Goal: Task Accomplishment & Management: Use online tool/utility

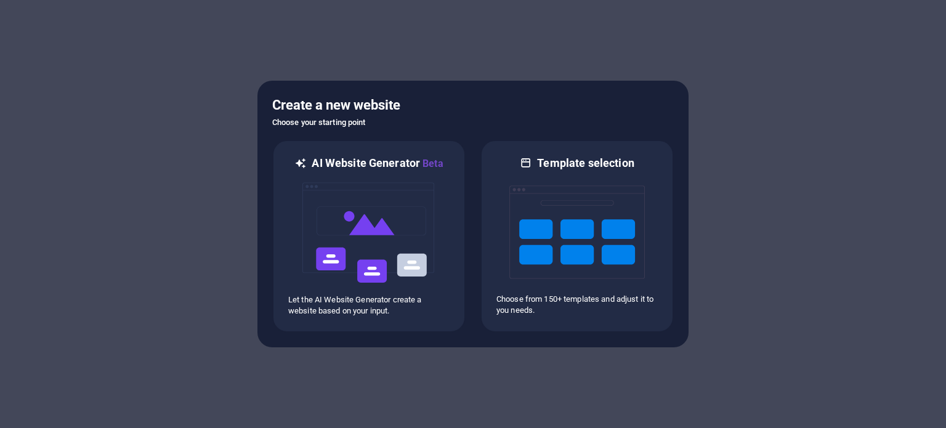
click at [262, 110] on div "Create a new website Choose your starting point AI Website Generator Beta Let t…" at bounding box center [472, 214] width 431 height 267
click at [259, 110] on div "Create a new website Choose your starting point AI Website Generator Beta Let t…" at bounding box center [472, 214] width 431 height 267
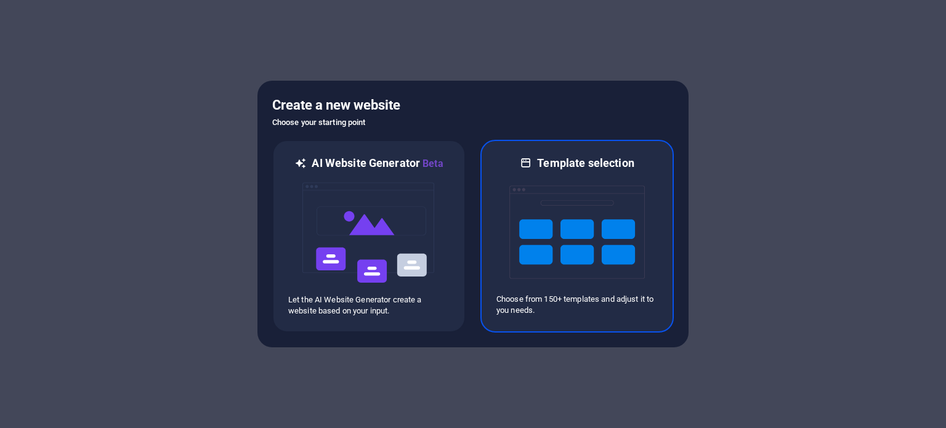
click at [513, 220] on img at bounding box center [576, 232] width 135 height 123
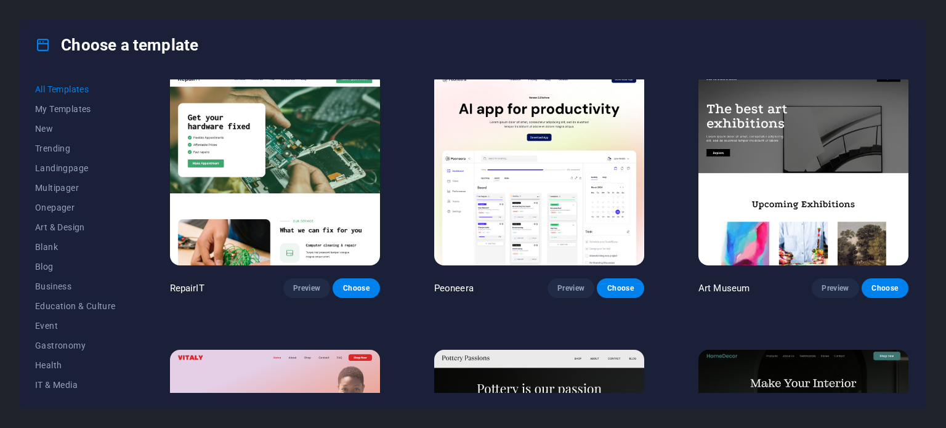
scroll to position [269, 0]
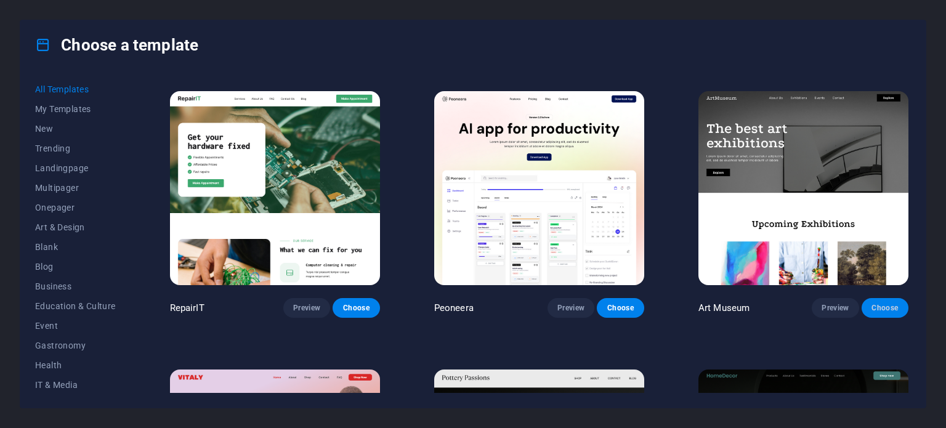
click at [883, 303] on span "Choose" at bounding box center [885, 308] width 27 height 10
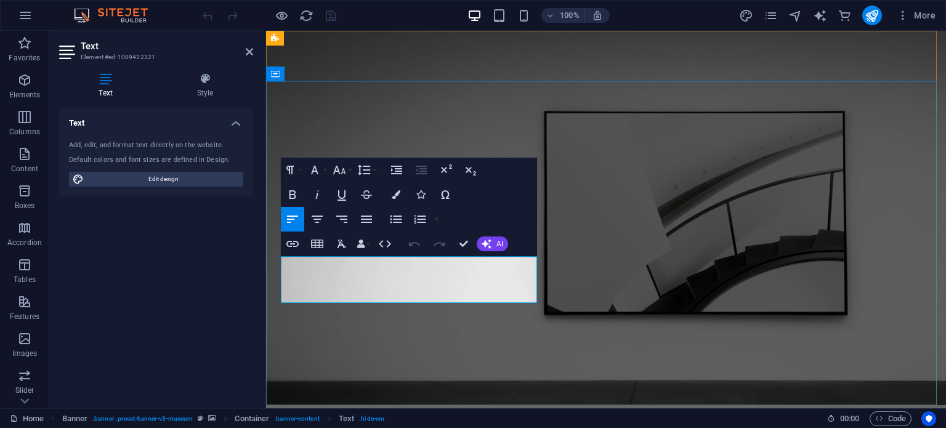
drag, startPoint x: 397, startPoint y: 290, endPoint x: 291, endPoint y: 265, distance: 108.9
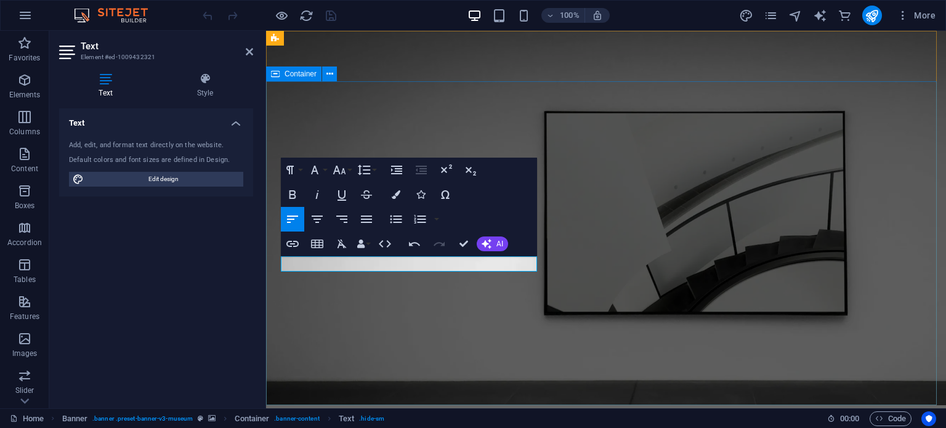
drag, startPoint x: 468, startPoint y: 259, endPoint x: 280, endPoint y: 272, distance: 188.9
click at [315, 191] on icon "button" at bounding box center [317, 194] width 15 height 15
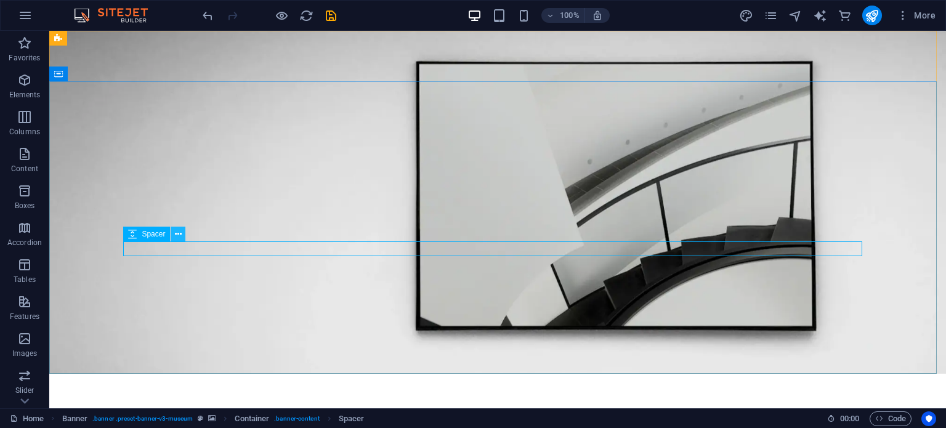
click at [177, 236] on icon at bounding box center [178, 234] width 7 height 13
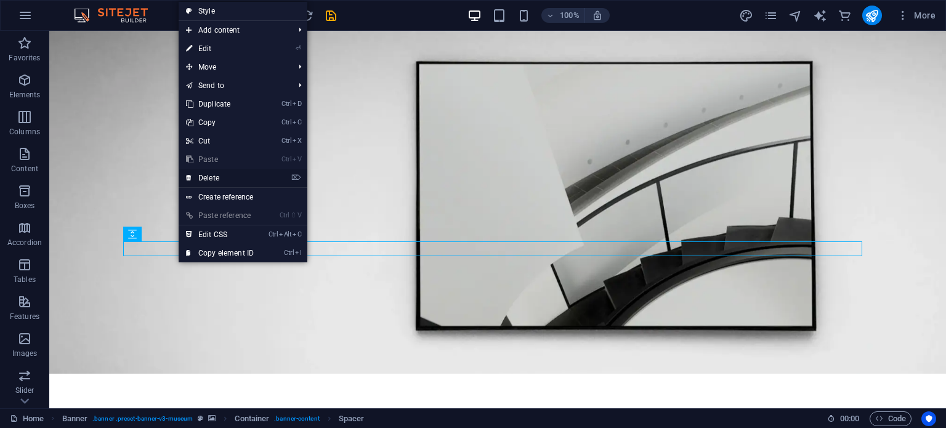
click at [229, 181] on link "⌦ Delete" at bounding box center [220, 178] width 83 height 18
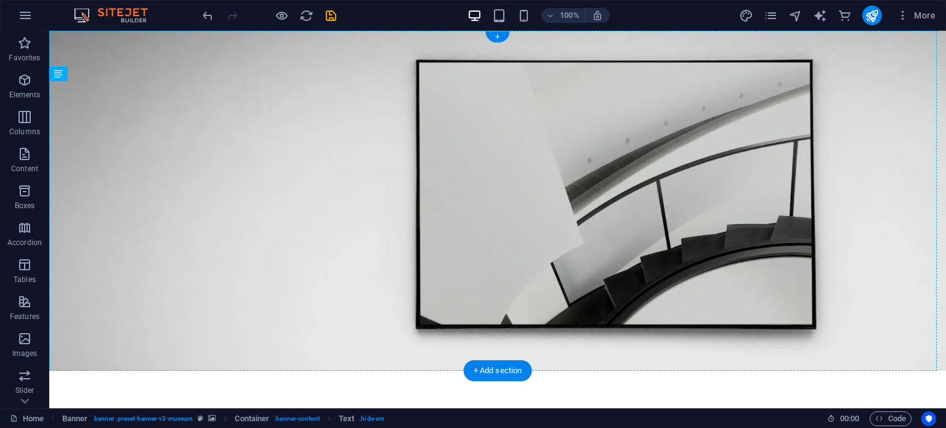
drag, startPoint x: 508, startPoint y: 147, endPoint x: 257, endPoint y: 268, distance: 277.7
drag, startPoint x: 258, startPoint y: 288, endPoint x: 241, endPoint y: 273, distance: 22.3
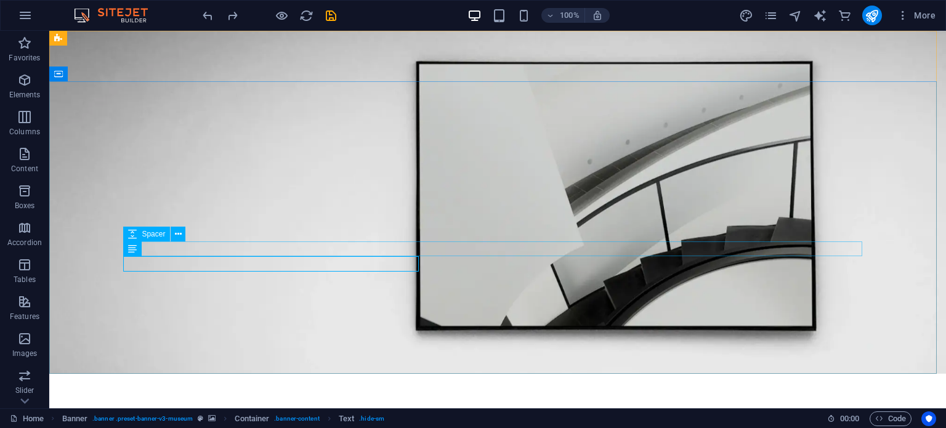
click at [189, 241] on div "Spacer" at bounding box center [158, 234] width 70 height 15
click at [132, 235] on icon at bounding box center [132, 234] width 9 height 15
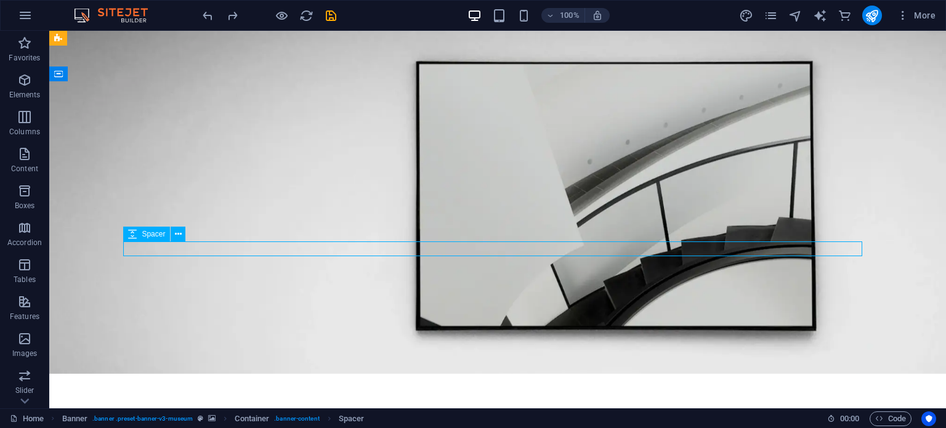
select select "px"
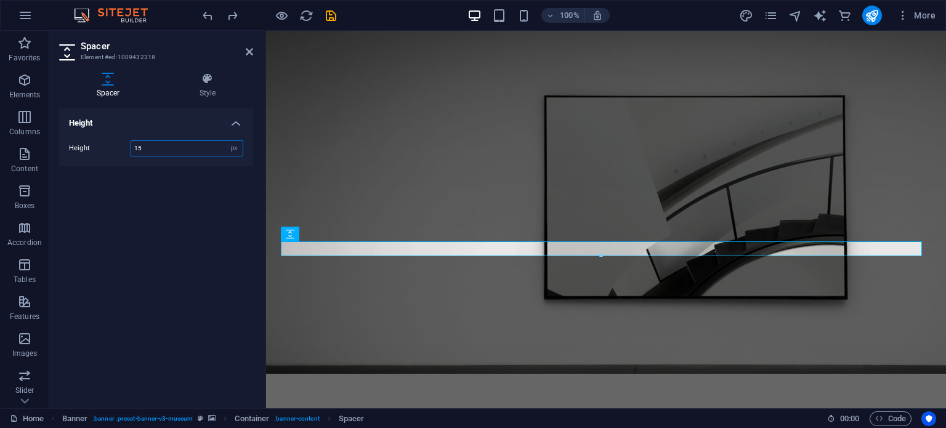
type input "15"
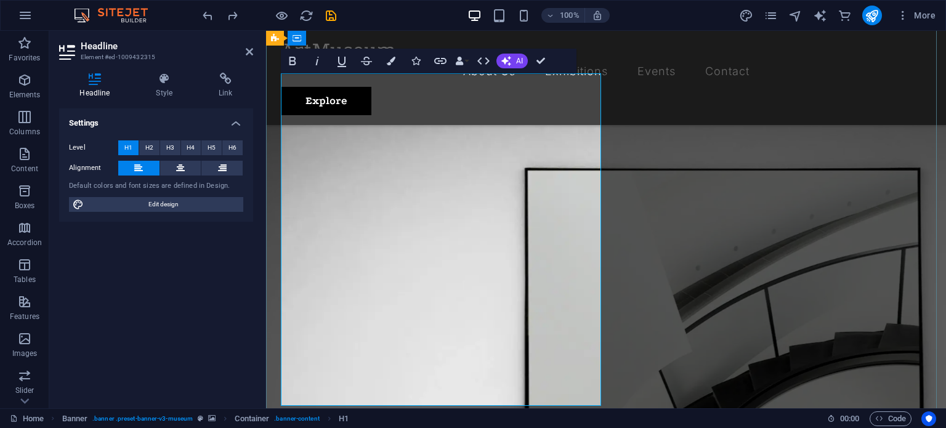
scroll to position [57, 0]
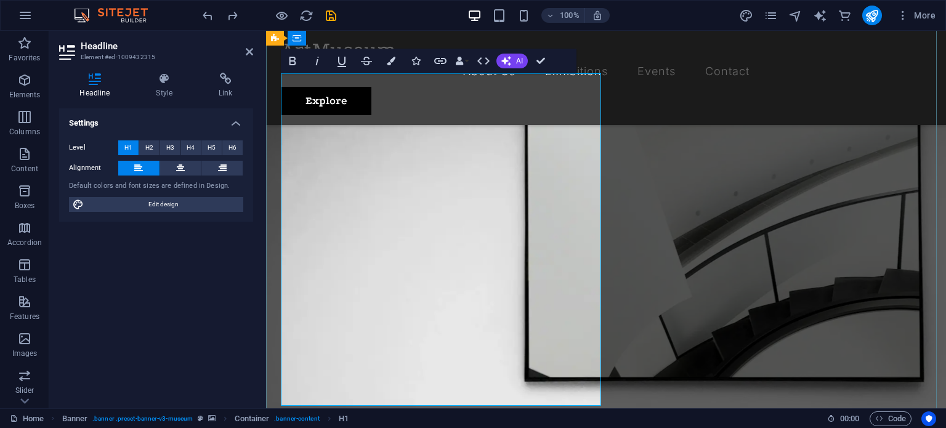
drag, startPoint x: 478, startPoint y: 389, endPoint x: 278, endPoint y: 110, distance: 343.0
click at [153, 150] on span "H2" at bounding box center [149, 147] width 8 height 15
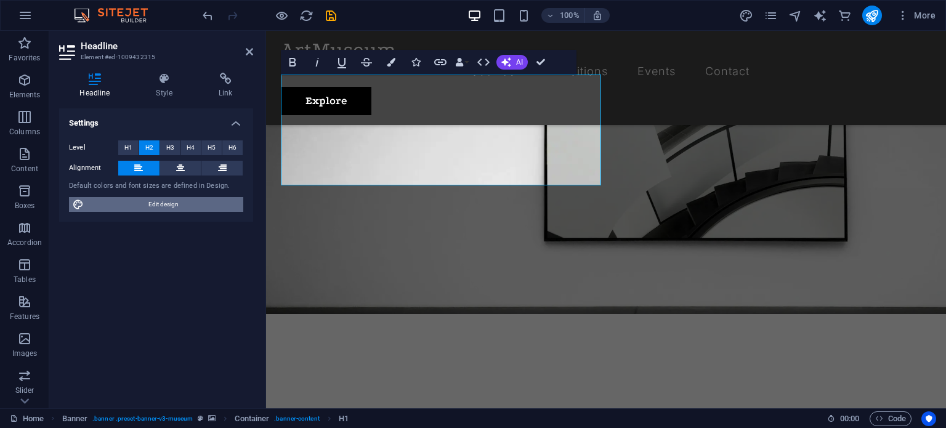
click at [195, 203] on span "Edit design" at bounding box center [163, 204] width 152 height 15
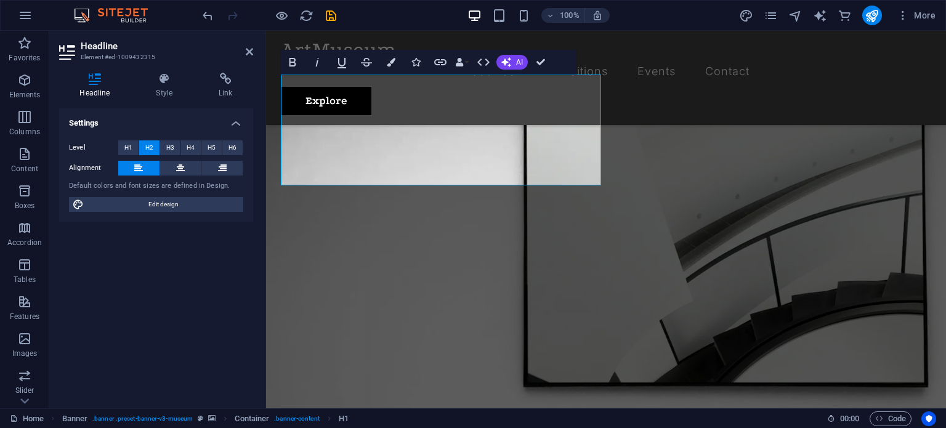
select select "px"
select select "300"
select select "px"
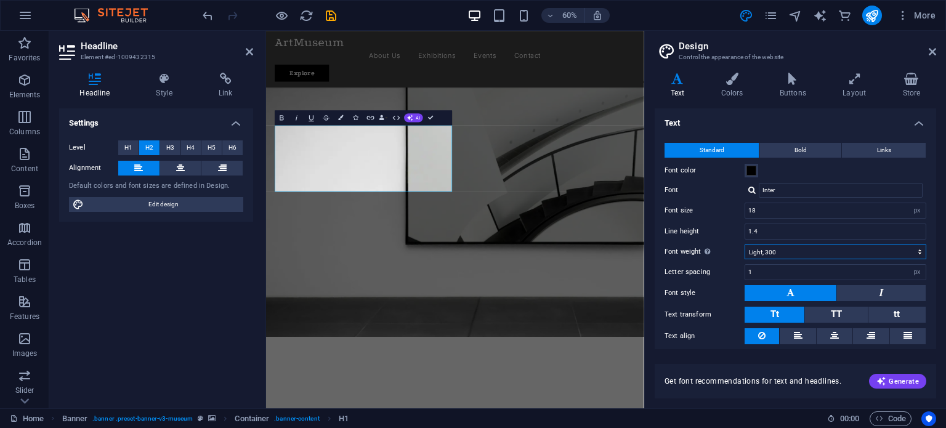
click at [770, 249] on select "Thin, 100 Extra-light, 200 Light, 300 Regular, 400 Medium, 500 Semi-bold, 600 B…" at bounding box center [836, 252] width 182 height 15
click at [724, 246] on label "Font weight To display the font weight correctly, it may need to be enabled. Ma…" at bounding box center [705, 252] width 80 height 15
click at [745, 246] on select "Thin, 100 Extra-light, 200 Light, 300 Regular, 400 Medium, 500 Semi-bold, 600 B…" at bounding box center [836, 252] width 182 height 15
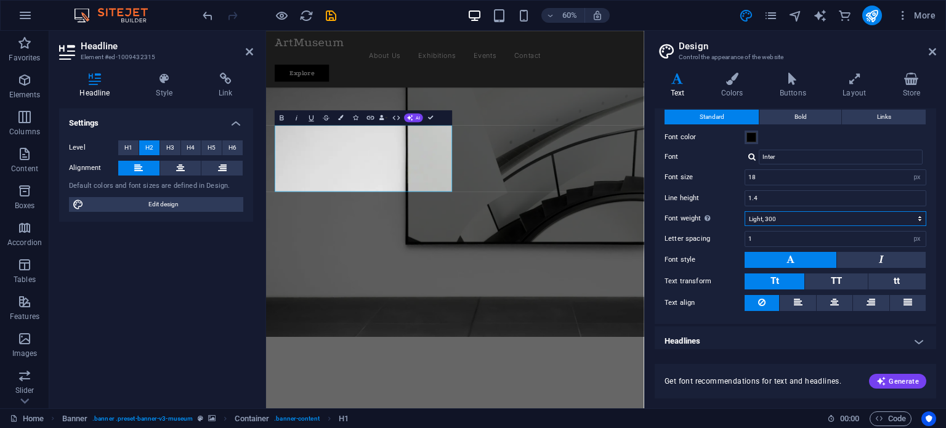
scroll to position [38, 0]
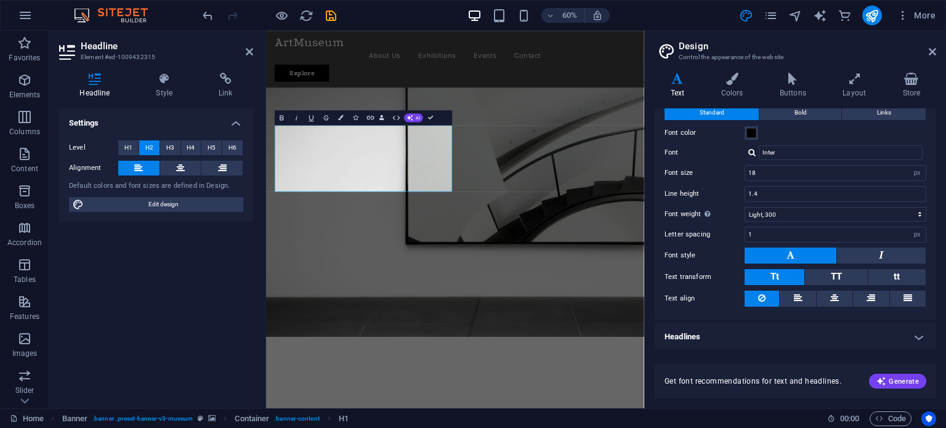
click at [787, 256] on icon at bounding box center [791, 255] width 8 height 15
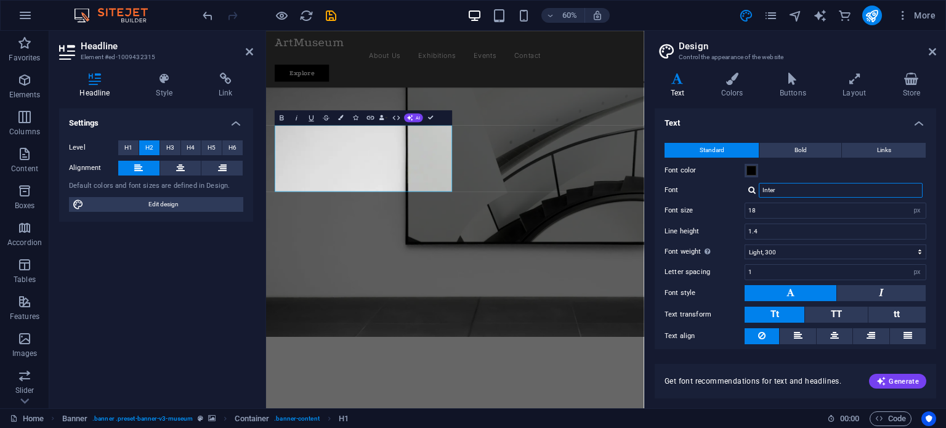
click at [783, 193] on input "Inter" at bounding box center [841, 190] width 164 height 15
type input "I"
type input "D"
click at [771, 188] on input "Font" at bounding box center [841, 190] width 164 height 15
type input "serif"
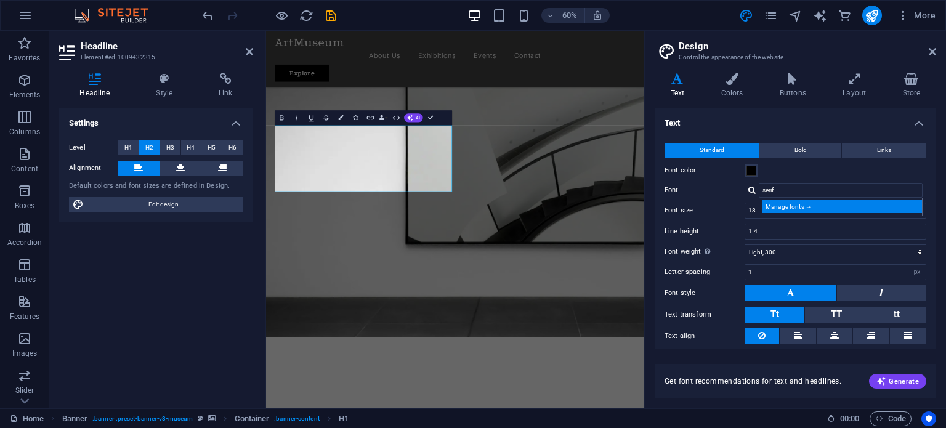
click at [786, 201] on div "Manage fonts →" at bounding box center [843, 206] width 163 height 13
select select "popularity"
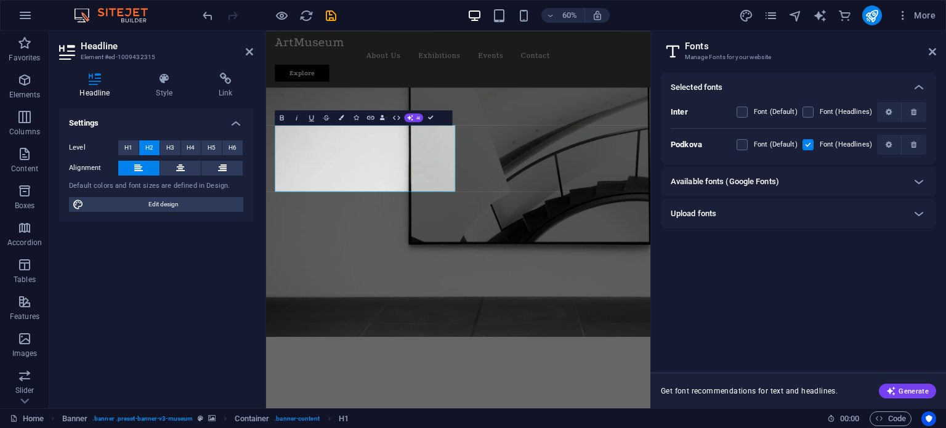
click at [790, 172] on div "Available fonts (Google Fonts)" at bounding box center [798, 182] width 275 height 30
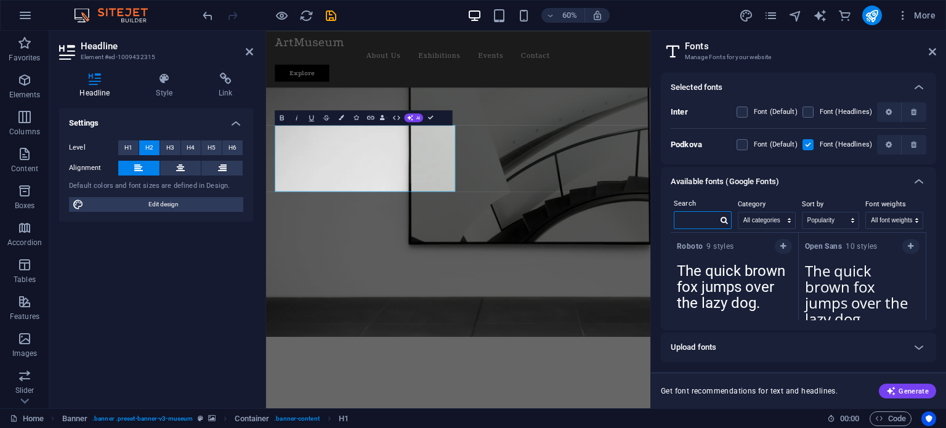
click at [694, 217] on input "text" at bounding box center [695, 220] width 43 height 16
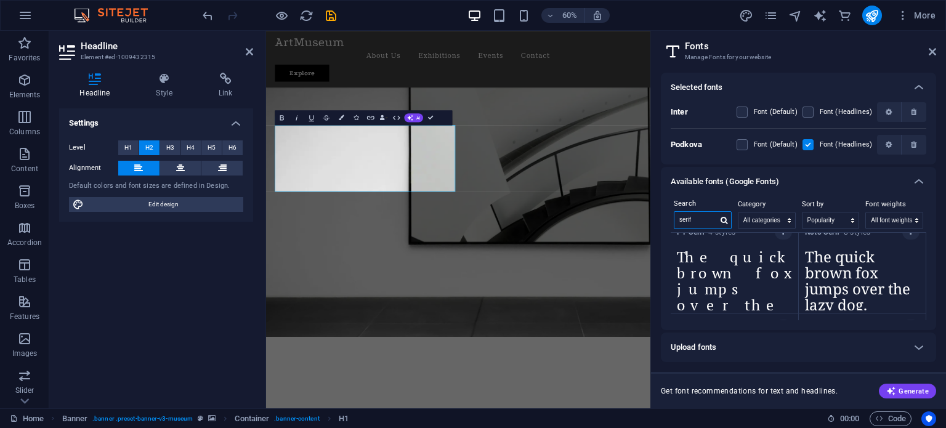
scroll to position [11, 0]
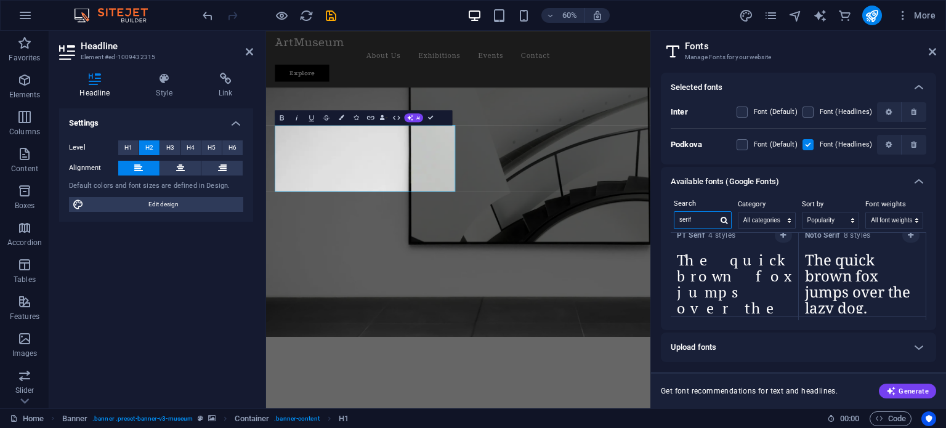
click at [679, 219] on input "serif" at bounding box center [695, 220] width 43 height 16
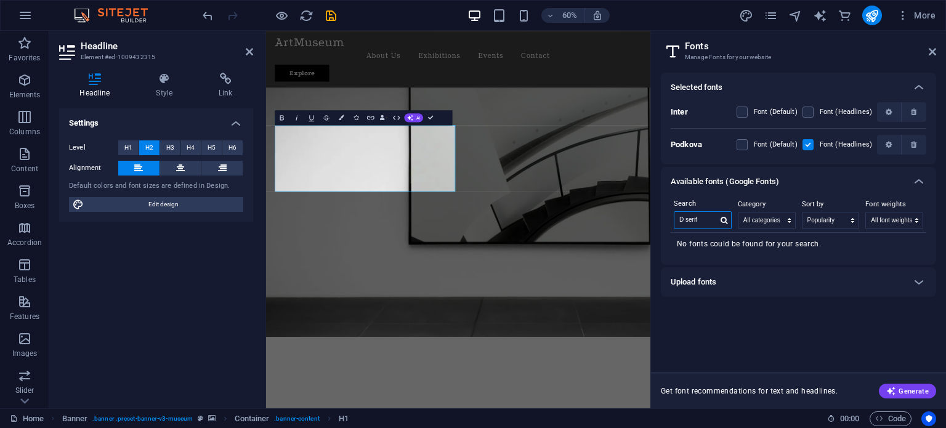
drag, startPoint x: 685, startPoint y: 216, endPoint x: 675, endPoint y: 217, distance: 10.0
click at [675, 217] on input "D serif" at bounding box center [695, 220] width 43 height 16
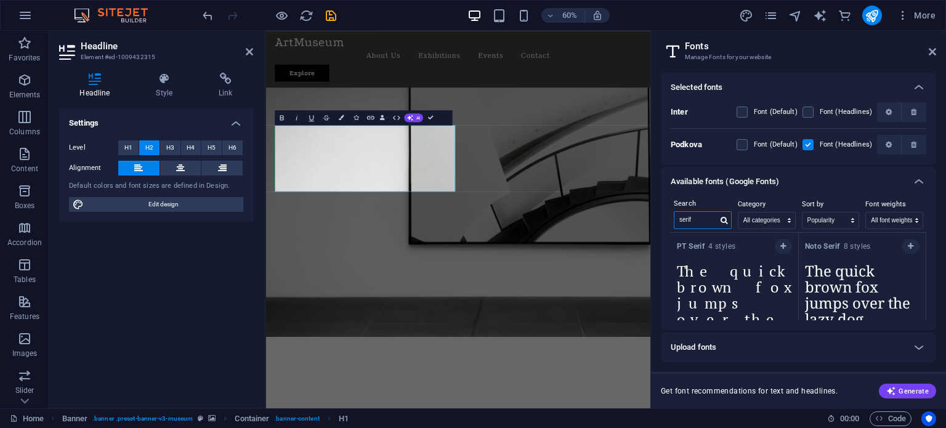
type input "serif"
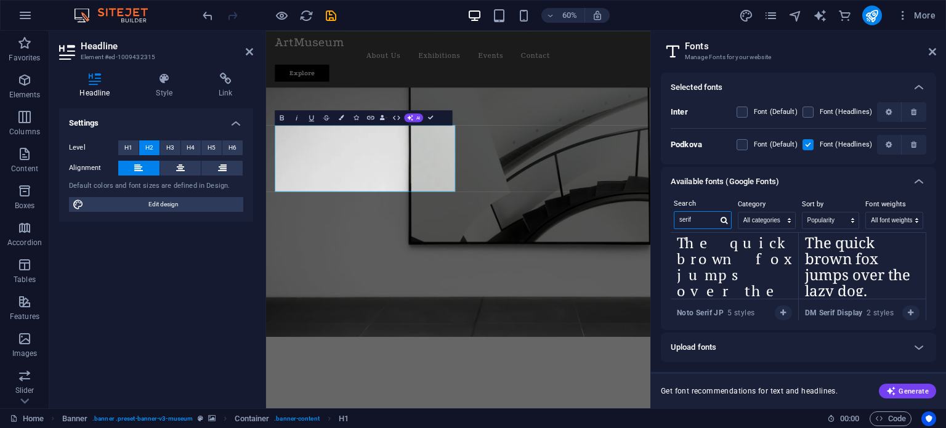
scroll to position [30, 0]
click at [742, 265] on textarea "The quick brown fox jumps over the lazy dog." at bounding box center [734, 261] width 127 height 68
click at [736, 263] on textarea "The quick brown fox jumps over the lazy dog." at bounding box center [734, 261] width 127 height 68
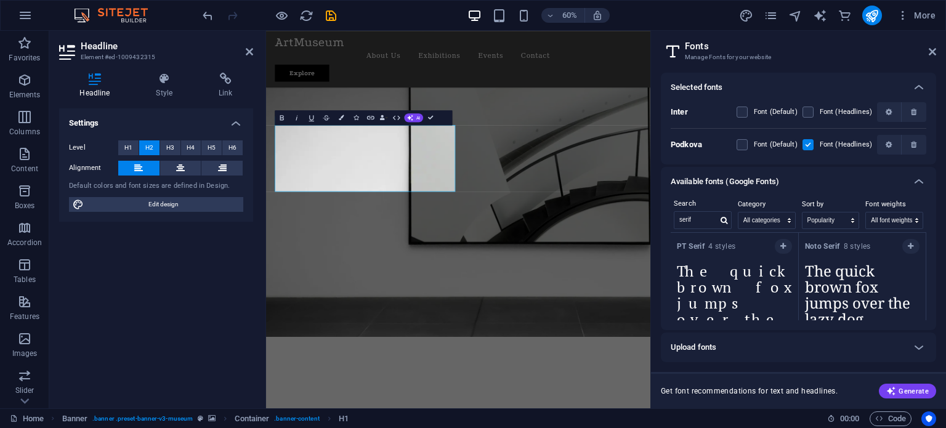
click at [715, 248] on span "PT Serif 4 styles" at bounding box center [706, 246] width 59 height 10
click at [707, 248] on strong "PT Serif" at bounding box center [692, 246] width 31 height 9
click at [780, 245] on icon "button" at bounding box center [783, 246] width 6 height 7
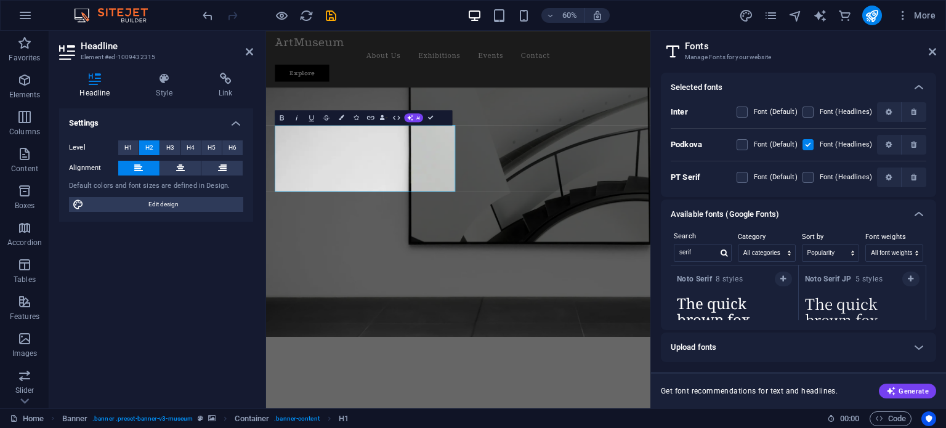
scroll to position [15, 0]
click at [746, 177] on label at bounding box center [742, 177] width 11 height 11
click at [0, 0] on Serif "checkbox" at bounding box center [0, 0] width 0 height 0
click at [916, 88] on icon at bounding box center [919, 87] width 15 height 15
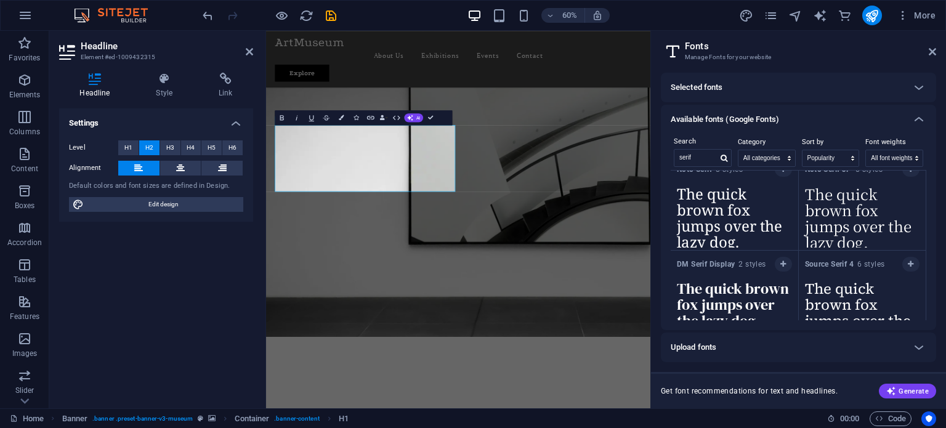
scroll to position [0, 0]
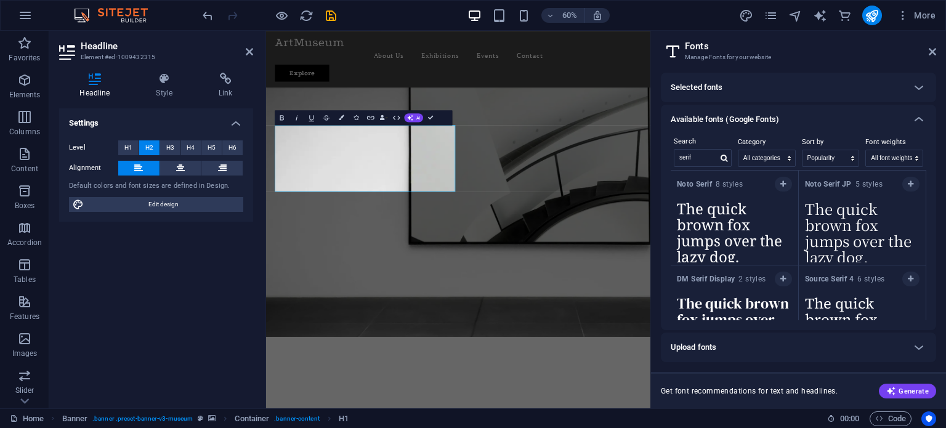
click at [722, 187] on span "Noto Serif 8 styles" at bounding box center [710, 184] width 66 height 10
click at [779, 179] on button "button" at bounding box center [783, 184] width 17 height 15
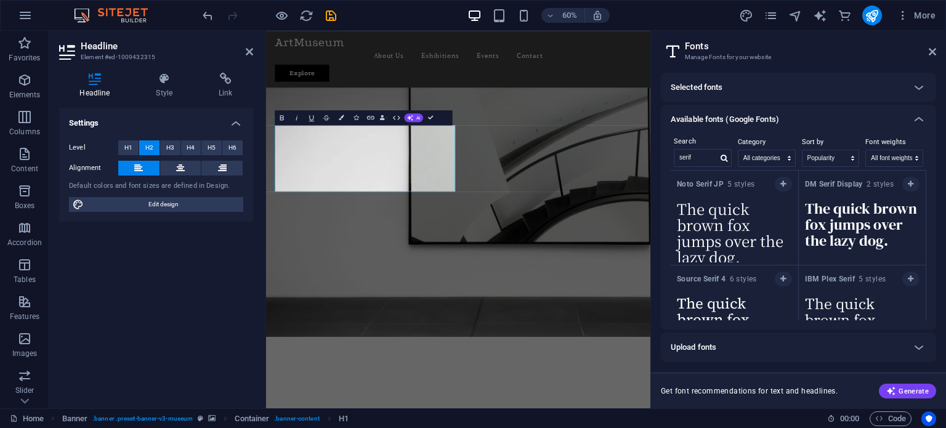
click at [723, 216] on textarea "The quick brown fox jumps over the lazy dog." at bounding box center [734, 229] width 127 height 68
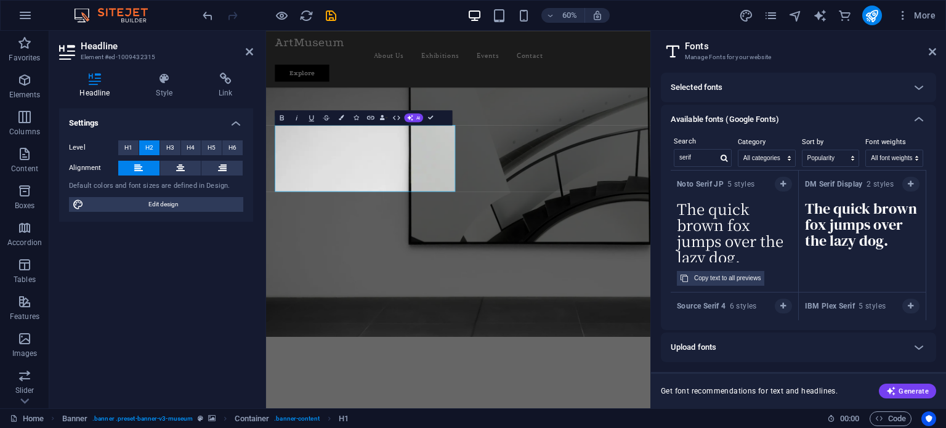
click at [723, 216] on textarea "The quick brown fox jumps over the lazy dog." at bounding box center [734, 229] width 127 height 68
click at [710, 262] on div "The quick brown fox jumps over the lazy dog. Copy text to all previews" at bounding box center [734, 243] width 127 height 97
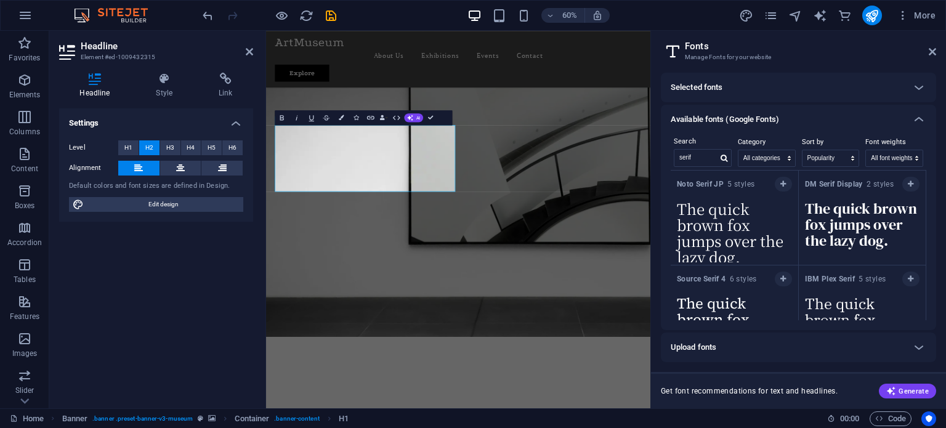
click at [711, 261] on textarea "The quick brown fox jumps over the lazy dog." at bounding box center [734, 229] width 127 height 68
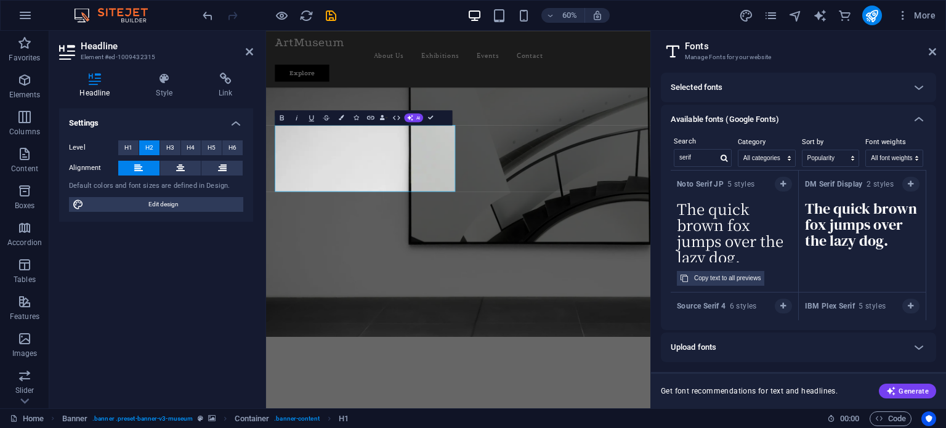
scroll to position [8, 0]
click at [914, 114] on icon at bounding box center [919, 119] width 15 height 15
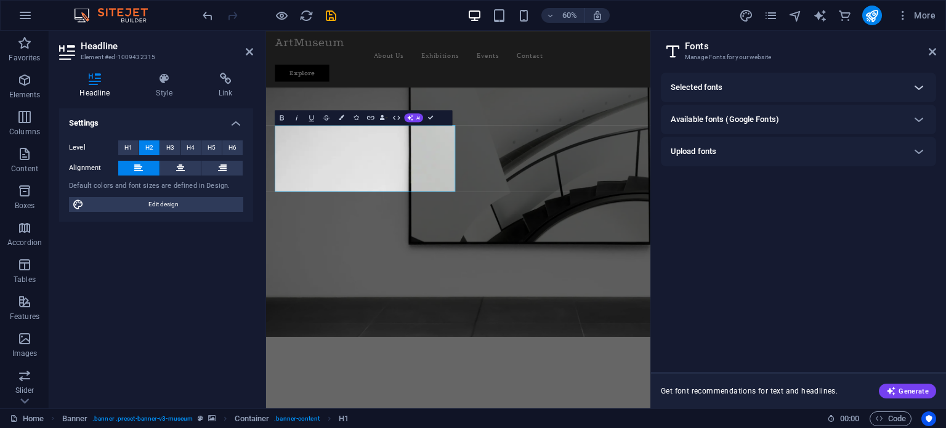
click at [909, 81] on div at bounding box center [919, 88] width 30 height 30
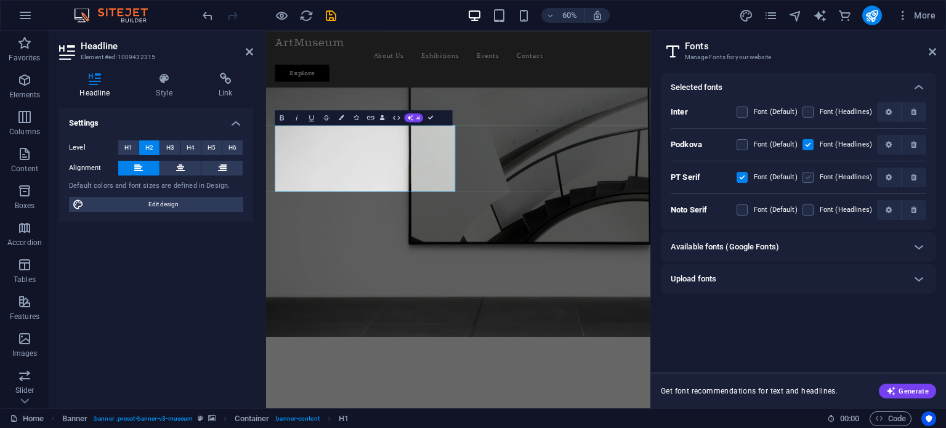
click at [806, 176] on label at bounding box center [808, 177] width 11 height 11
click at [0, 0] on Serif "checkbox" at bounding box center [0, 0] width 0 height 0
click at [738, 112] on div "Inter Font (Default) Font (Headlines)" at bounding box center [799, 115] width 256 height 26
click at [742, 113] on label at bounding box center [742, 112] width 11 height 11
click at [0, 0] on input "checkbox" at bounding box center [0, 0] width 0 height 0
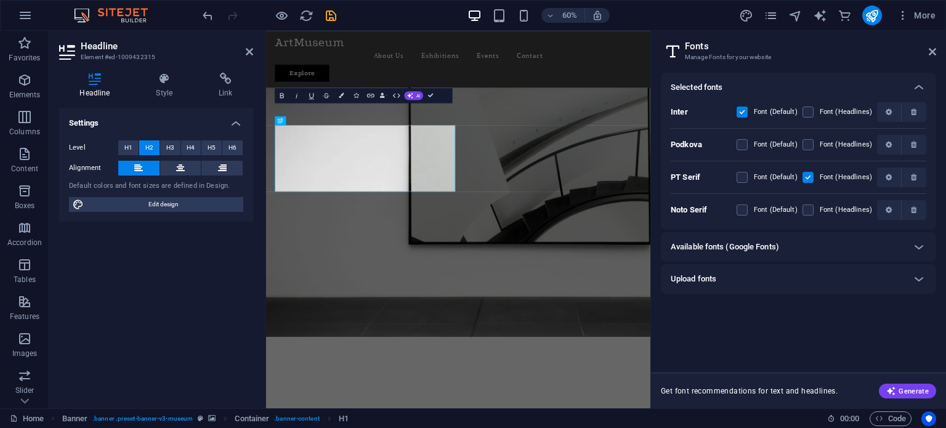
click at [751, 176] on span at bounding box center [751, 177] width 6 height 6
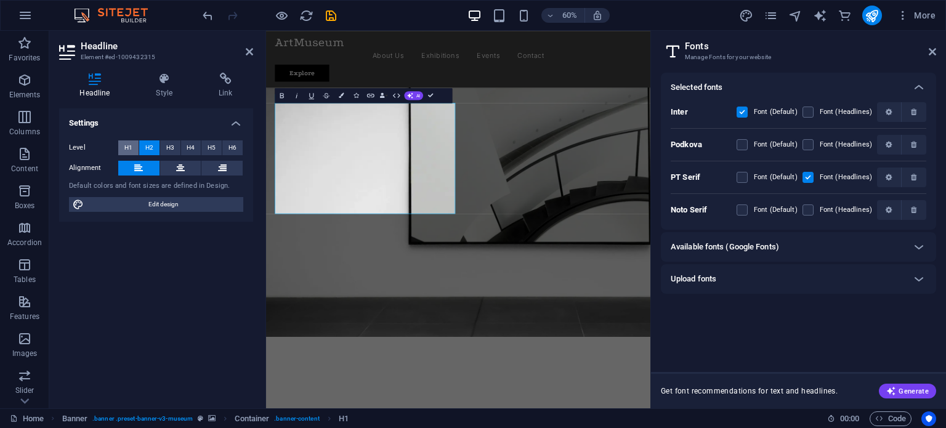
click at [130, 150] on span "H1" at bounding box center [128, 147] width 8 height 15
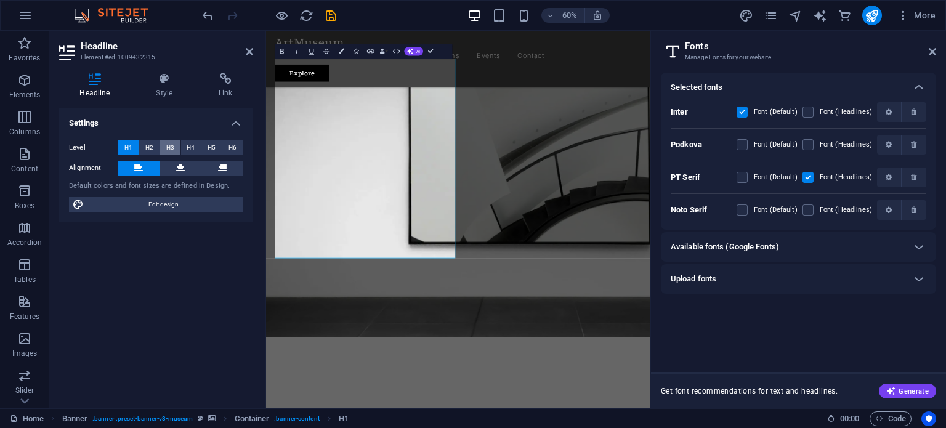
click at [165, 145] on button "H3" at bounding box center [170, 147] width 20 height 15
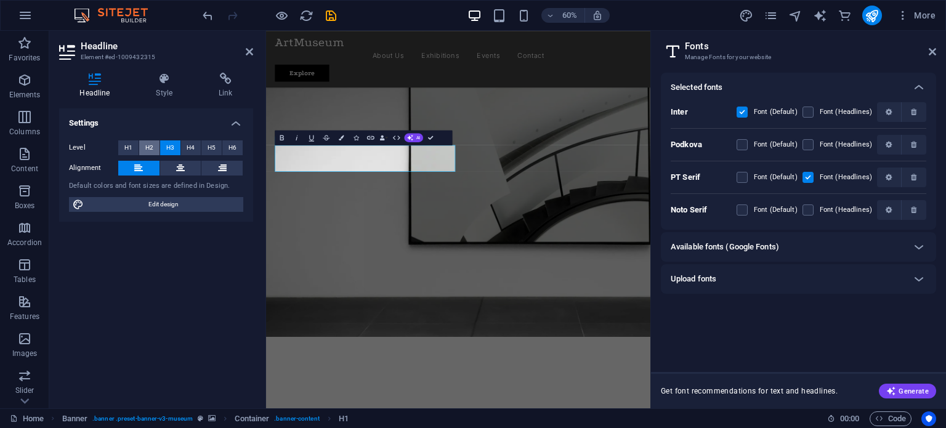
click at [151, 147] on span "H2" at bounding box center [149, 147] width 8 height 15
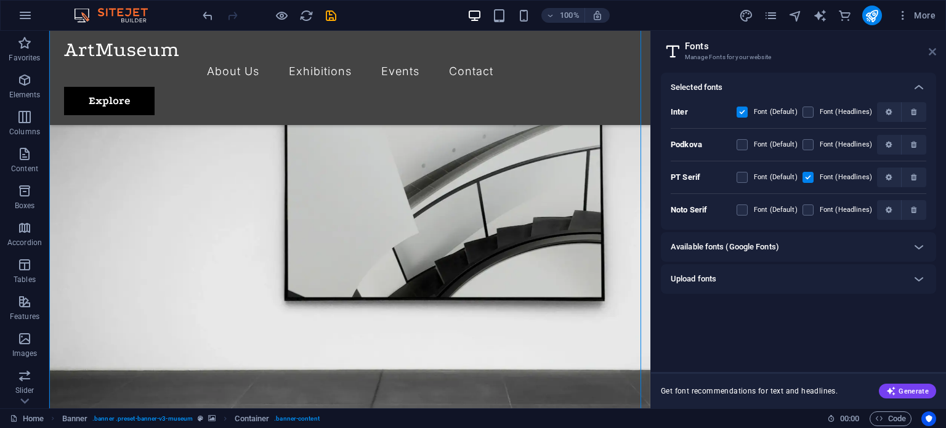
click at [931, 54] on icon at bounding box center [932, 52] width 7 height 10
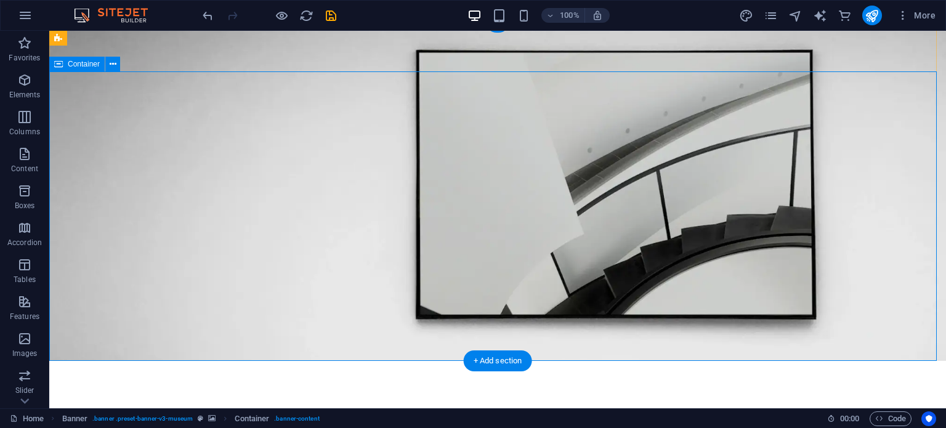
scroll to position [0, 0]
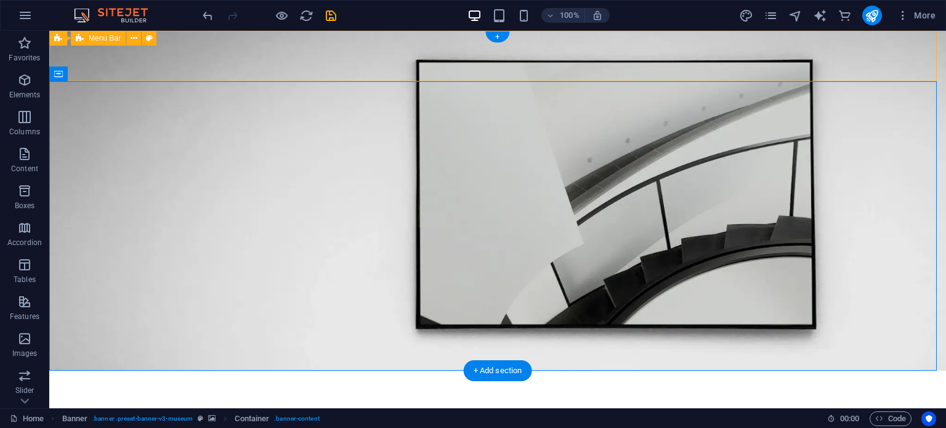
click at [225, 371] on div "Menu About Us Exhibitions Events Contact Explore" at bounding box center [497, 418] width 897 height 94
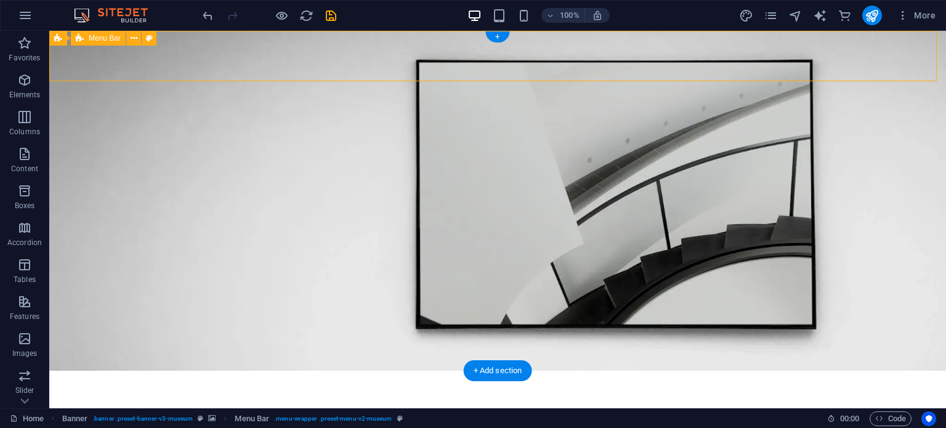
click at [225, 371] on div "Menu About Us Exhibitions Events Contact Explore" at bounding box center [497, 418] width 897 height 94
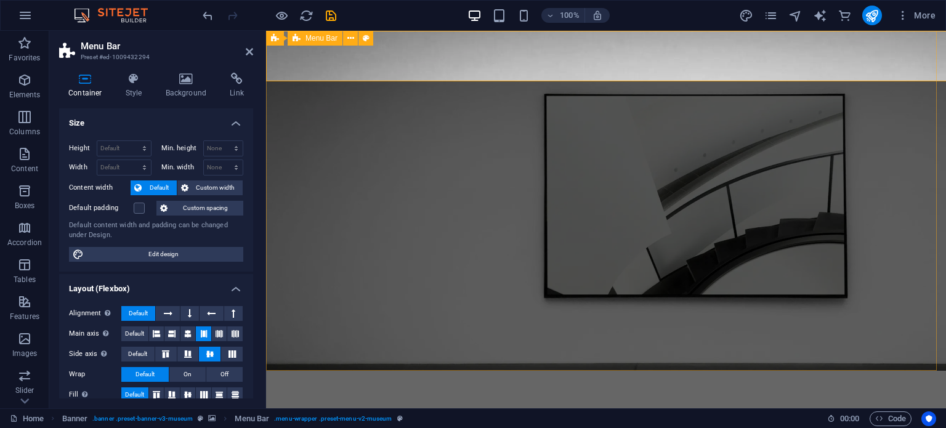
click at [371, 381] on div at bounding box center [606, 388] width 650 height 15
click at [387, 381] on div at bounding box center [606, 388] width 650 height 15
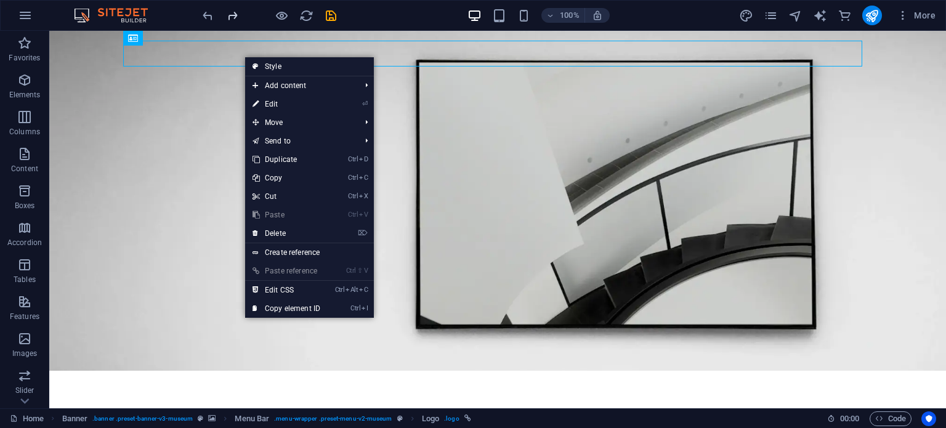
click at [227, 15] on icon "redo" at bounding box center [232, 16] width 14 height 14
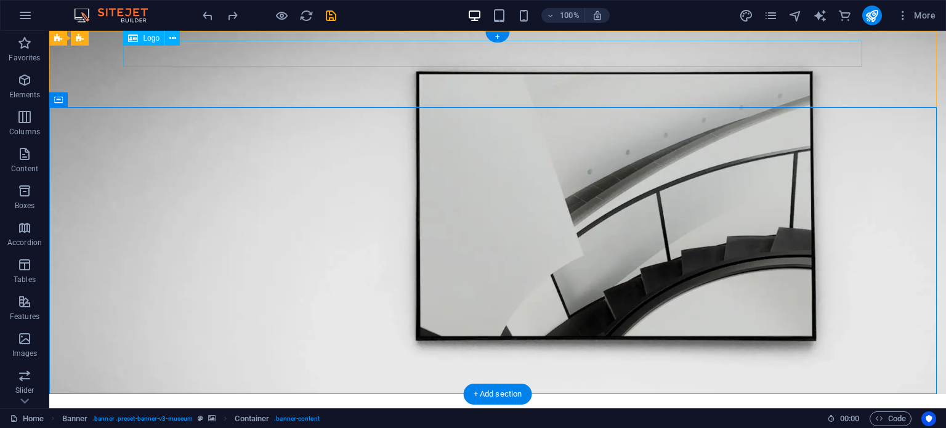
click at [251, 404] on div at bounding box center [497, 430] width 739 height 52
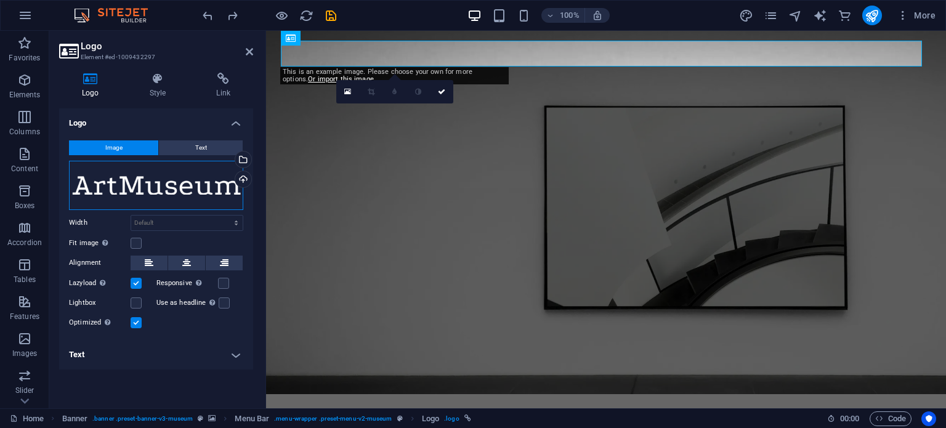
click at [198, 174] on div "Drag files here, click to choose files or select files from Files or our free s…" at bounding box center [156, 185] width 174 height 49
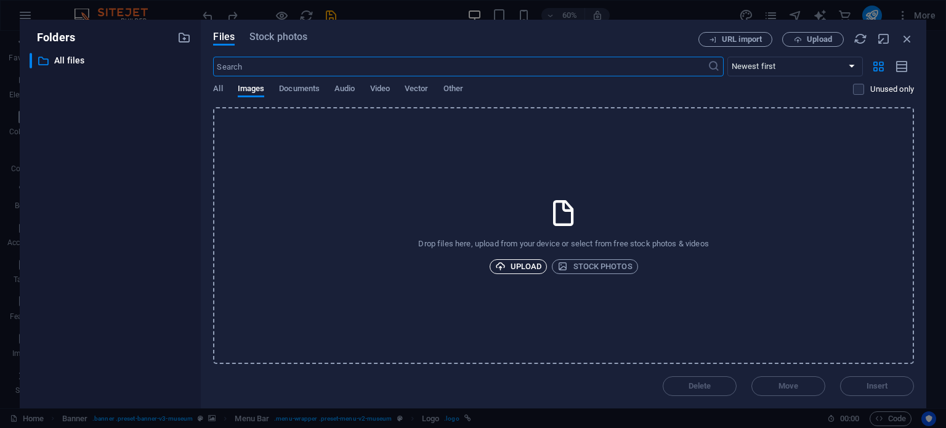
click at [520, 262] on span "Upload" at bounding box center [518, 266] width 47 height 15
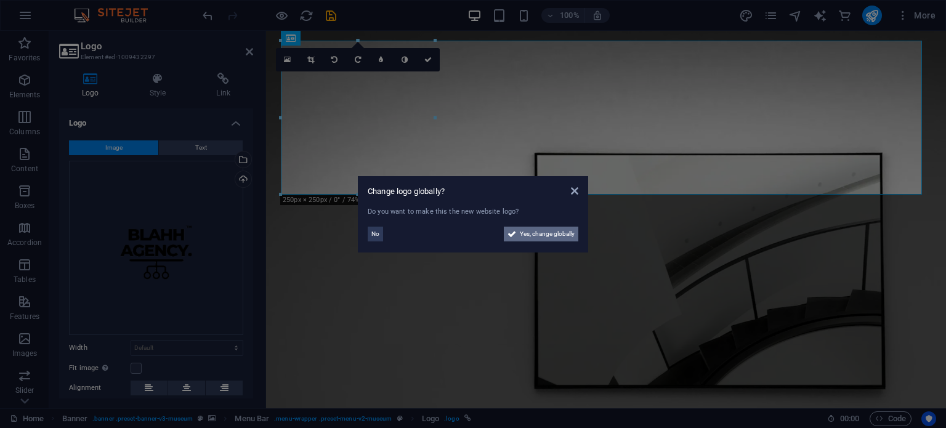
click at [545, 232] on span "Yes, change globally" at bounding box center [547, 234] width 55 height 15
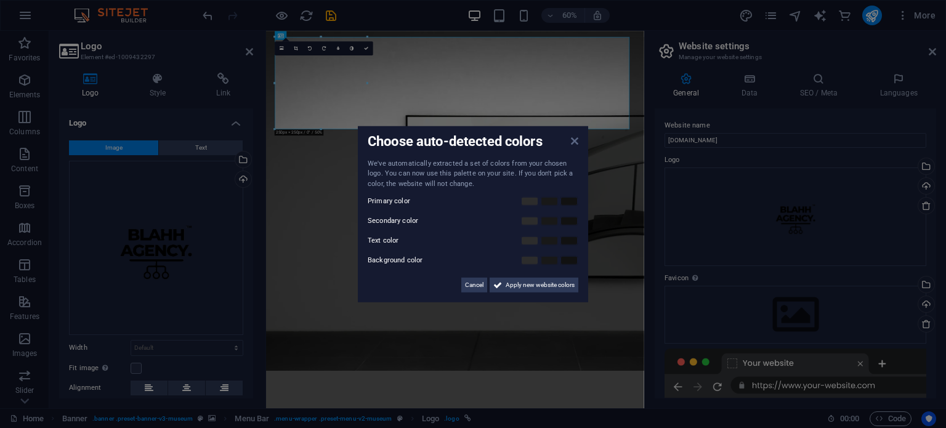
click at [573, 136] on icon at bounding box center [574, 140] width 7 height 10
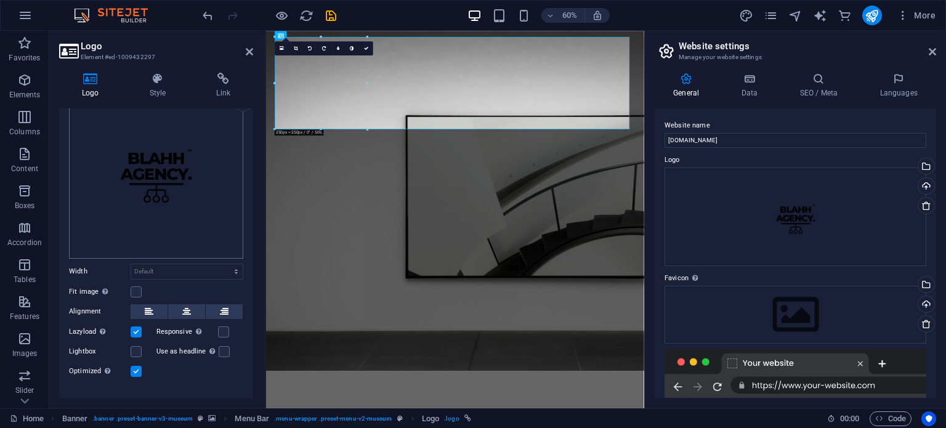
scroll to position [93, 0]
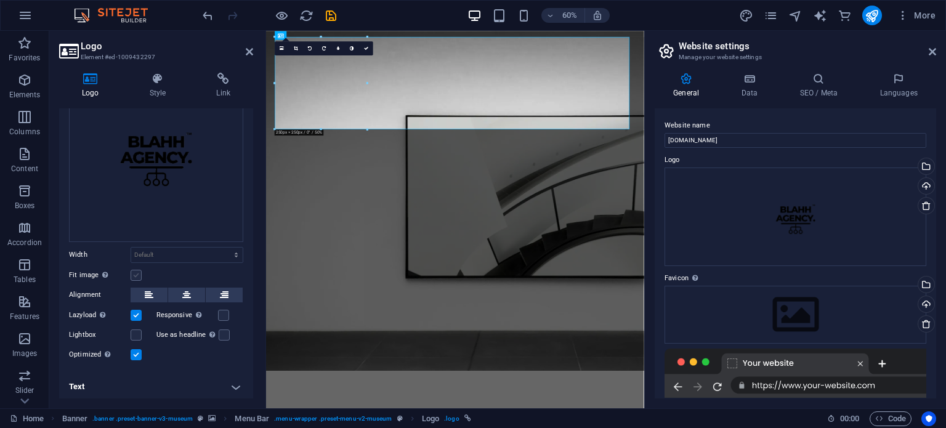
click at [133, 270] on label at bounding box center [136, 275] width 11 height 11
click at [0, 0] on input "Fit image Automatically fit image to a fixed width and height" at bounding box center [0, 0] width 0 height 0
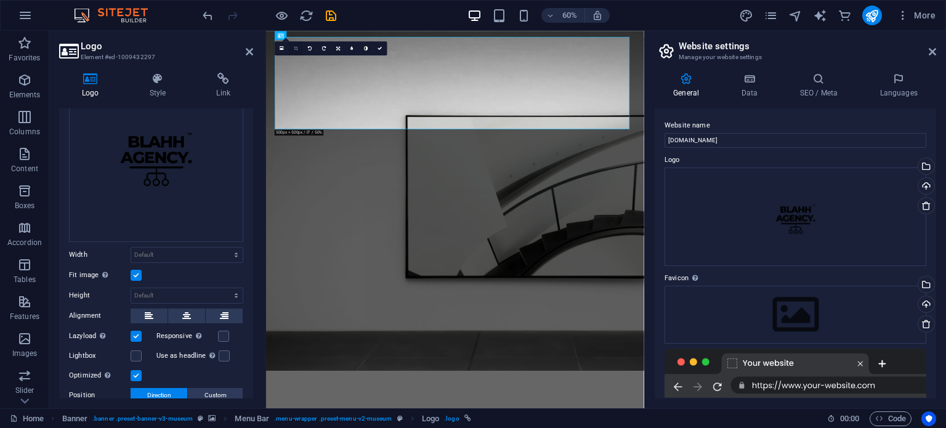
click at [294, 47] on icon at bounding box center [296, 48] width 4 height 4
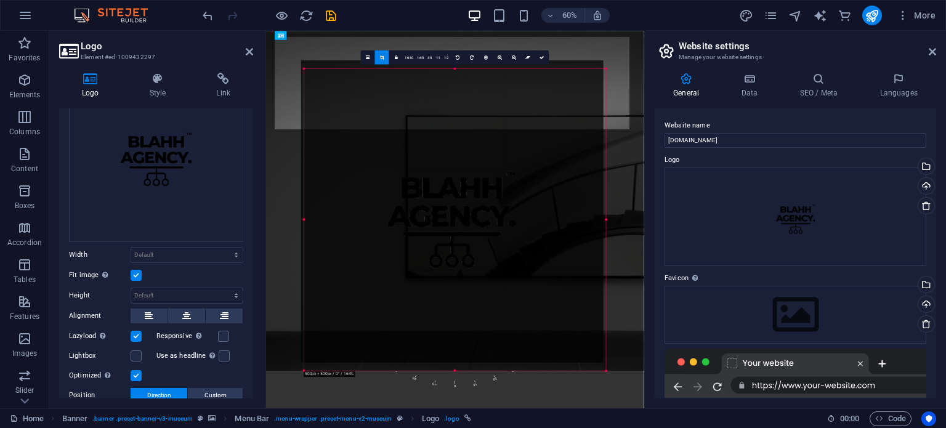
drag, startPoint x: 455, startPoint y: 368, endPoint x: 449, endPoint y: 356, distance: 13.5
click at [449, 356] on div at bounding box center [452, 211] width 302 height 302
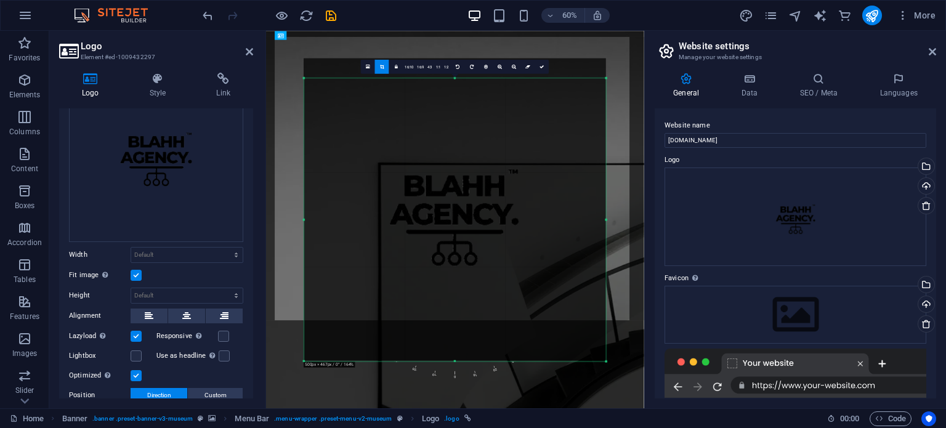
drag, startPoint x: 455, startPoint y: 68, endPoint x: 453, endPoint y: 105, distance: 37.0
click at [453, 105] on div "180 170 160 150 140 130 120 110 100 90 80 70 60 50 40 30 20 10 0 -10 -20 -30 -4…" at bounding box center [455, 219] width 302 height 283
click at [455, 355] on div at bounding box center [455, 208] width 302 height 302
click at [436, 67] on link "1:1" at bounding box center [438, 69] width 9 height 14
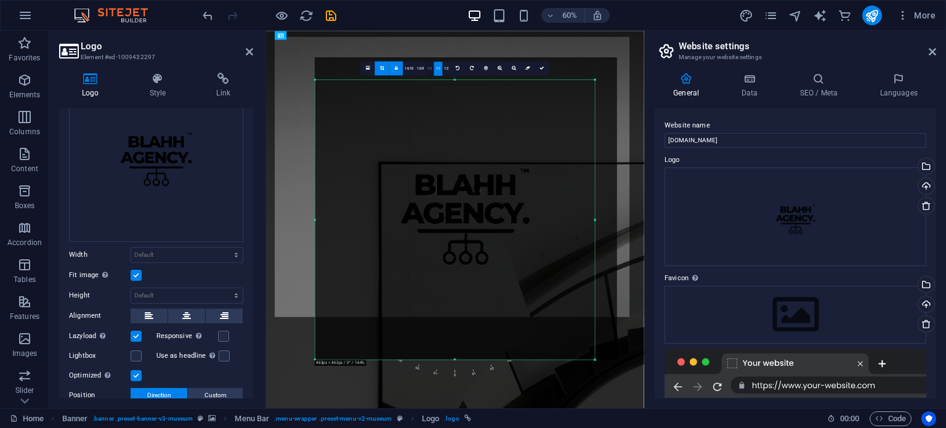
click at [429, 67] on link "4:3" at bounding box center [430, 69] width 9 height 14
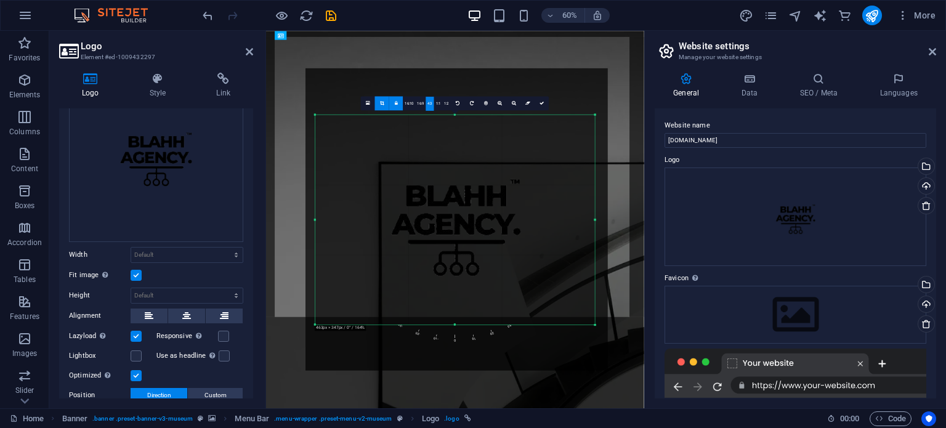
drag, startPoint x: 477, startPoint y: 215, endPoint x: 462, endPoint y: 160, distance: 57.5
click at [462, 160] on div at bounding box center [457, 219] width 302 height 302
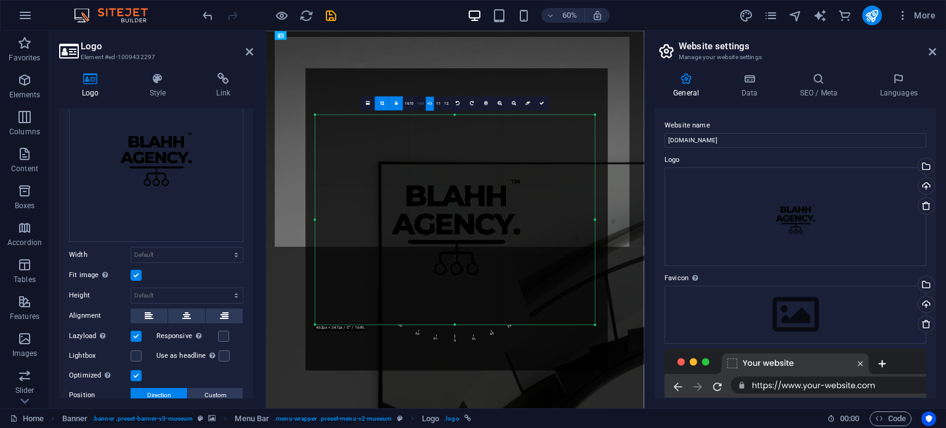
click at [418, 100] on link "16:9" at bounding box center [421, 104] width 10 height 14
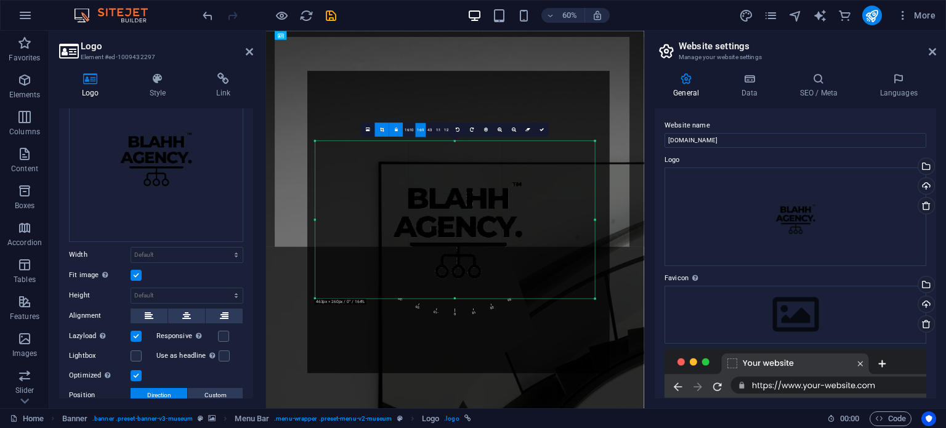
drag, startPoint x: 467, startPoint y: 238, endPoint x: 462, endPoint y: 167, distance: 71.6
click at [462, 167] on div at bounding box center [458, 222] width 302 height 302
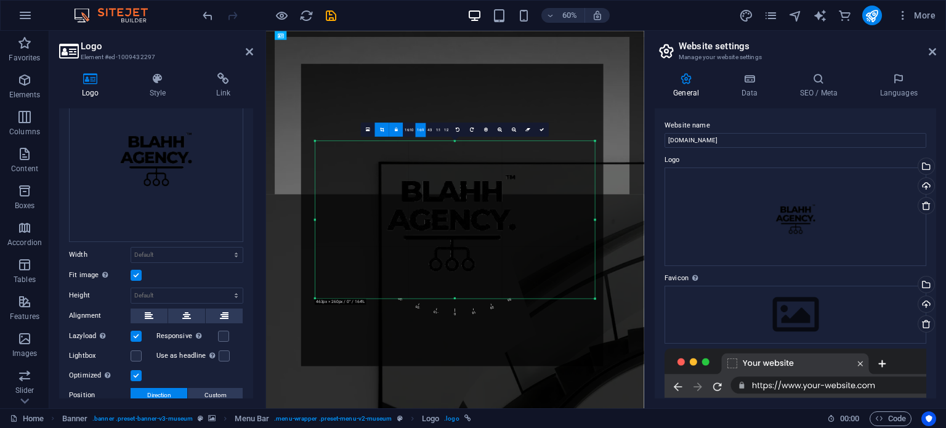
drag, startPoint x: 467, startPoint y: 238, endPoint x: 451, endPoint y: 180, distance: 60.1
click at [451, 180] on div at bounding box center [452, 214] width 302 height 302
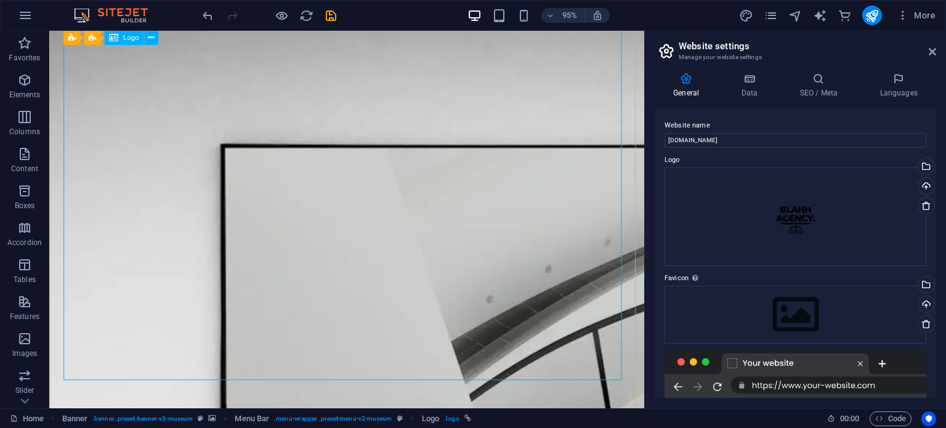
scroll to position [131, 0]
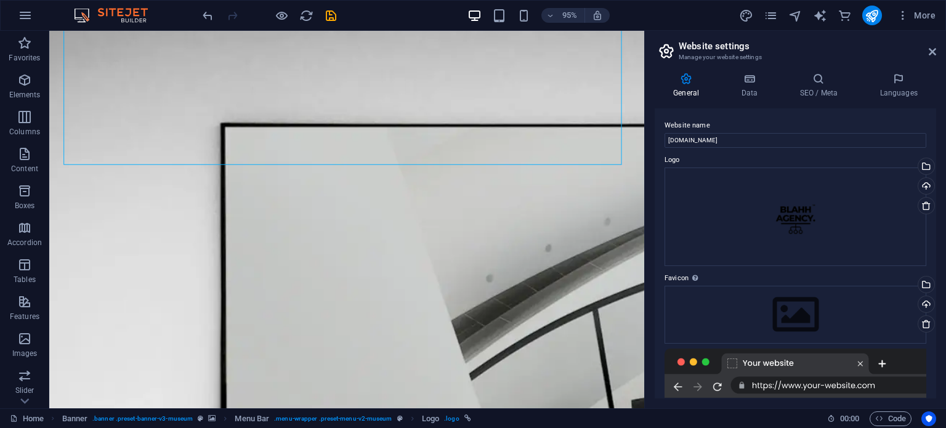
click at [928, 49] on h2 "Website settings" at bounding box center [807, 46] width 257 height 11
click at [931, 51] on icon at bounding box center [932, 52] width 7 height 10
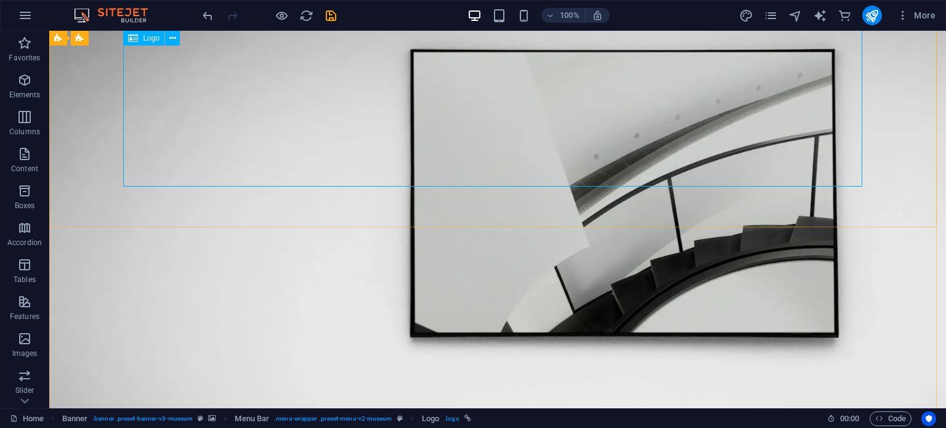
scroll to position [116, 0]
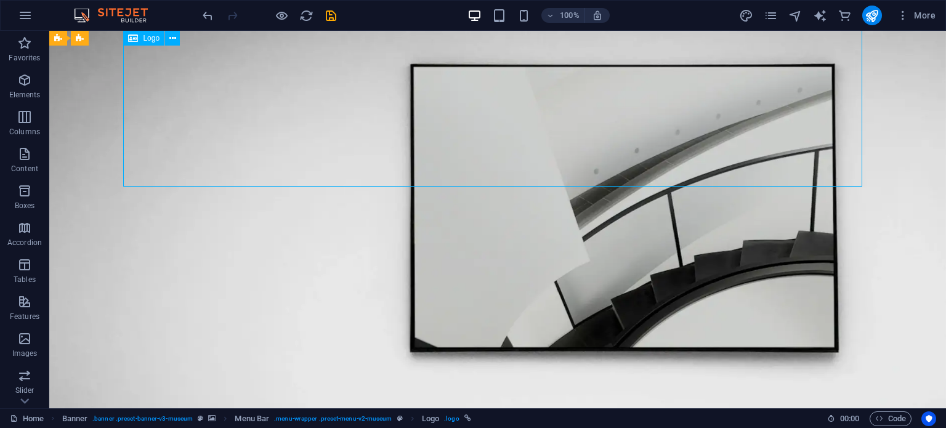
drag, startPoint x: 395, startPoint y: 101, endPoint x: 212, endPoint y: 159, distance: 192.5
click at [145, 40] on span "Logo" at bounding box center [151, 37] width 17 height 7
click at [173, 37] on icon at bounding box center [172, 38] width 7 height 13
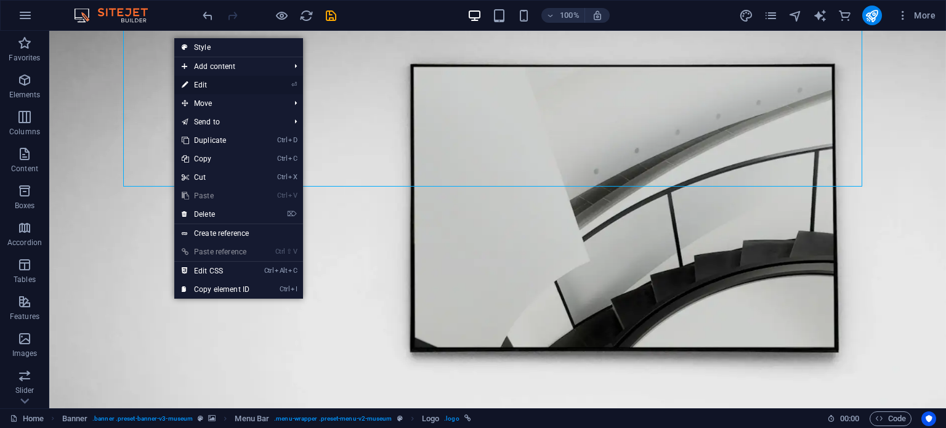
click at [188, 84] on icon at bounding box center [185, 85] width 6 height 18
select select "px"
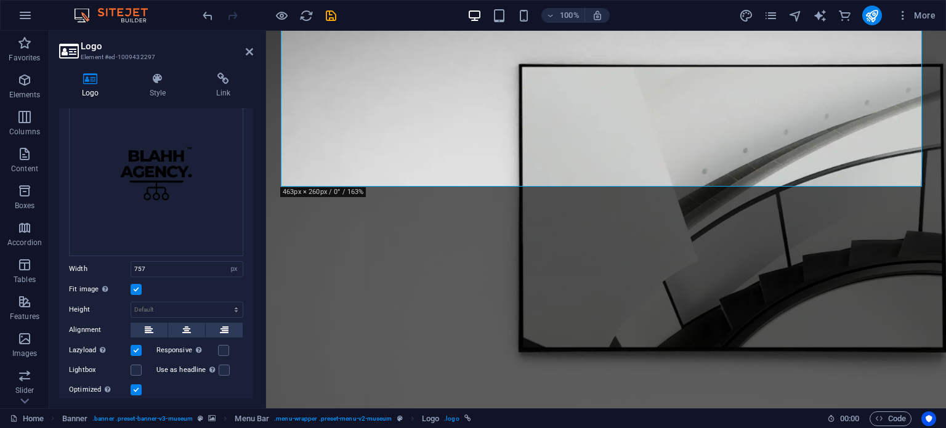
scroll to position [81, 0]
click at [134, 282] on label at bounding box center [136, 287] width 11 height 11
click at [0, 0] on input "Fit image Automatically fit image to a fixed width and height" at bounding box center [0, 0] width 0 height 0
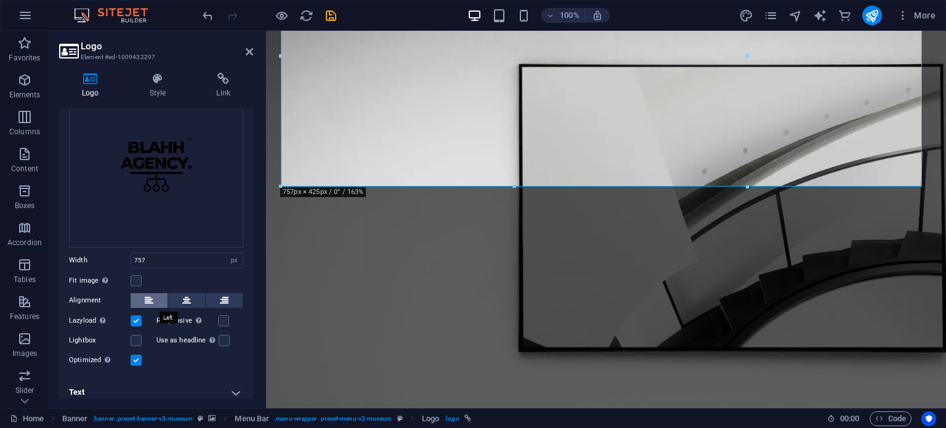
scroll to position [93, 0]
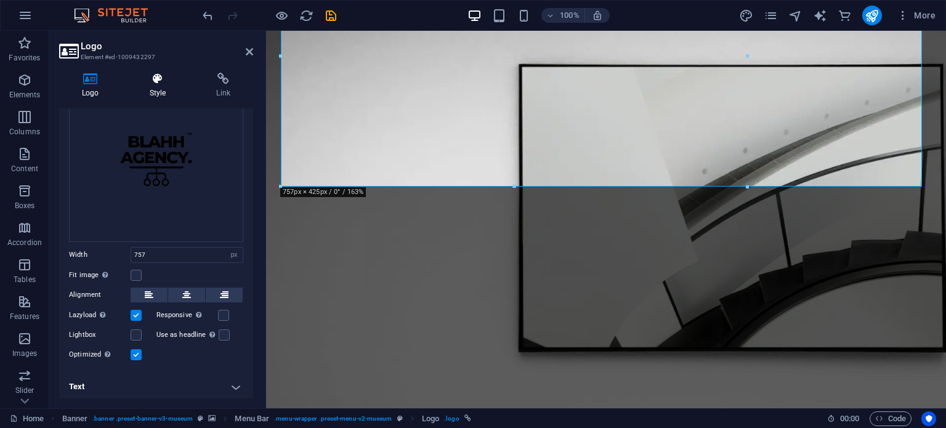
click at [152, 90] on h4 "Style" at bounding box center [160, 86] width 67 height 26
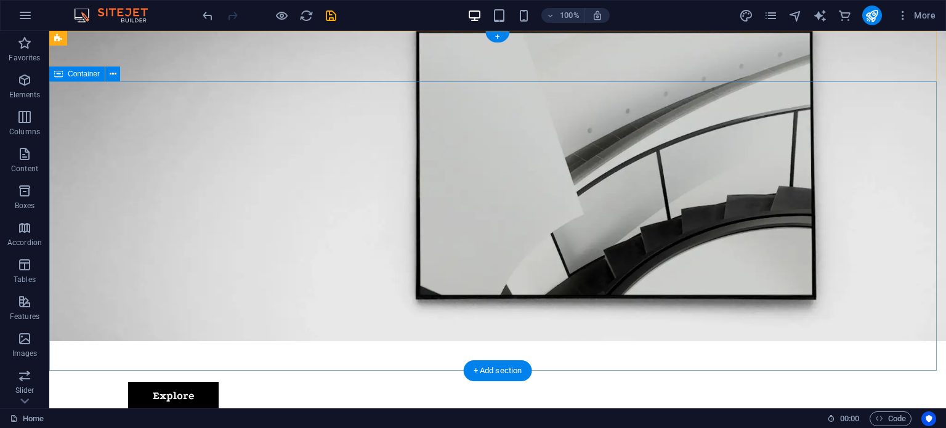
scroll to position [0, 0]
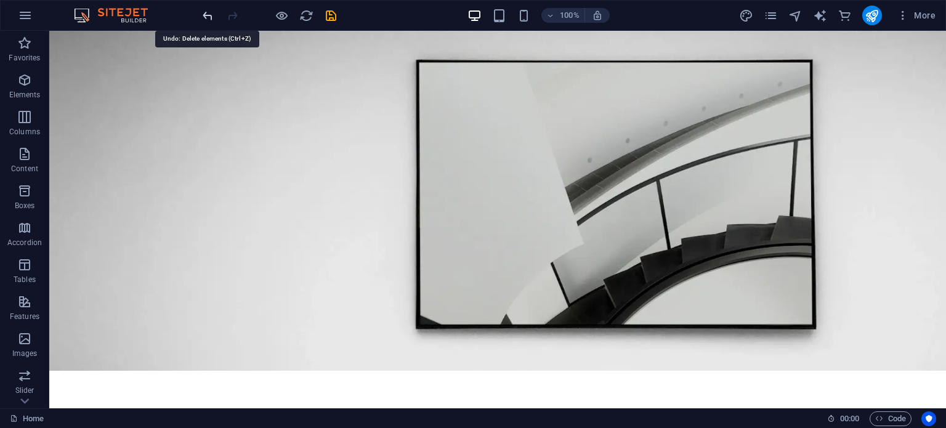
click at [209, 12] on icon "undo" at bounding box center [208, 16] width 14 height 14
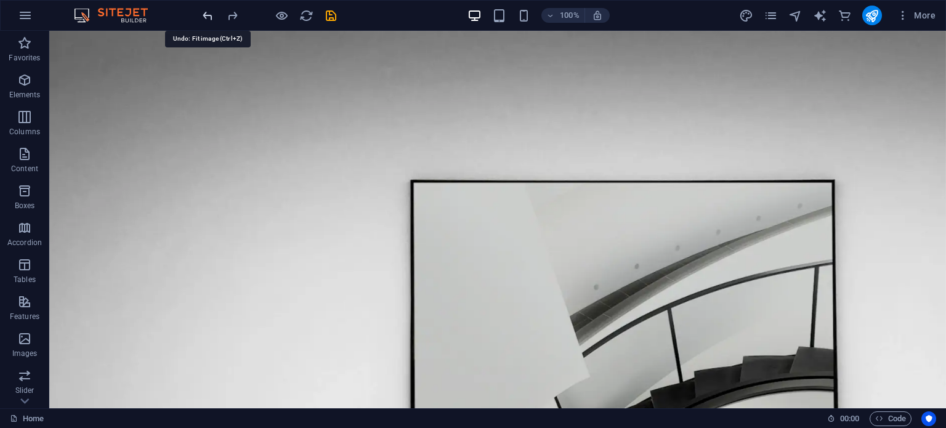
click at [209, 12] on icon "undo" at bounding box center [208, 16] width 14 height 14
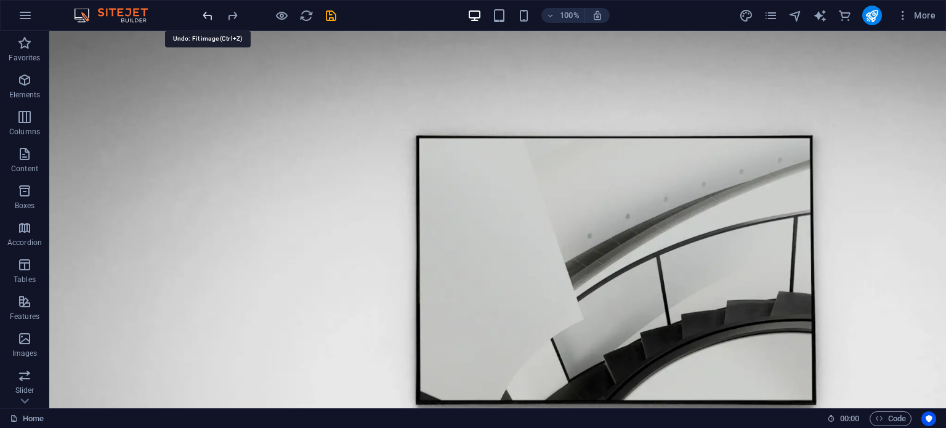
click at [209, 12] on icon "undo" at bounding box center [208, 16] width 14 height 14
click at [204, 20] on icon "undo" at bounding box center [208, 16] width 14 height 14
click at [205, 19] on icon "undo" at bounding box center [208, 16] width 14 height 14
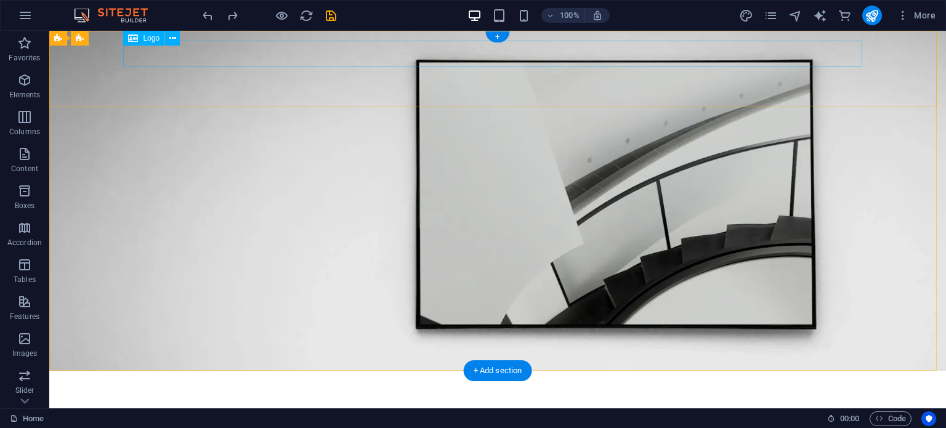
click at [232, 381] on div at bounding box center [497, 407] width 739 height 52
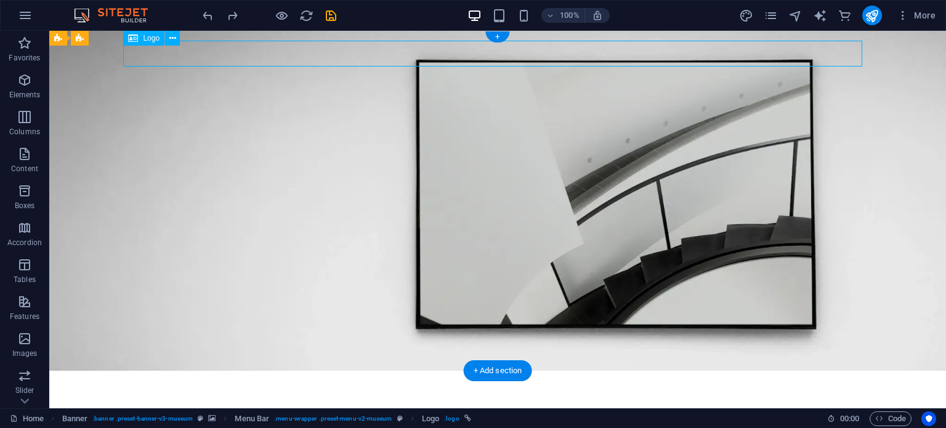
click at [232, 381] on div at bounding box center [497, 407] width 739 height 52
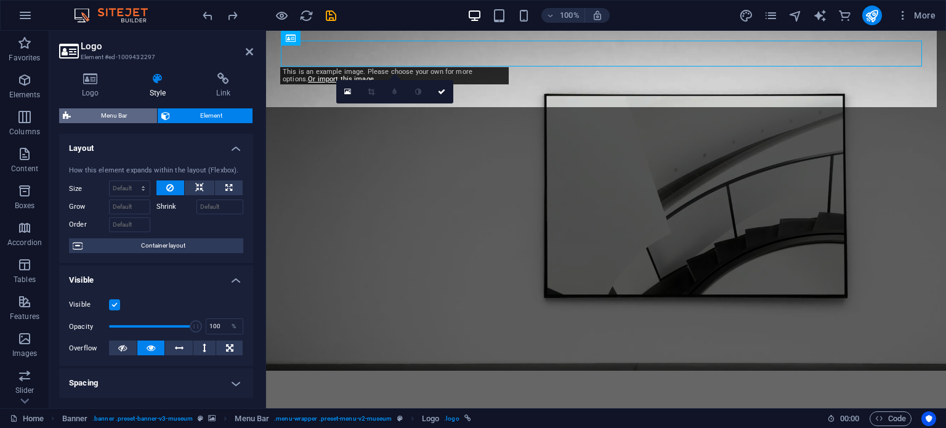
click at [124, 115] on span "Menu Bar" at bounding box center [114, 115] width 79 height 15
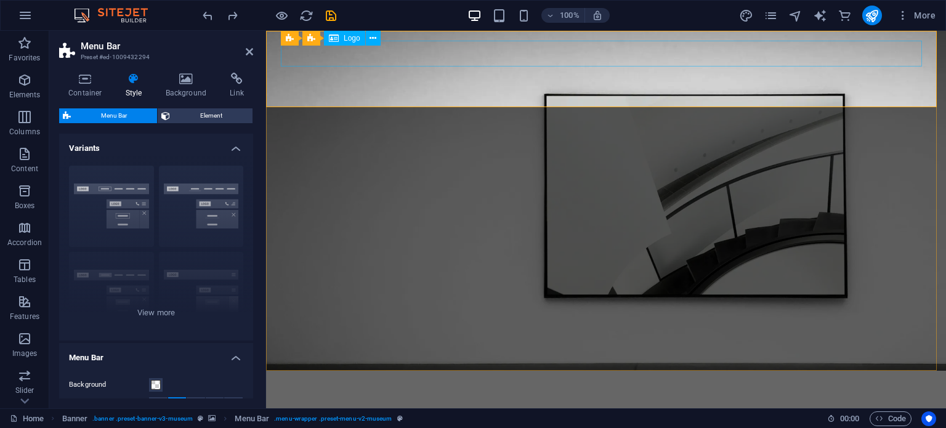
click at [374, 381] on div at bounding box center [606, 407] width 650 height 52
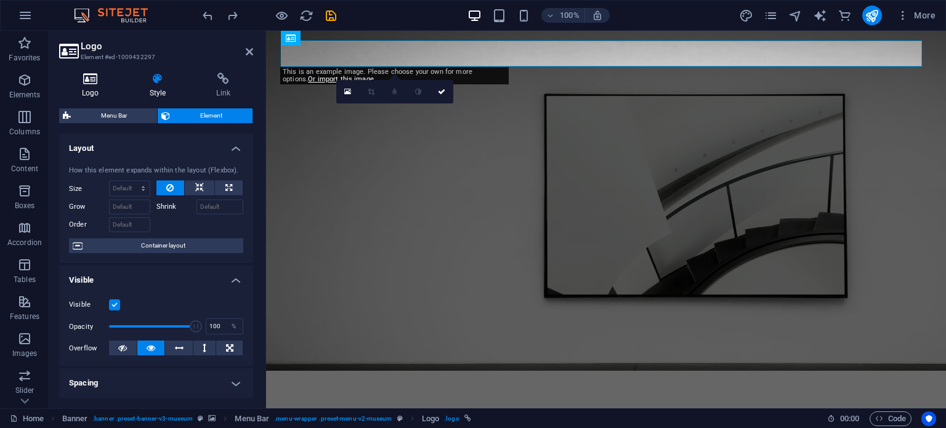
click at [99, 81] on icon at bounding box center [90, 79] width 63 height 12
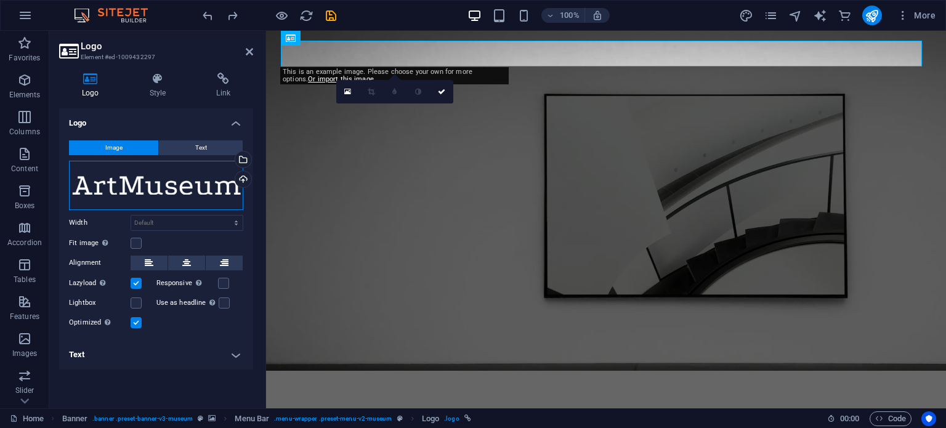
click at [149, 200] on div "Drag files here, click to choose files or select files from Files or our free s…" at bounding box center [156, 185] width 174 height 49
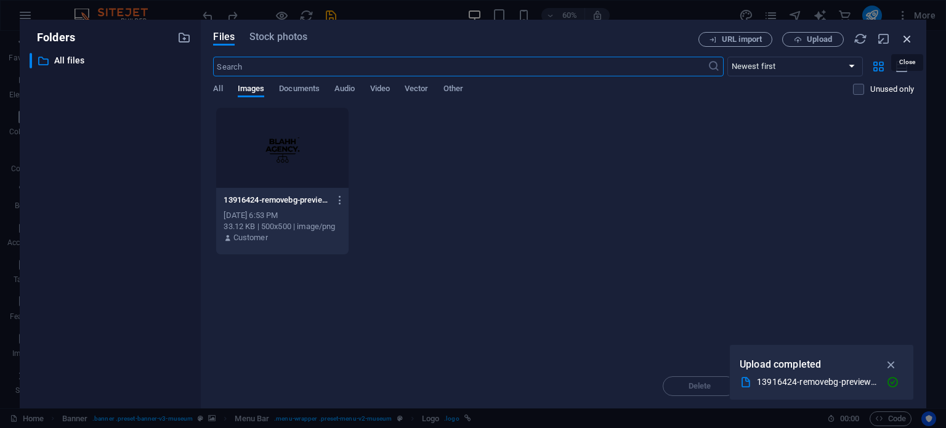
click at [908, 34] on icon "button" at bounding box center [907, 39] width 14 height 14
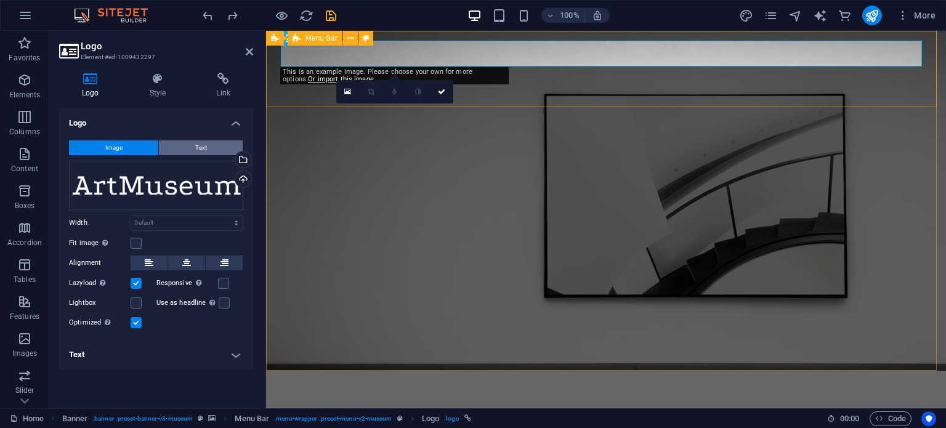
click at [216, 140] on button "Text" at bounding box center [201, 147] width 84 height 15
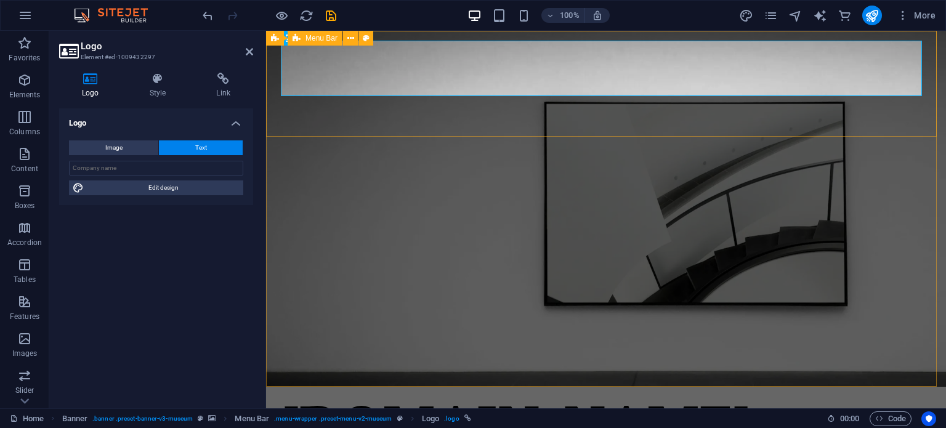
click at [147, 158] on div "Image Text Drag files here, click to choose files or select files from Files or…" at bounding box center [156, 168] width 194 height 75
click at [135, 166] on input "text" at bounding box center [156, 168] width 174 height 15
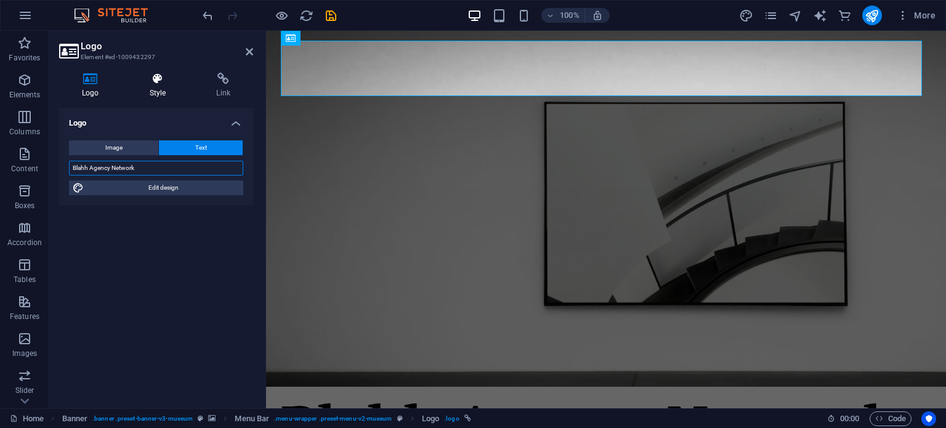
type input "Blahh Agency Network"
click at [156, 84] on icon at bounding box center [158, 79] width 62 height 12
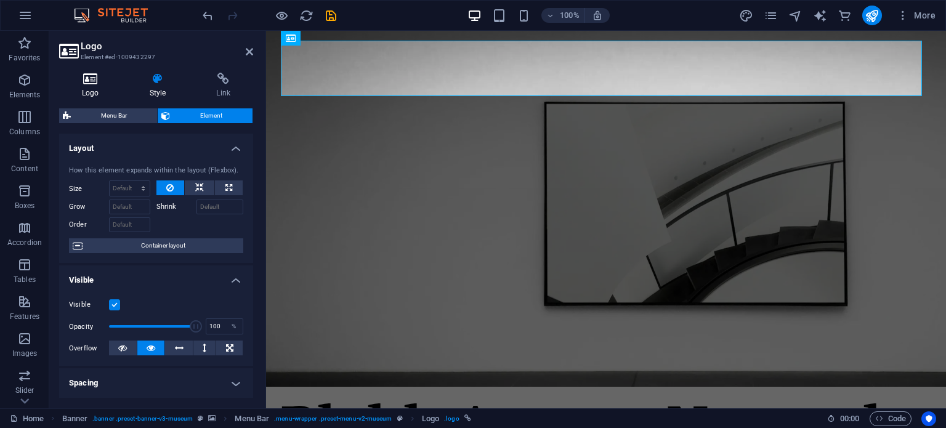
click at [97, 86] on h4 "Logo" at bounding box center [93, 86] width 68 height 26
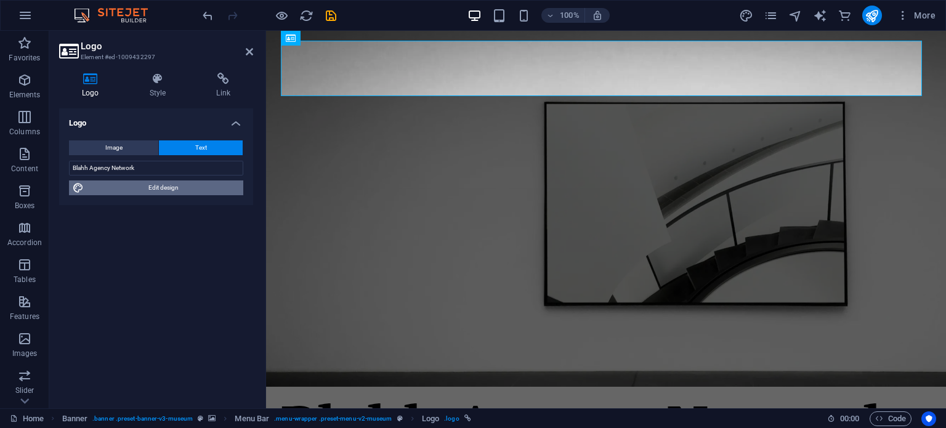
click at [165, 186] on span "Edit design" at bounding box center [163, 187] width 152 height 15
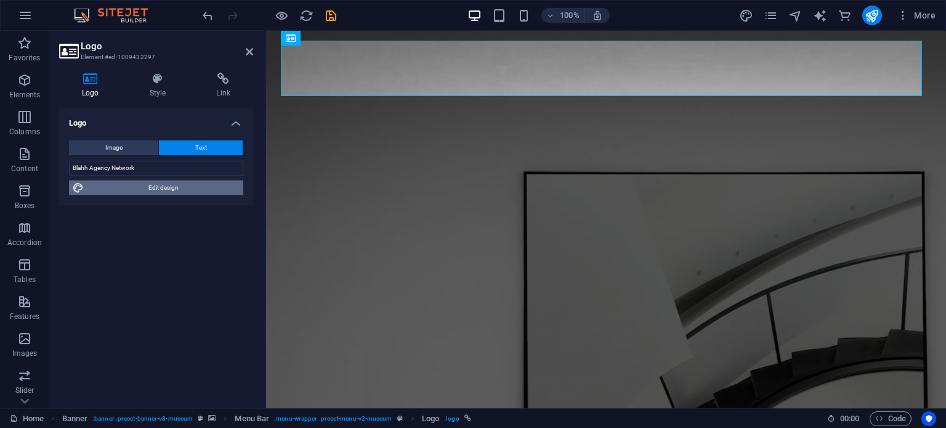
select select "px"
select select "300"
select select "px"
select select "600"
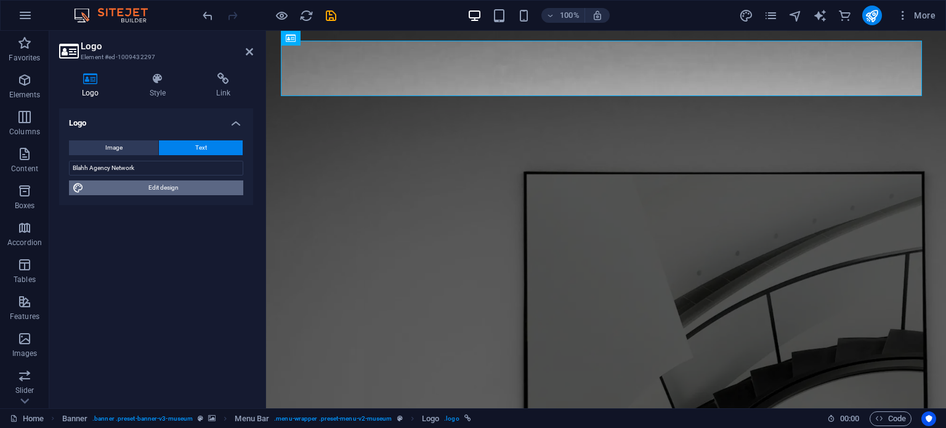
select select "px"
select select "rem"
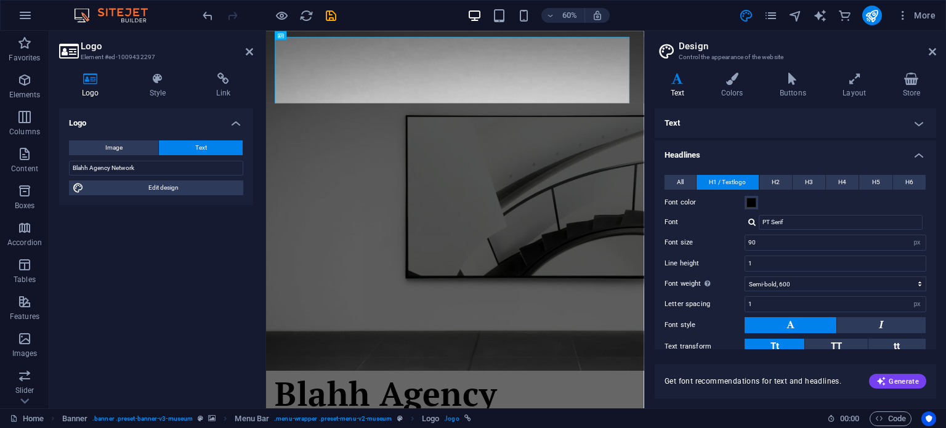
click at [769, 208] on div "Font color" at bounding box center [796, 202] width 262 height 15
click at [764, 241] on input "90" at bounding box center [835, 242] width 180 height 15
click at [756, 241] on input "90" at bounding box center [835, 242] width 180 height 15
type input "9"
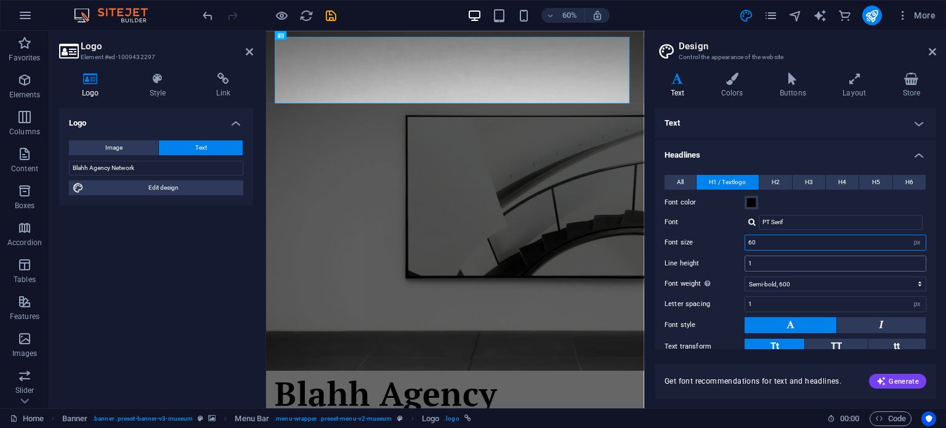
type input "60"
click at [754, 261] on input "1" at bounding box center [835, 263] width 180 height 15
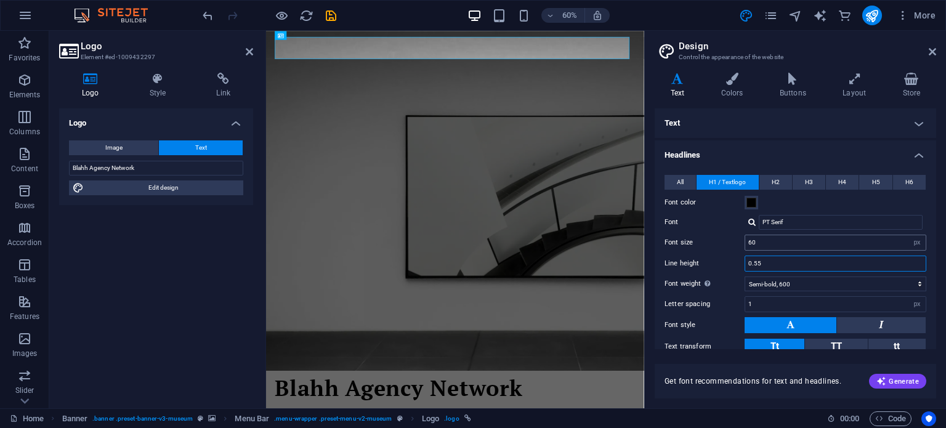
type input "0.55"
click at [760, 241] on input "60" at bounding box center [835, 242] width 180 height 15
type input "6"
type input "40"
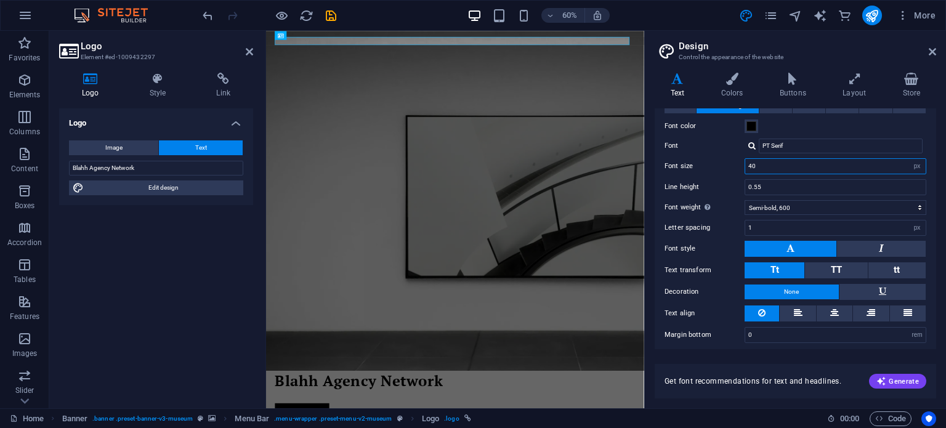
scroll to position [79, 0]
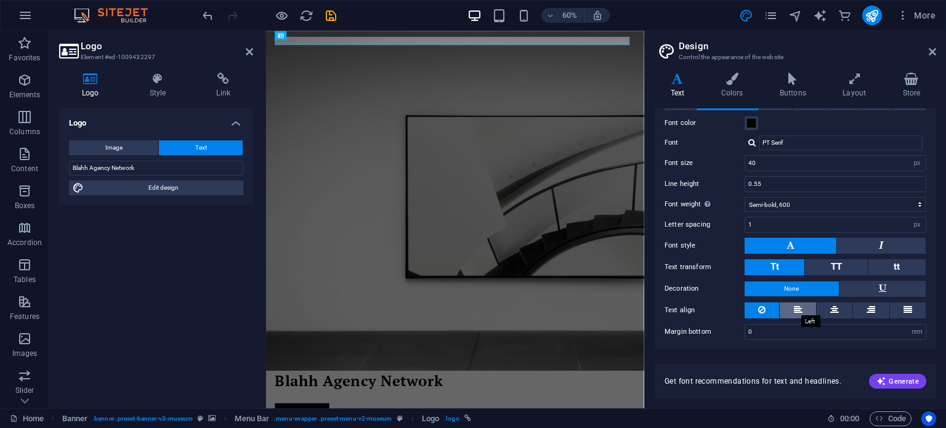
click at [795, 304] on icon at bounding box center [798, 309] width 9 height 15
click at [821, 307] on button at bounding box center [835, 310] width 36 height 16
click at [925, 49] on h2 "Design" at bounding box center [807, 46] width 257 height 11
click at [929, 50] on icon at bounding box center [932, 52] width 7 height 10
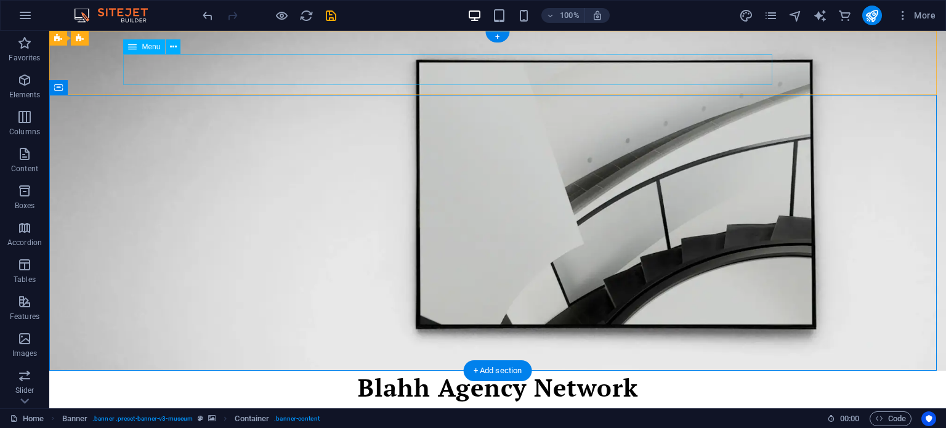
click at [243, 394] on nav "About Us Exhibitions Events Contact" at bounding box center [497, 409] width 739 height 31
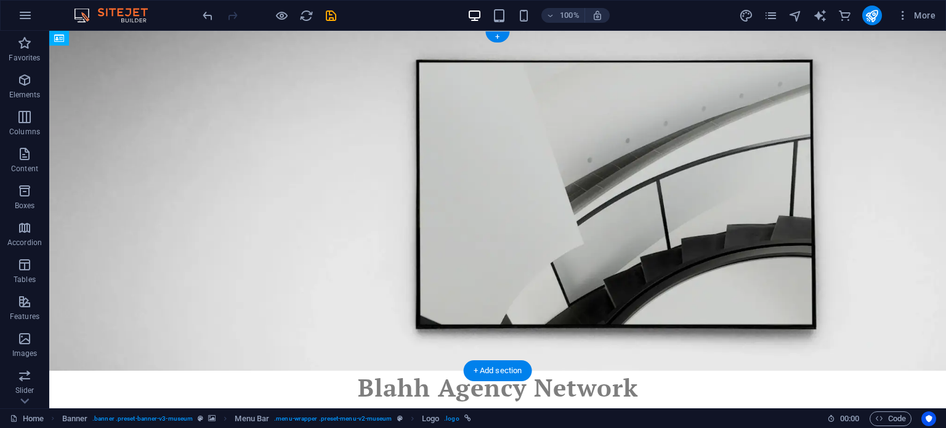
drag, startPoint x: 378, startPoint y: 41, endPoint x: 160, endPoint y: 59, distance: 218.7
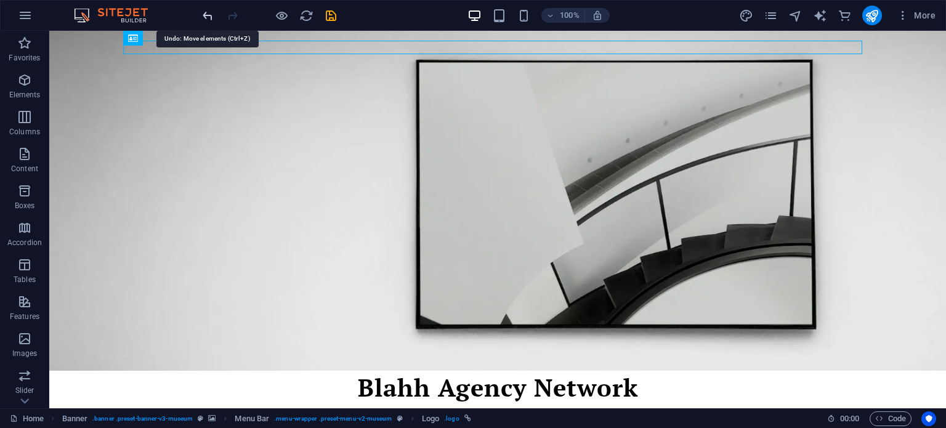
click at [202, 15] on icon "undo" at bounding box center [208, 16] width 14 height 14
click at [203, 15] on icon "undo" at bounding box center [208, 16] width 14 height 14
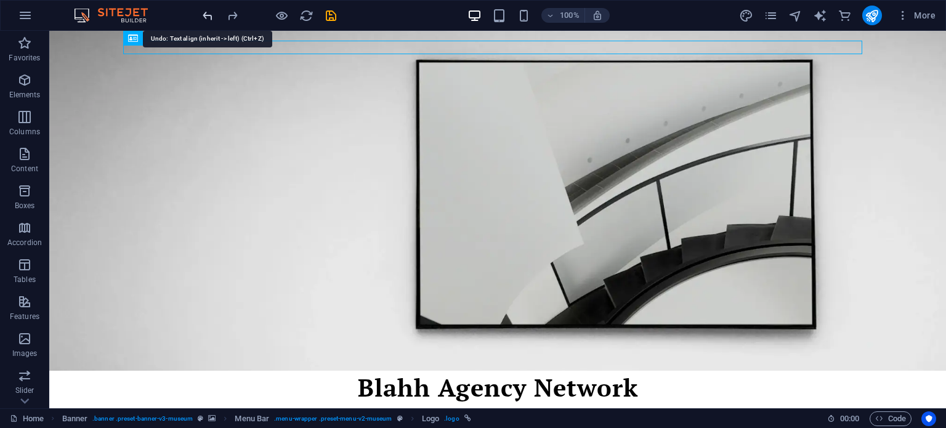
click at [203, 15] on icon "undo" at bounding box center [208, 16] width 14 height 14
click at [207, 20] on icon "undo" at bounding box center [208, 16] width 14 height 14
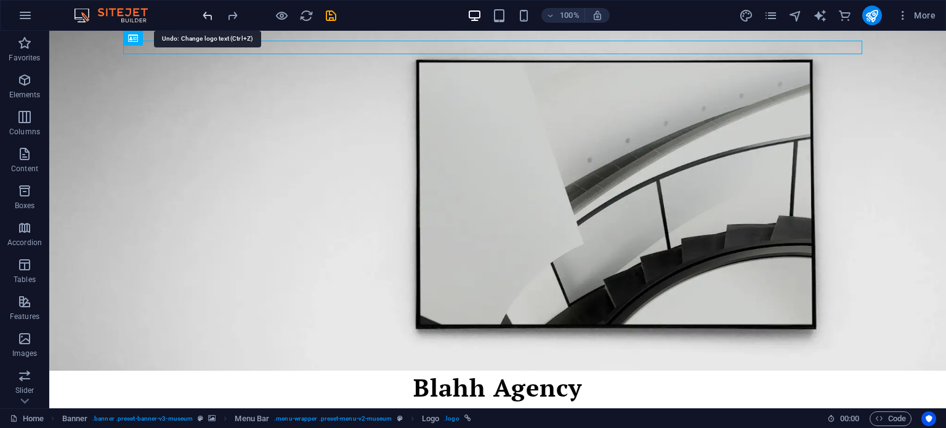
click at [207, 22] on icon "undo" at bounding box center [208, 16] width 14 height 14
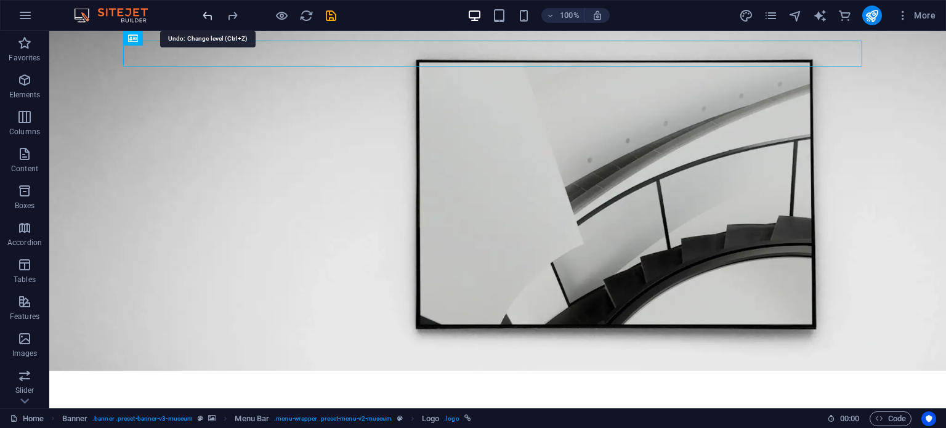
click at [207, 22] on icon "undo" at bounding box center [208, 16] width 14 height 14
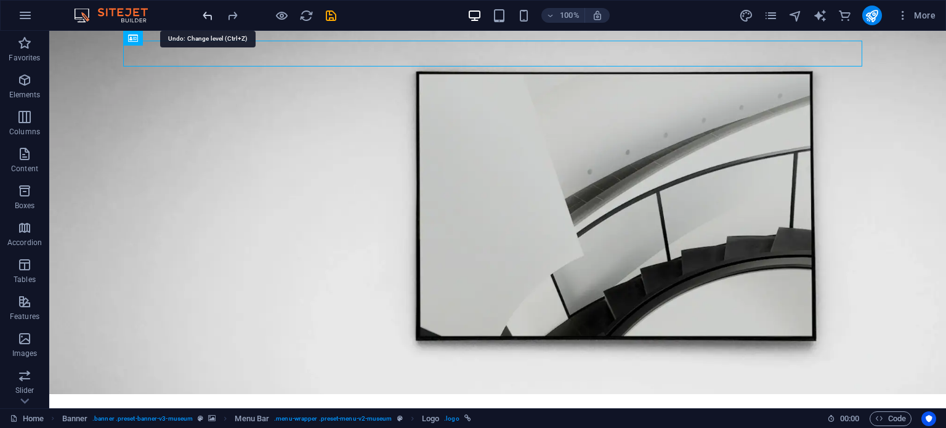
click at [207, 22] on icon "undo" at bounding box center [208, 16] width 14 height 14
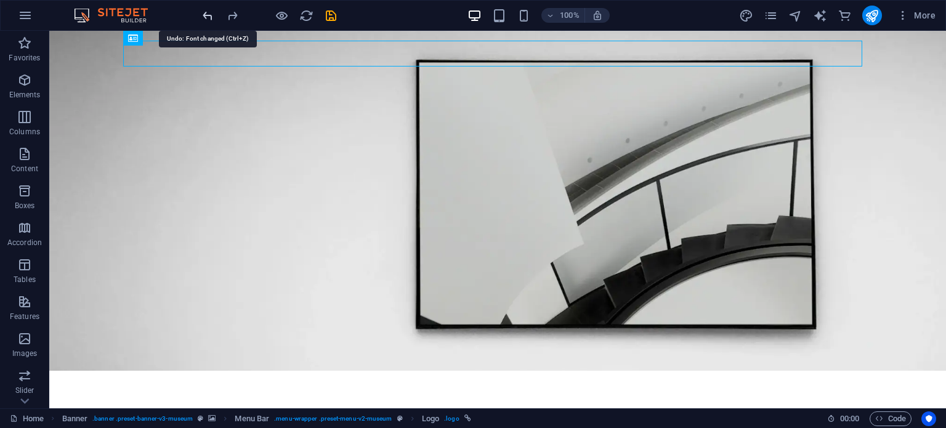
click at [207, 22] on icon "undo" at bounding box center [208, 16] width 14 height 14
click at [211, 20] on icon "undo" at bounding box center [208, 16] width 14 height 14
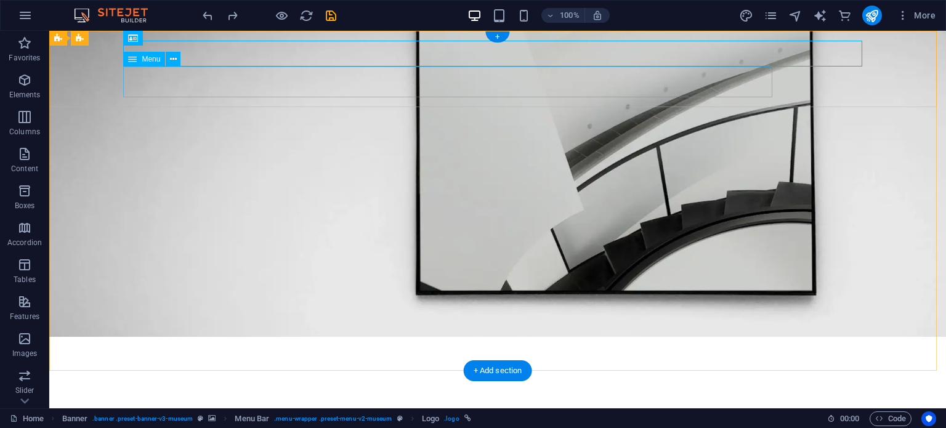
scroll to position [0, 0]
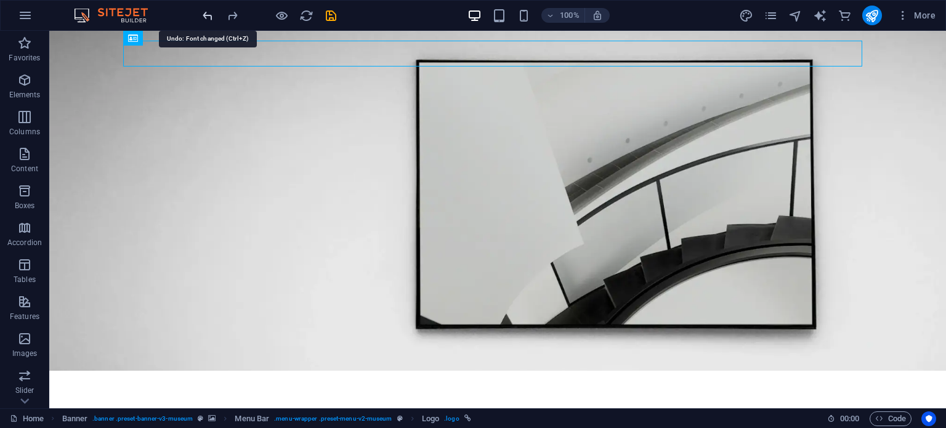
click at [207, 17] on icon "undo" at bounding box center [208, 16] width 14 height 14
click at [208, 14] on icon "undo" at bounding box center [208, 16] width 14 height 14
click at [207, 16] on icon "undo" at bounding box center [208, 16] width 14 height 14
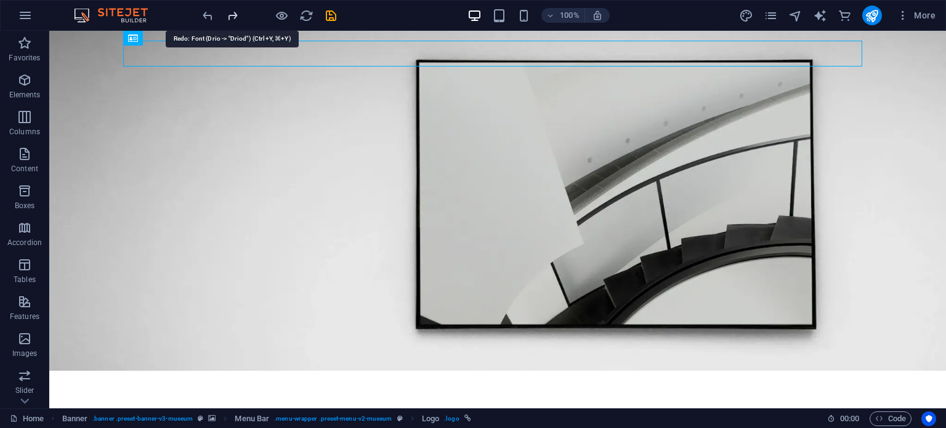
click at [229, 17] on icon "redo" at bounding box center [232, 16] width 14 height 14
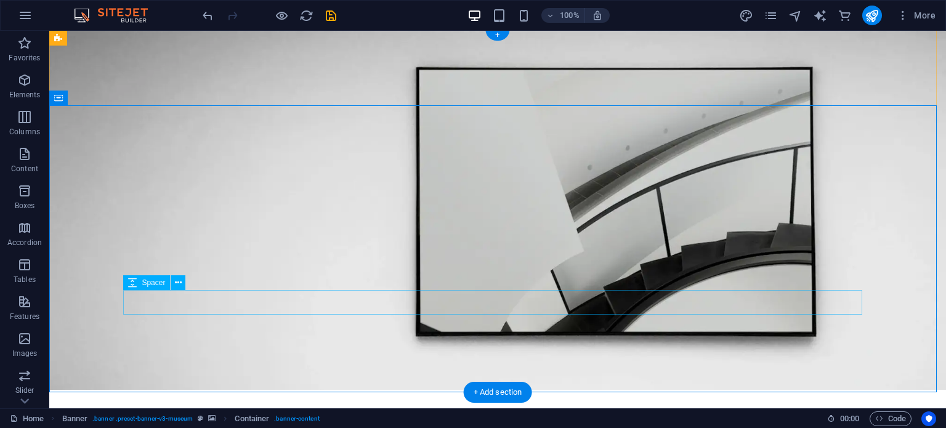
scroll to position [2, 0]
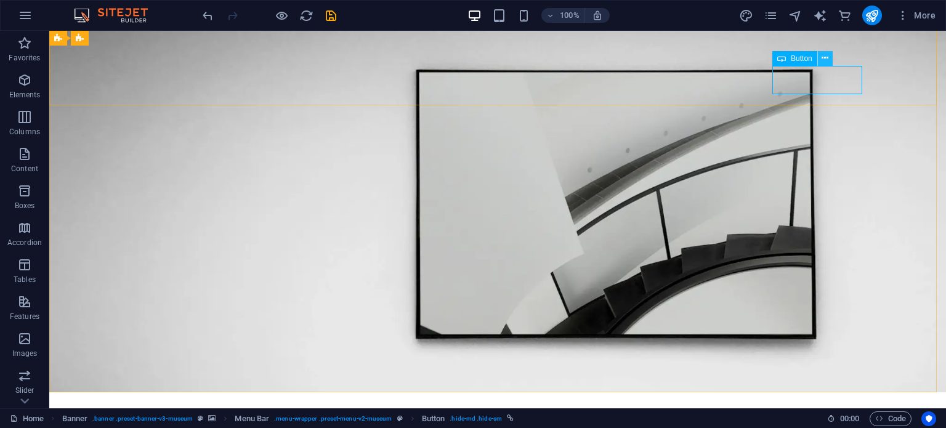
click at [827, 61] on icon at bounding box center [825, 58] width 7 height 13
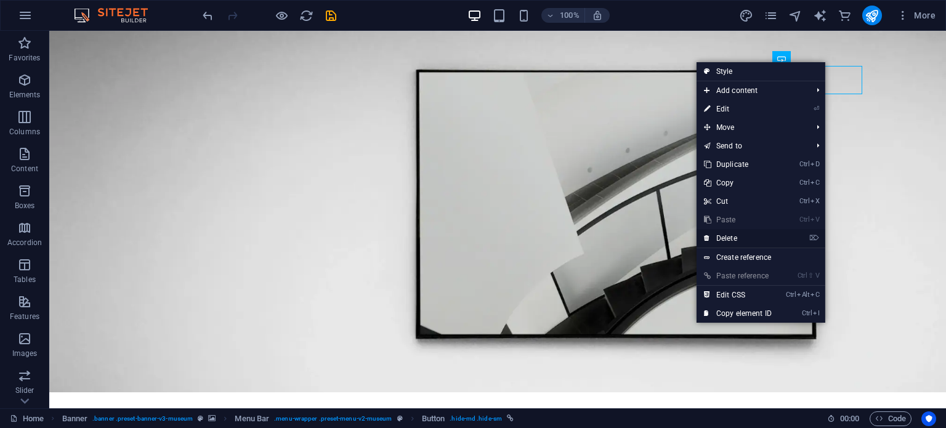
click at [710, 233] on link "⌦ Delete" at bounding box center [738, 238] width 83 height 18
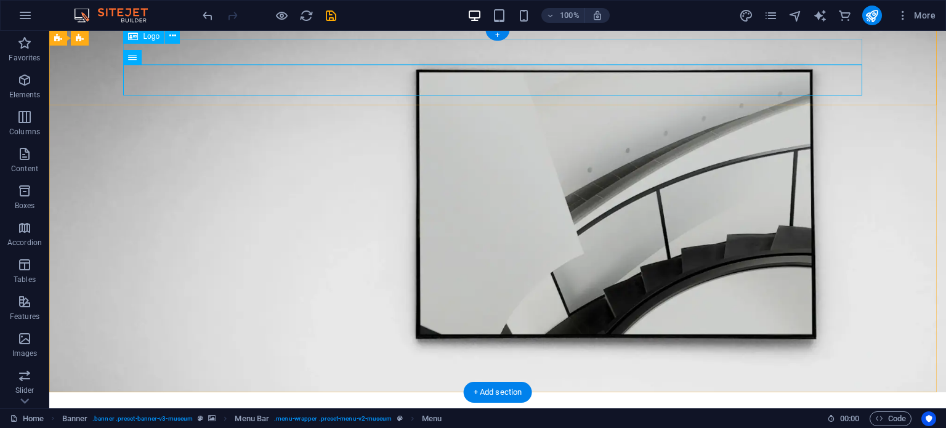
click at [299, 402] on div at bounding box center [497, 428] width 739 height 52
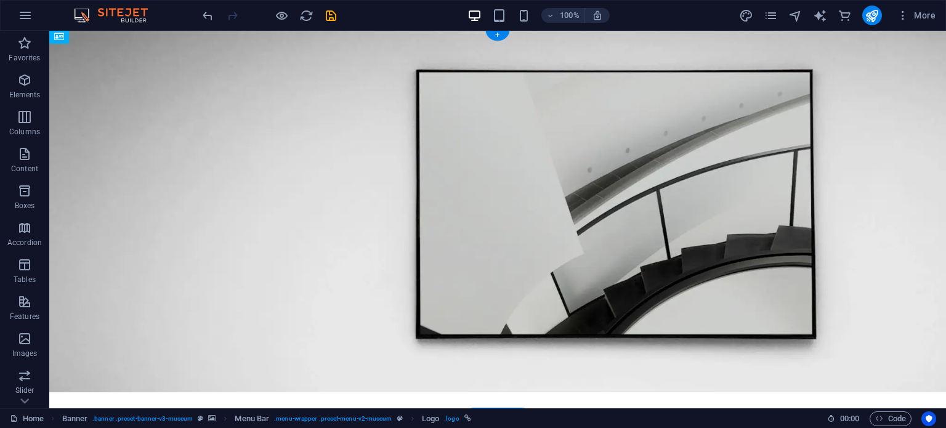
scroll to position [0, 0]
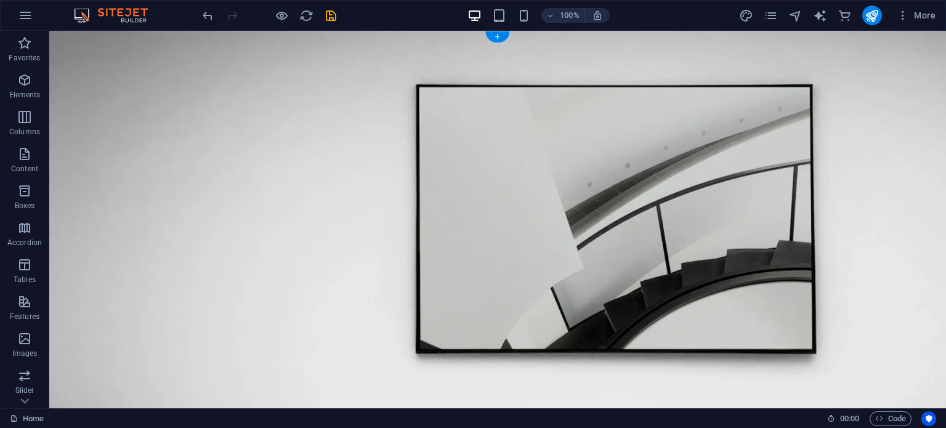
drag, startPoint x: 299, startPoint y: 48, endPoint x: 294, endPoint y: 73, distance: 25.7
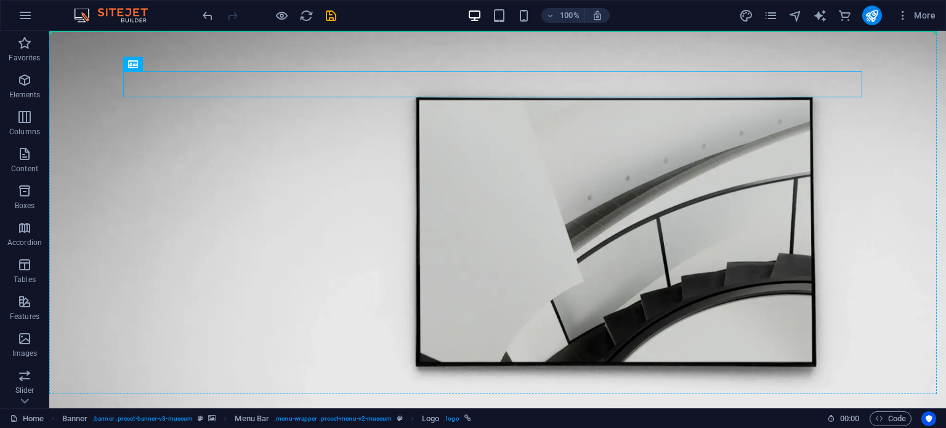
drag, startPoint x: 293, startPoint y: 83, endPoint x: 28, endPoint y: 55, distance: 266.9
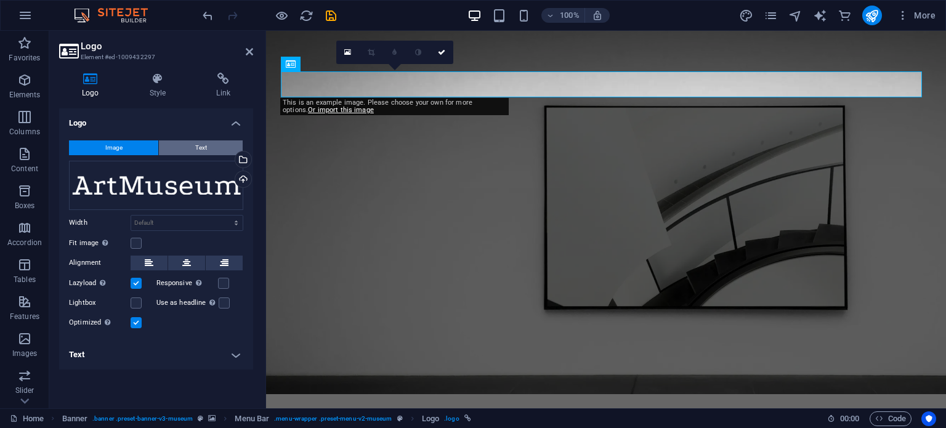
click at [198, 150] on span "Text" at bounding box center [201, 147] width 12 height 15
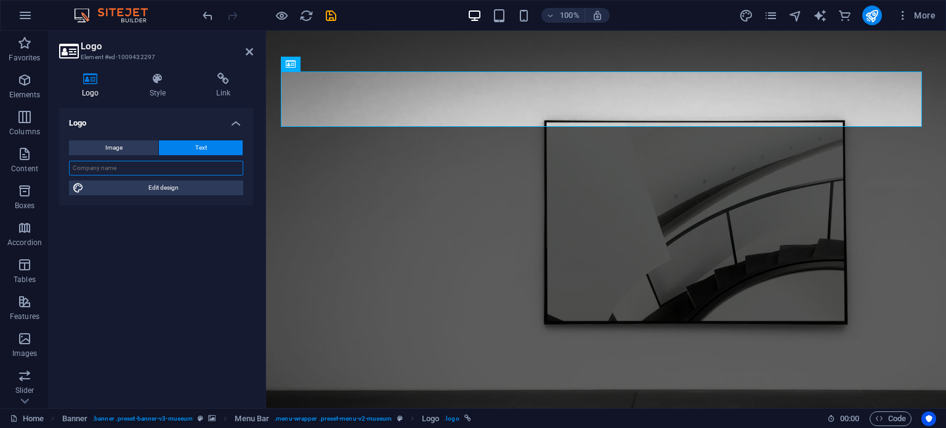
click at [193, 165] on input "text" at bounding box center [156, 168] width 174 height 15
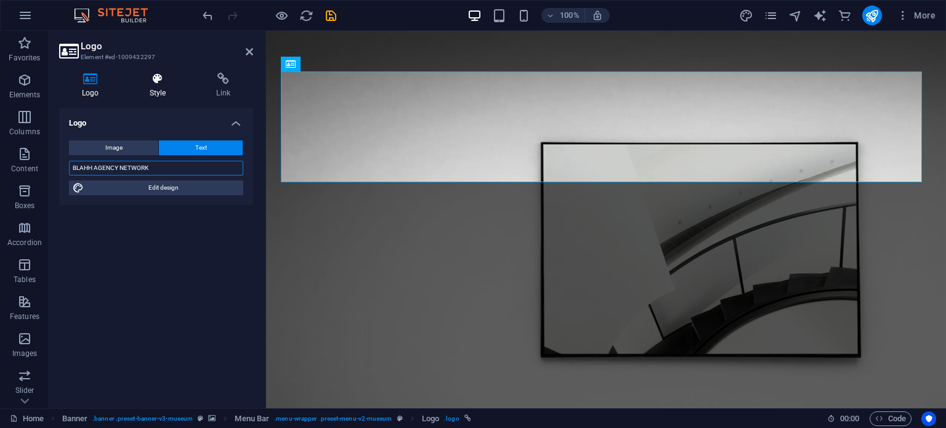
type input "BLAHH AGENCY NETWORK"
click at [160, 95] on h4 "Style" at bounding box center [160, 86] width 67 height 26
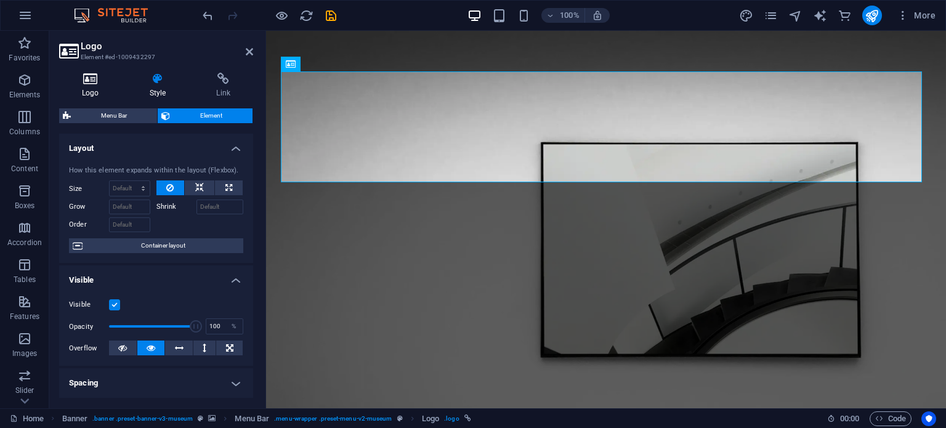
click at [102, 88] on h4 "Logo" at bounding box center [93, 86] width 68 height 26
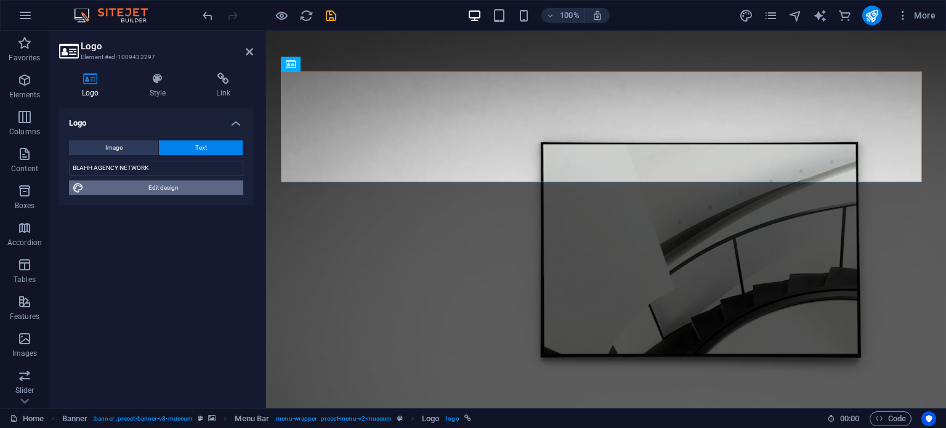
click at [161, 185] on span "Edit design" at bounding box center [163, 187] width 152 height 15
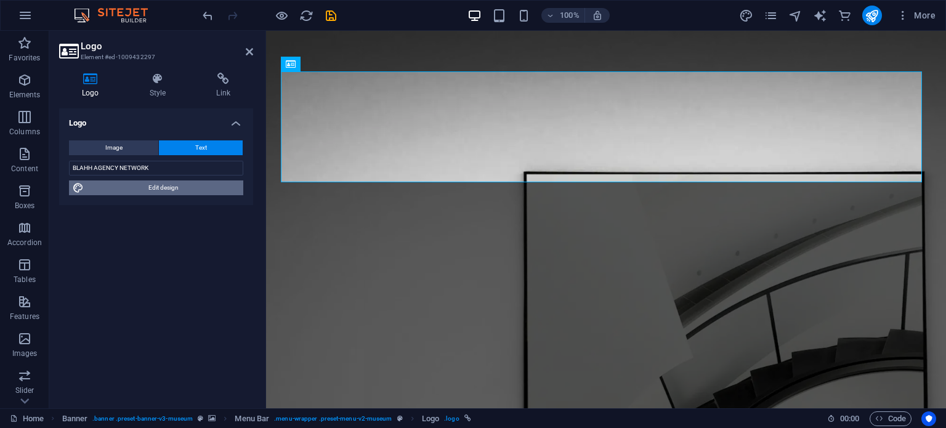
select select "600"
select select "px"
select select "rem"
select select "px"
select select "600"
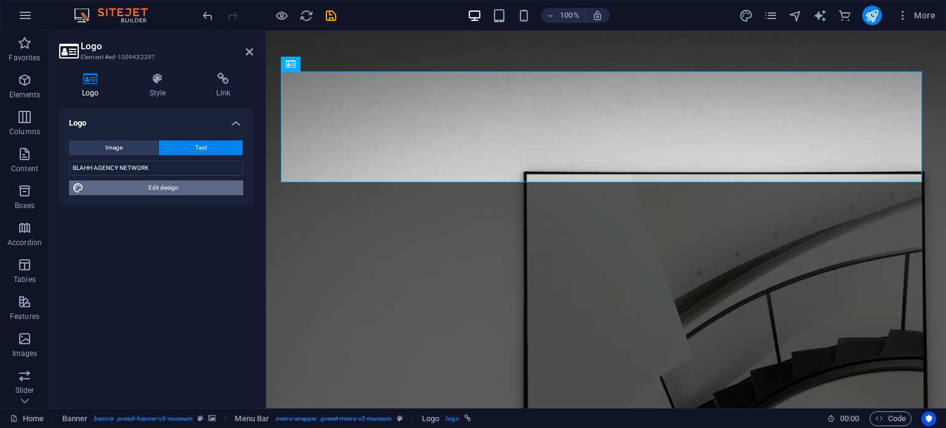
select select "px"
select select "rem"
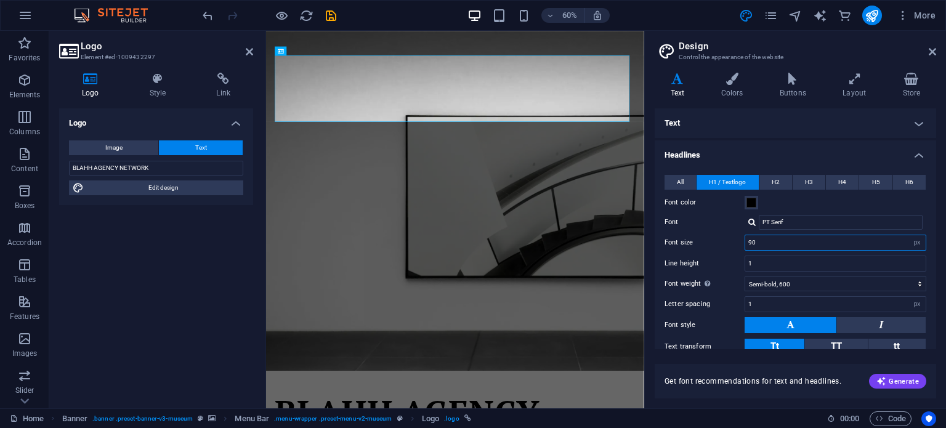
click at [784, 241] on input "90" at bounding box center [835, 242] width 180 height 15
click at [912, 243] on select "rem px em %" at bounding box center [916, 242] width 17 height 15
click at [817, 253] on div "All H1 / Textlogo H2 H3 H4 H5 H6 Font color Font PT Serif Line height 1 Font we…" at bounding box center [795, 297] width 286 height 269
click at [797, 246] on input "90" at bounding box center [835, 242] width 180 height 15
type input "9"
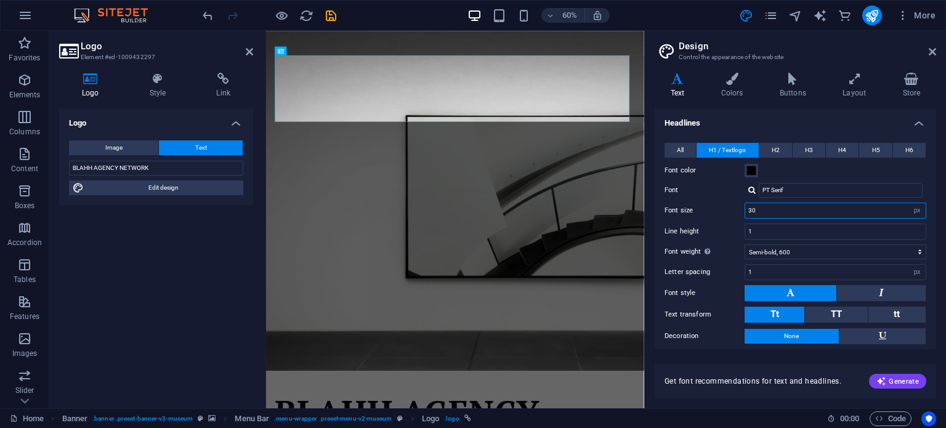
scroll to position [28, 0]
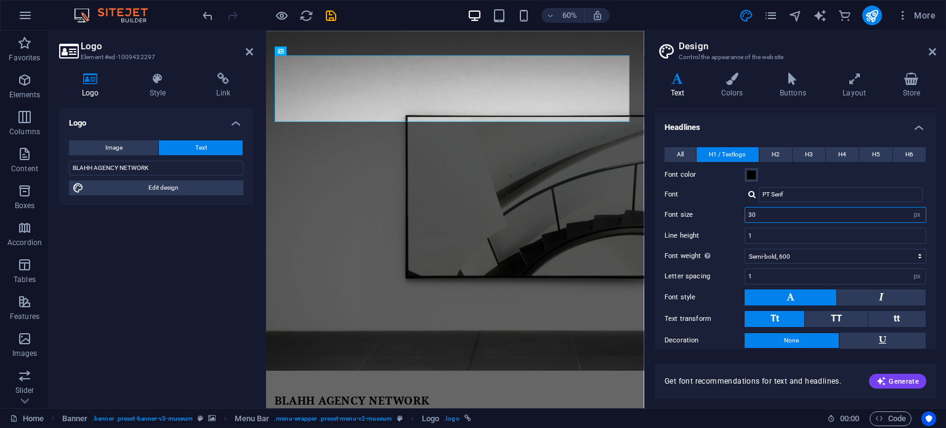
type input "30"
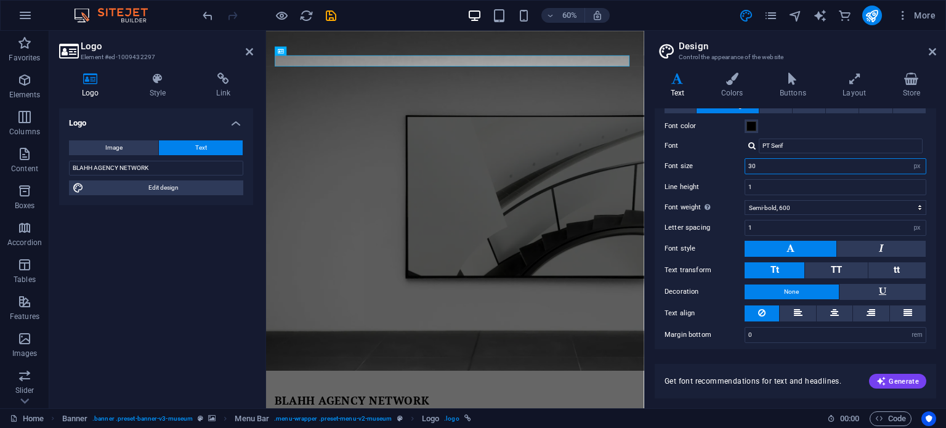
scroll to position [77, 0]
click at [791, 307] on button at bounding box center [798, 313] width 36 height 16
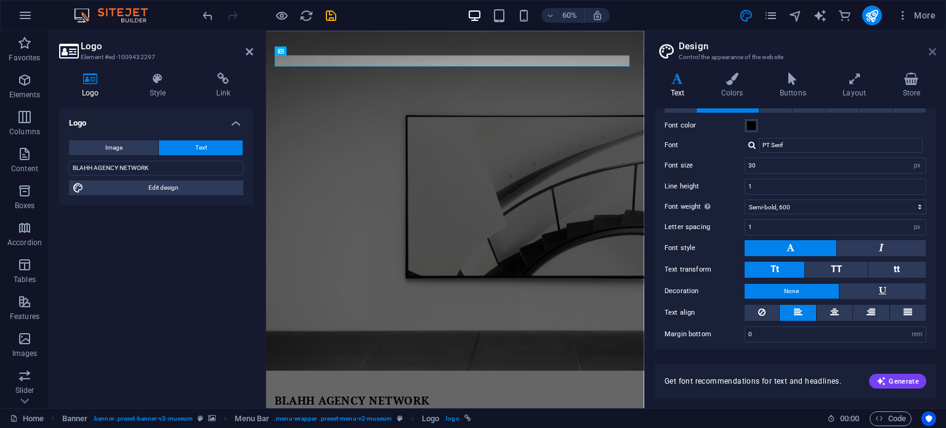
click at [933, 53] on icon at bounding box center [932, 52] width 7 height 10
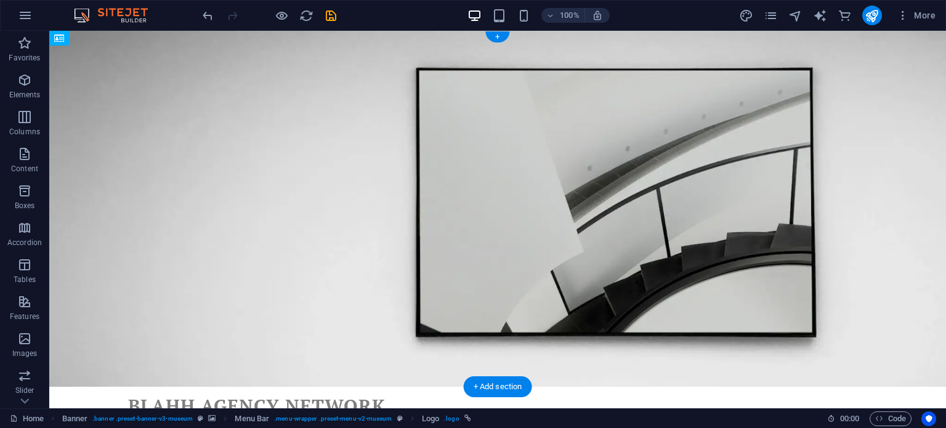
drag, startPoint x: 305, startPoint y: 81, endPoint x: 298, endPoint y: 51, distance: 31.1
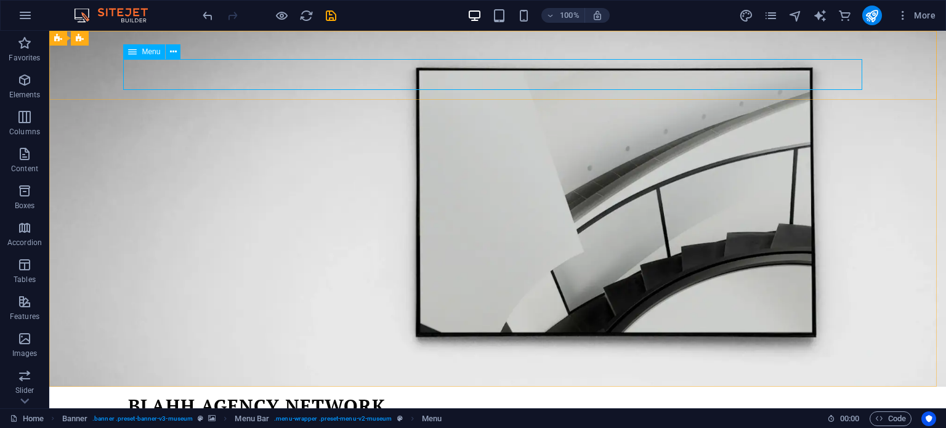
click at [152, 47] on div "Menu" at bounding box center [144, 51] width 42 height 15
click at [180, 51] on button at bounding box center [173, 51] width 15 height 15
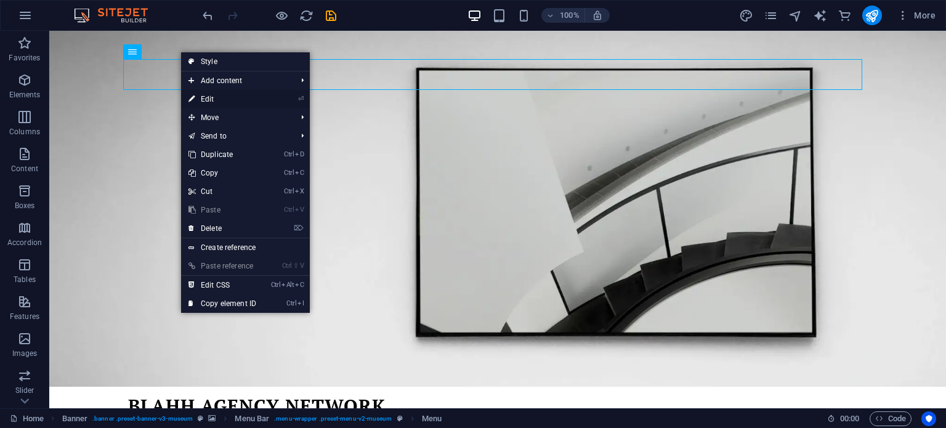
click at [201, 95] on link "⏎ Edit" at bounding box center [222, 99] width 83 height 18
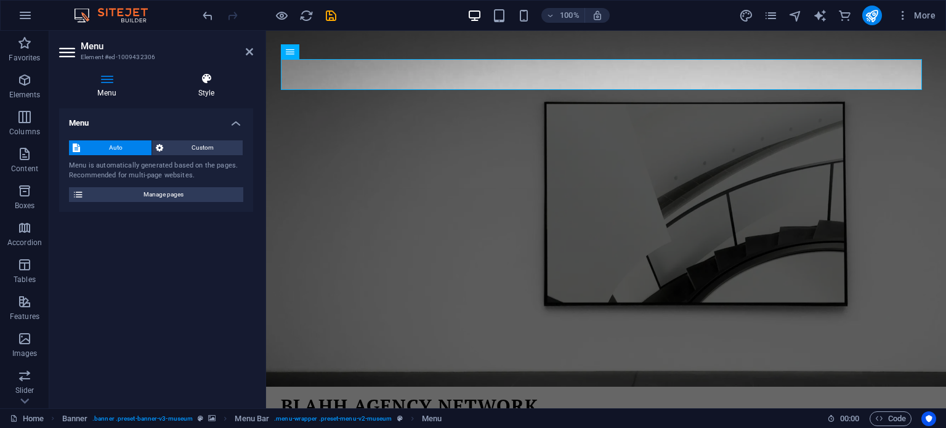
click at [200, 84] on icon at bounding box center [207, 79] width 94 height 12
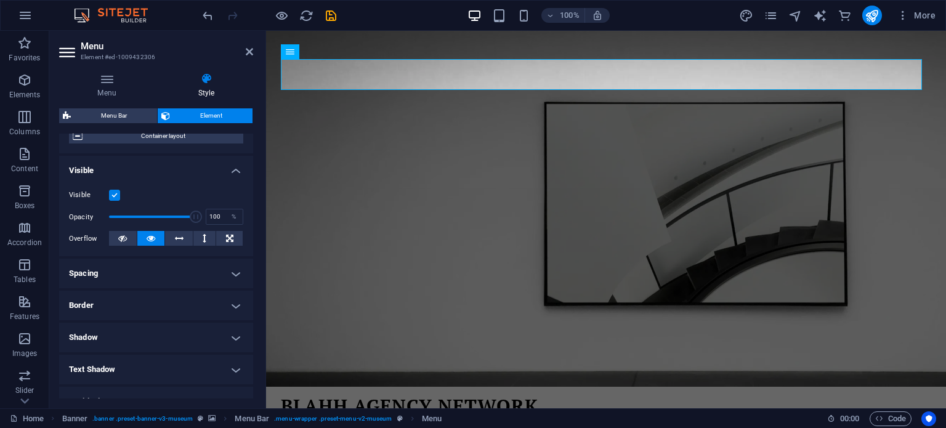
scroll to position [171, 0]
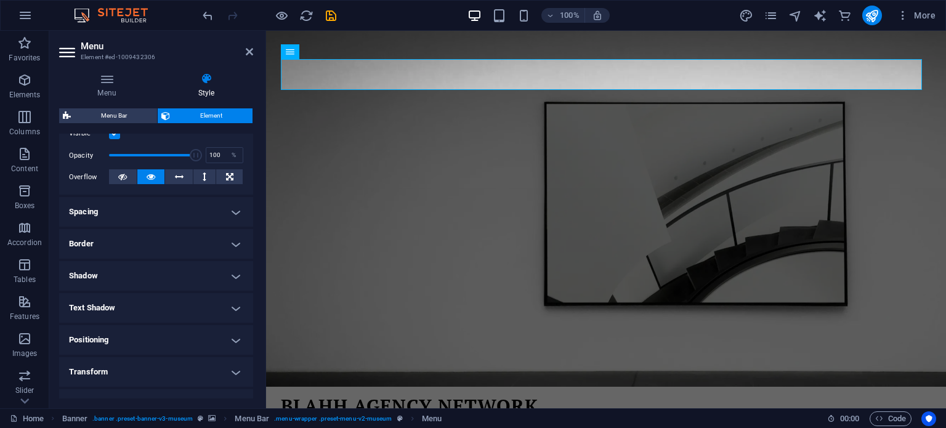
click at [192, 334] on h4 "Positioning" at bounding box center [156, 340] width 194 height 30
click at [200, 363] on span "Fixed" at bounding box center [203, 364] width 15 height 15
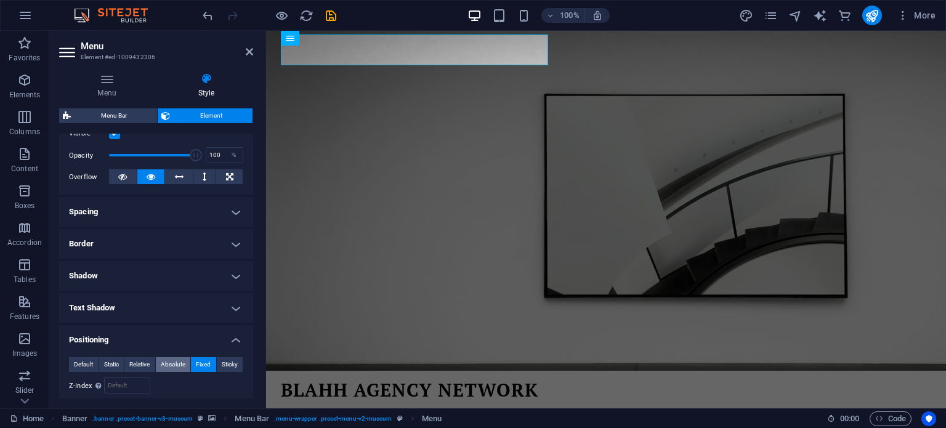
click at [173, 359] on span "Absolute" at bounding box center [173, 364] width 25 height 15
click at [78, 365] on span "Default" at bounding box center [83, 364] width 19 height 15
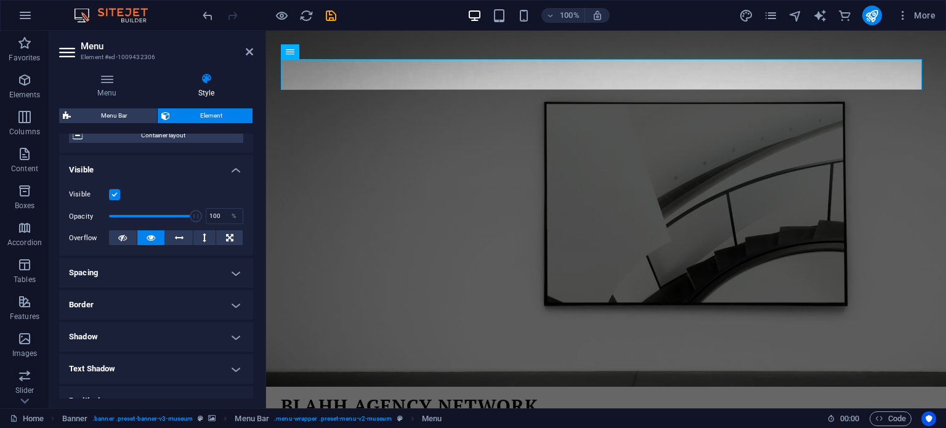
scroll to position [103, 0]
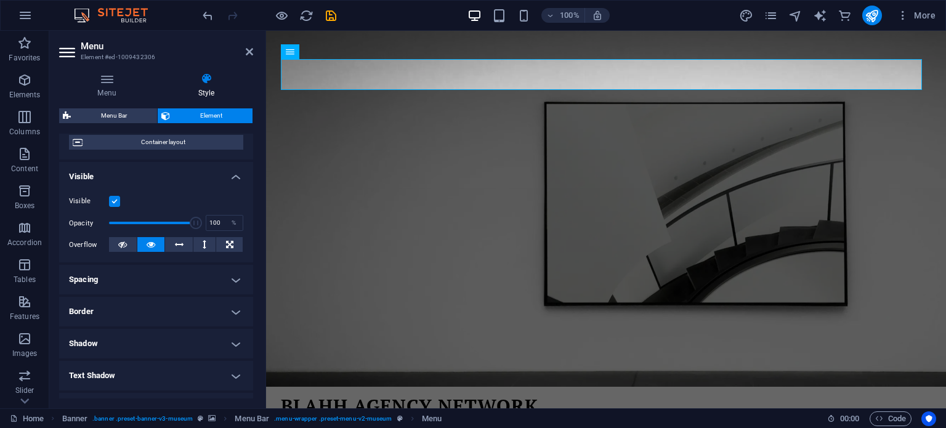
click at [217, 273] on h4 "Spacing" at bounding box center [156, 280] width 194 height 30
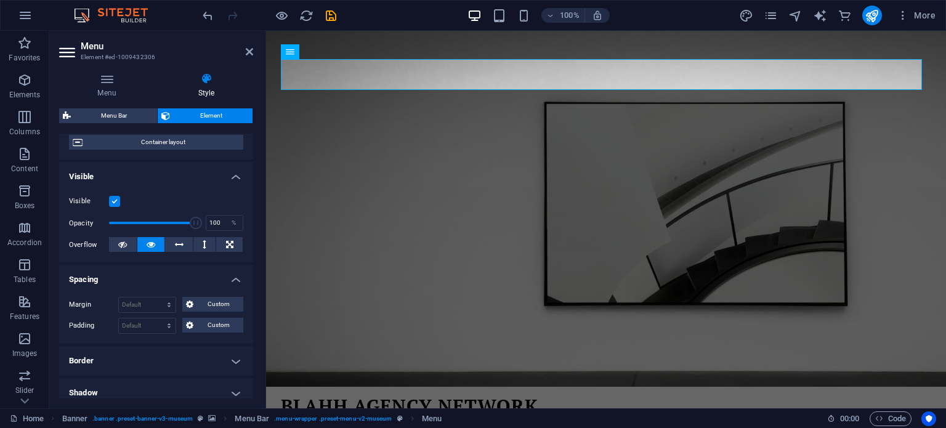
click at [217, 273] on h4 "Spacing" at bounding box center [156, 276] width 194 height 22
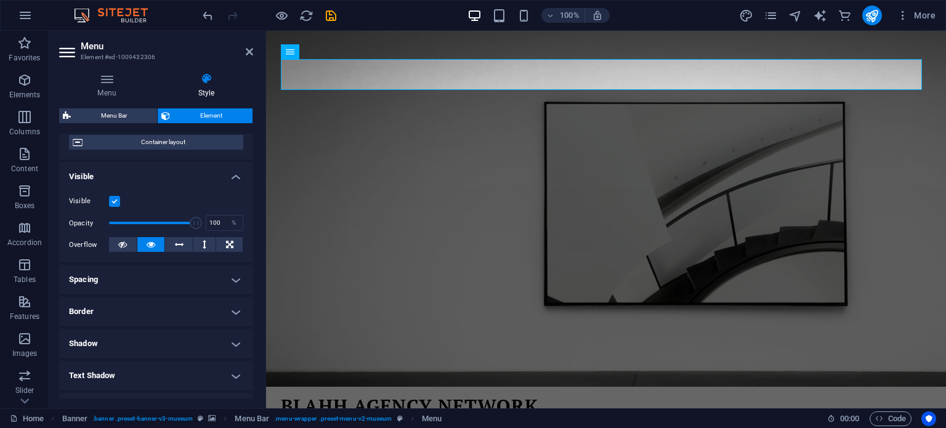
click at [203, 300] on h4 "Border" at bounding box center [156, 312] width 194 height 30
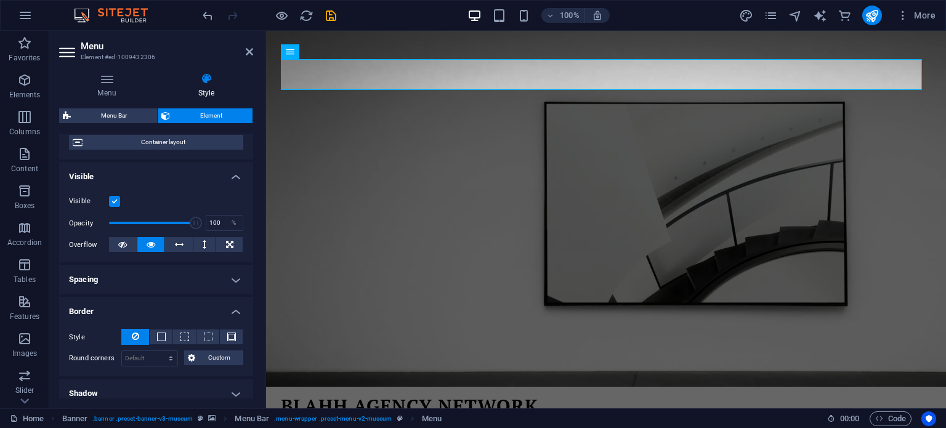
click at [203, 300] on h4 "Border" at bounding box center [156, 308] width 194 height 22
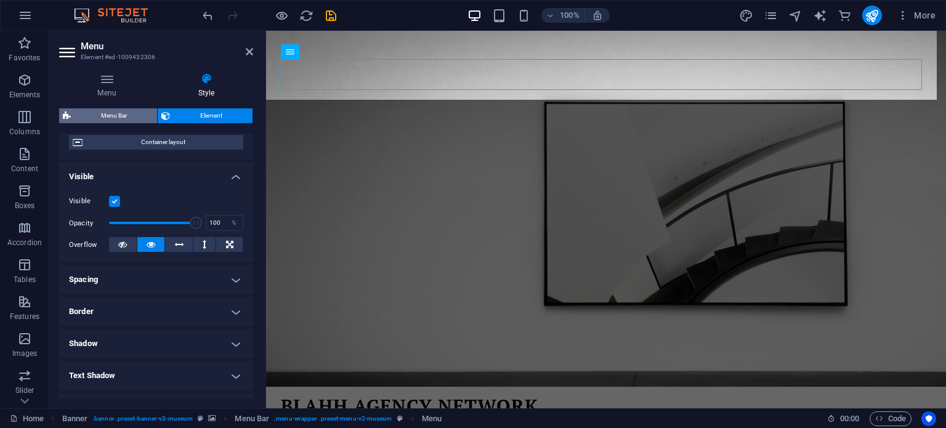
click at [110, 118] on span "Menu Bar" at bounding box center [114, 115] width 79 height 15
select select "rem"
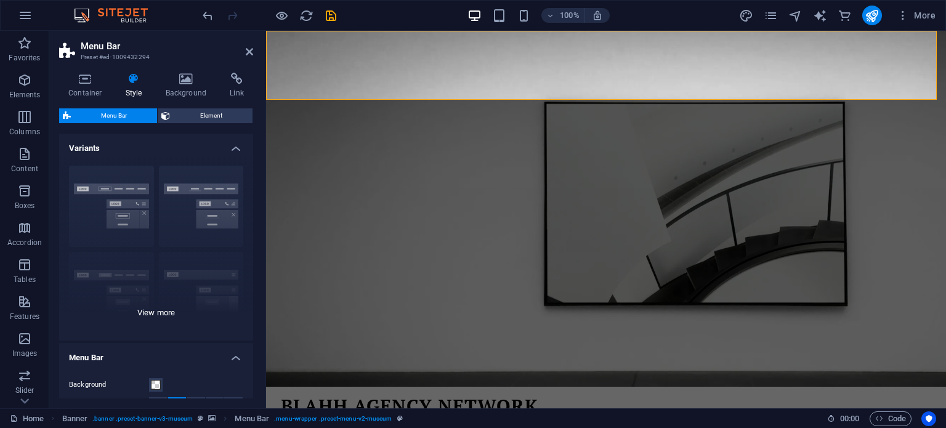
click at [126, 188] on div "Border Centered Default Fixed Loki Trigger Wide XXL" at bounding box center [156, 248] width 194 height 185
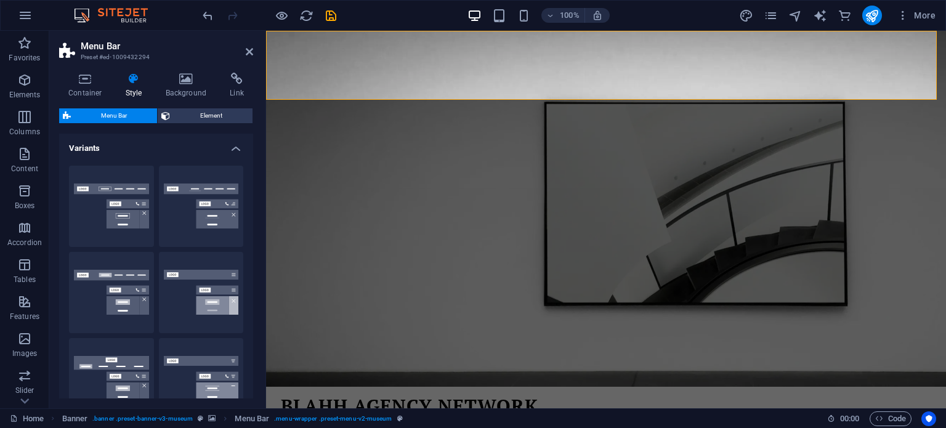
click at [126, 188] on button "Border" at bounding box center [111, 206] width 85 height 81
type input "1"
select select "rem"
type input "1"
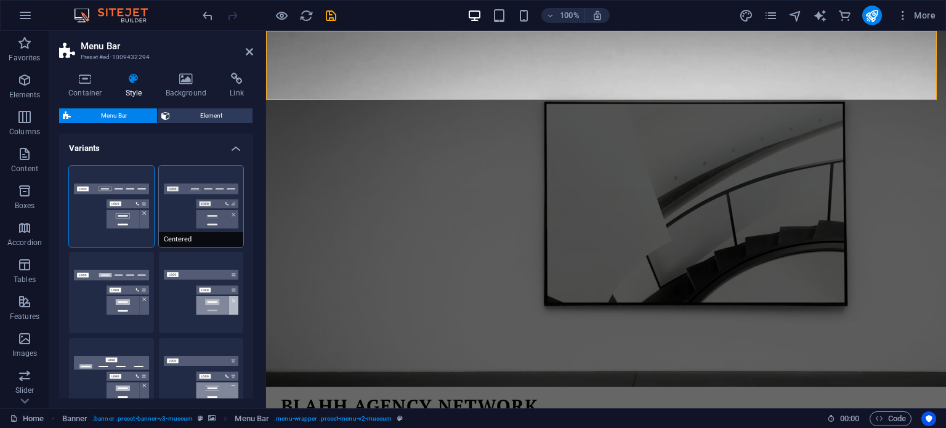
click at [200, 208] on button "Centered" at bounding box center [201, 206] width 85 height 81
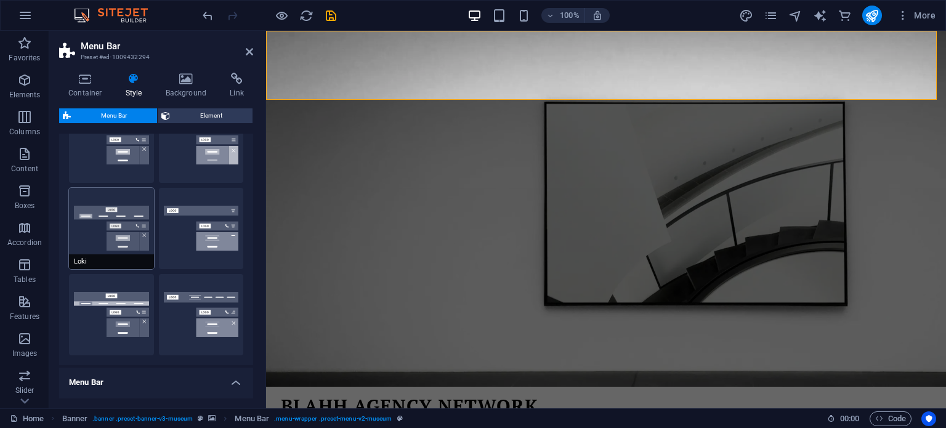
scroll to position [152, 0]
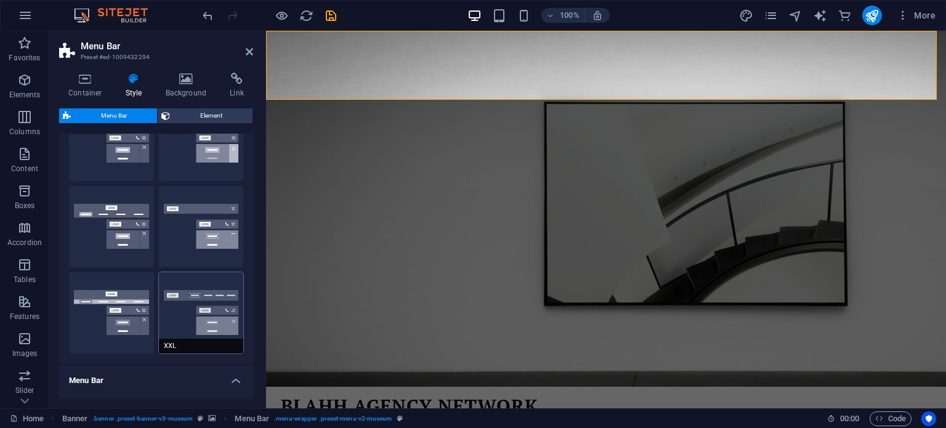
click at [179, 324] on button "XXL" at bounding box center [201, 312] width 85 height 81
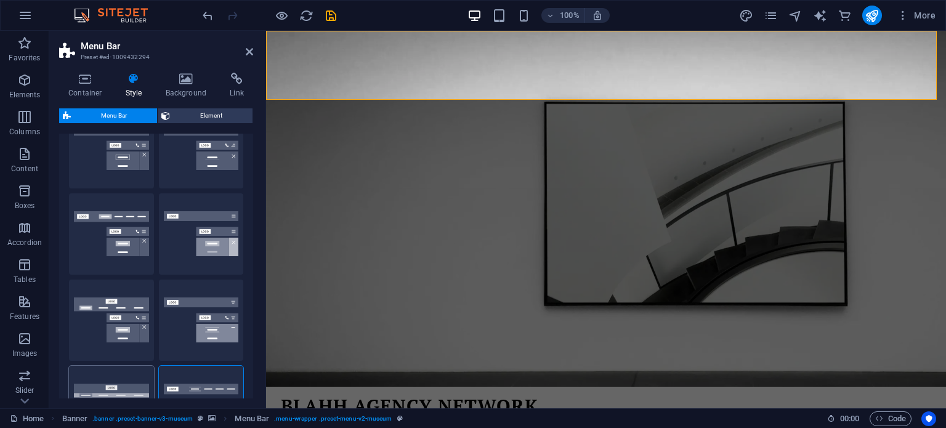
scroll to position [4, 0]
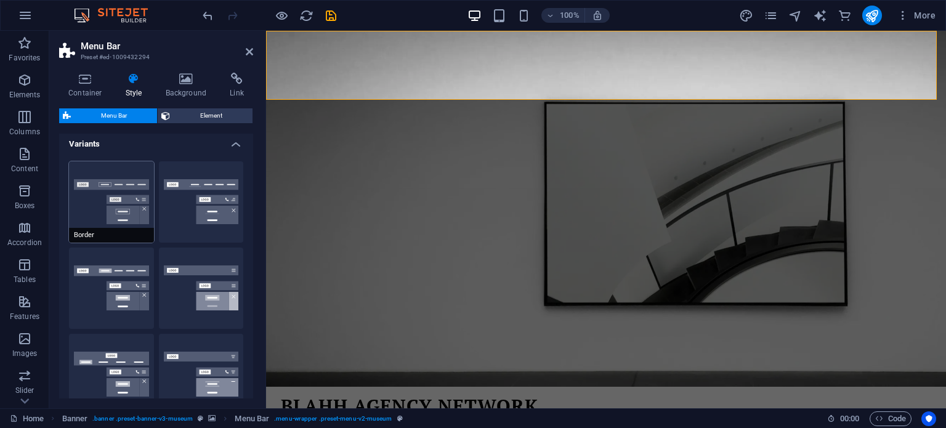
click at [114, 218] on button "Border" at bounding box center [111, 201] width 85 height 81
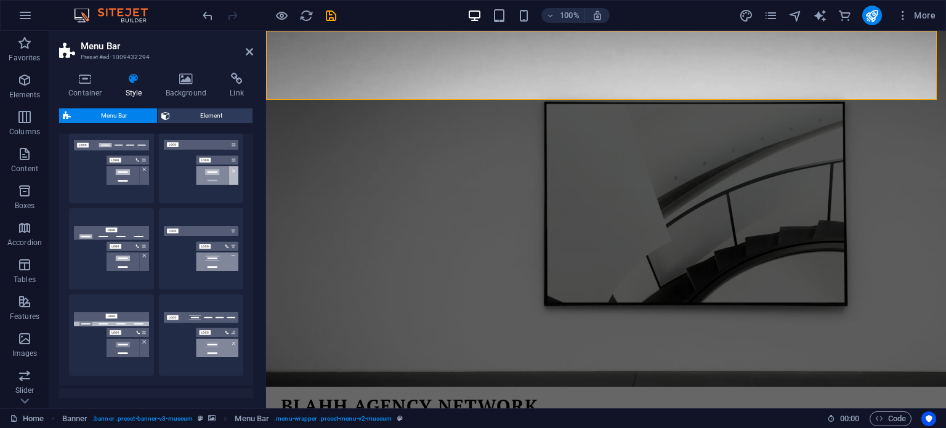
scroll to position [0, 0]
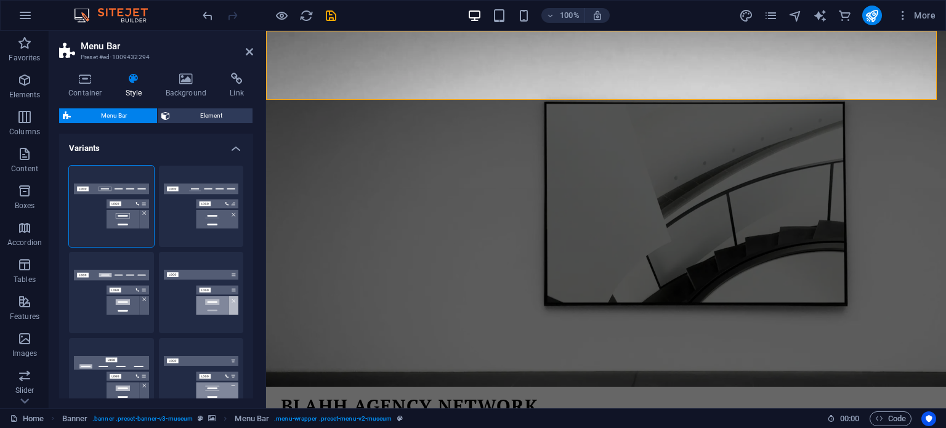
click at [233, 147] on h4 "Variants" at bounding box center [156, 145] width 194 height 22
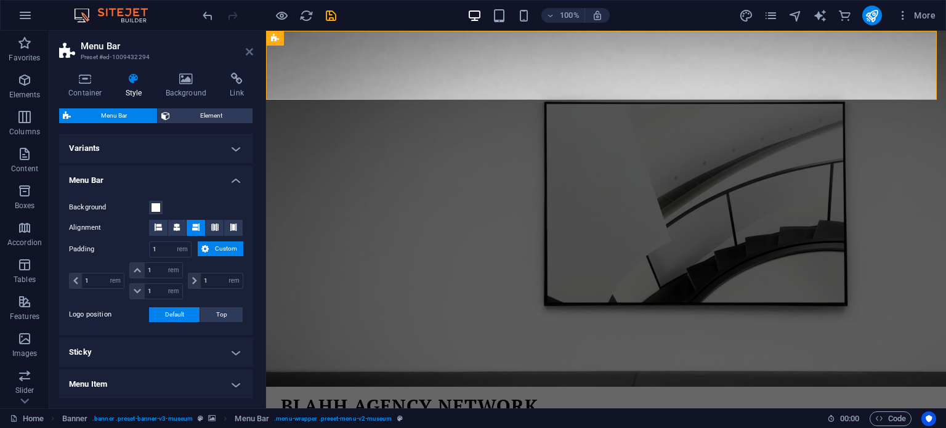
drag, startPoint x: 252, startPoint y: 56, endPoint x: 204, endPoint y: 26, distance: 55.9
click at [252, 56] on icon at bounding box center [249, 52] width 7 height 10
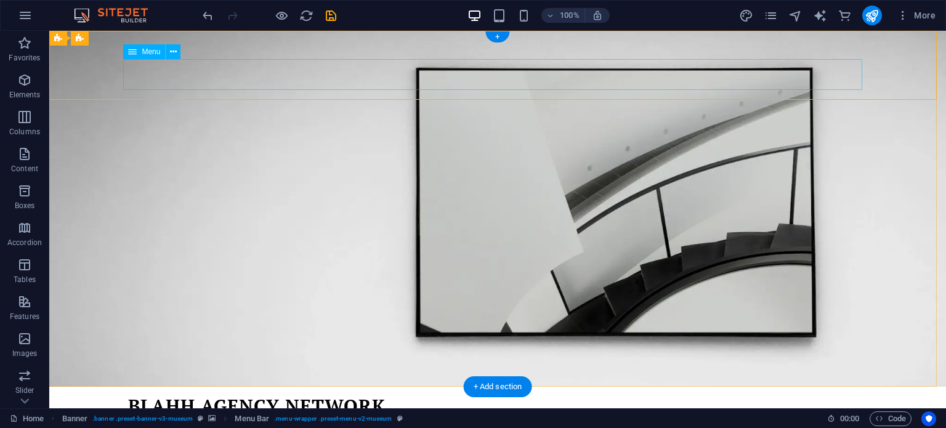
click at [152, 415] on nav "About Us Exhibitions Events Contact" at bounding box center [497, 430] width 739 height 31
drag, startPoint x: 416, startPoint y: 70, endPoint x: 576, endPoint y: 71, distance: 160.1
click at [576, 415] on nav "About Us Exhibitions Events Contact" at bounding box center [497, 430] width 739 height 31
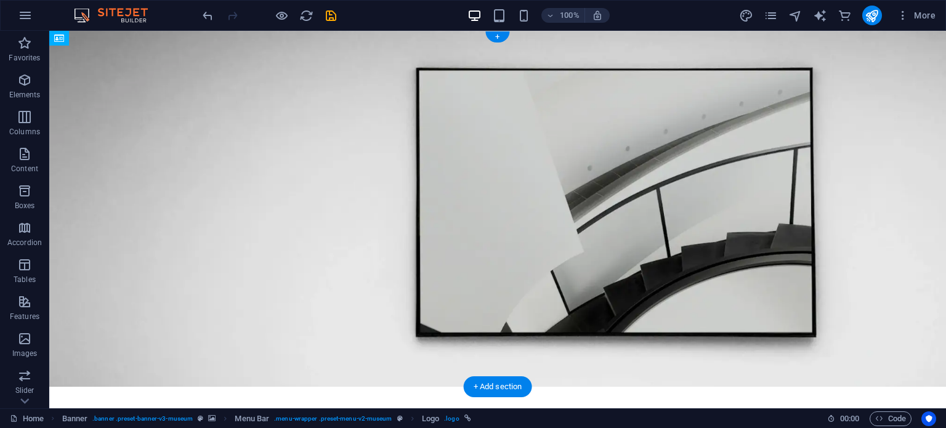
drag, startPoint x: 326, startPoint y: 52, endPoint x: 318, endPoint y: 57, distance: 8.9
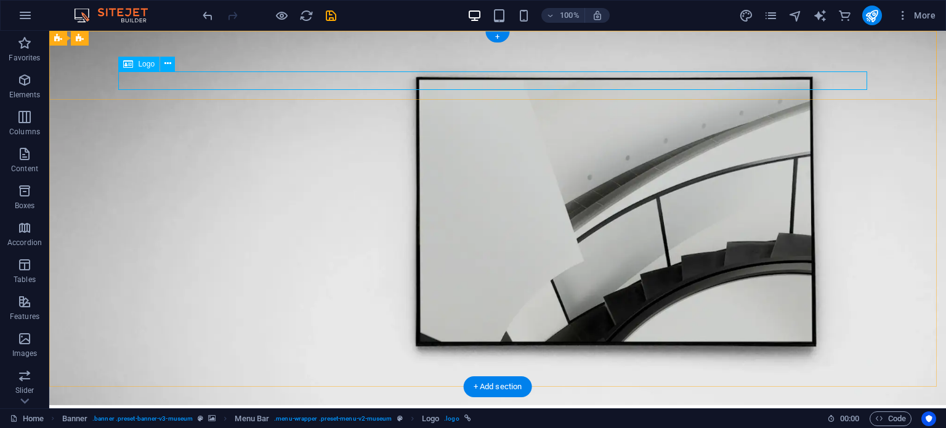
drag, startPoint x: 572, startPoint y: 88, endPoint x: 479, endPoint y: 97, distance: 93.4
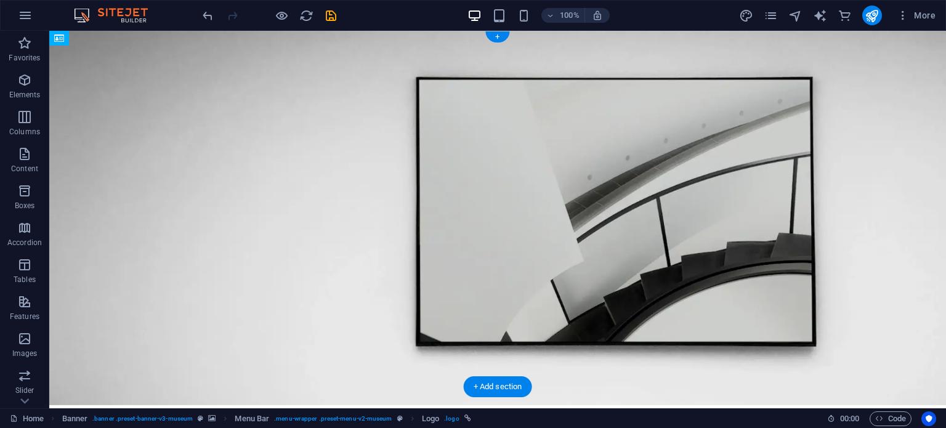
drag, startPoint x: 307, startPoint y: 56, endPoint x: 291, endPoint y: 67, distance: 19.5
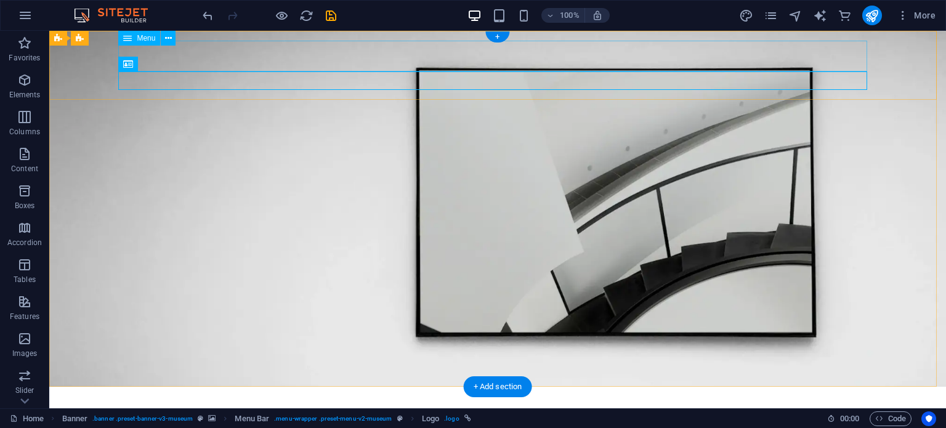
drag, startPoint x: 342, startPoint y: 75, endPoint x: 339, endPoint y: 60, distance: 15.1
click at [339, 387] on div "Menu About Us Exhibitions Events Contact BLAHH AGENCY NETWORK" at bounding box center [497, 421] width 769 height 69
click at [292, 397] on nav "About Us Exhibitions Events Contact" at bounding box center [497, 412] width 749 height 31
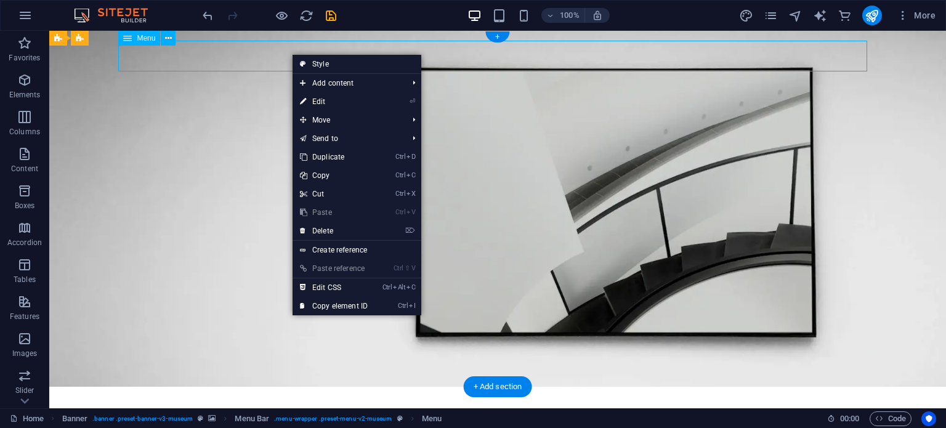
drag, startPoint x: 118, startPoint y: 54, endPoint x: 284, endPoint y: 54, distance: 165.7
click at [284, 397] on nav "About Us Exhibitions Events Contact" at bounding box center [497, 412] width 749 height 31
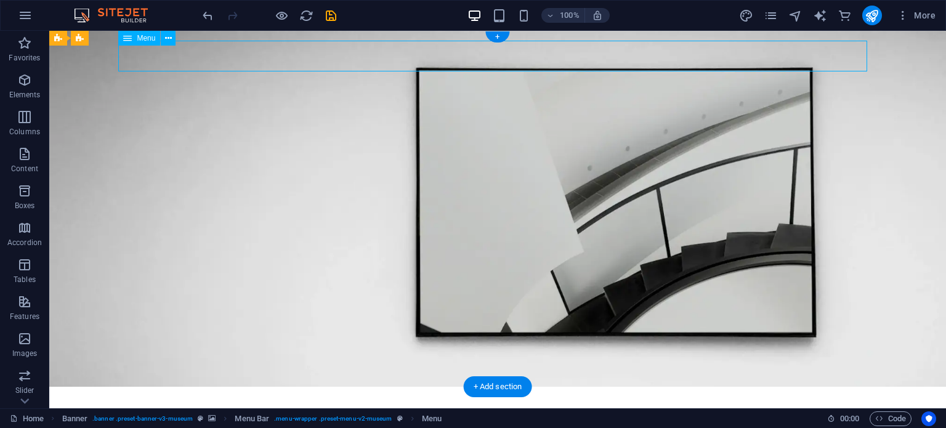
click at [246, 397] on nav "About Us Exhibitions Events Contact" at bounding box center [497, 412] width 749 height 31
click at [172, 41] on button at bounding box center [168, 38] width 15 height 15
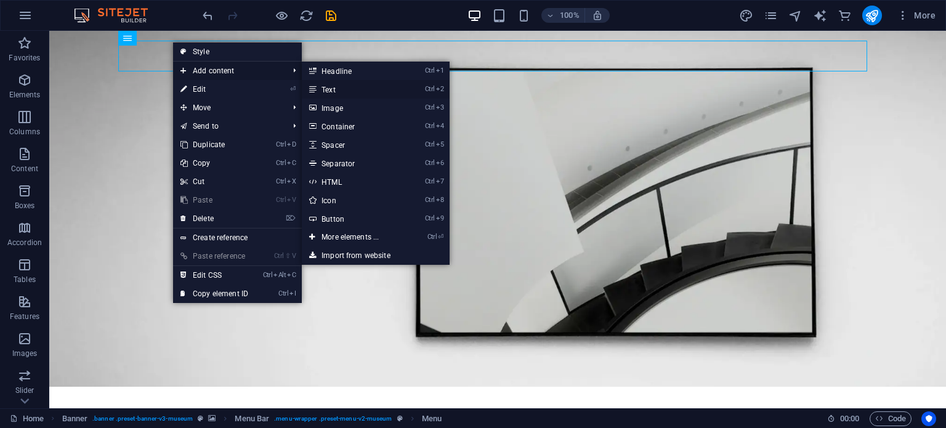
click at [345, 86] on link "Ctrl 2 Text" at bounding box center [353, 89] width 102 height 18
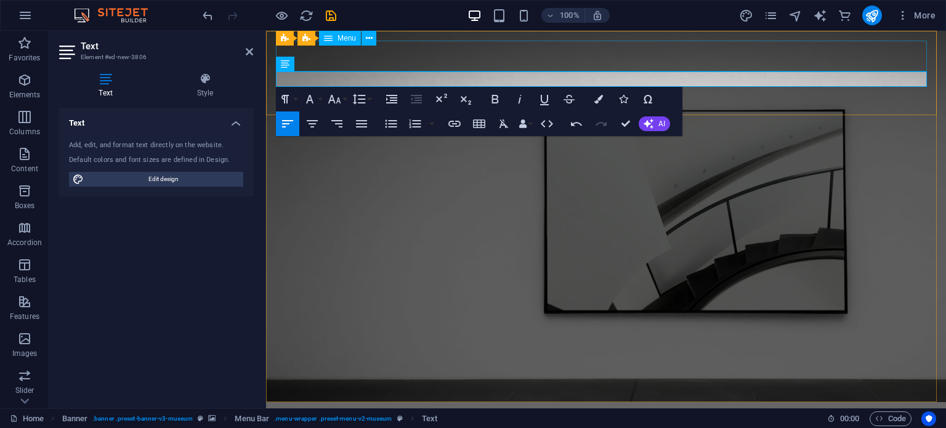
click at [388, 412] on nav "About Us Exhibitions Events Contact" at bounding box center [606, 427] width 660 height 31
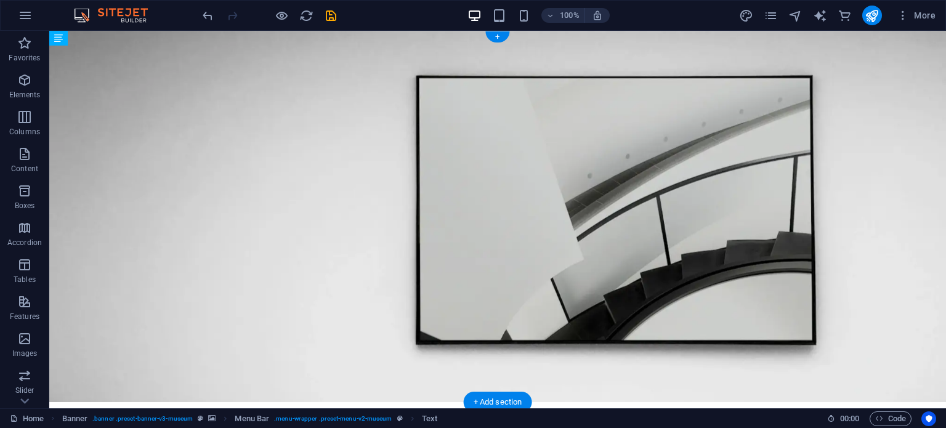
drag, startPoint x: 203, startPoint y: 76, endPoint x: 195, endPoint y: 65, distance: 12.8
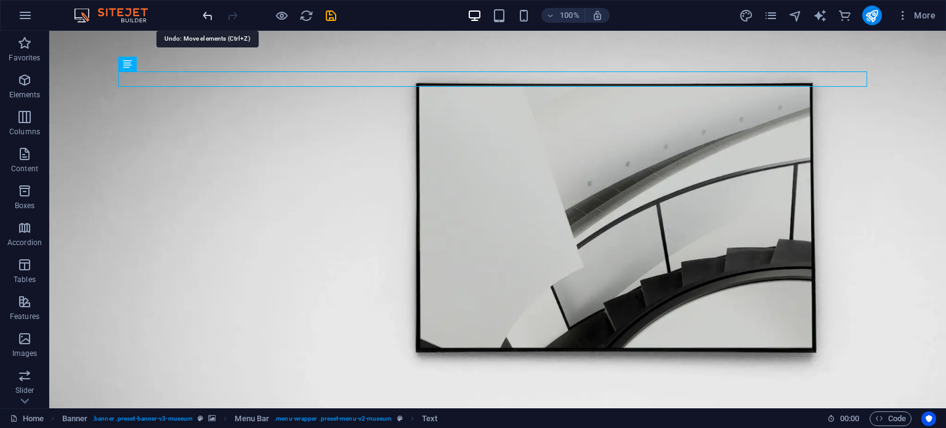
click at [210, 12] on icon "undo" at bounding box center [208, 16] width 14 height 14
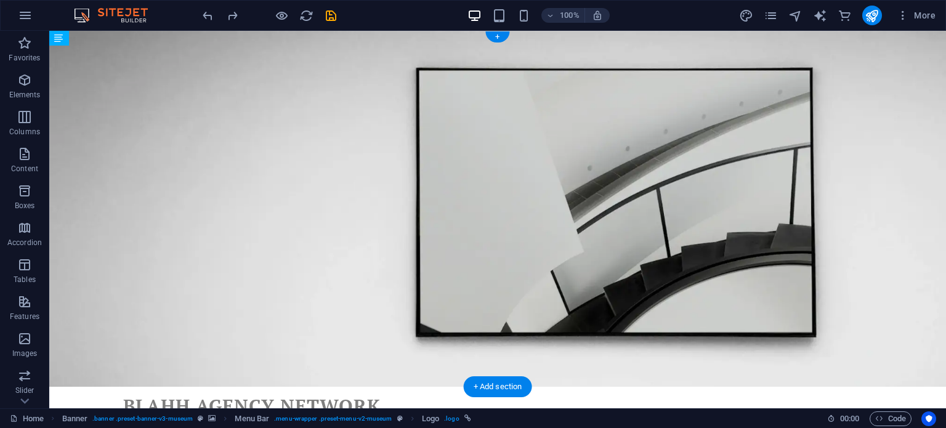
drag, startPoint x: 232, startPoint y: 79, endPoint x: 224, endPoint y: 48, distance: 31.8
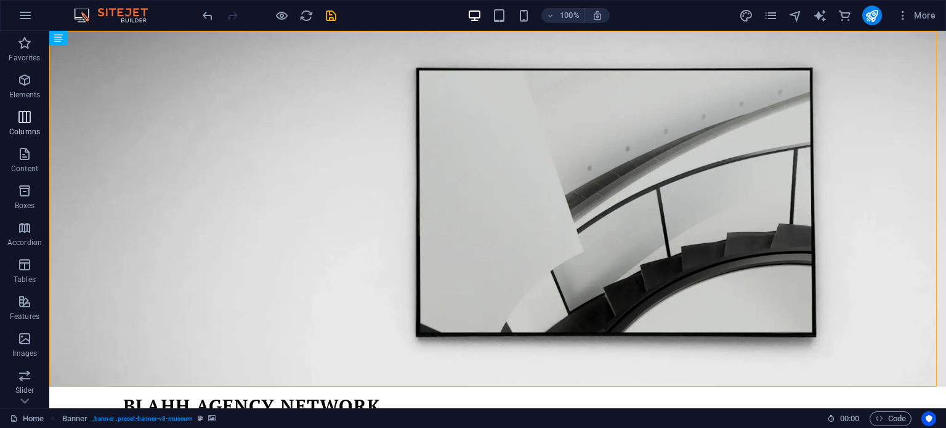
click at [26, 112] on icon "button" at bounding box center [24, 117] width 15 height 15
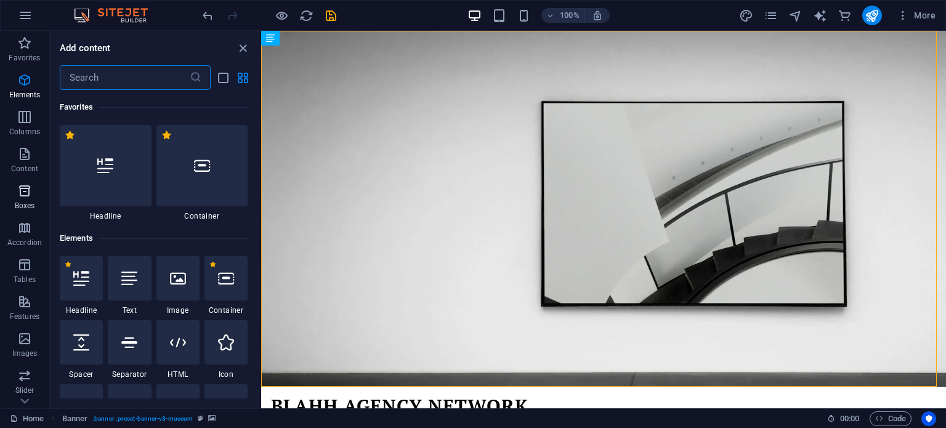
scroll to position [610, 0]
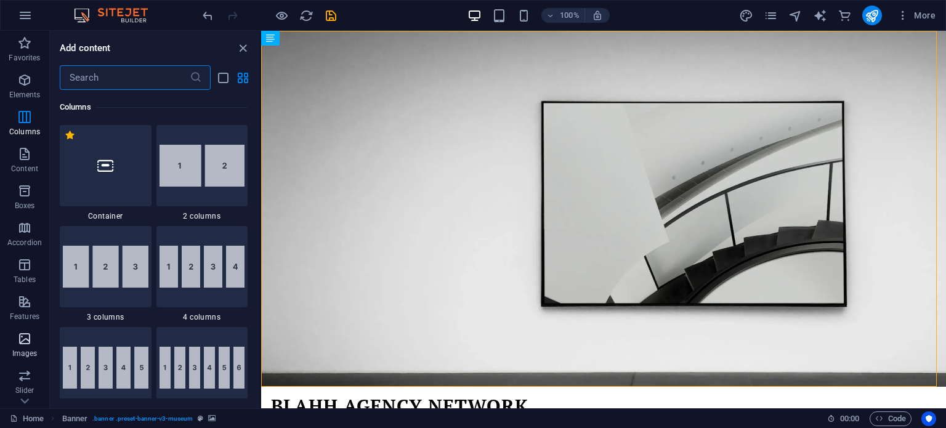
click at [24, 330] on button "Images" at bounding box center [24, 344] width 49 height 37
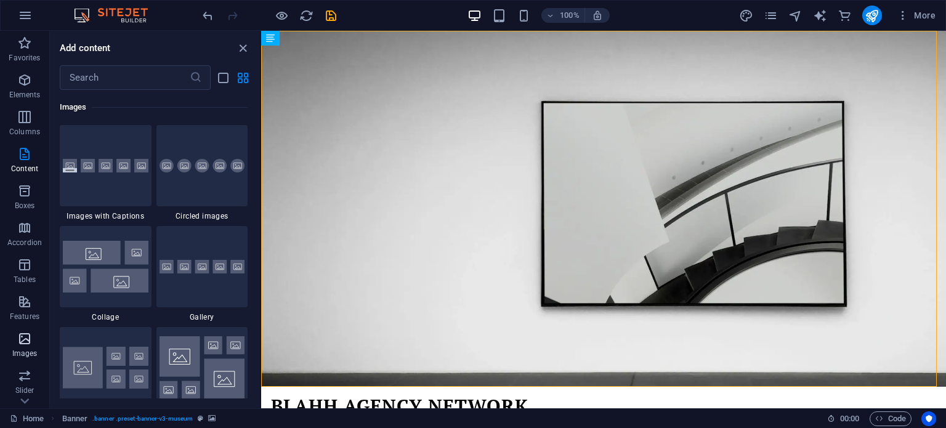
scroll to position [6245, 0]
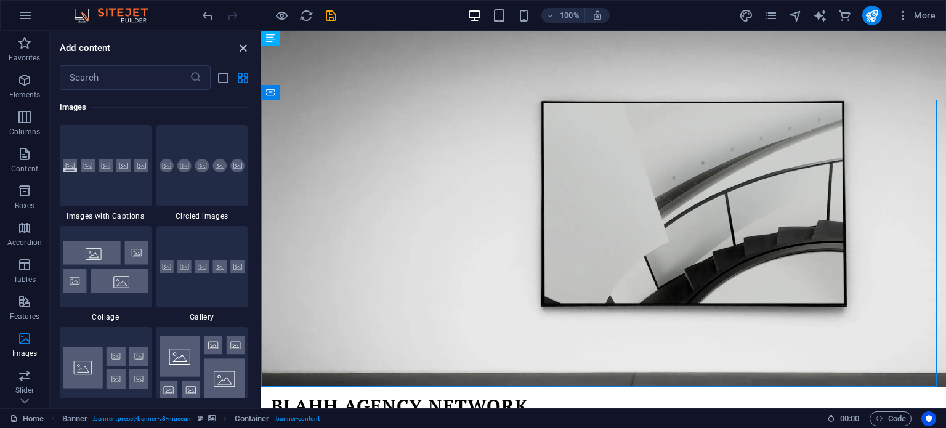
click at [241, 43] on icon "close panel" at bounding box center [243, 48] width 14 height 14
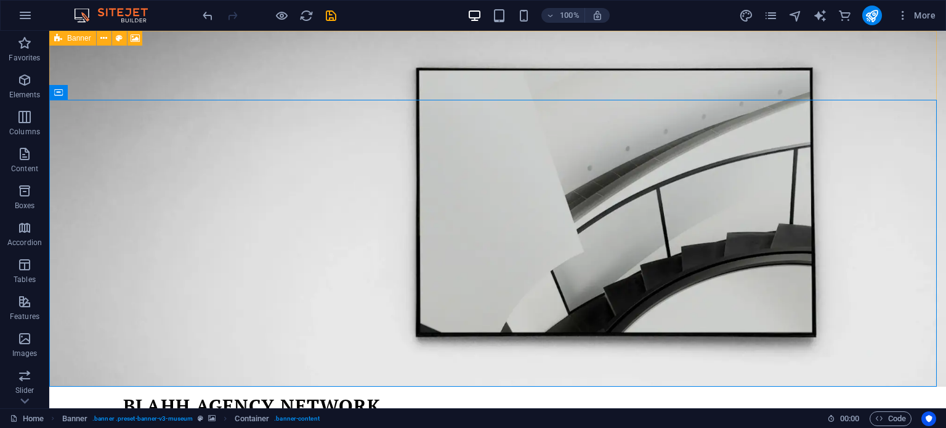
click at [61, 39] on icon at bounding box center [58, 38] width 8 height 15
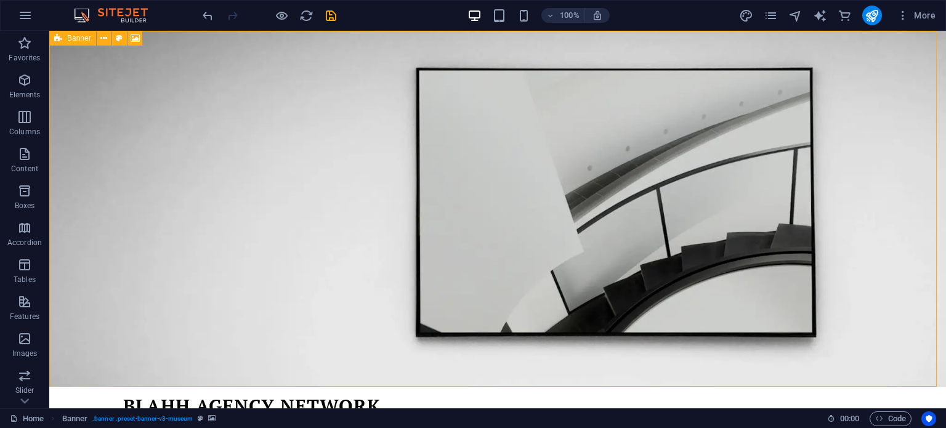
click at [61, 39] on icon at bounding box center [58, 38] width 8 height 15
select select "vh"
select select "header"
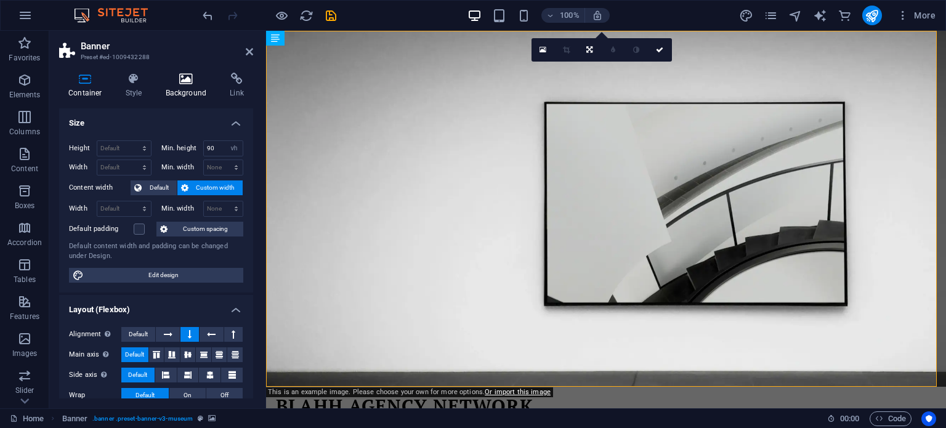
click at [193, 86] on h4 "Background" at bounding box center [188, 86] width 65 height 26
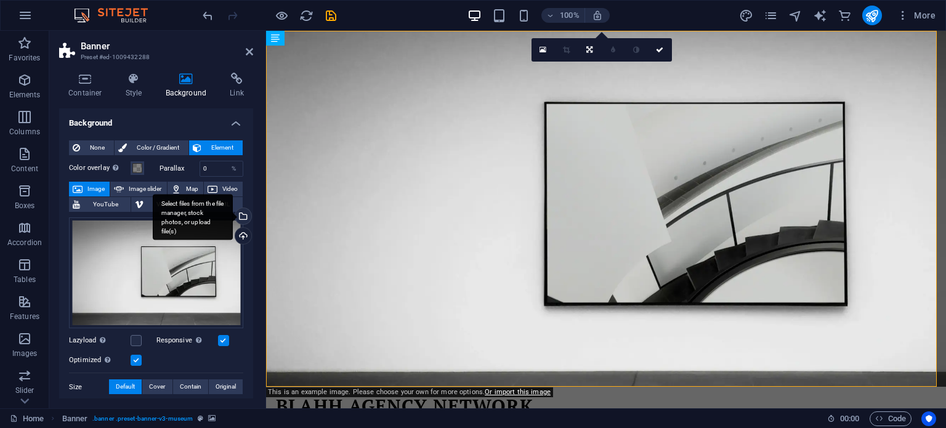
click at [243, 216] on div "Select files from the file manager, stock photos, or upload file(s)" at bounding box center [242, 217] width 18 height 18
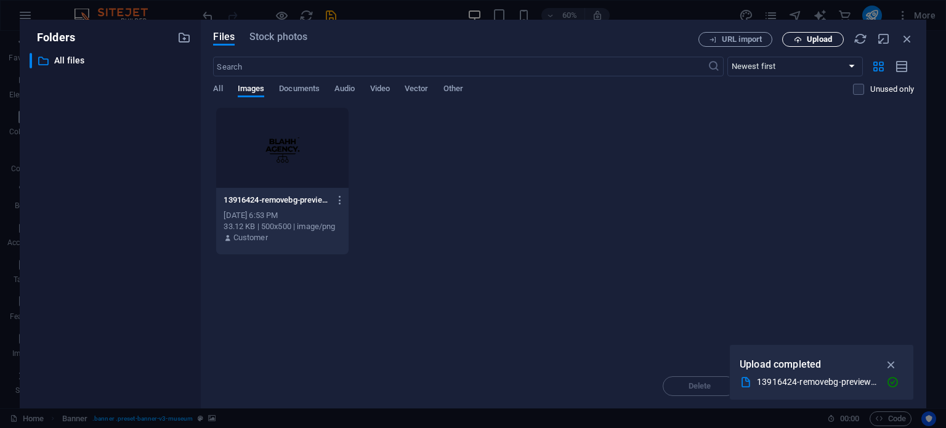
click at [823, 41] on span "Upload" at bounding box center [819, 39] width 25 height 7
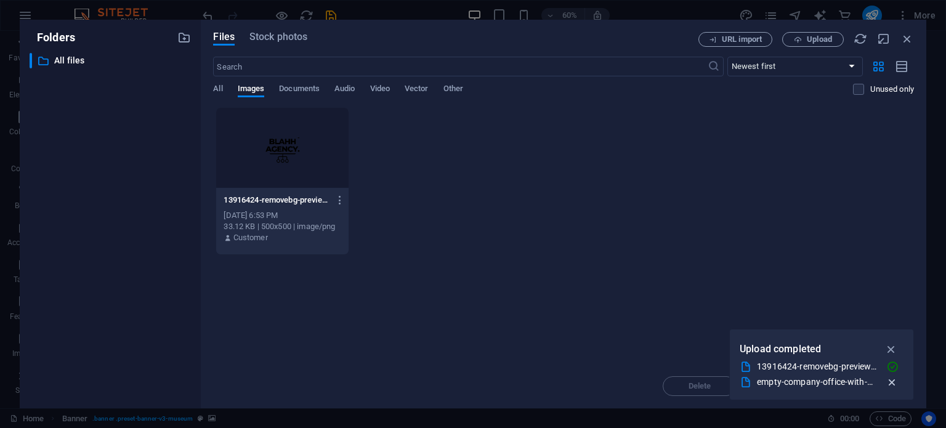
click at [896, 384] on icon "button" at bounding box center [892, 382] width 13 height 12
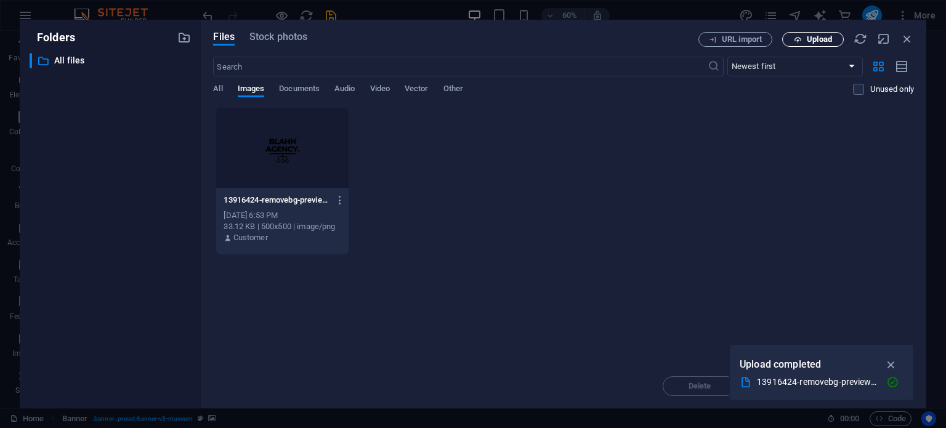
click at [808, 42] on span "Upload" at bounding box center [819, 39] width 25 height 7
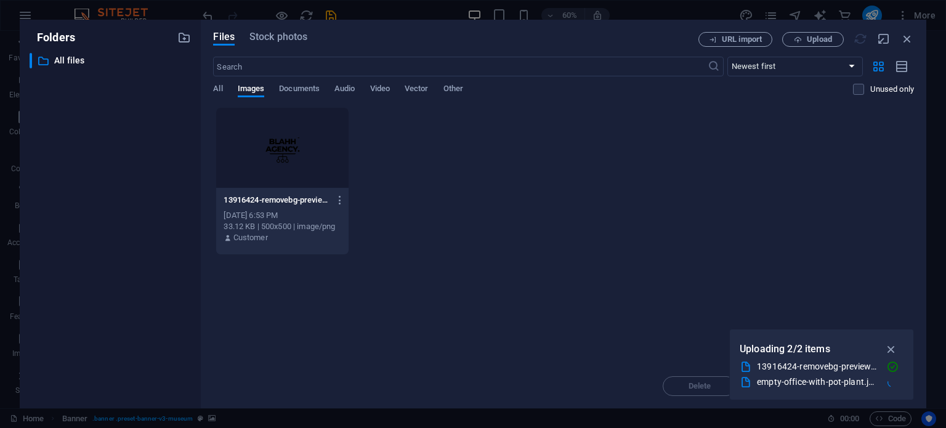
click at [769, 381] on div "empty-office-with-pot-plant.jpg" at bounding box center [817, 382] width 121 height 14
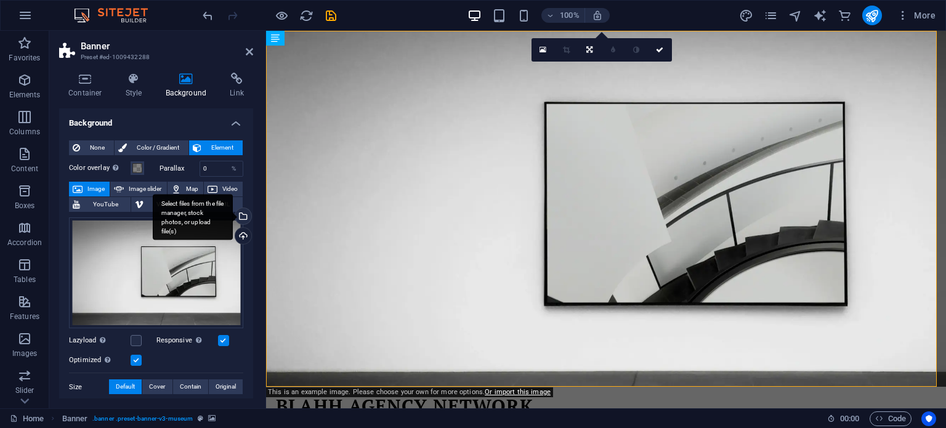
click at [245, 219] on div "Select files from the file manager, stock photos, or upload file(s)" at bounding box center [242, 217] width 18 height 18
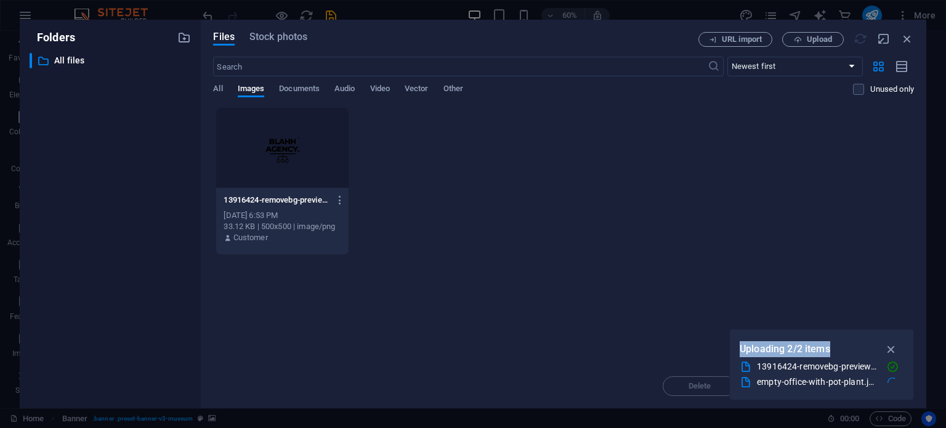
drag, startPoint x: 844, startPoint y: 333, endPoint x: 559, endPoint y: 269, distance: 291.7
click at [841, 287] on div "Folders ​ All files All files Files Stock photos URL import Upload ​ Newest fir…" at bounding box center [473, 214] width 946 height 428
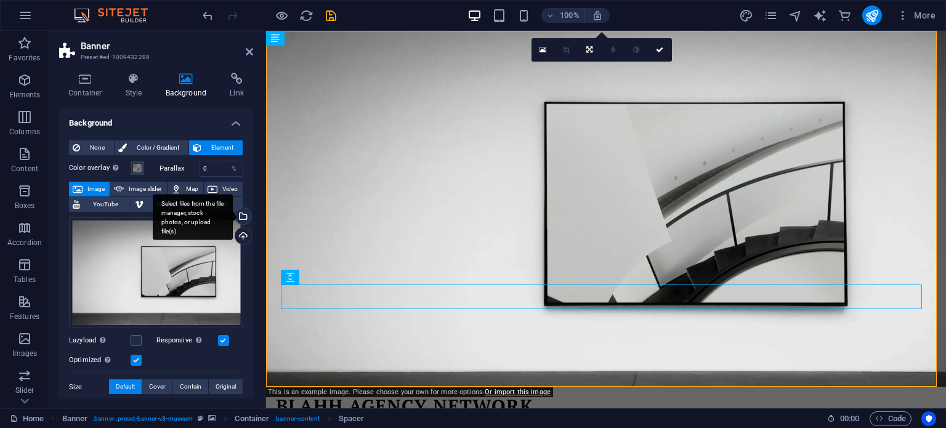
click at [246, 219] on div "Select files from the file manager, stock photos, or upload file(s)" at bounding box center [242, 217] width 18 height 18
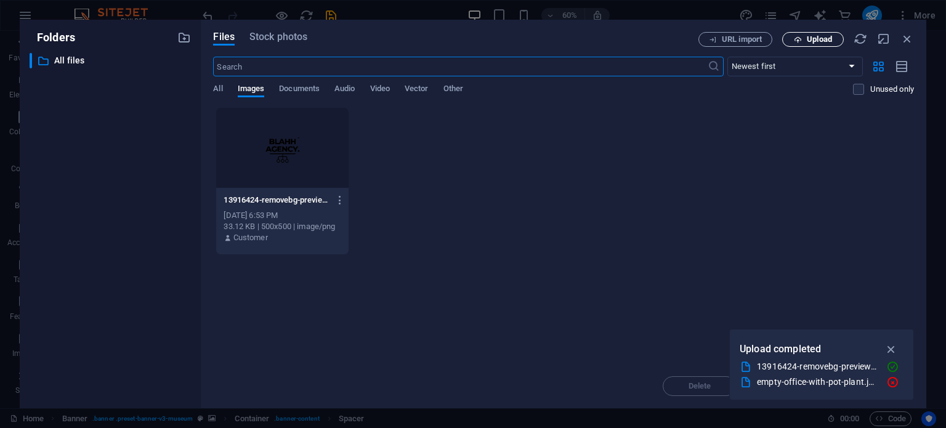
click at [811, 34] on button "Upload" at bounding box center [813, 39] width 62 height 15
click at [894, 332] on icon "button" at bounding box center [891, 334] width 14 height 14
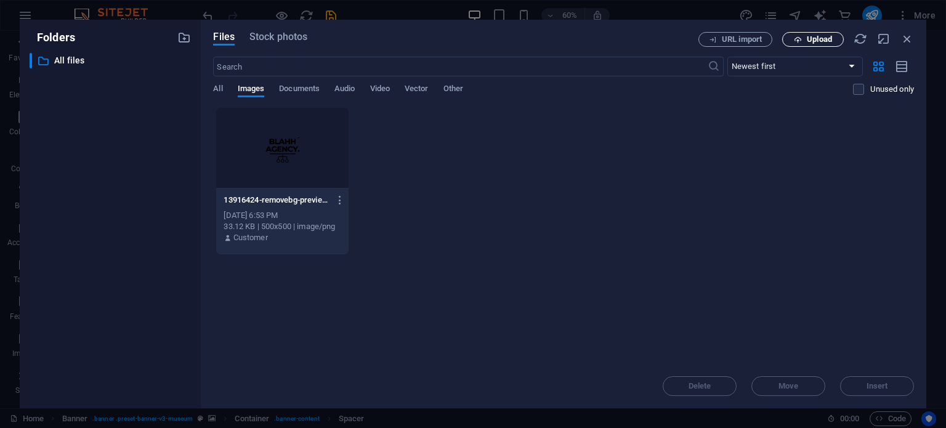
click at [806, 39] on span "Upload" at bounding box center [813, 40] width 51 height 8
click at [823, 42] on span "Upload" at bounding box center [819, 39] width 25 height 7
click at [219, 91] on span "All" at bounding box center [217, 89] width 9 height 17
click at [245, 95] on span "Images" at bounding box center [251, 89] width 27 height 17
click at [799, 34] on button "Upload" at bounding box center [813, 39] width 62 height 15
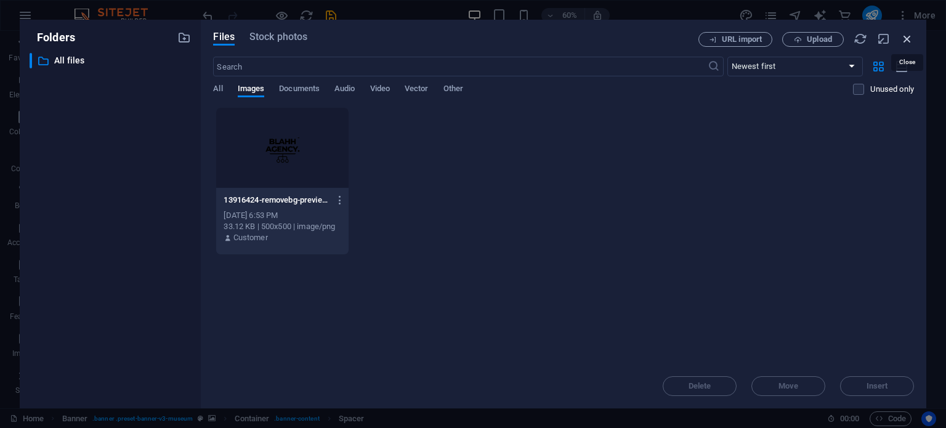
click at [911, 36] on icon "button" at bounding box center [907, 39] width 14 height 14
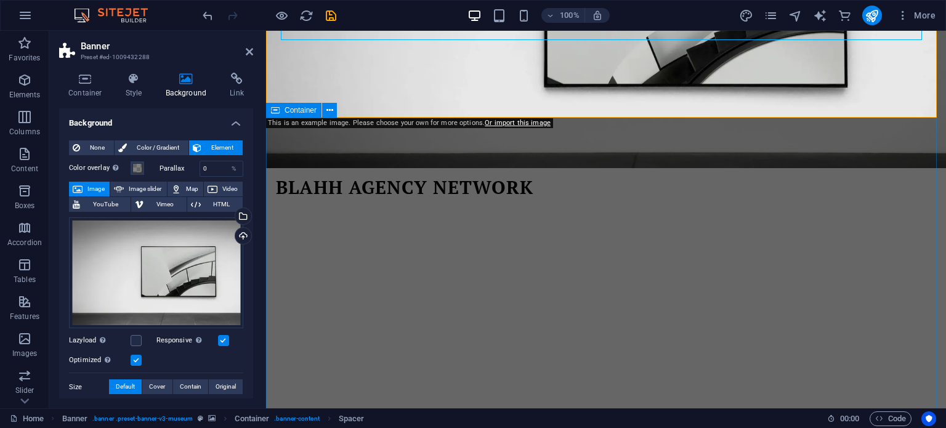
scroll to position [305, 0]
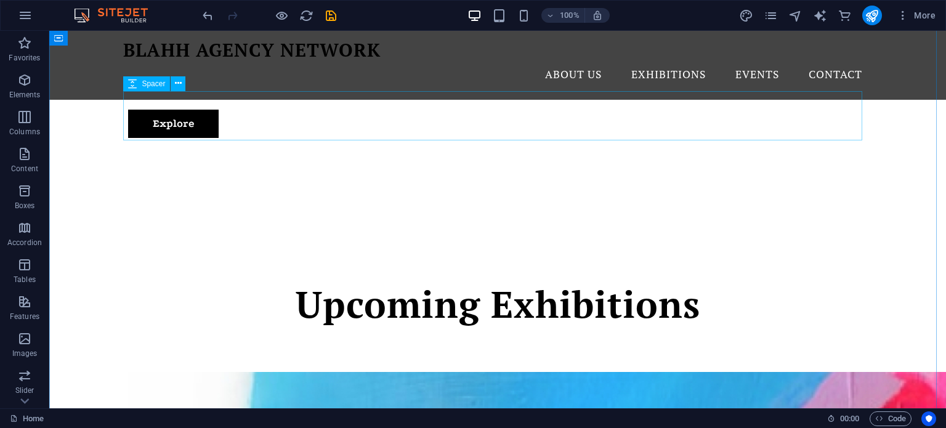
scroll to position [354, 0]
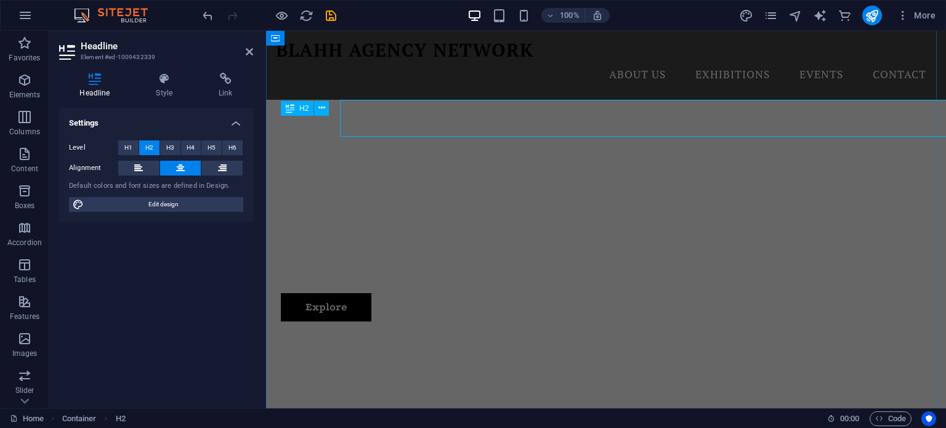
scroll to position [370, 0]
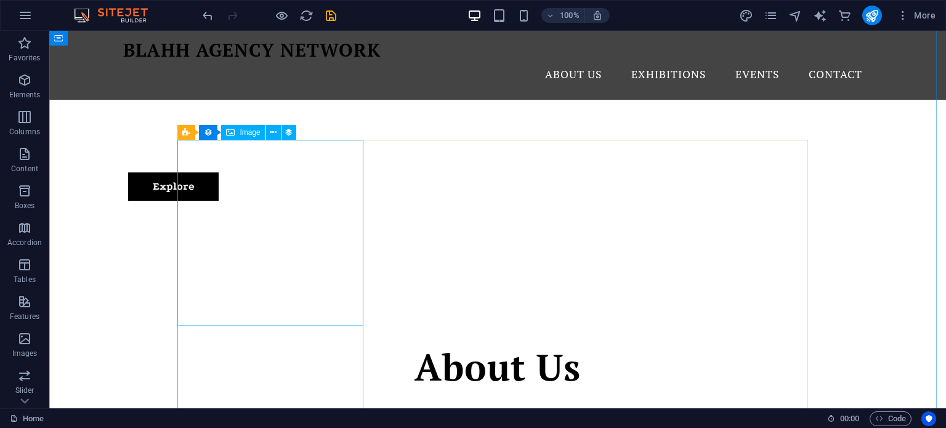
scroll to position [431, 0]
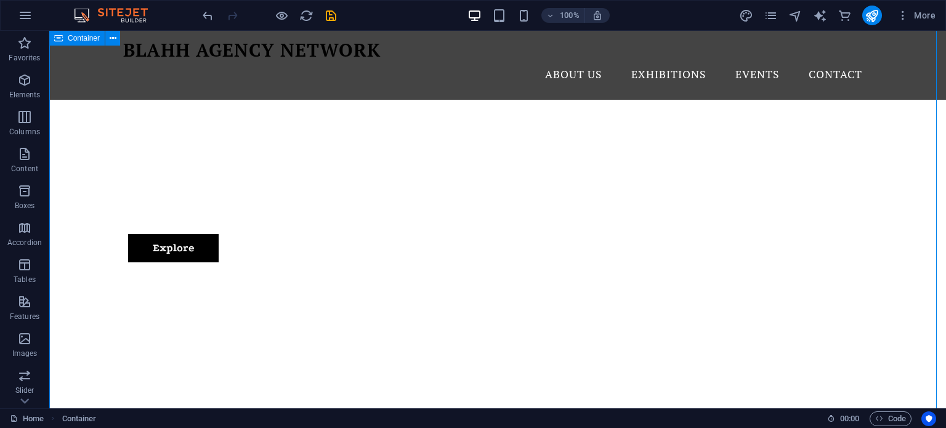
drag, startPoint x: 150, startPoint y: 147, endPoint x: 230, endPoint y: 197, distance: 94.9
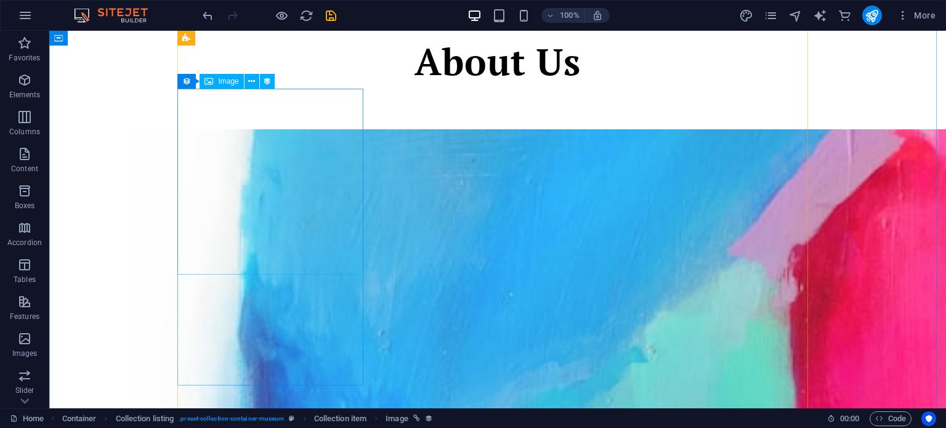
scroll to position [862, 0]
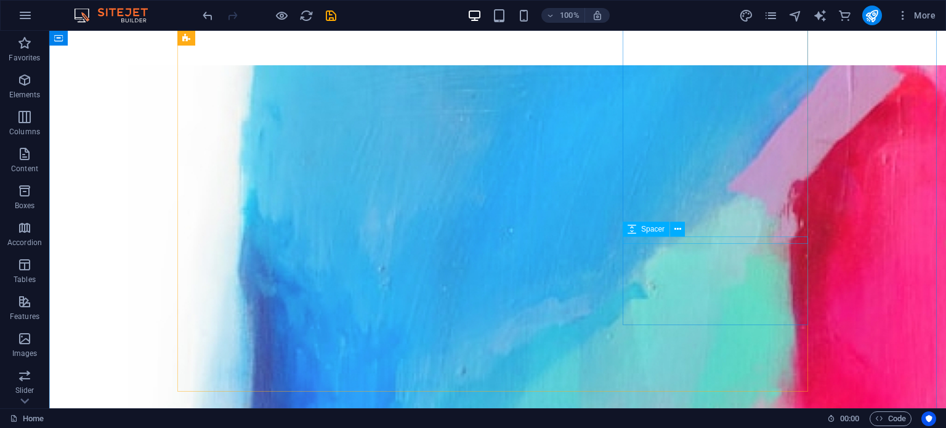
drag, startPoint x: 835, startPoint y: 273, endPoint x: 629, endPoint y: 240, distance: 208.4
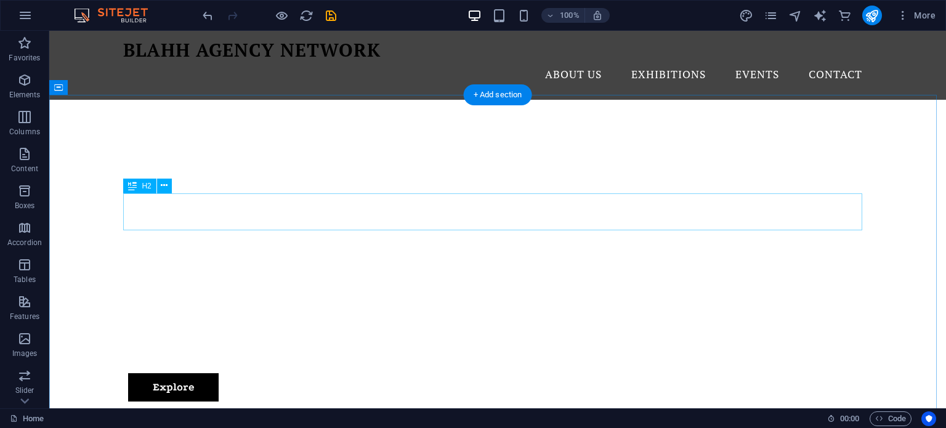
scroll to position [169, 0]
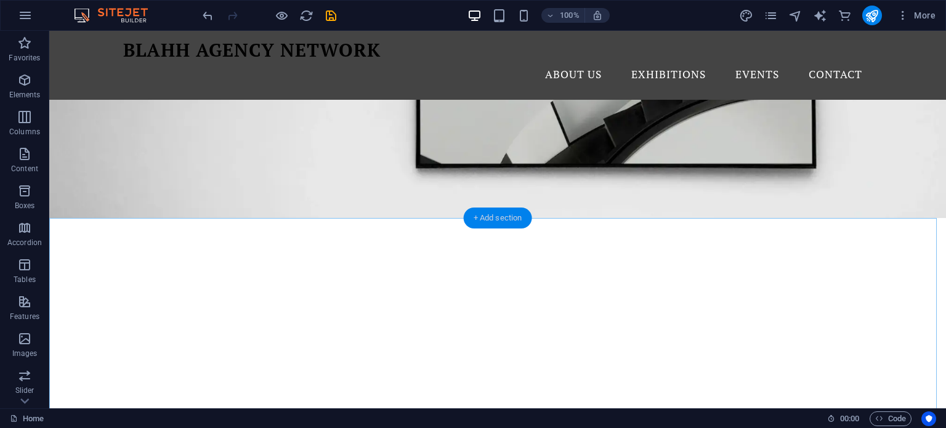
drag, startPoint x: 510, startPoint y: 219, endPoint x: 251, endPoint y: 253, distance: 261.0
click at [510, 219] on div "+ Add section" at bounding box center [498, 218] width 68 height 21
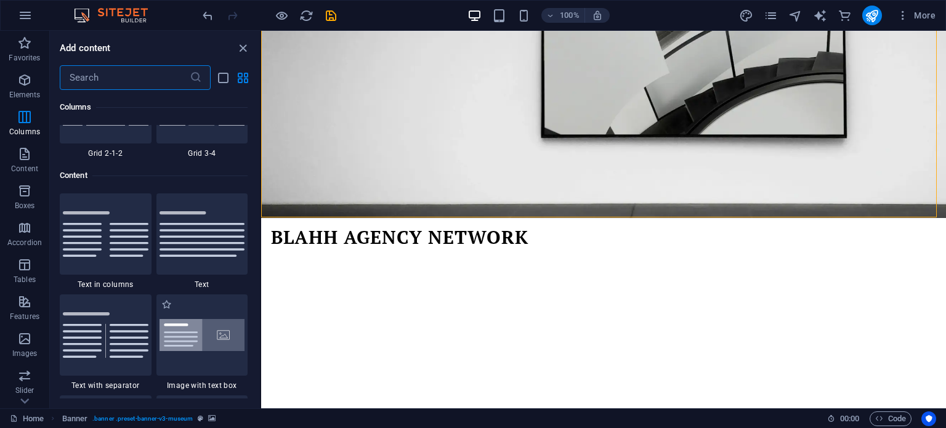
scroll to position [2093, 0]
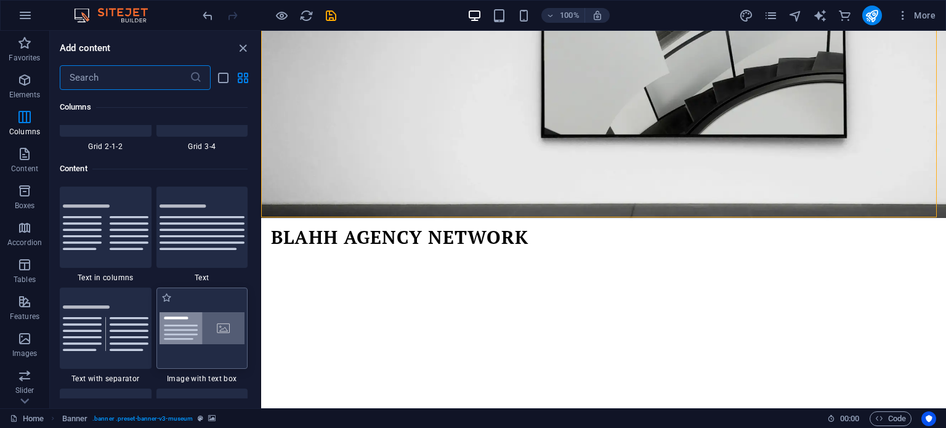
click at [180, 327] on img at bounding box center [203, 328] width 86 height 33
click at [261, 327] on div "H2 Banner Banner Container Banner Menu Bar Spacer Text Text Spacer Button Banne…" at bounding box center [603, 220] width 685 height 378
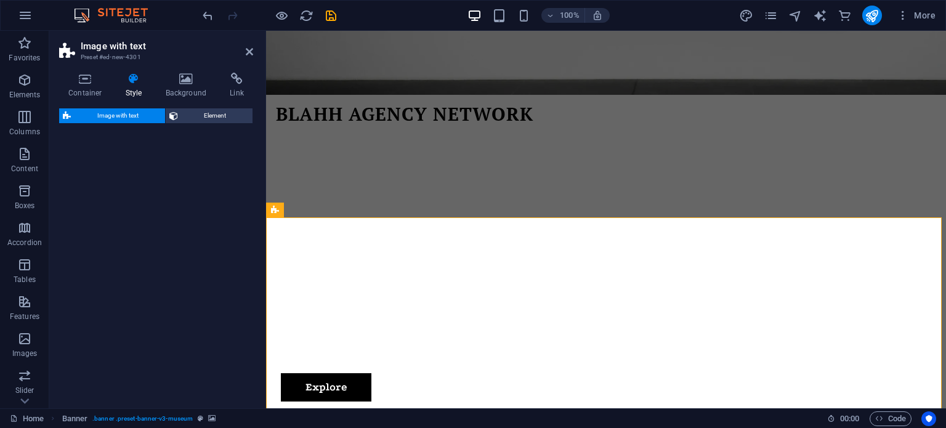
select select "rem"
select select "px"
select select "preset-text-with-image-v4-boxed"
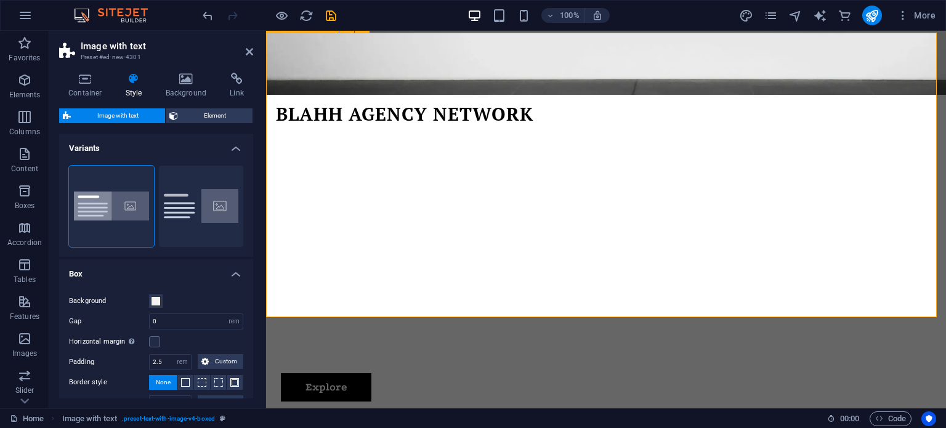
scroll to position [354, 0]
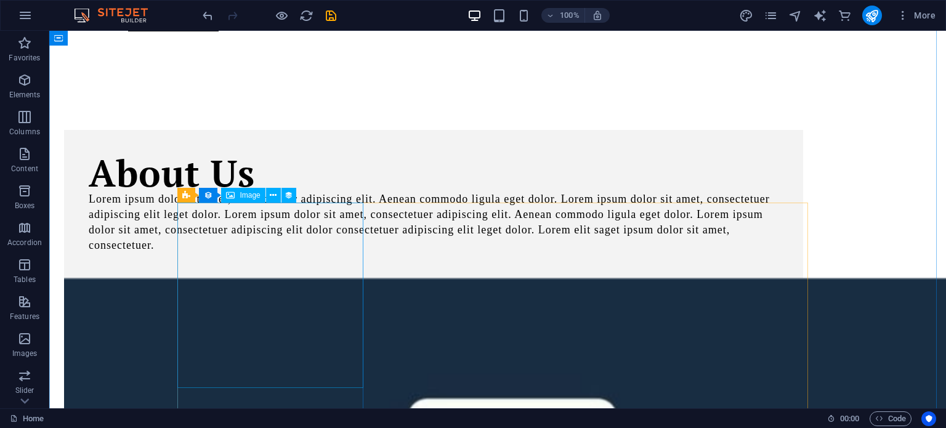
scroll to position [724, 0]
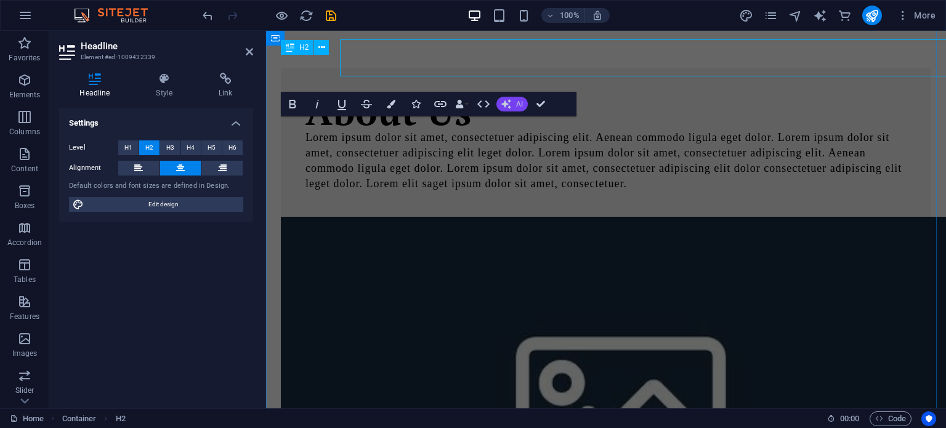
scroll to position [739, 0]
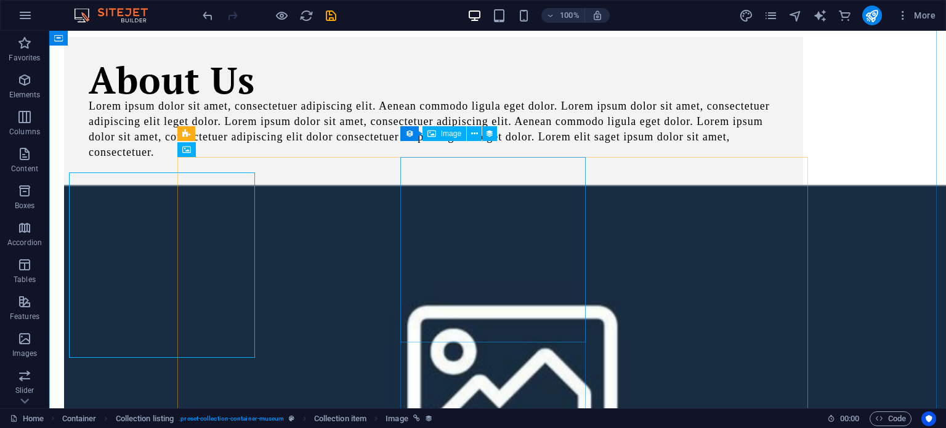
scroll to position [724, 0]
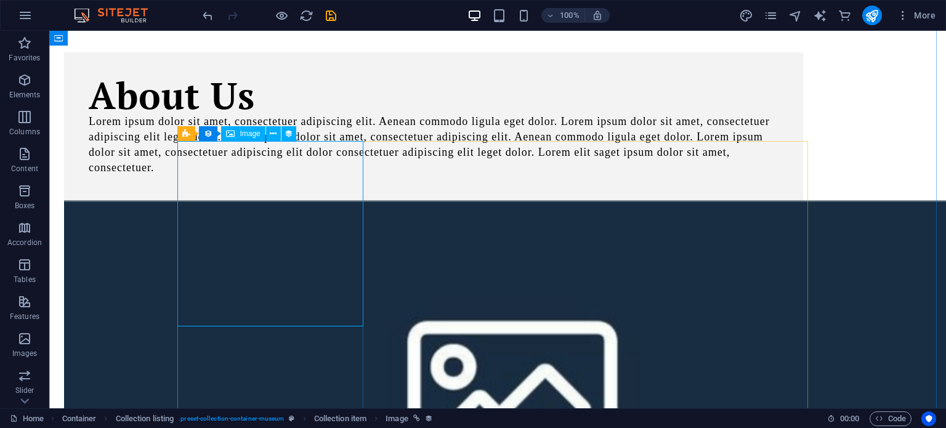
click at [273, 137] on icon at bounding box center [273, 133] width 7 height 13
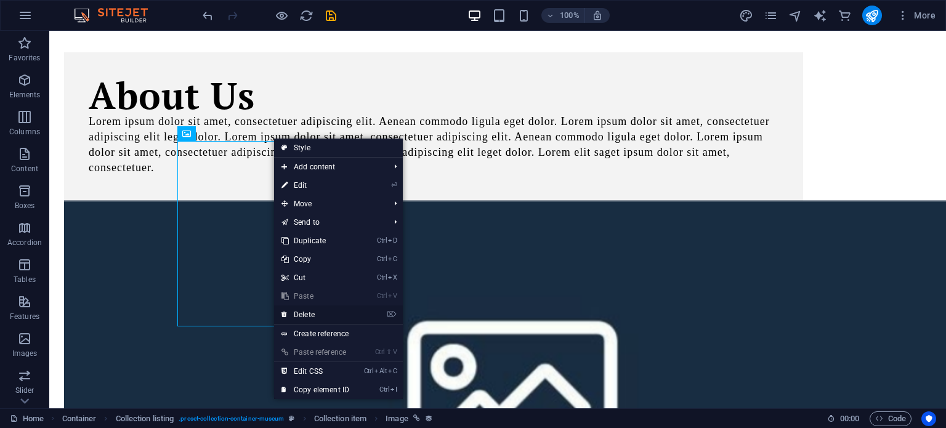
click at [322, 313] on link "⌦ Delete" at bounding box center [315, 314] width 83 height 18
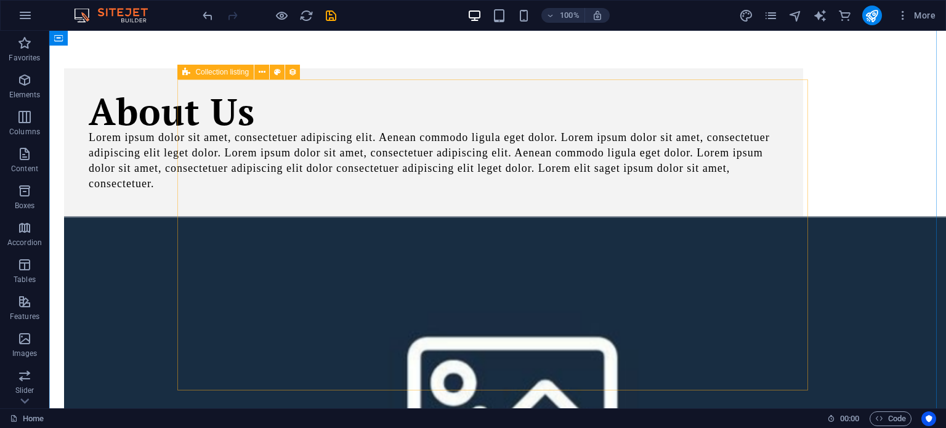
scroll to position [785, 0]
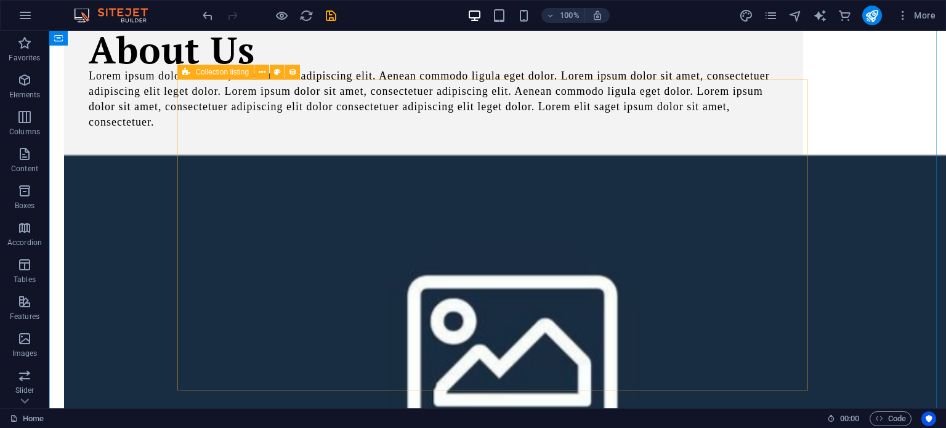
click at [239, 73] on span "Collection listing" at bounding box center [222, 71] width 54 height 7
click at [262, 73] on icon at bounding box center [262, 72] width 7 height 13
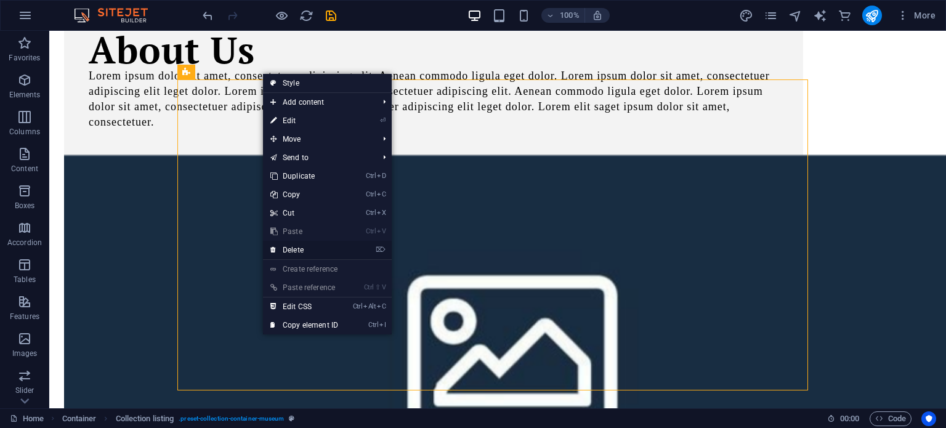
click at [301, 250] on link "⌦ Delete" at bounding box center [304, 250] width 83 height 18
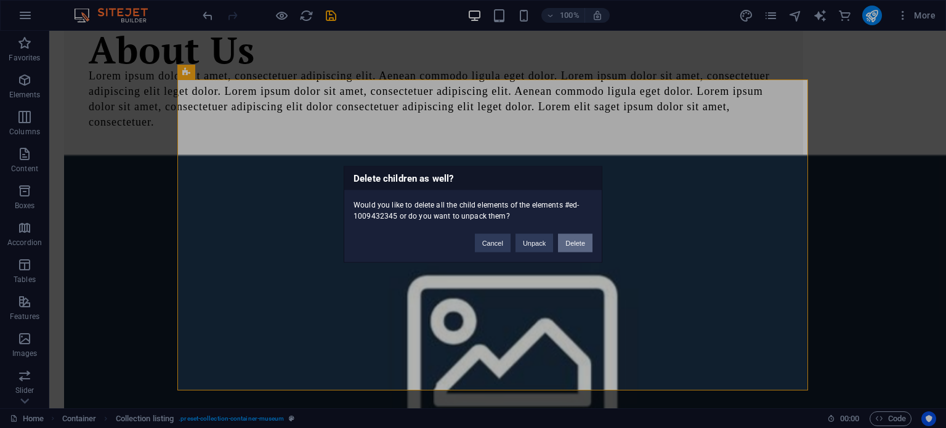
click at [564, 241] on button "Delete" at bounding box center [575, 242] width 34 height 18
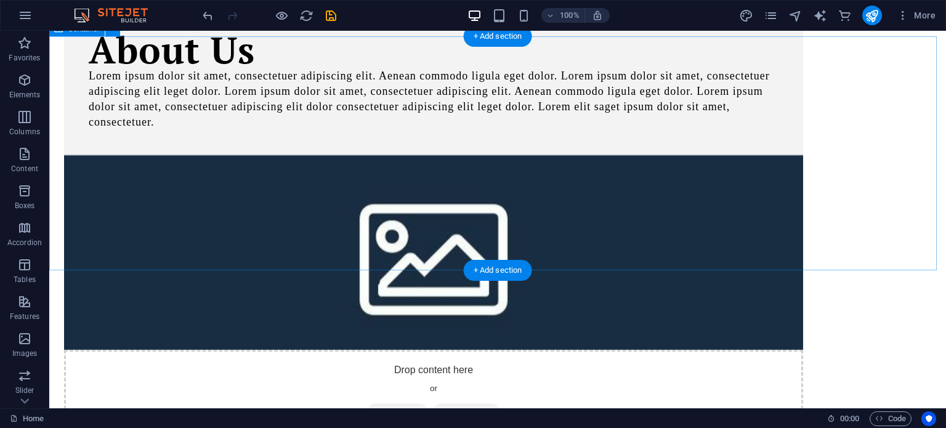
scroll to position [662, 0]
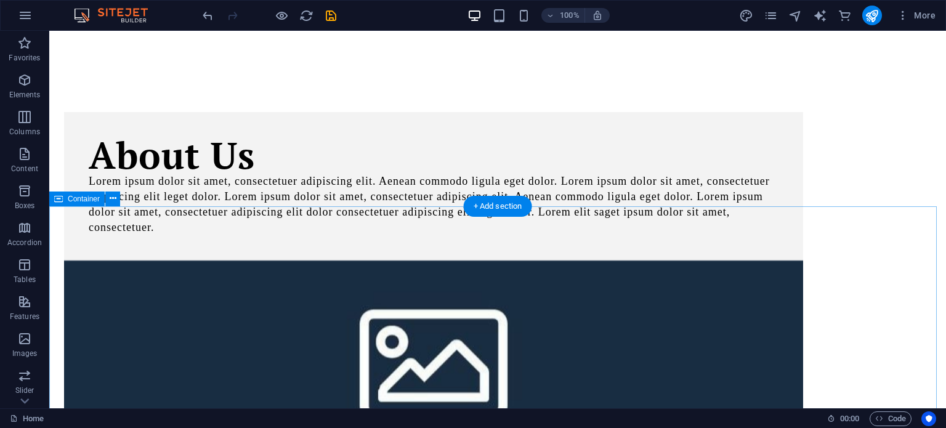
scroll to position [708, 0]
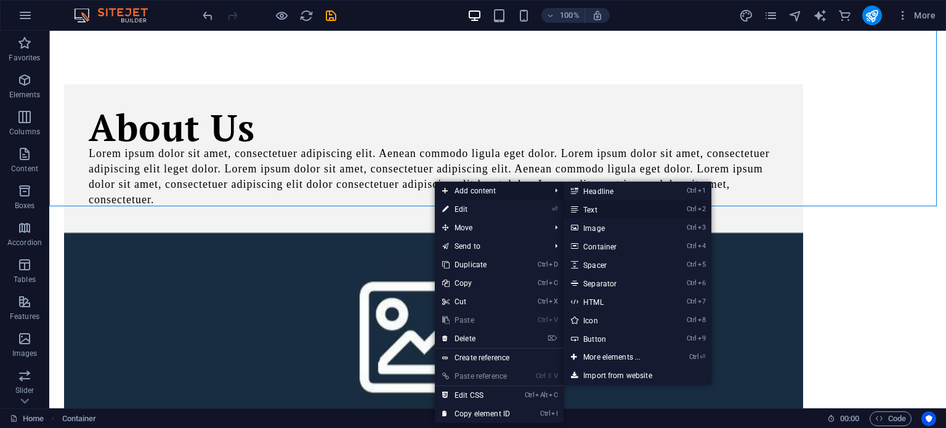
click at [586, 205] on link "Ctrl 2 Text" at bounding box center [615, 209] width 102 height 18
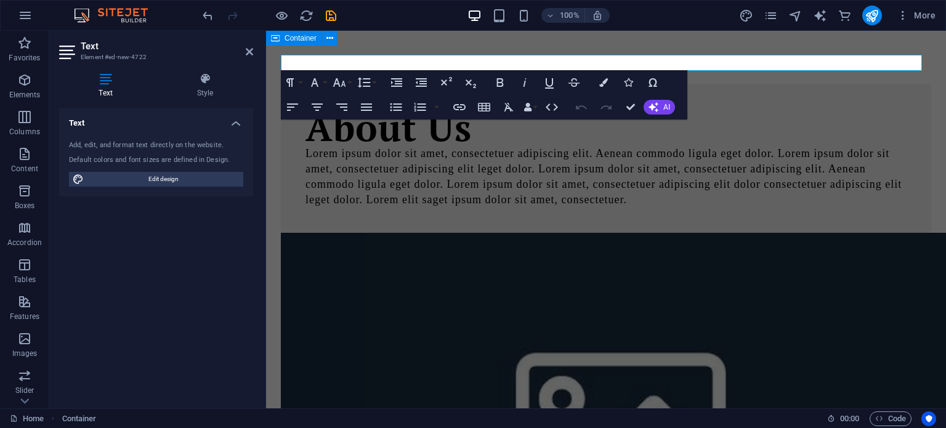
scroll to position [739, 0]
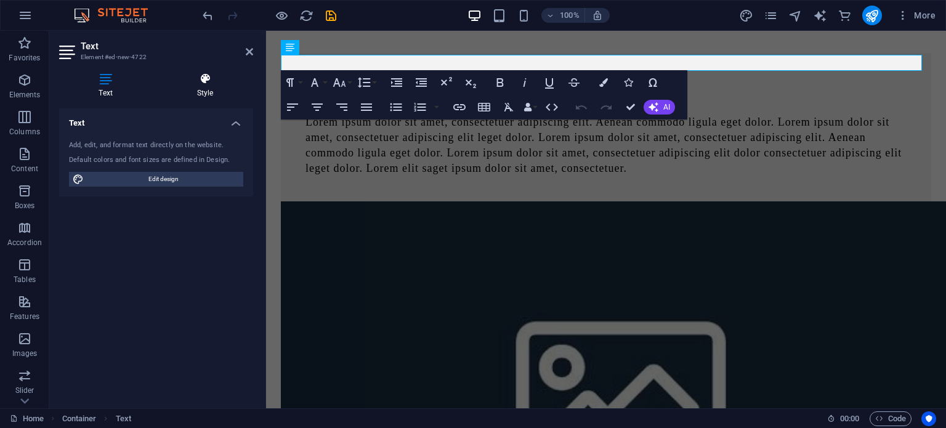
click at [195, 86] on h4 "Style" at bounding box center [205, 86] width 96 height 26
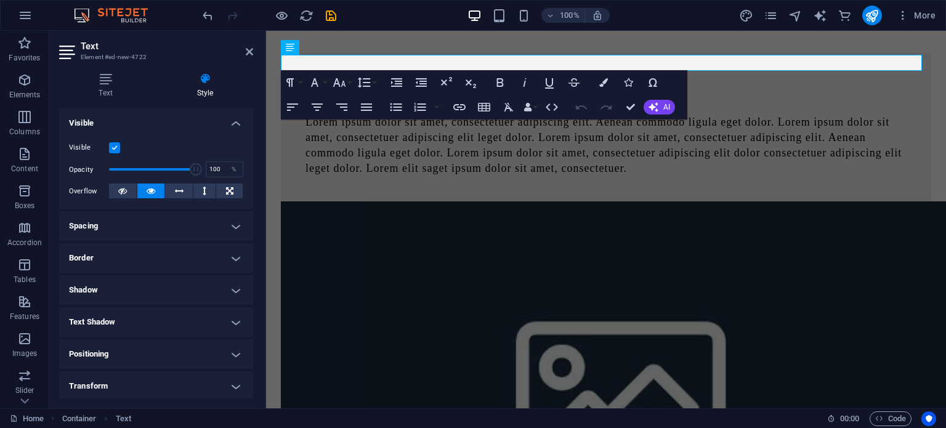
scroll to position [185, 0]
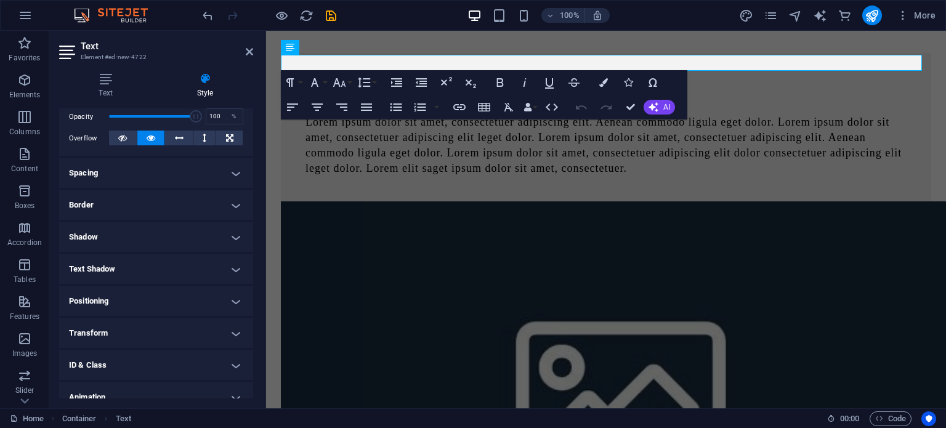
click at [170, 254] on ul "Layout How this element expands within the layout (Flexbox). Size Default auto …" at bounding box center [156, 184] width 194 height 521
click at [170, 258] on h4 "Text Shadow" at bounding box center [156, 269] width 194 height 30
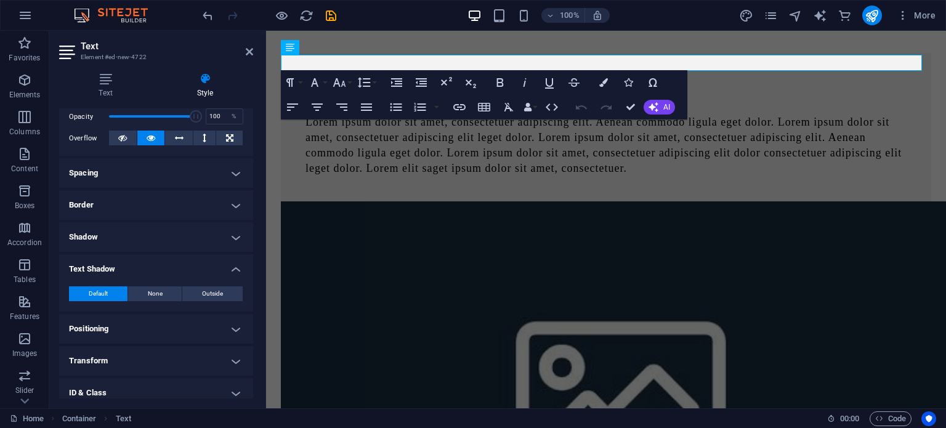
click at [170, 258] on h4 "Text Shadow" at bounding box center [156, 265] width 194 height 22
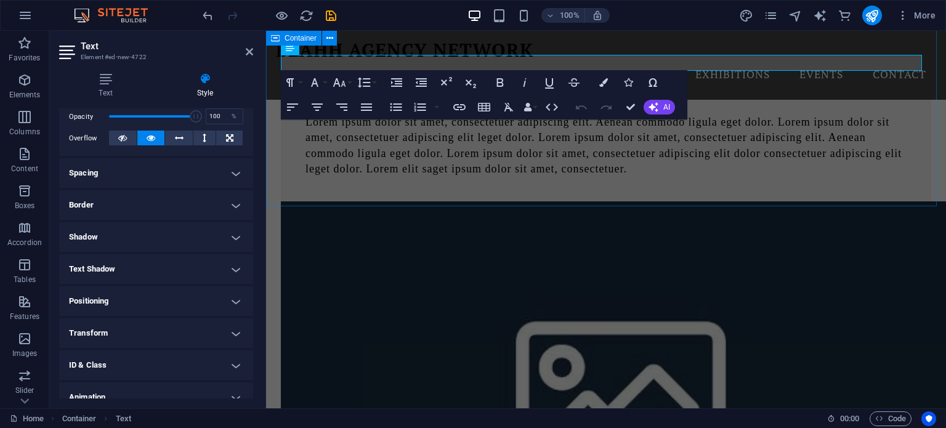
scroll to position [616, 0]
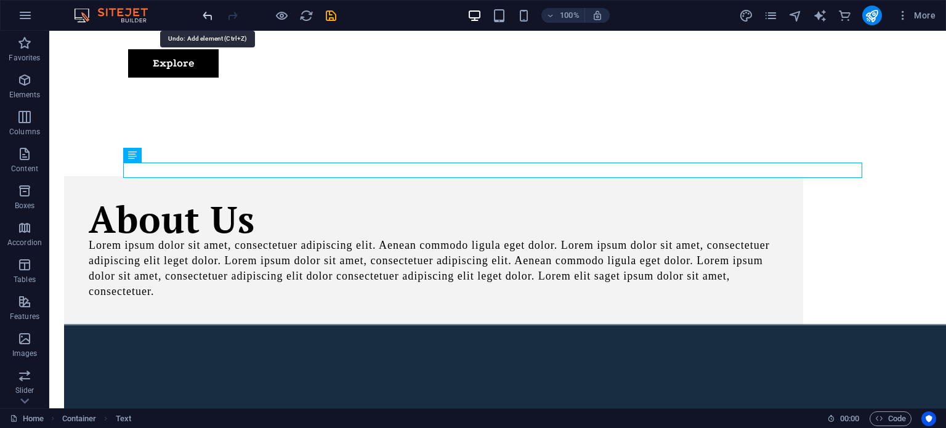
click at [206, 22] on icon "undo" at bounding box center [208, 16] width 14 height 14
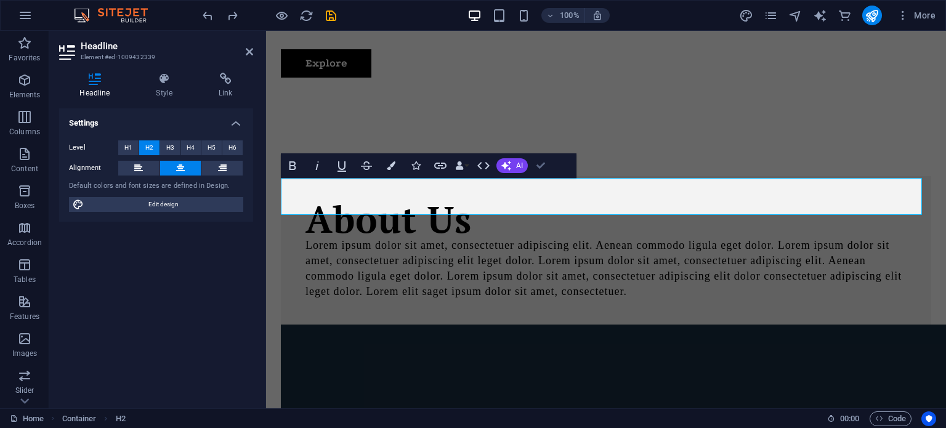
drag, startPoint x: 535, startPoint y: 163, endPoint x: 488, endPoint y: 132, distance: 56.5
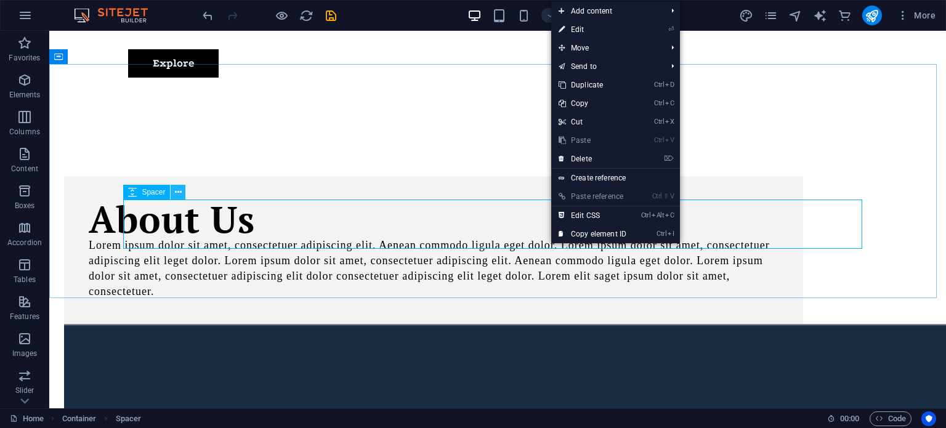
click at [182, 190] on button at bounding box center [178, 192] width 15 height 15
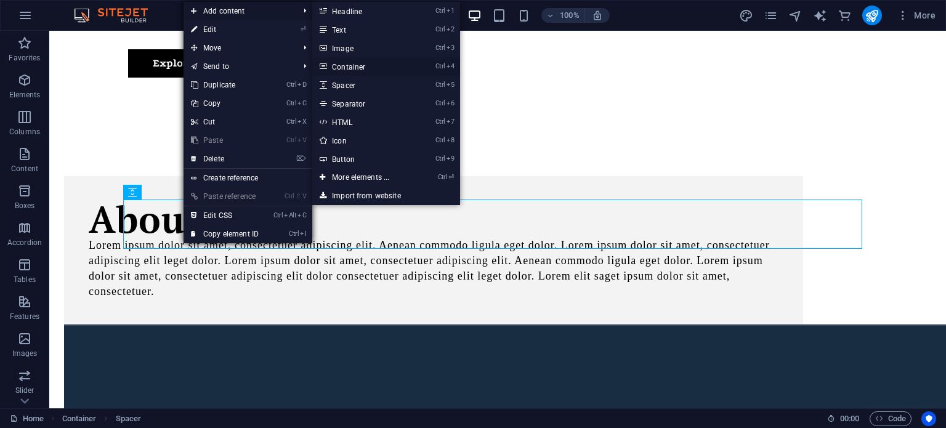
click at [365, 71] on link "Ctrl 4 Container" at bounding box center [363, 66] width 102 height 18
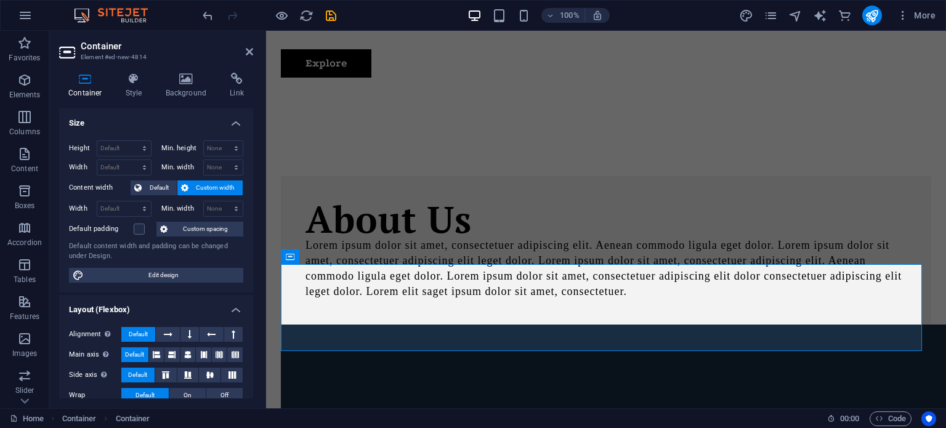
scroll to position [62, 0]
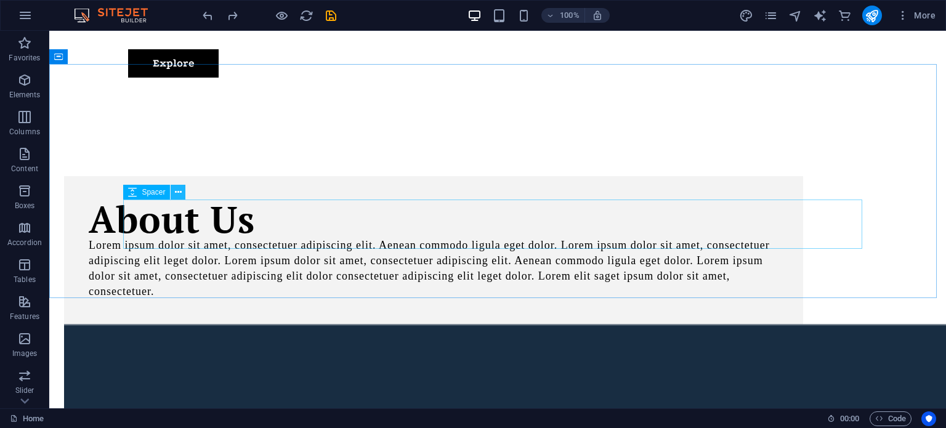
click at [180, 195] on icon at bounding box center [178, 192] width 7 height 13
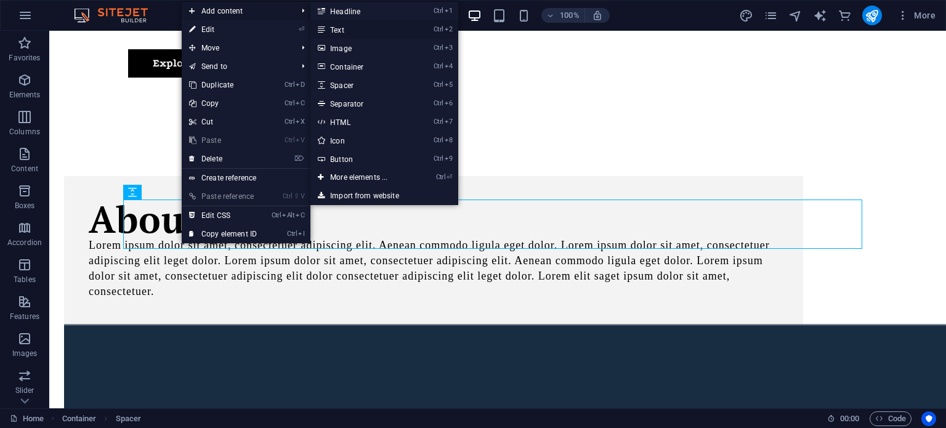
click at [351, 34] on link "Ctrl 2 Text" at bounding box center [361, 29] width 102 height 18
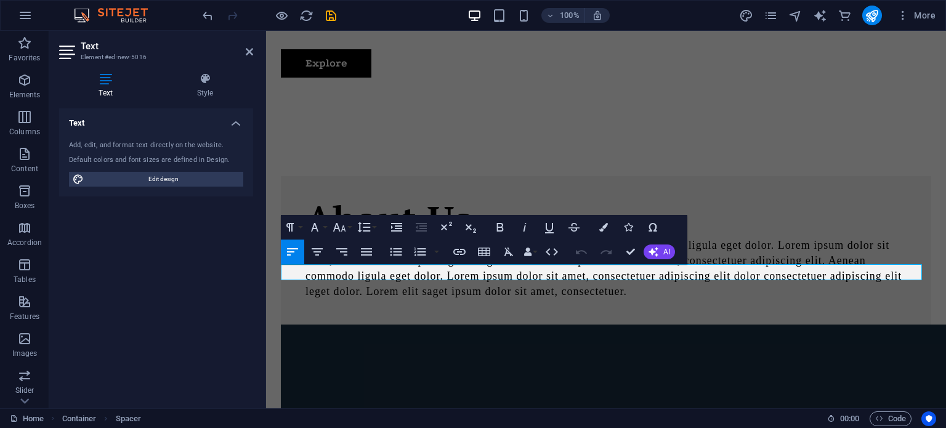
click at [100, 83] on icon at bounding box center [105, 79] width 93 height 12
click at [208, 84] on icon at bounding box center [205, 79] width 96 height 12
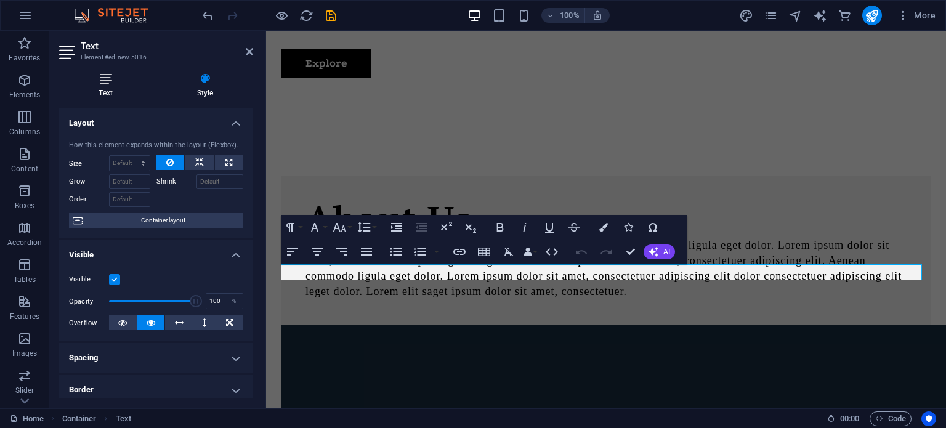
click at [116, 83] on icon at bounding box center [105, 79] width 93 height 12
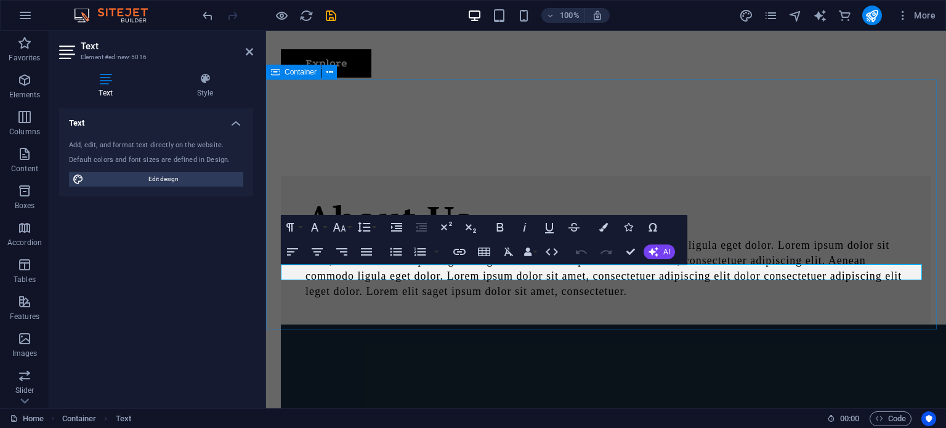
drag, startPoint x: 661, startPoint y: 288, endPoint x: 871, endPoint y: 291, distance: 209.4
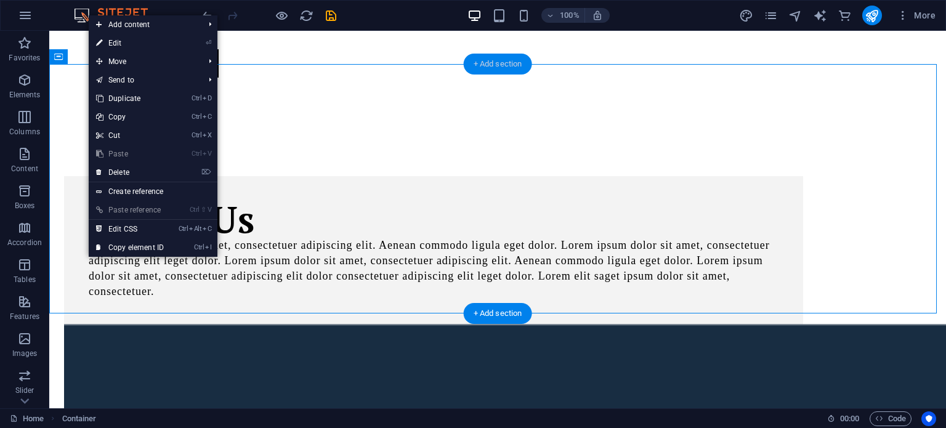
click at [495, 63] on div "+ Add section" at bounding box center [498, 64] width 68 height 21
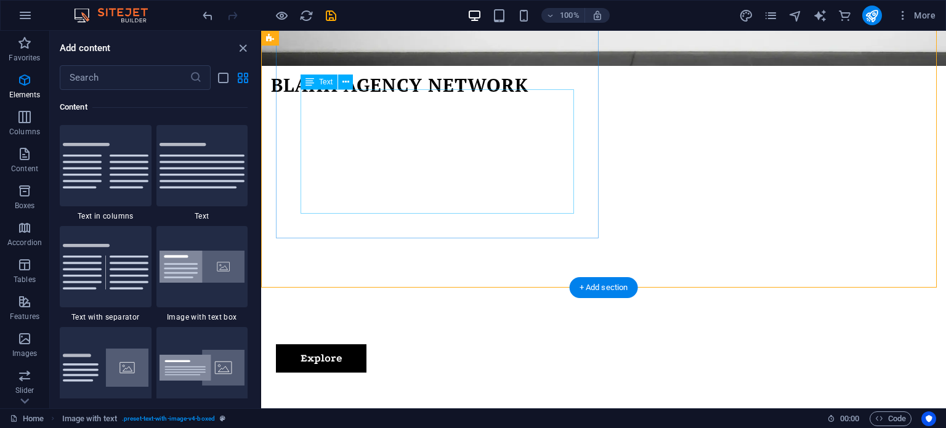
scroll to position [506, 0]
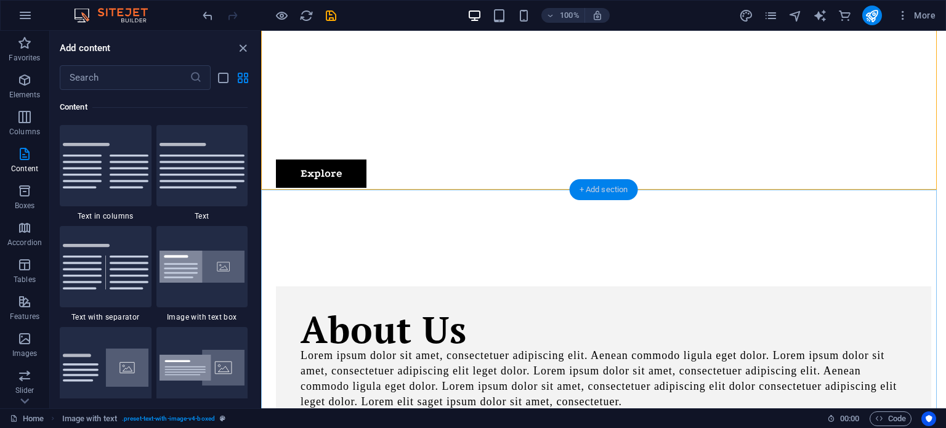
click at [596, 189] on div "+ Add section" at bounding box center [604, 189] width 68 height 21
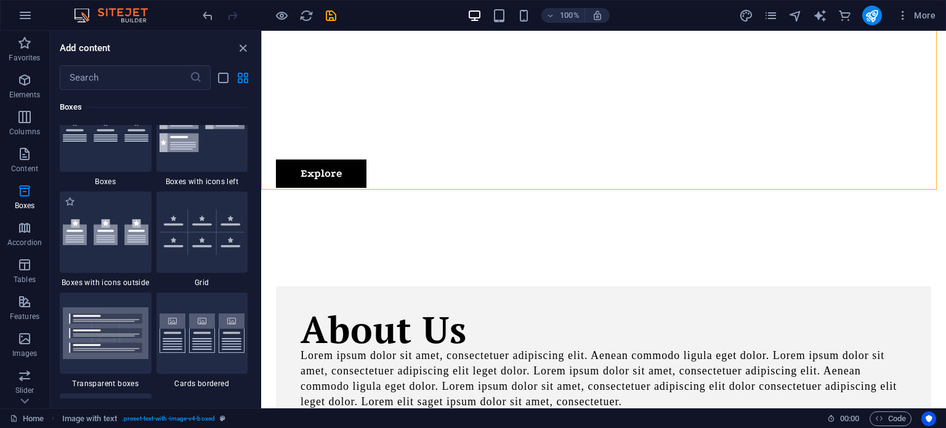
scroll to position [3510, 0]
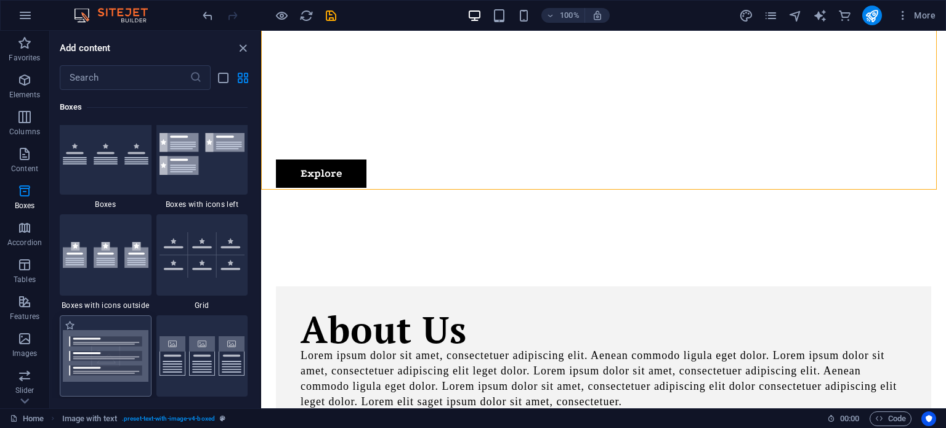
click at [113, 354] on img at bounding box center [106, 356] width 86 height 52
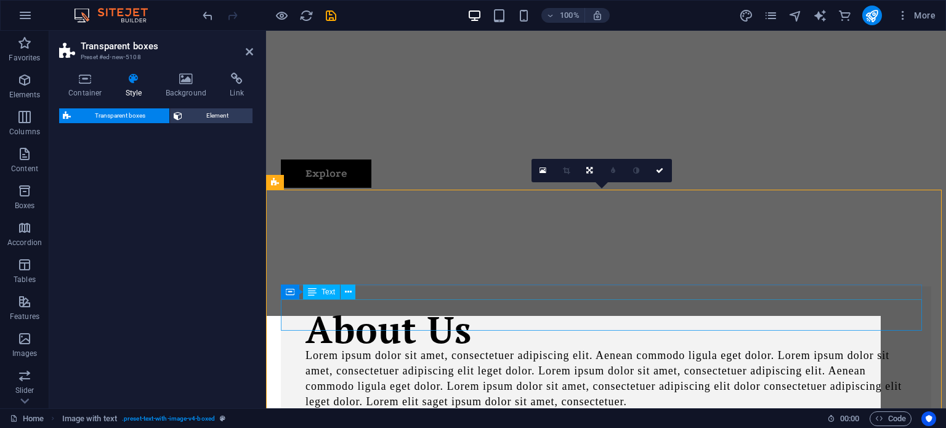
select select "rem"
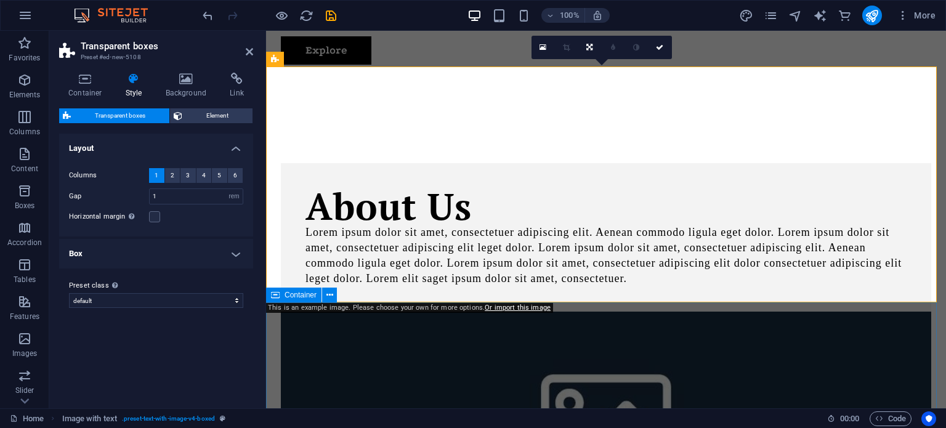
scroll to position [690, 0]
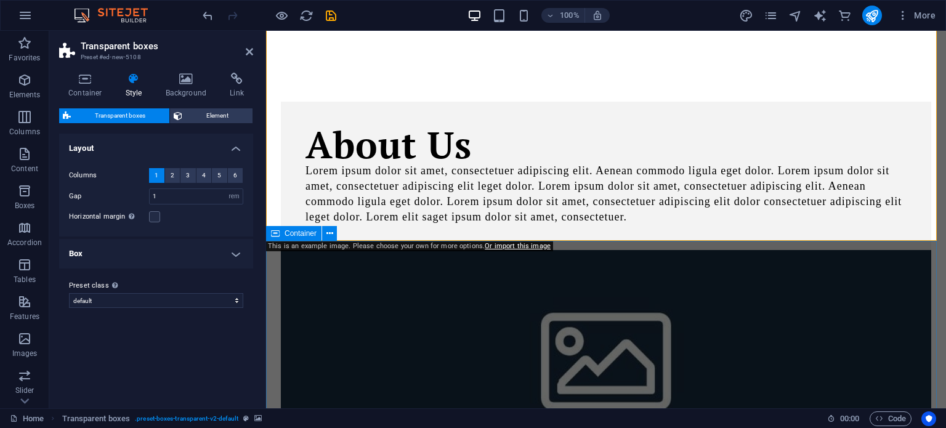
drag, startPoint x: 370, startPoint y: 214, endPoint x: 408, endPoint y: 326, distance: 118.6
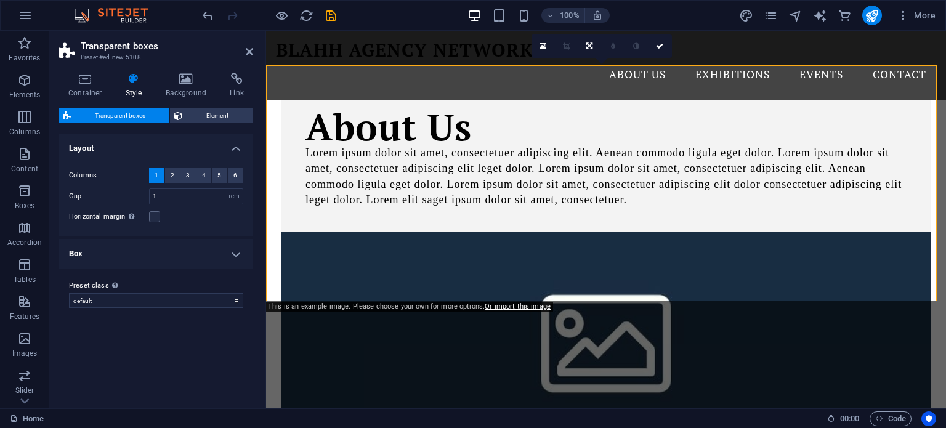
scroll to position [629, 0]
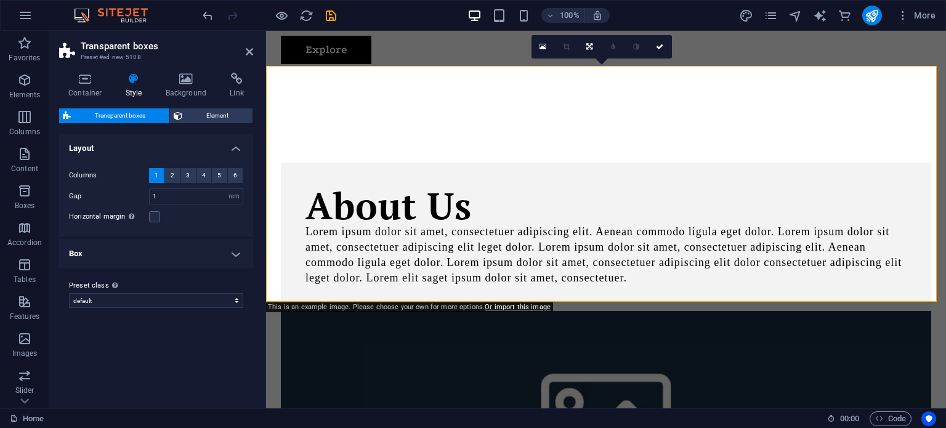
drag, startPoint x: 267, startPoint y: 71, endPoint x: 290, endPoint y: 280, distance: 210.7
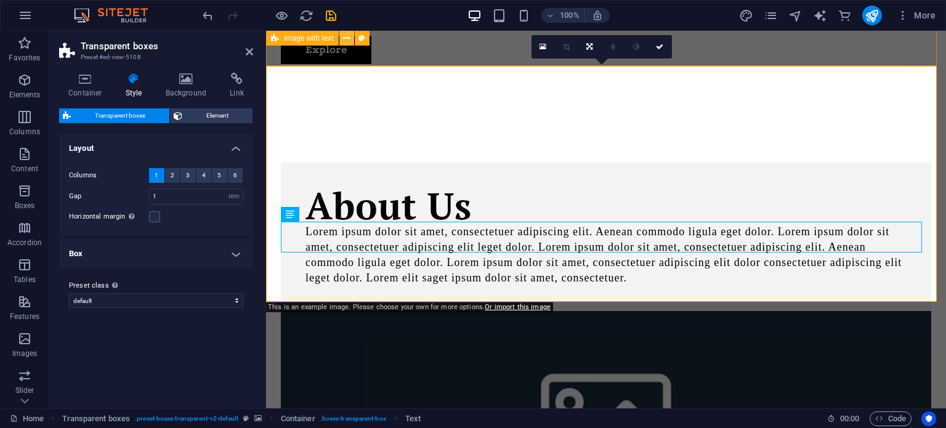
click at [344, 39] on icon at bounding box center [346, 38] width 7 height 13
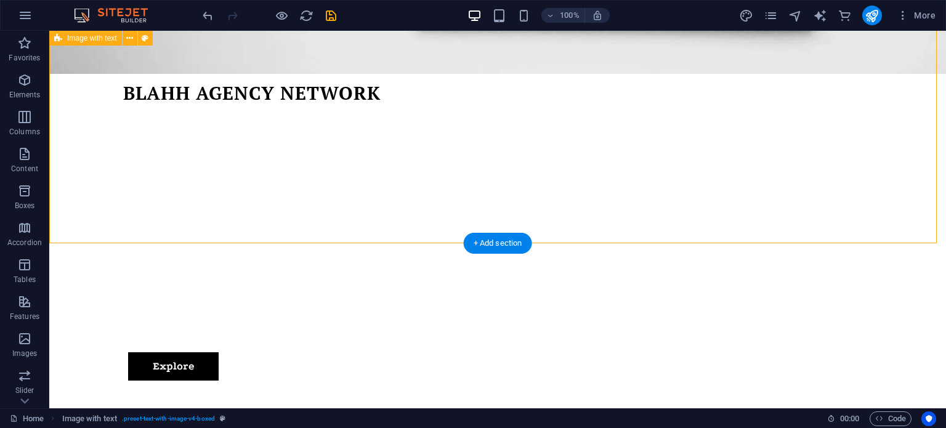
scroll to position [559, 0]
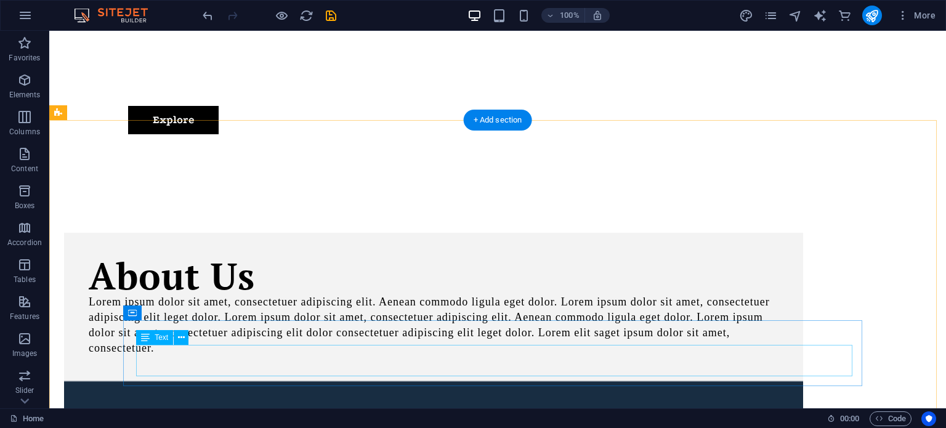
drag, startPoint x: 111, startPoint y: 161, endPoint x: 114, endPoint y: 209, distance: 47.5
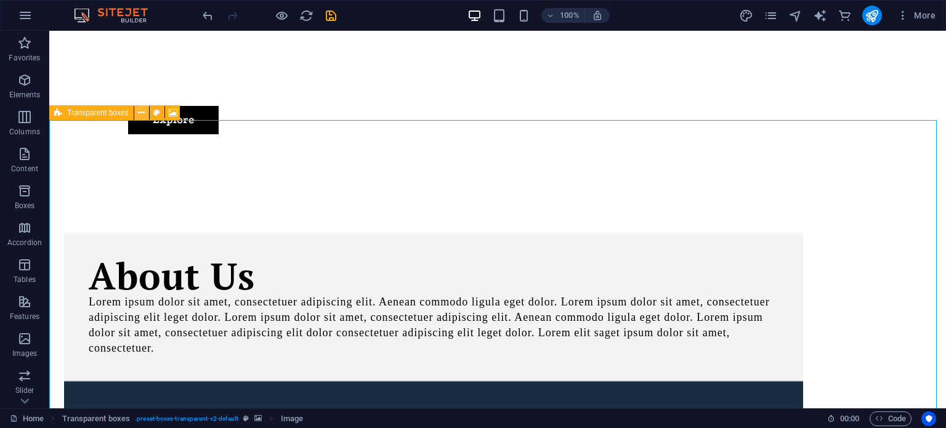
click at [139, 111] on icon at bounding box center [141, 113] width 7 height 13
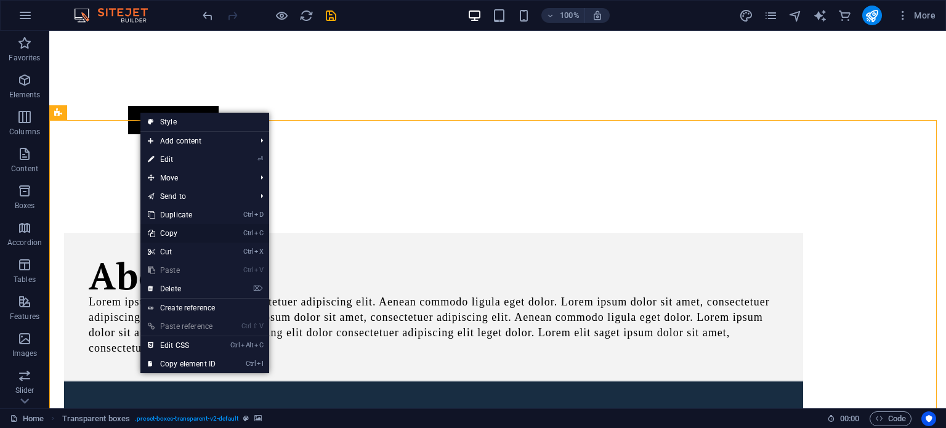
click at [197, 239] on link "Ctrl C Copy" at bounding box center [181, 233] width 83 height 18
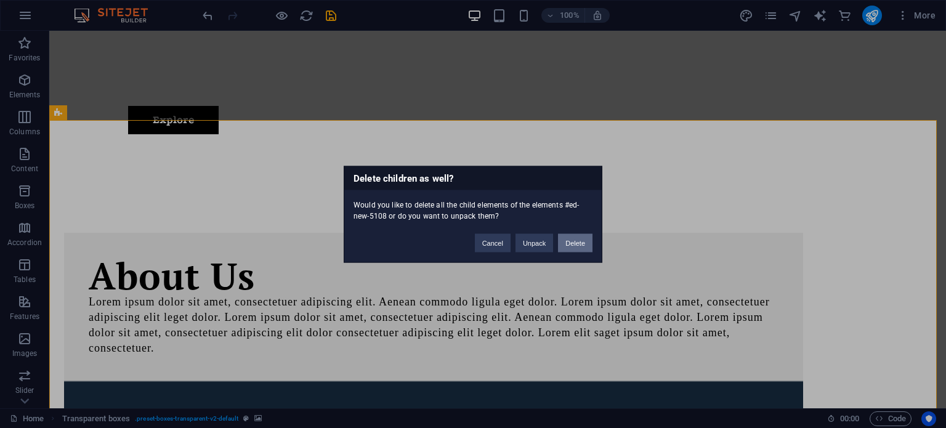
click at [583, 245] on button "Delete" at bounding box center [575, 242] width 34 height 18
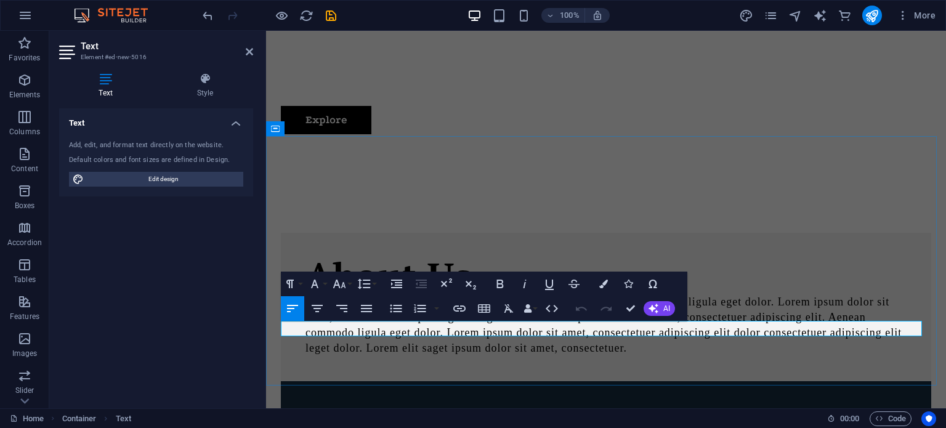
drag, startPoint x: 382, startPoint y: 330, endPoint x: 372, endPoint y: 328, distance: 10.0
drag, startPoint x: 252, startPoint y: 52, endPoint x: 202, endPoint y: 21, distance: 58.6
click at [252, 52] on icon at bounding box center [249, 52] width 7 height 10
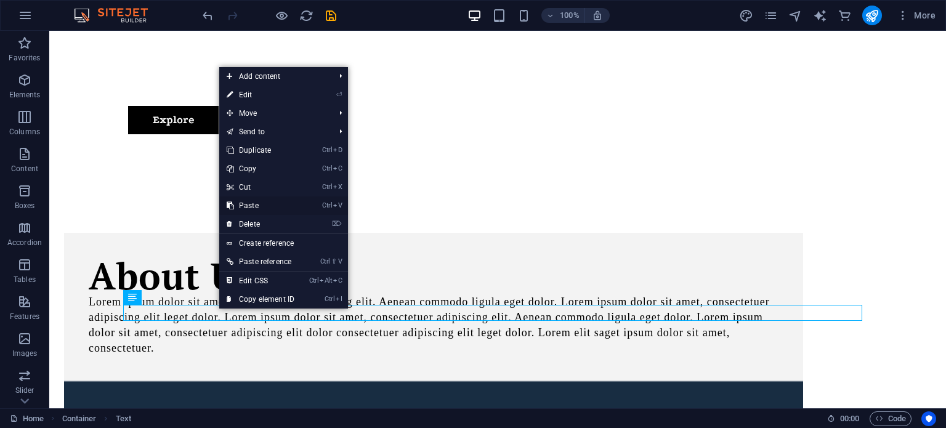
click at [254, 205] on link "Ctrl V Paste" at bounding box center [260, 205] width 83 height 18
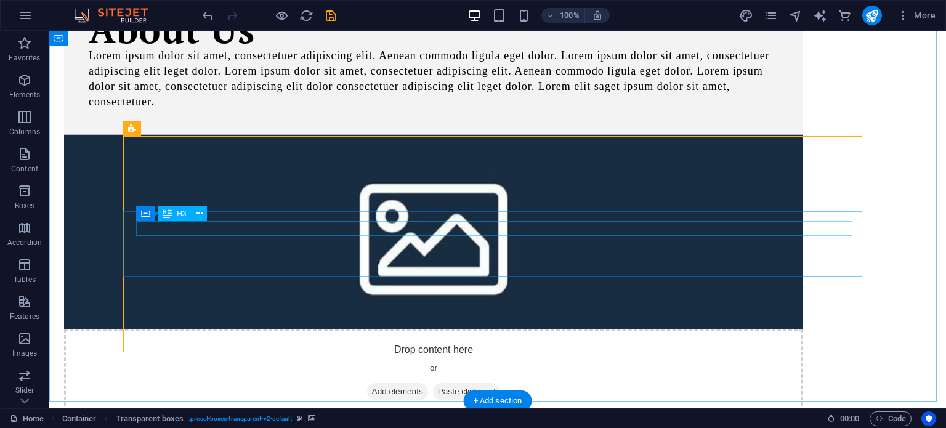
scroll to position [682, 0]
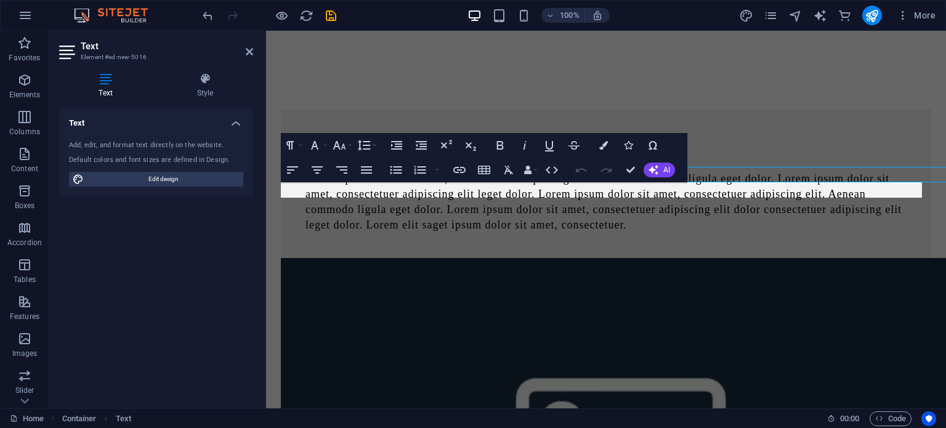
scroll to position [698, 0]
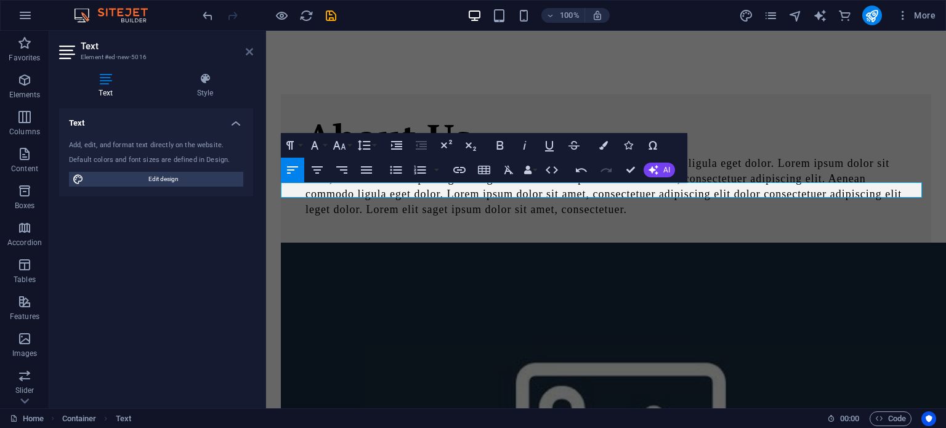
click at [251, 48] on icon at bounding box center [249, 52] width 7 height 10
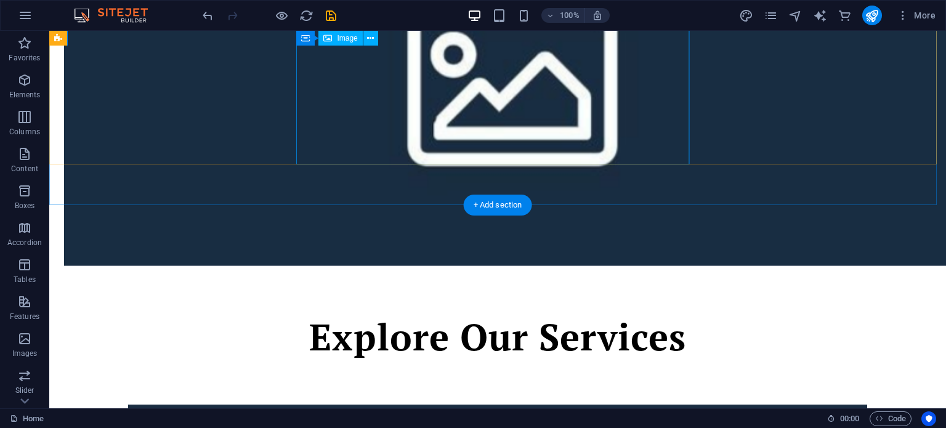
scroll to position [990, 0]
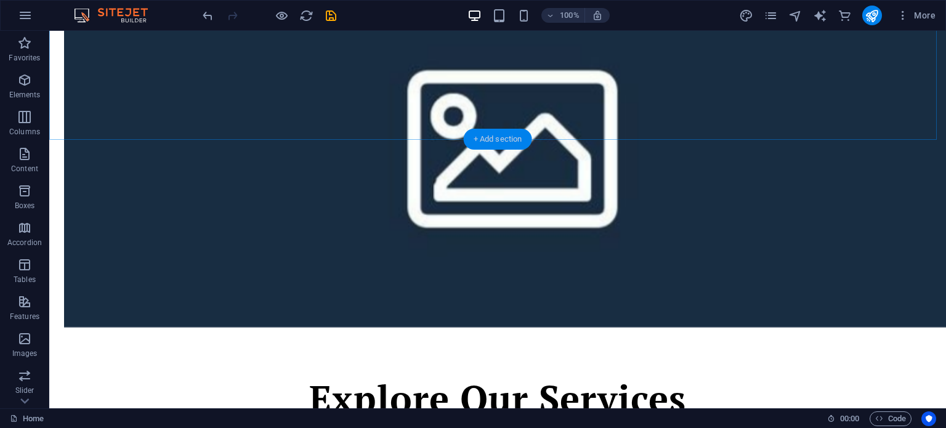
click at [472, 144] on div "+ Add section" at bounding box center [498, 139] width 68 height 21
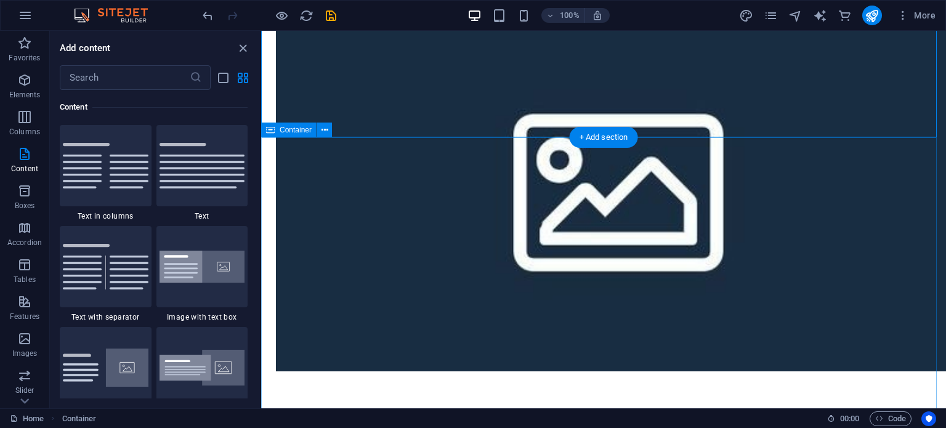
scroll to position [1008, 0]
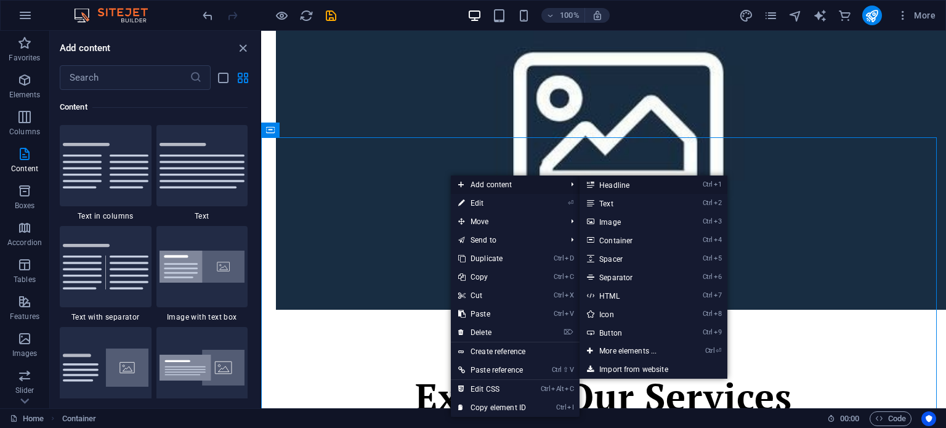
click at [649, 188] on link "Ctrl 1 Headline" at bounding box center [631, 185] width 102 height 18
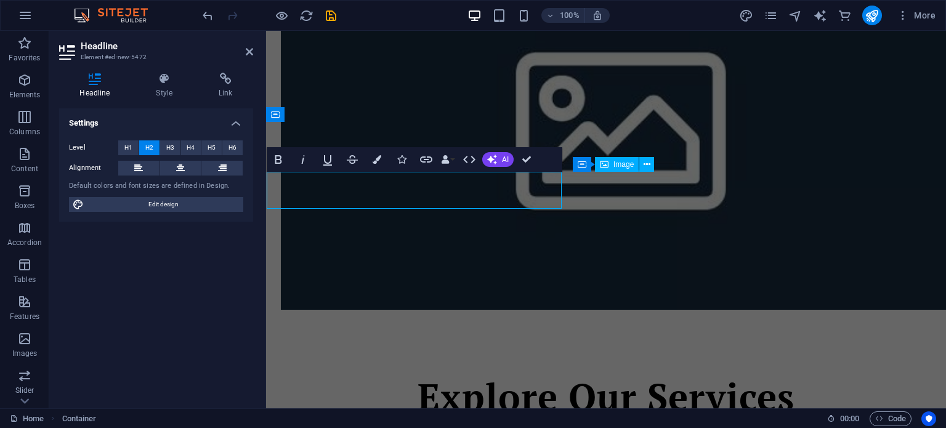
scroll to position [1024, 0]
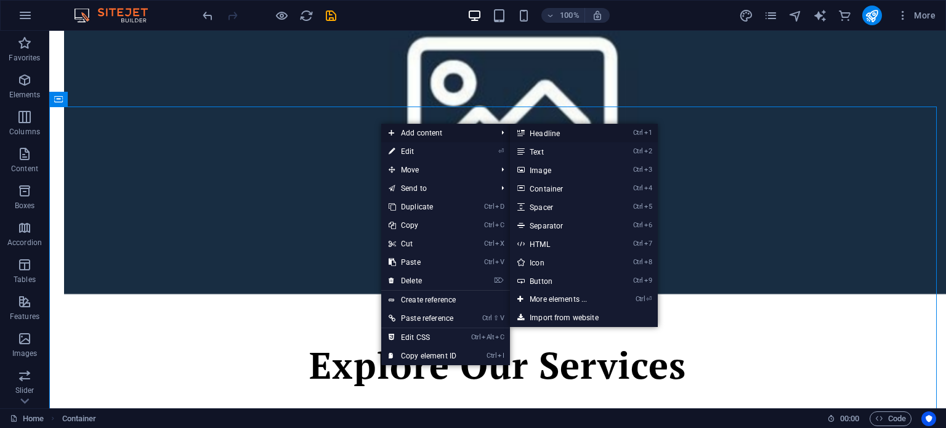
click at [551, 137] on link "Ctrl 1 Headline" at bounding box center [561, 133] width 102 height 18
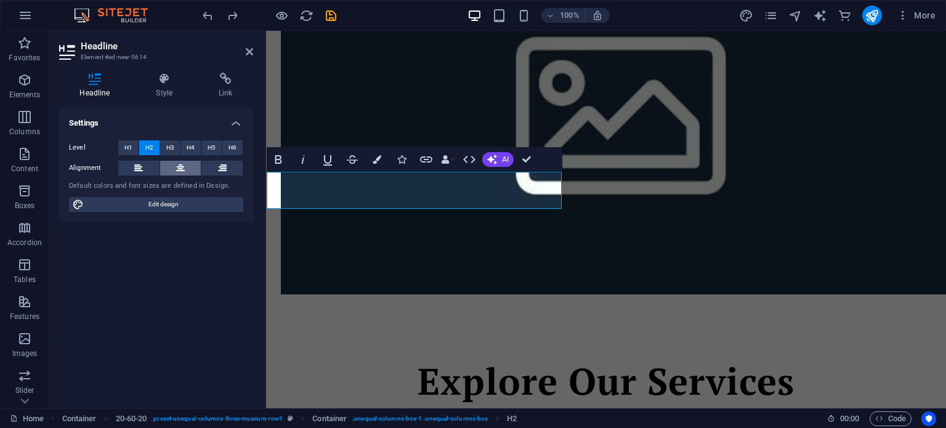
click at [182, 163] on icon at bounding box center [180, 168] width 9 height 15
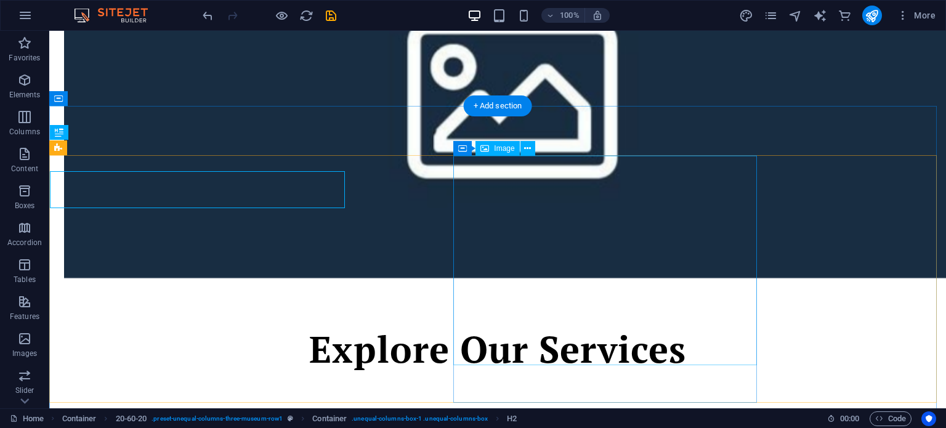
scroll to position [1024, 0]
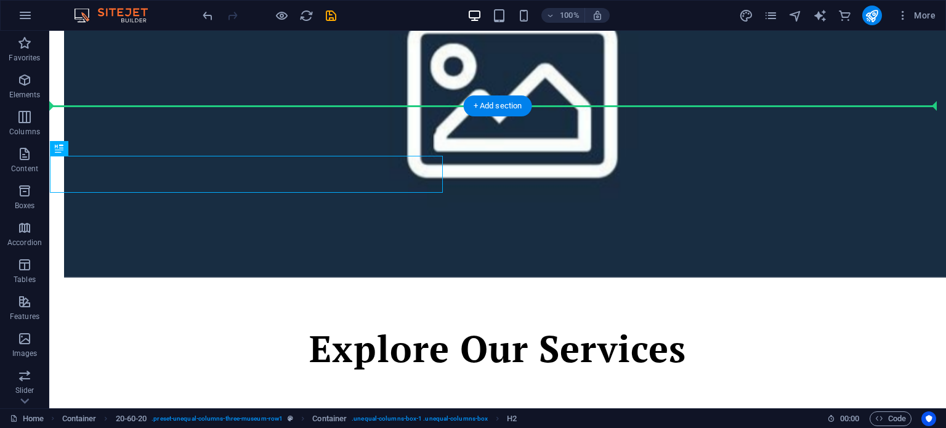
drag, startPoint x: 245, startPoint y: 182, endPoint x: 446, endPoint y: 139, distance: 205.4
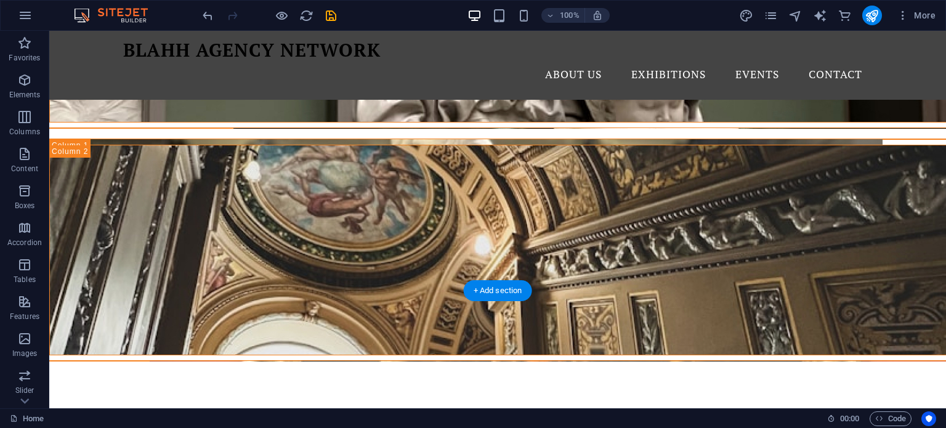
scroll to position [1641, 0]
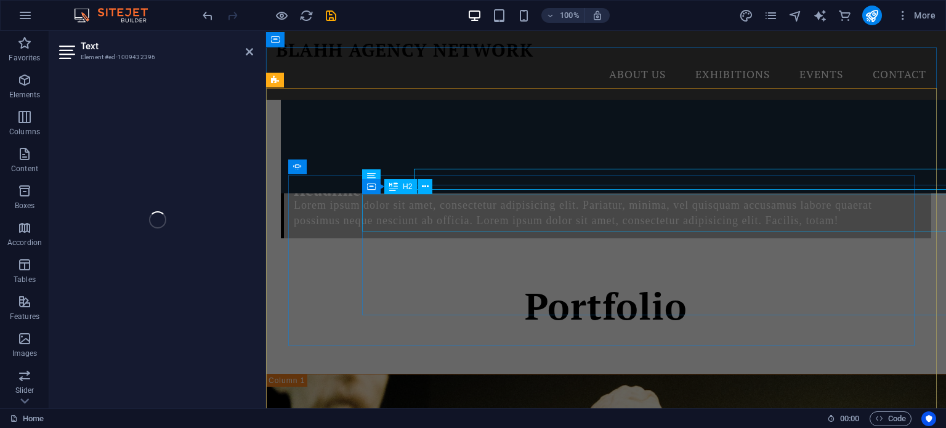
scroll to position [1656, 0]
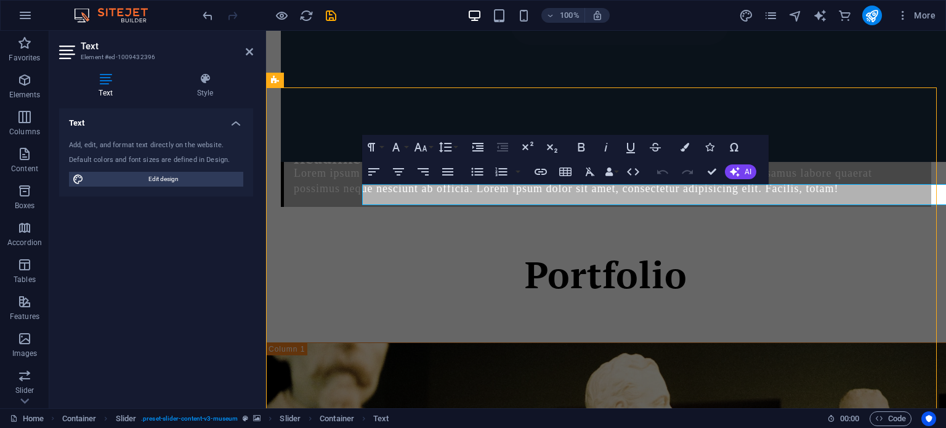
scroll to position [1641, 0]
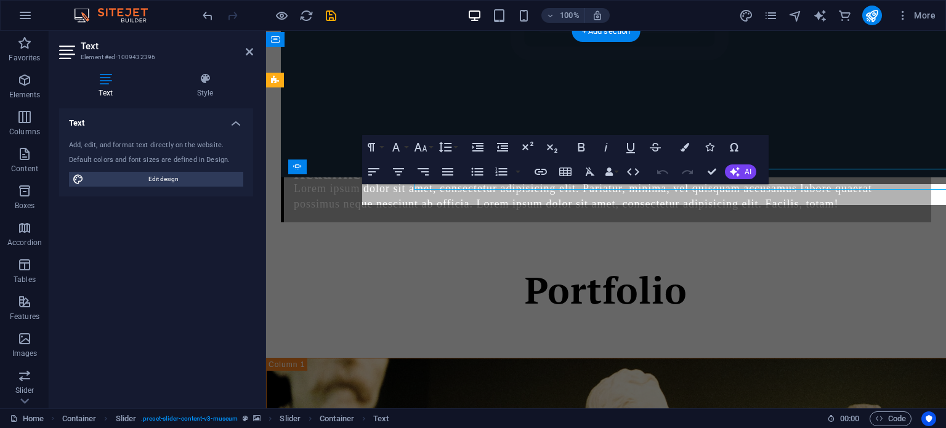
scroll to position [1656, 0]
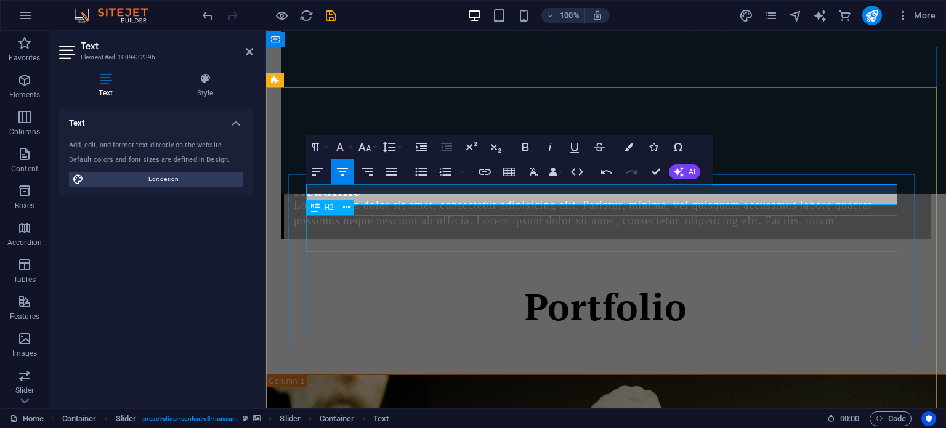
drag, startPoint x: 655, startPoint y: 199, endPoint x: 493, endPoint y: 200, distance: 162.6
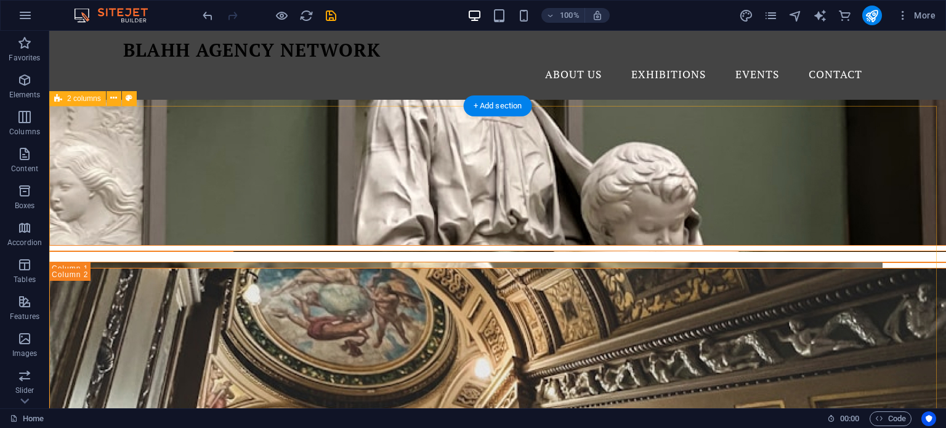
scroll to position [2010, 0]
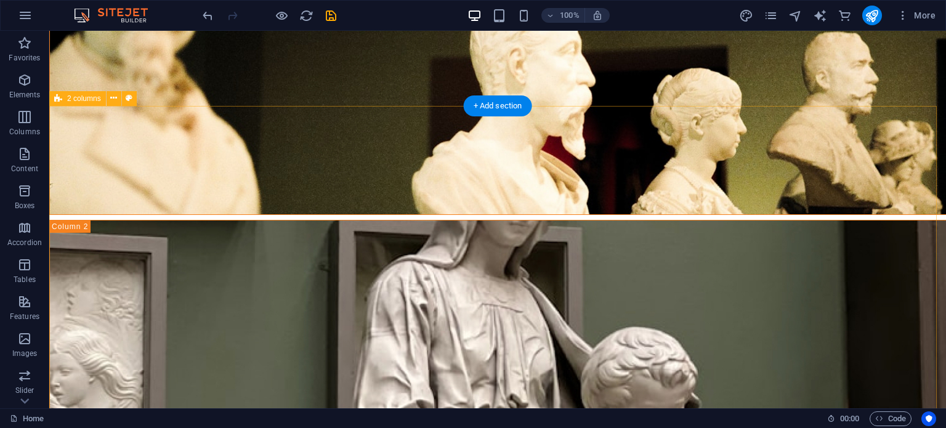
click at [110, 97] on icon at bounding box center [113, 98] width 7 height 13
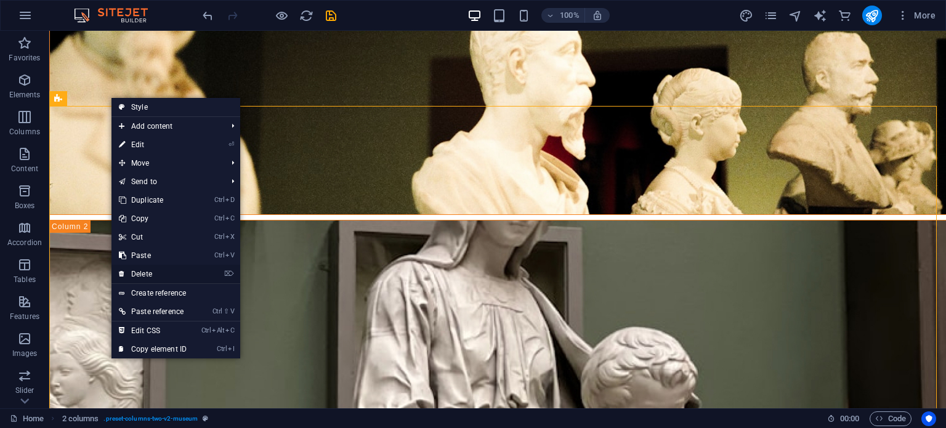
click at [158, 273] on link "⌦ Delete" at bounding box center [152, 274] width 83 height 18
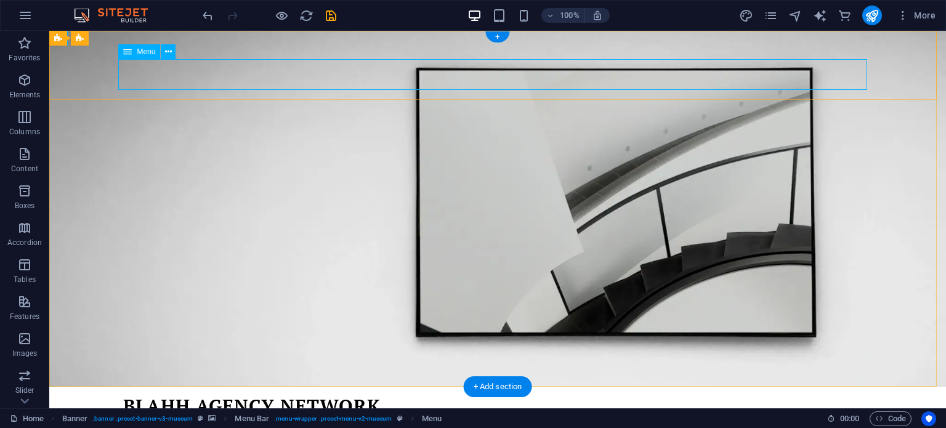
click at [668, 415] on nav "About Us Exhibitions Events Contact" at bounding box center [497, 430] width 749 height 31
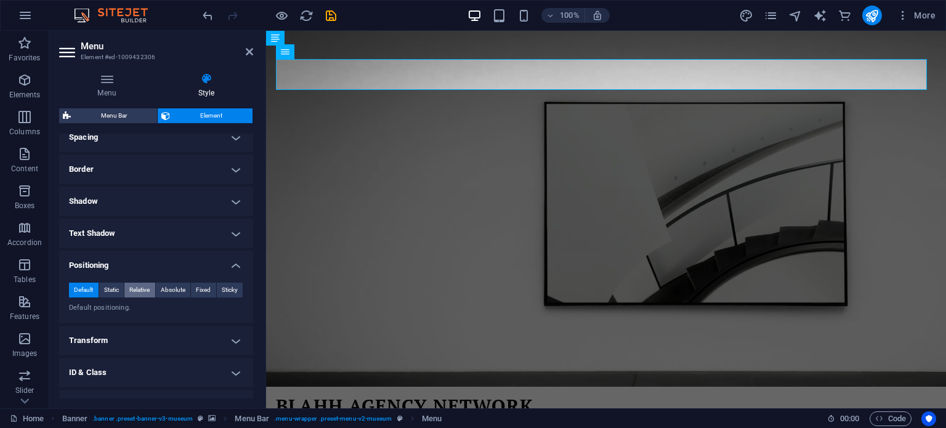
scroll to position [298, 0]
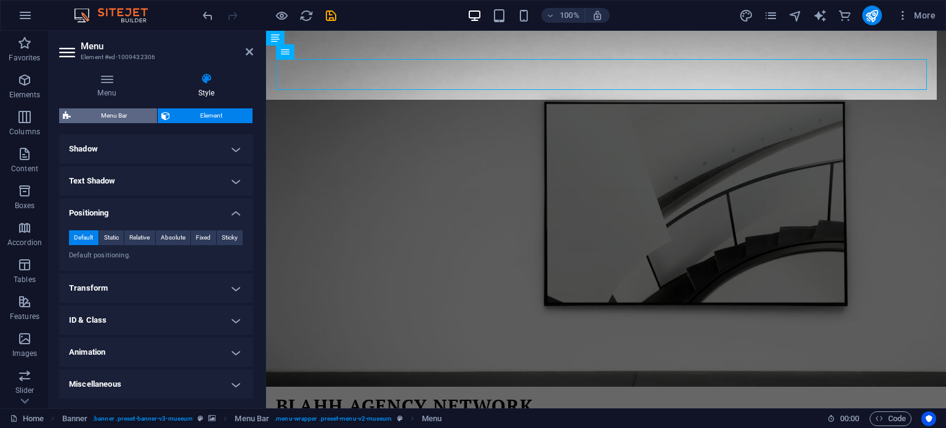
click at [123, 110] on span "Menu Bar" at bounding box center [114, 115] width 79 height 15
select select "rem"
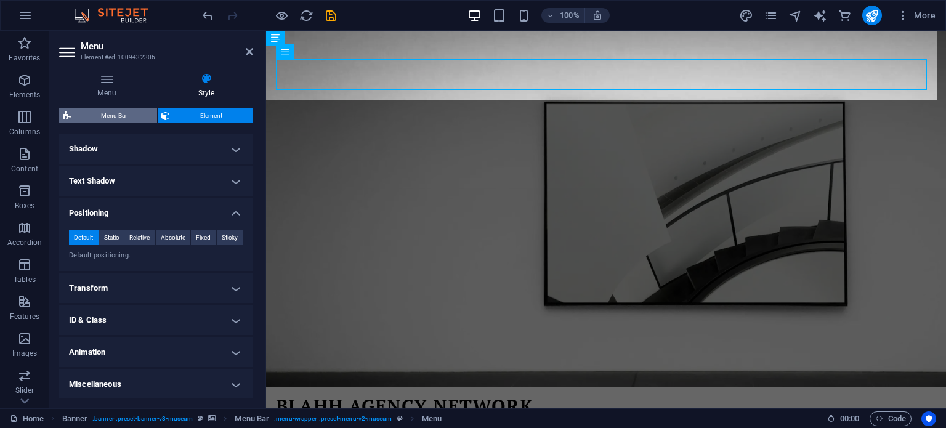
select select "rem"
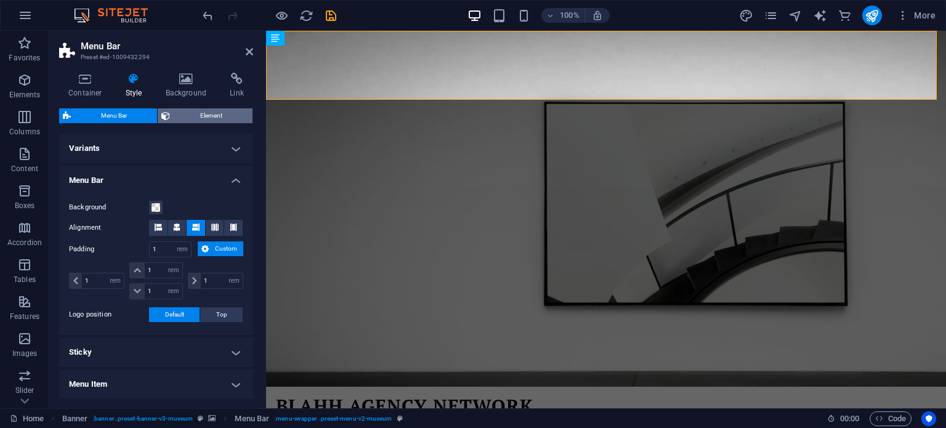
click at [200, 114] on span "Element" at bounding box center [211, 115] width 75 height 15
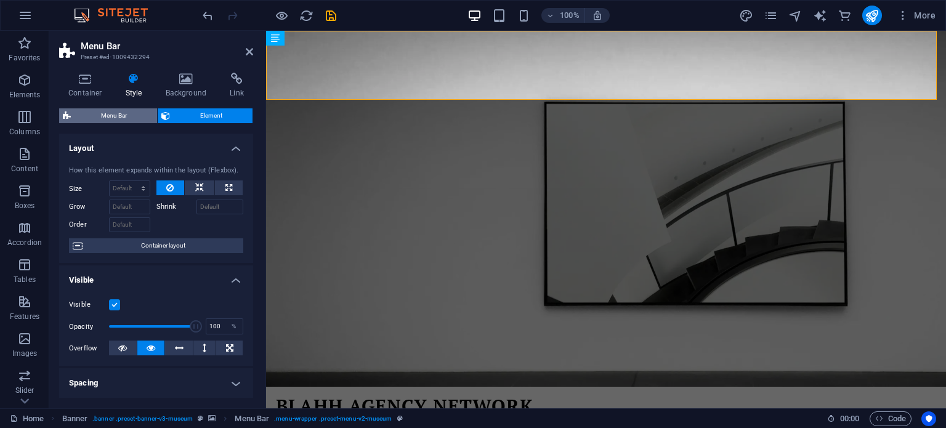
click at [140, 110] on span "Menu Bar" at bounding box center [114, 115] width 79 height 15
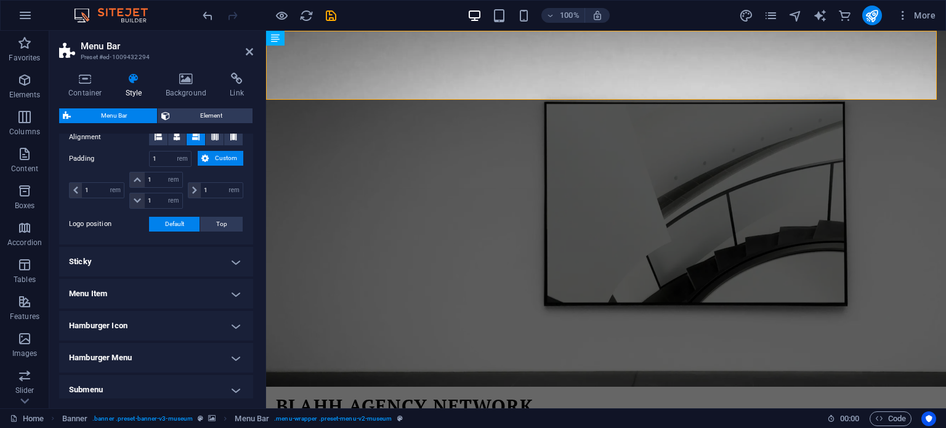
scroll to position [145, 0]
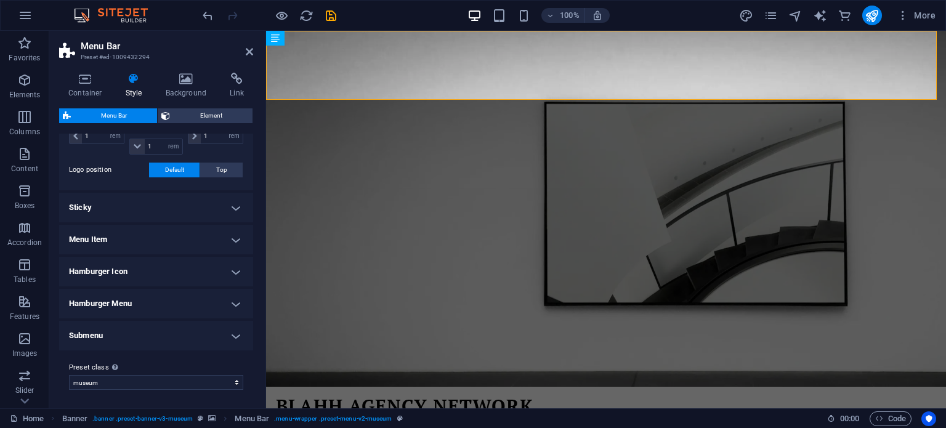
click at [224, 240] on h4 "Menu Item" at bounding box center [156, 240] width 194 height 30
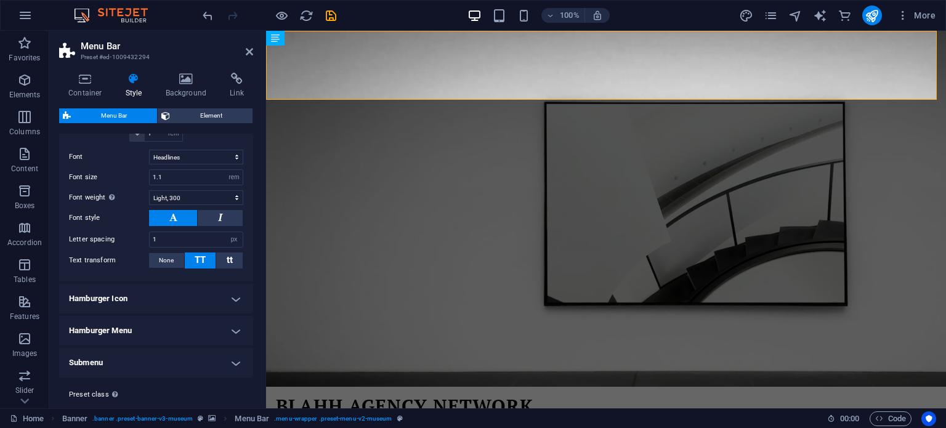
scroll to position [507, 0]
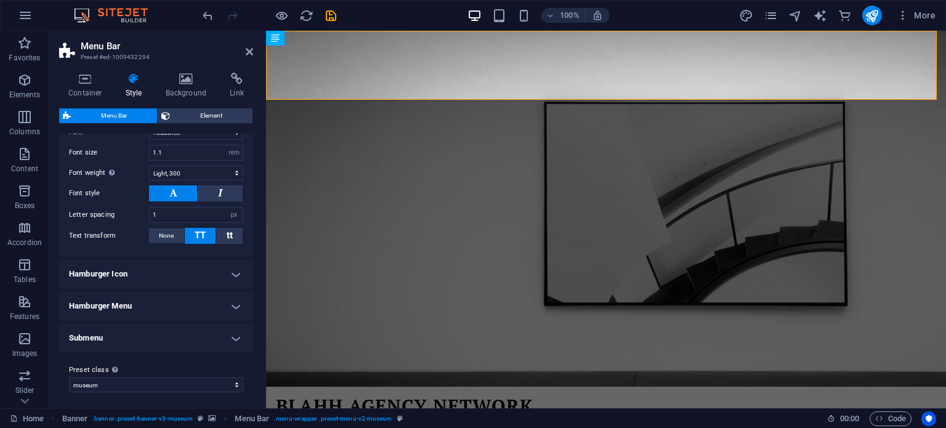
click at [195, 276] on h4 "Hamburger Icon" at bounding box center [156, 274] width 194 height 30
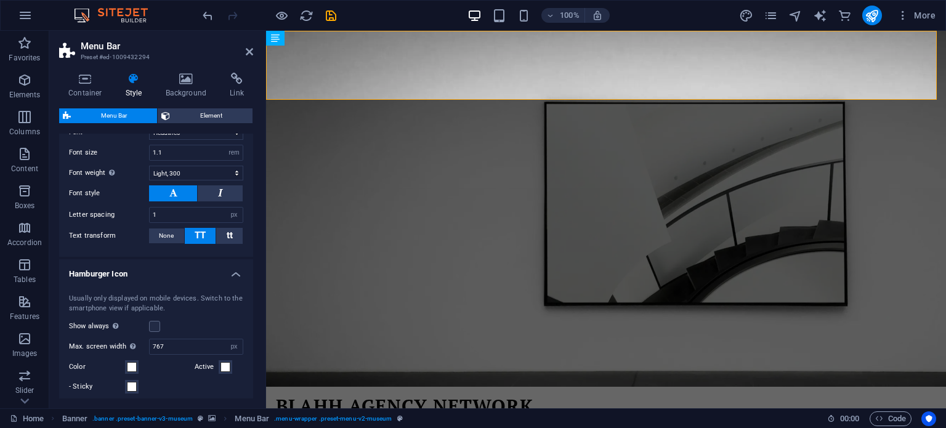
click at [195, 275] on h4 "Hamburger Icon" at bounding box center [156, 270] width 194 height 22
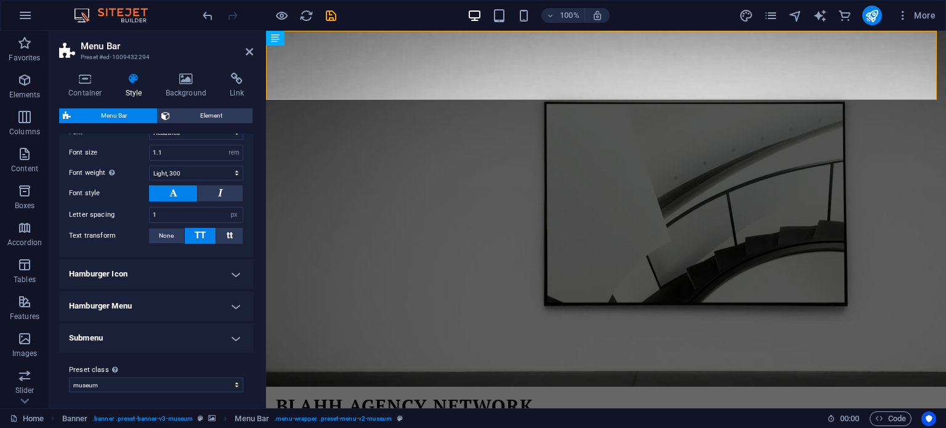
click at [198, 304] on h4 "Hamburger Menu" at bounding box center [156, 306] width 194 height 30
click at [198, 303] on h4 "Hamburger Menu" at bounding box center [156, 302] width 194 height 22
click at [187, 325] on h4 "Submenu" at bounding box center [156, 338] width 194 height 30
click at [187, 325] on h4 "Submenu" at bounding box center [156, 334] width 194 height 22
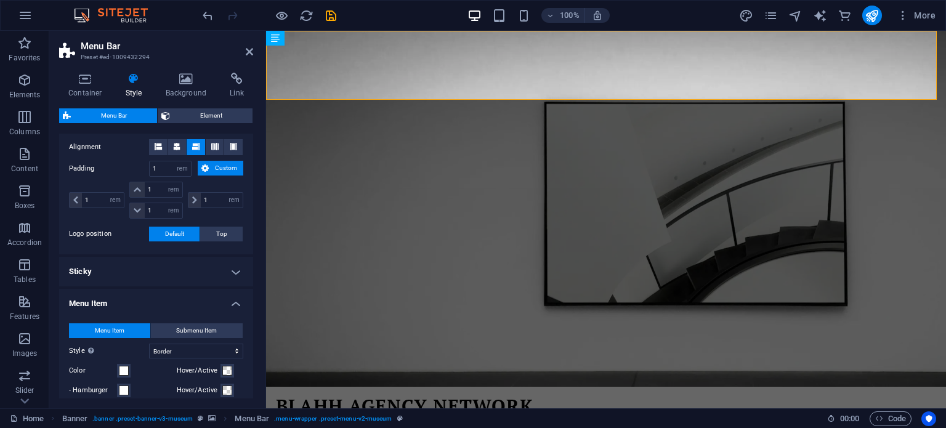
scroll to position [14, 0]
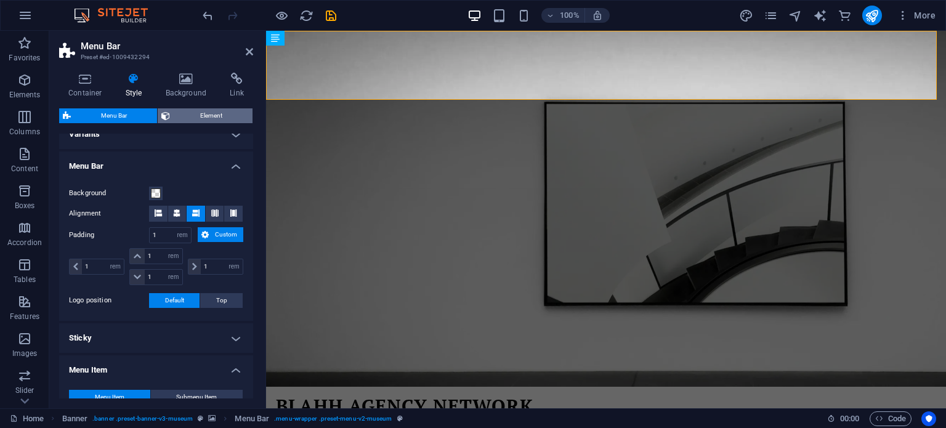
click at [190, 113] on span "Element" at bounding box center [211, 115] width 75 height 15
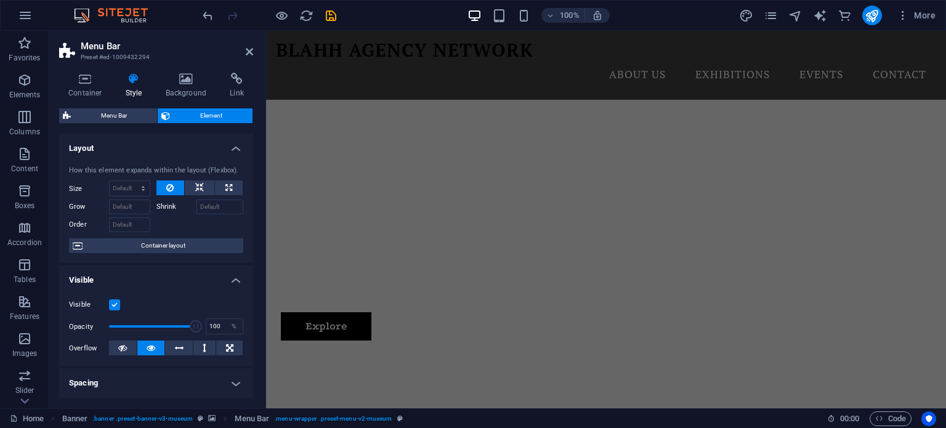
scroll to position [185, 0]
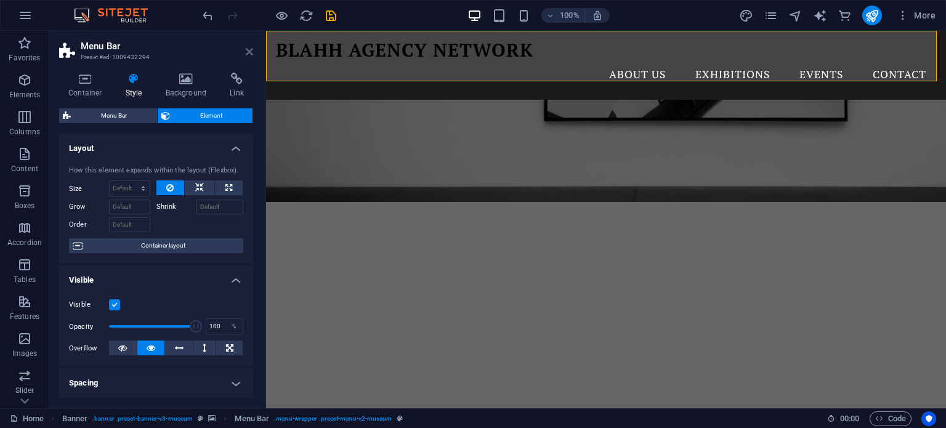
click at [246, 51] on icon at bounding box center [249, 52] width 7 height 10
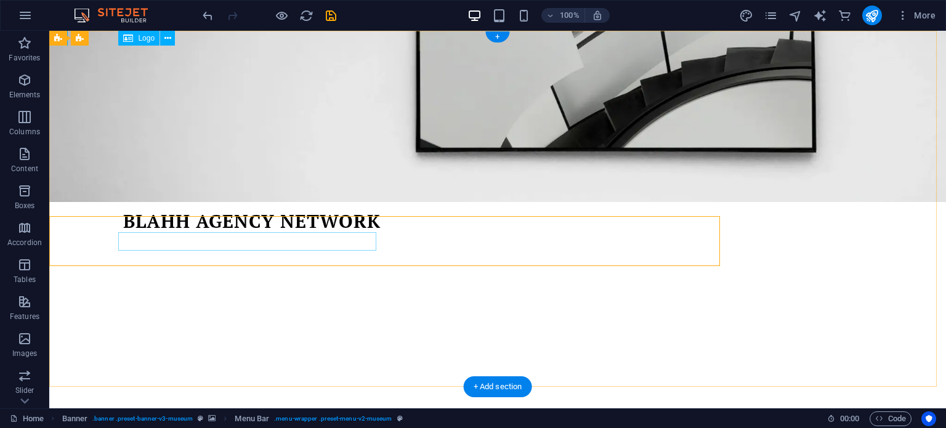
scroll to position [0, 0]
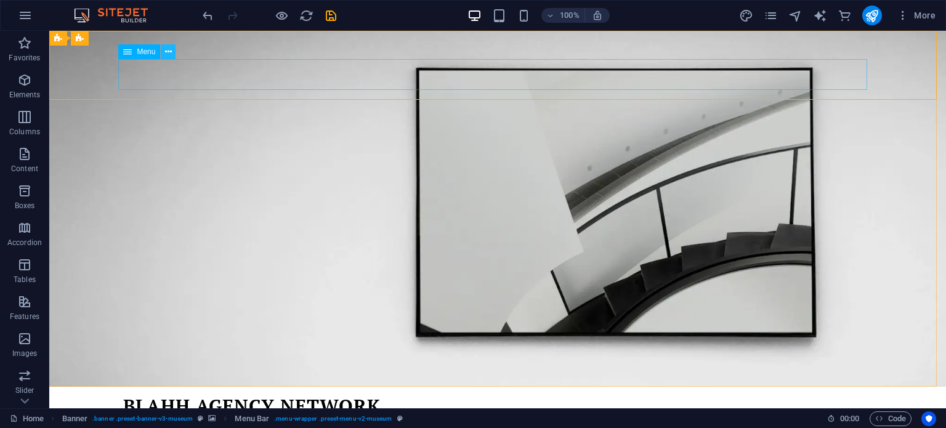
click at [171, 51] on icon at bounding box center [168, 52] width 7 height 13
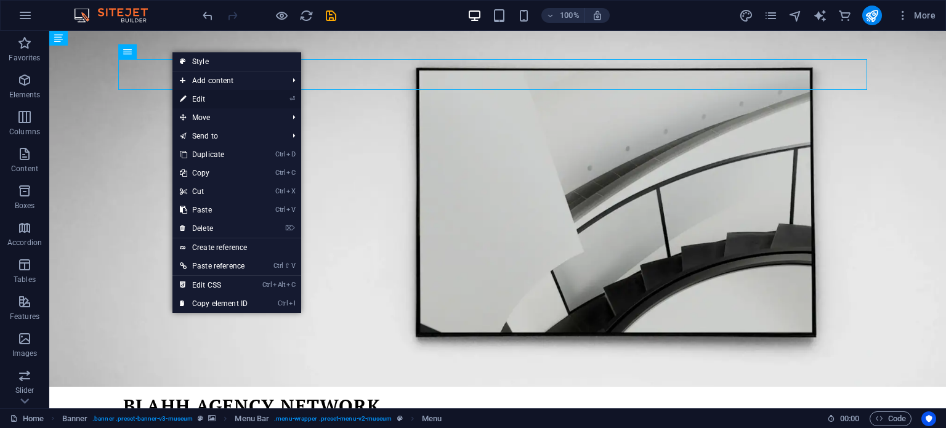
click at [208, 101] on link "⏎ Edit" at bounding box center [213, 99] width 83 height 18
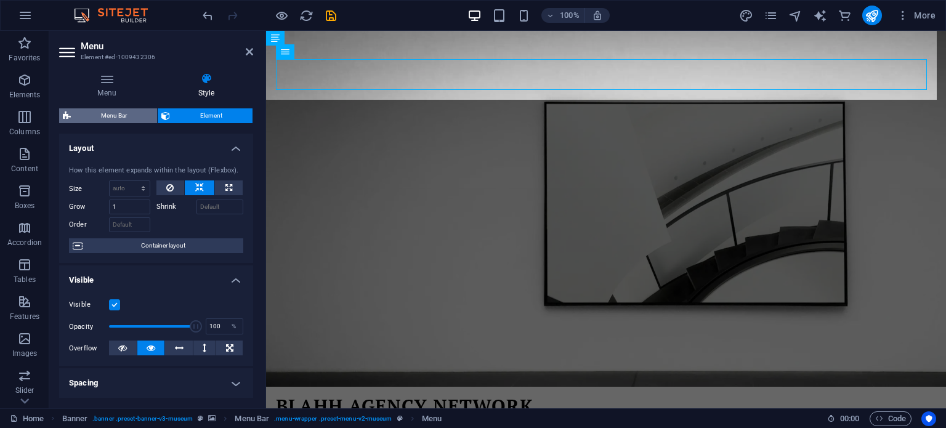
click at [124, 115] on span "Menu Bar" at bounding box center [114, 115] width 79 height 15
select select "rem"
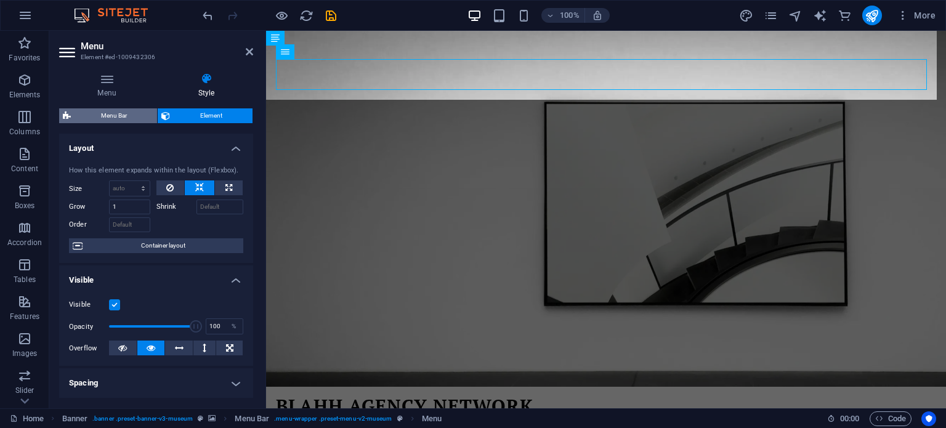
select select "rem"
select select "hover_border"
select select "px"
select select "rem"
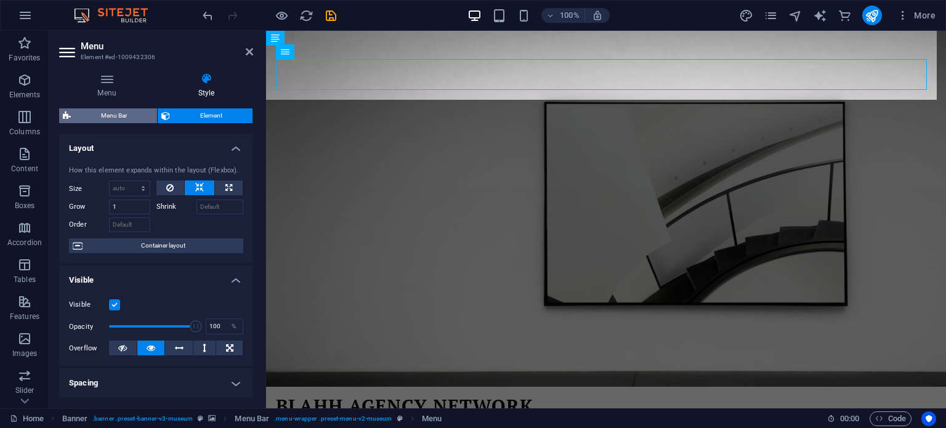
select select "rem"
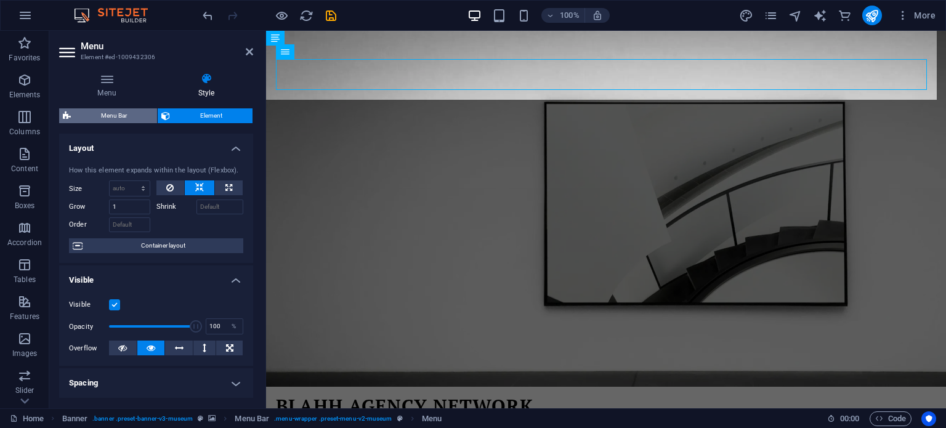
select select "link-special-font"
select select "rem"
select select "300"
select select "px"
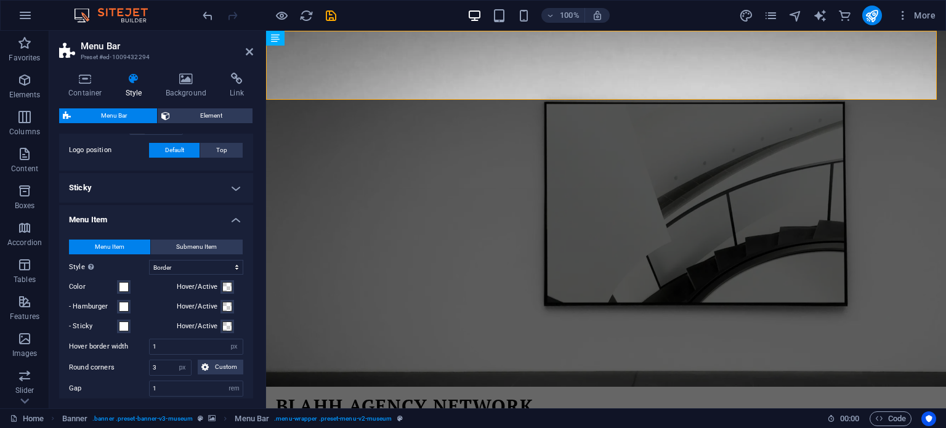
scroll to position [185, 0]
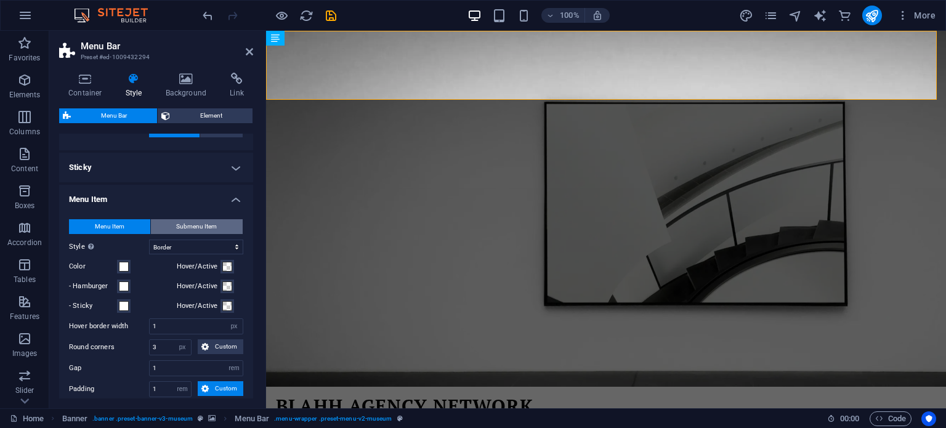
click at [203, 229] on span "Submenu Item" at bounding box center [196, 226] width 41 height 15
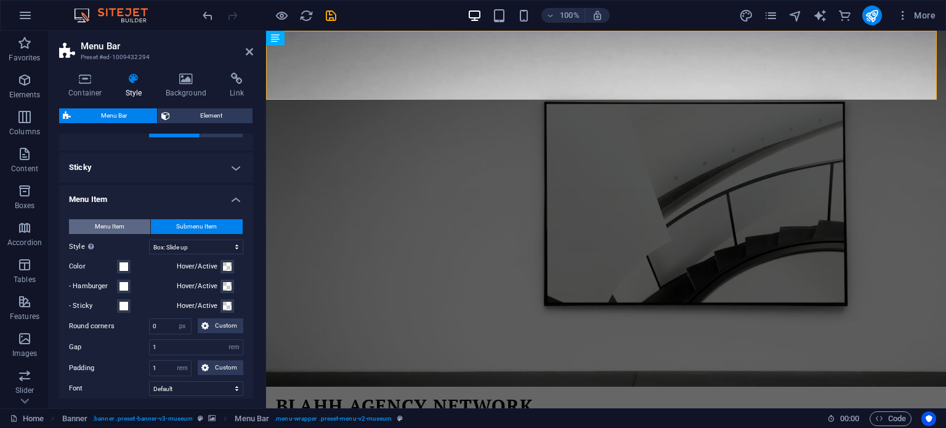
click at [134, 228] on button "Menu Item" at bounding box center [109, 226] width 81 height 15
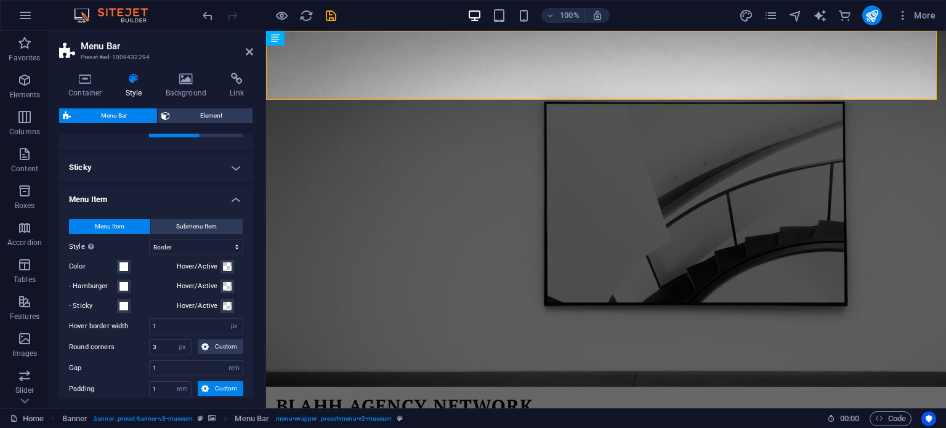
click at [122, 229] on span "Menu Item" at bounding box center [110, 226] width 30 height 15
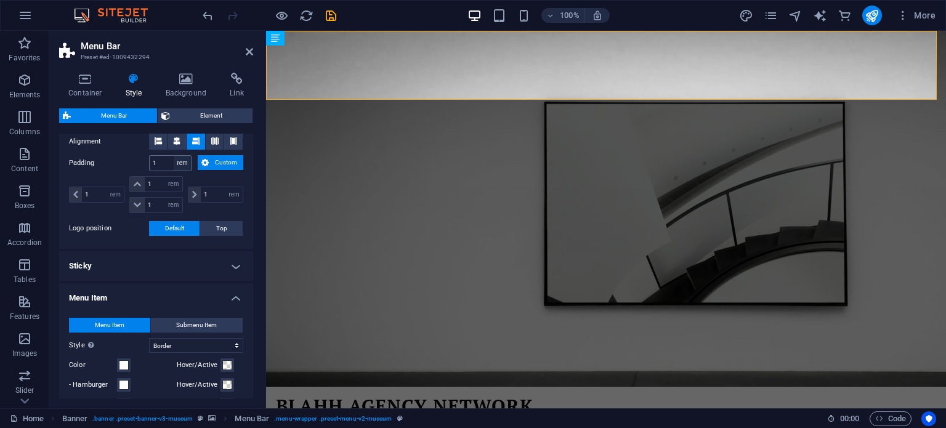
scroll to position [0, 0]
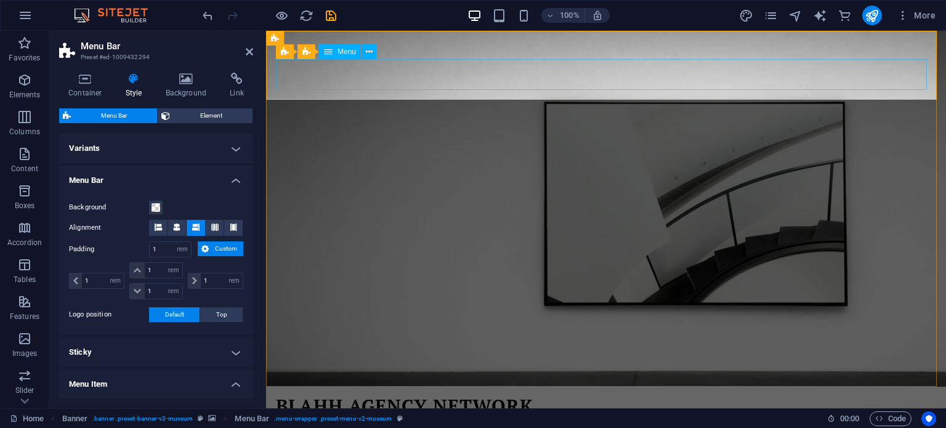
click at [697, 415] on nav "About Us Exhibitions Events Contact" at bounding box center [606, 430] width 660 height 31
click at [698, 415] on nav "About Us Exhibitions Events Contact" at bounding box center [606, 430] width 660 height 31
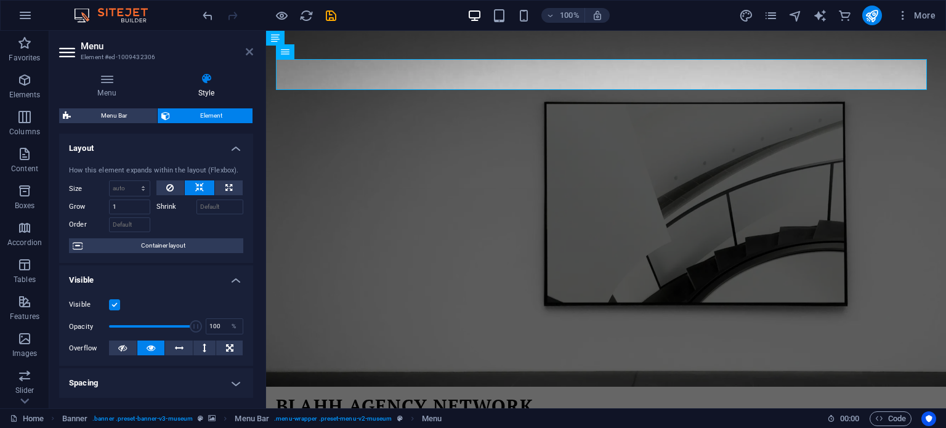
click at [248, 52] on icon at bounding box center [249, 52] width 7 height 10
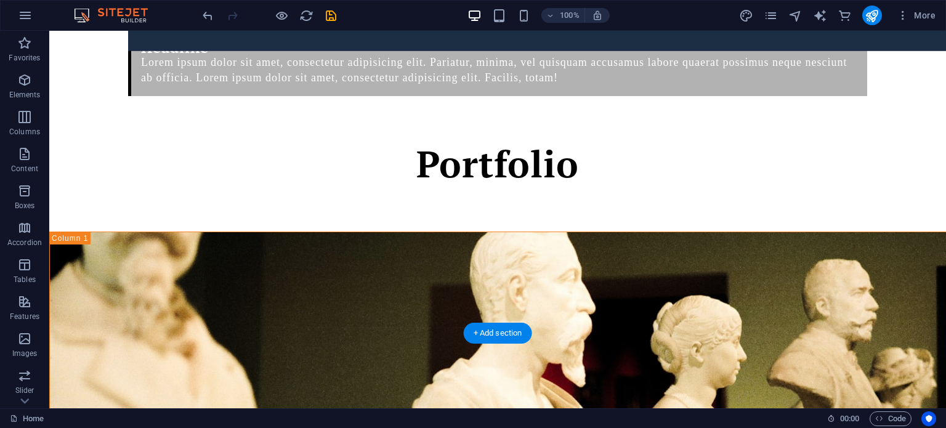
scroll to position [1786, 0]
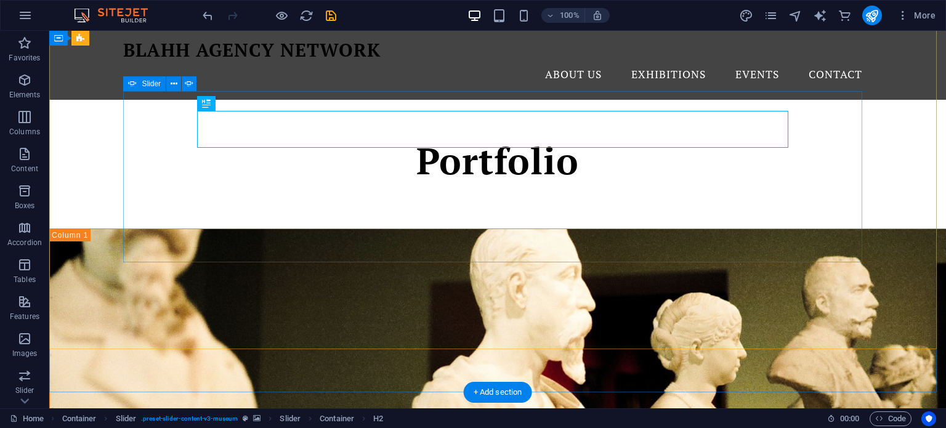
scroll to position [1725, 0]
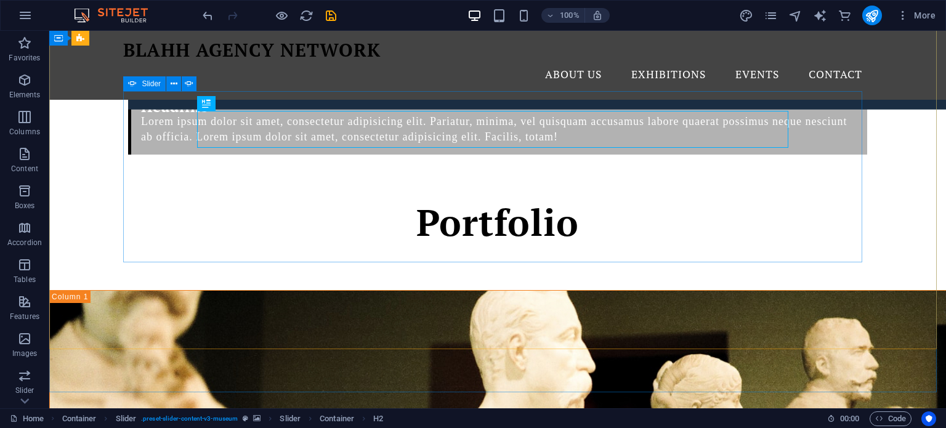
click at [132, 86] on icon at bounding box center [132, 83] width 9 height 15
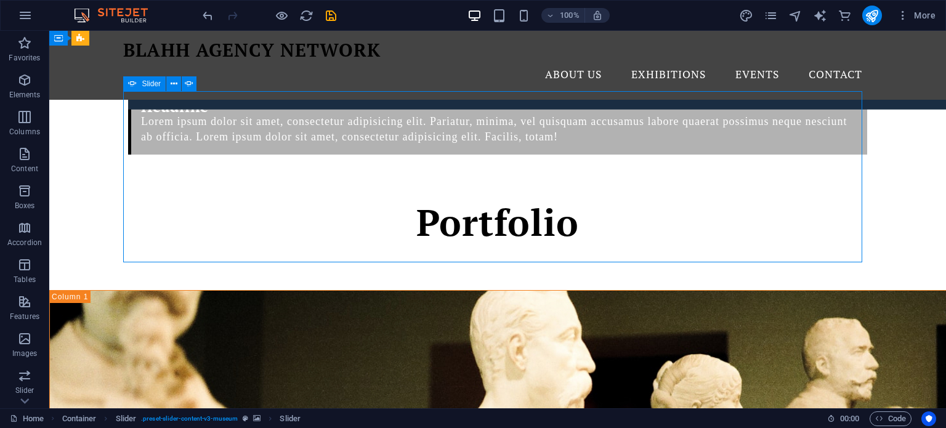
click at [134, 83] on icon at bounding box center [132, 83] width 9 height 15
click at [168, 84] on button at bounding box center [173, 83] width 15 height 15
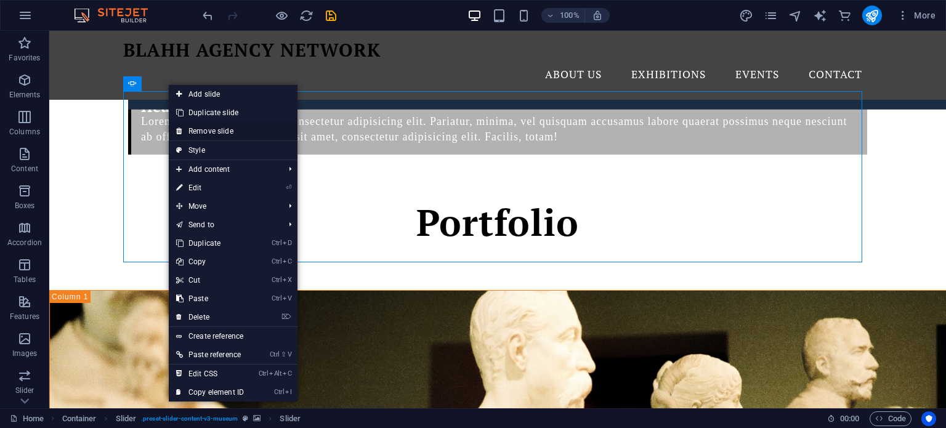
click at [203, 127] on link "Remove slide" at bounding box center [233, 131] width 129 height 18
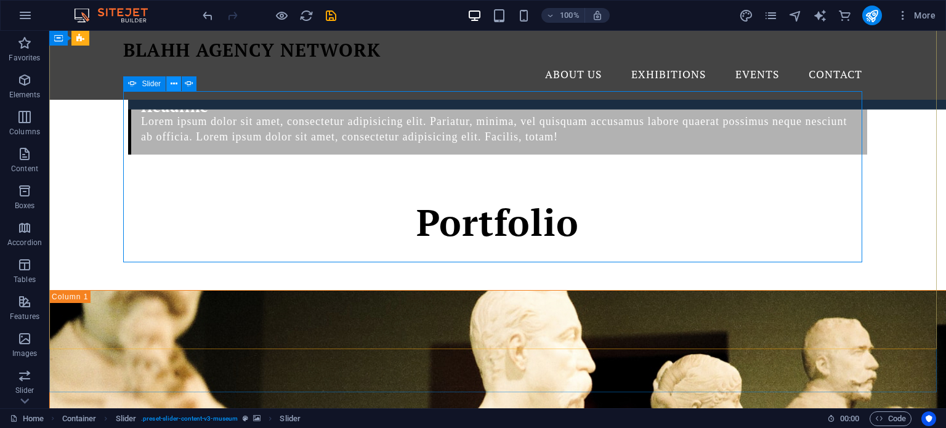
click at [173, 82] on icon at bounding box center [174, 84] width 7 height 13
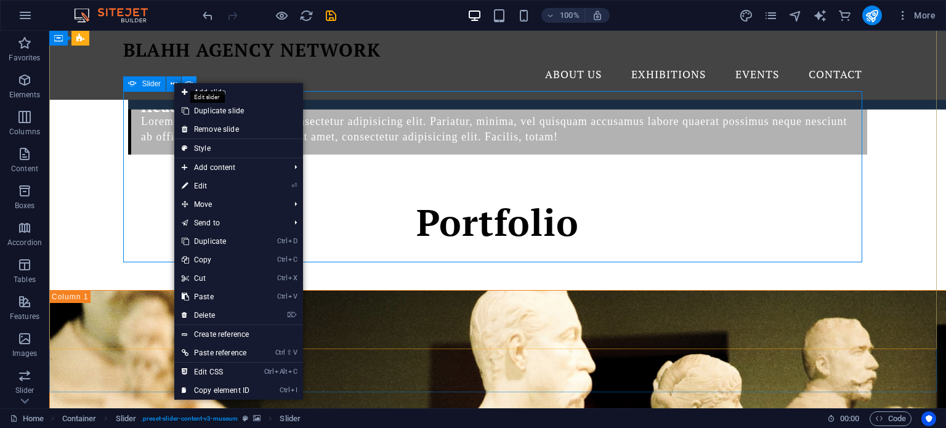
click at [190, 82] on icon at bounding box center [189, 84] width 9 height 13
select select "ms"
select select "s"
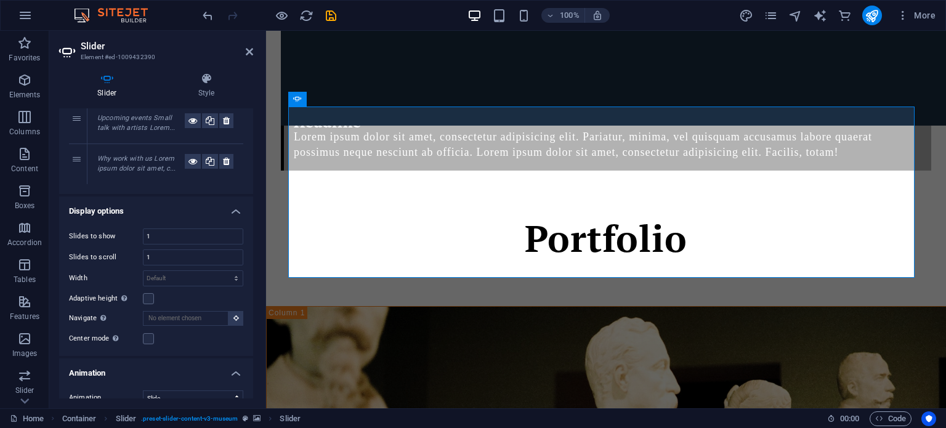
scroll to position [0, 0]
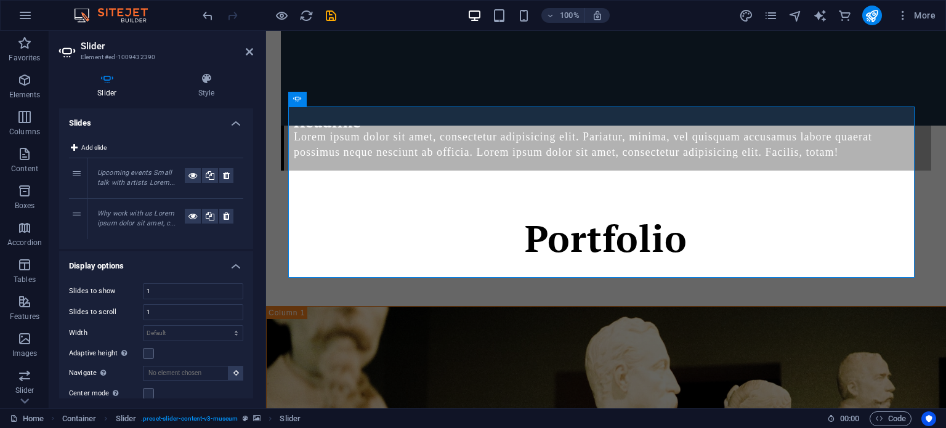
click at [99, 83] on icon at bounding box center [107, 79] width 96 height 12
click at [206, 85] on h4 "Style" at bounding box center [206, 86] width 93 height 26
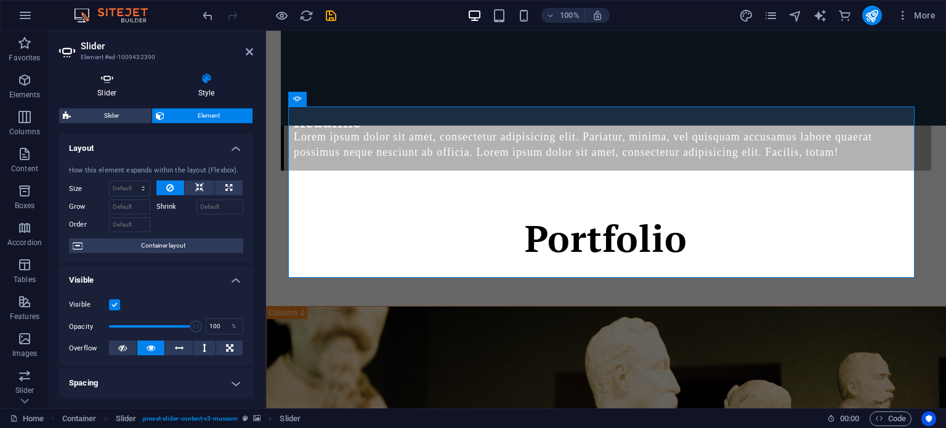
click at [101, 83] on icon at bounding box center [107, 79] width 96 height 12
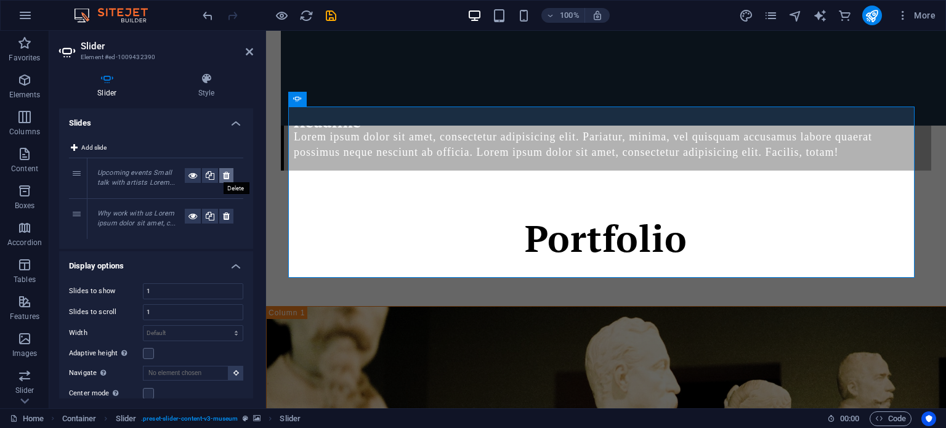
click at [223, 176] on icon at bounding box center [226, 175] width 7 height 15
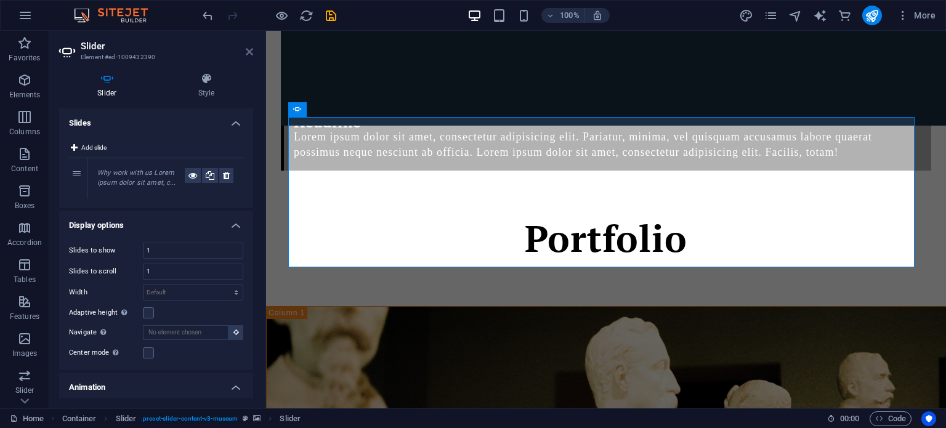
click at [246, 54] on icon at bounding box center [249, 52] width 7 height 10
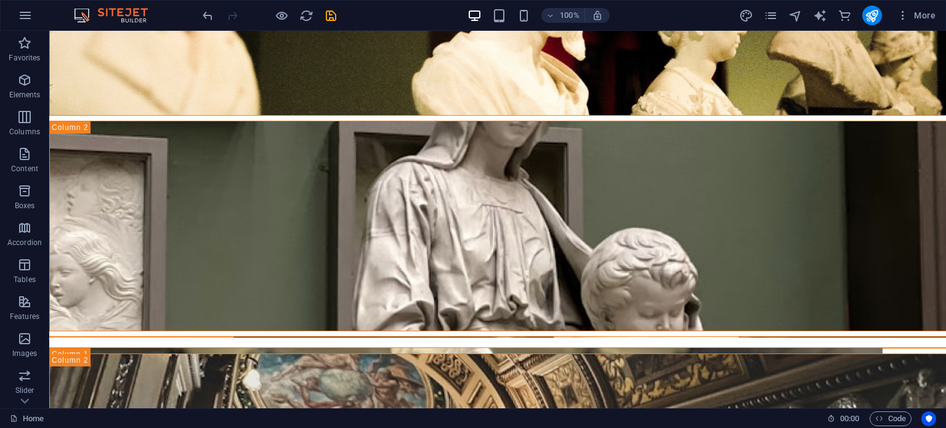
scroll to position [2171, 0]
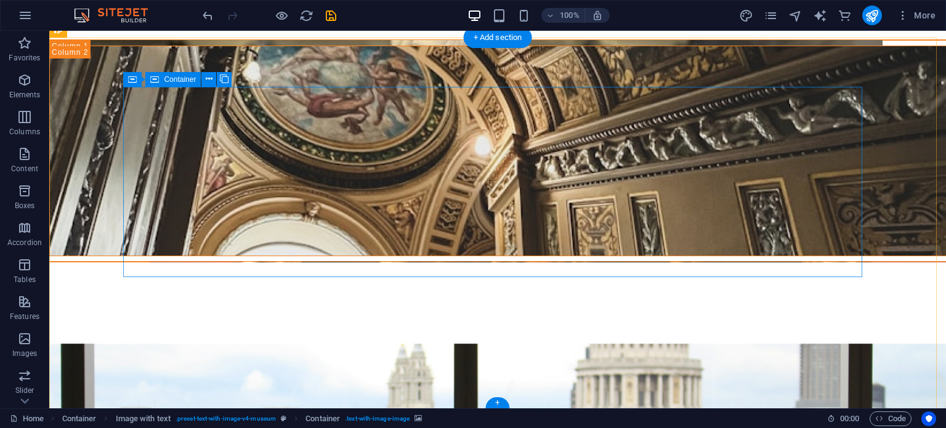
scroll to position [2575, 0]
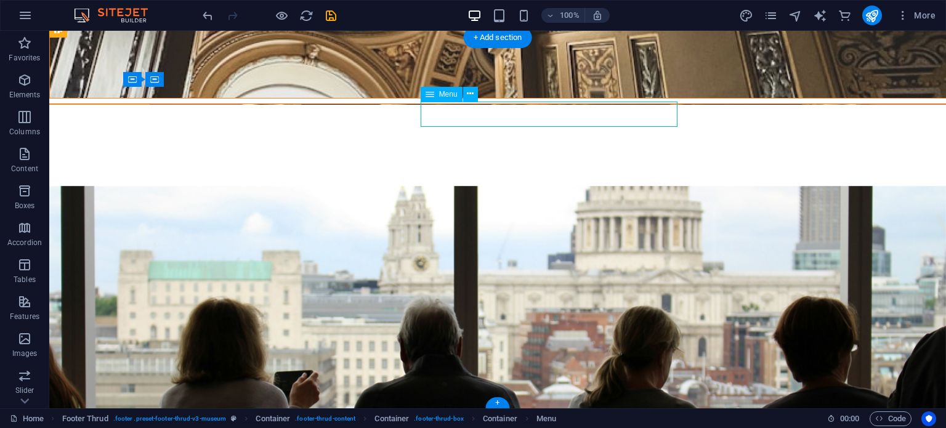
drag, startPoint x: 522, startPoint y: 110, endPoint x: 286, endPoint y: 119, distance: 236.1
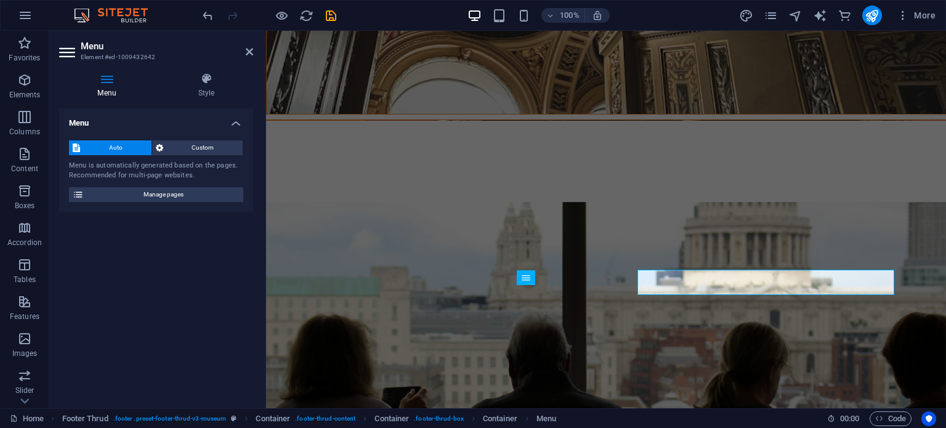
scroll to position [2406, 0]
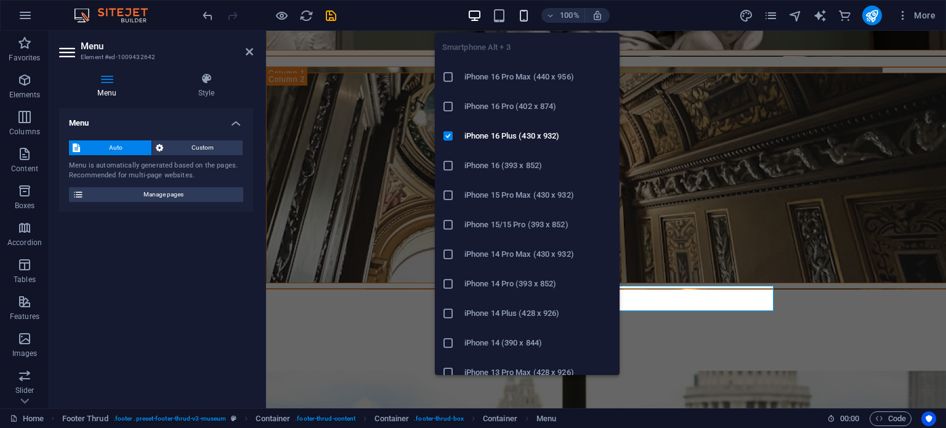
click at [525, 18] on icon "button" at bounding box center [524, 16] width 14 height 14
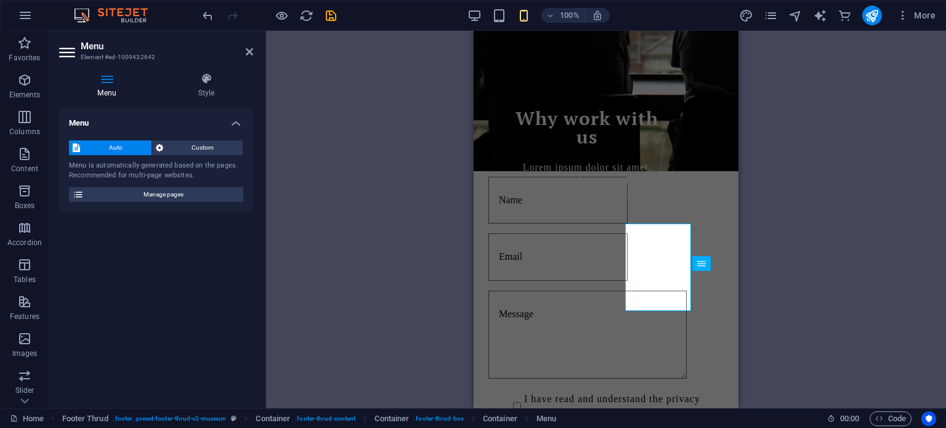
click at [402, 126] on div "H2 Banner Banner Container Banner Menu Bar Spacer Text Text Spacer Button Menu …" at bounding box center [606, 220] width 680 height 378
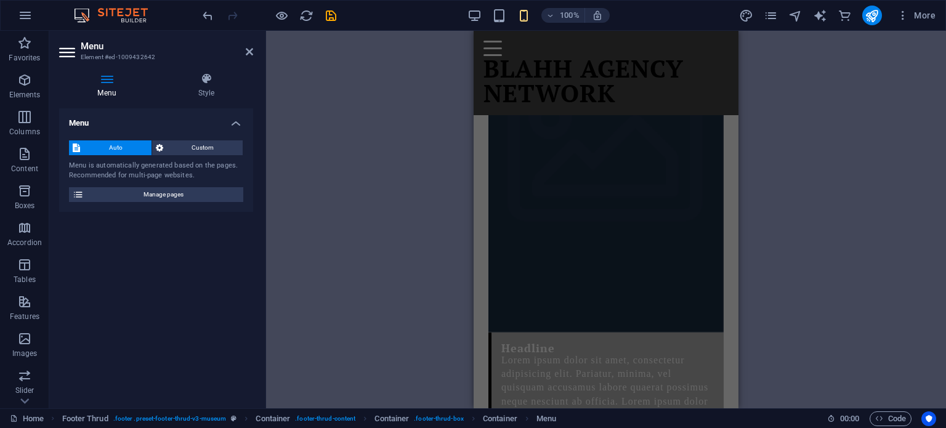
scroll to position [682, 0]
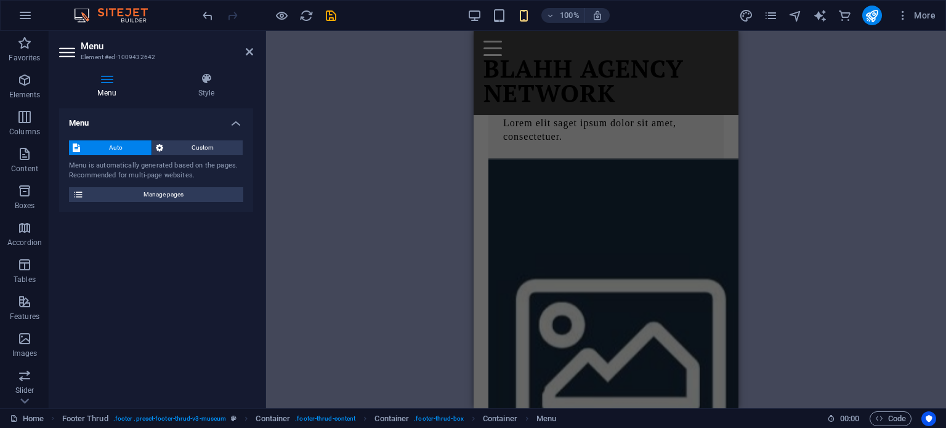
click at [872, 189] on div "H2 Banner Banner Container Banner Menu Bar Spacer Text Text Spacer Button Menu …" at bounding box center [606, 220] width 680 height 378
click at [248, 49] on icon at bounding box center [249, 52] width 7 height 10
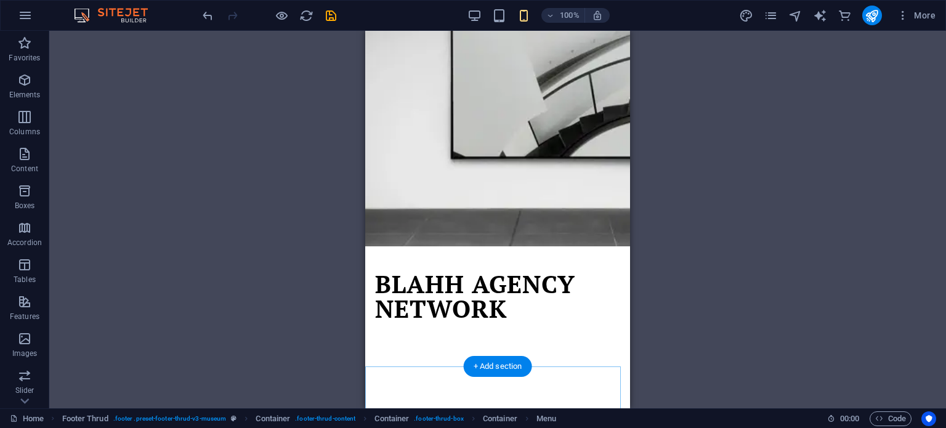
scroll to position [0, 0]
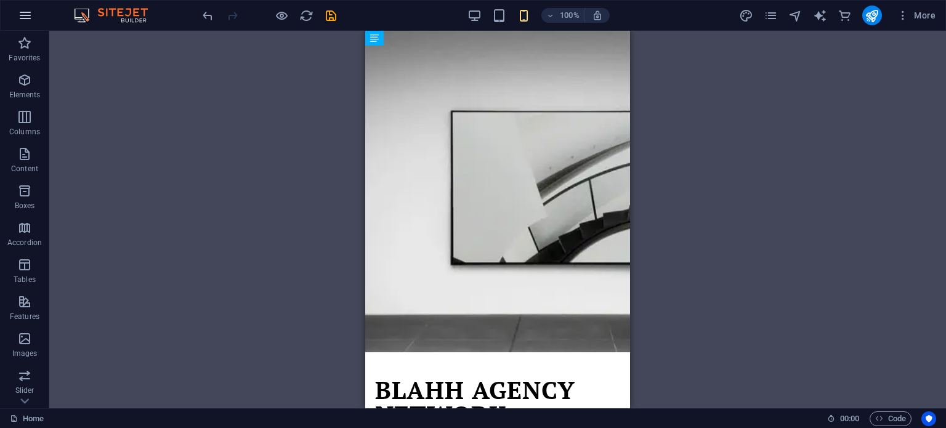
click at [22, 12] on icon "button" at bounding box center [25, 15] width 15 height 15
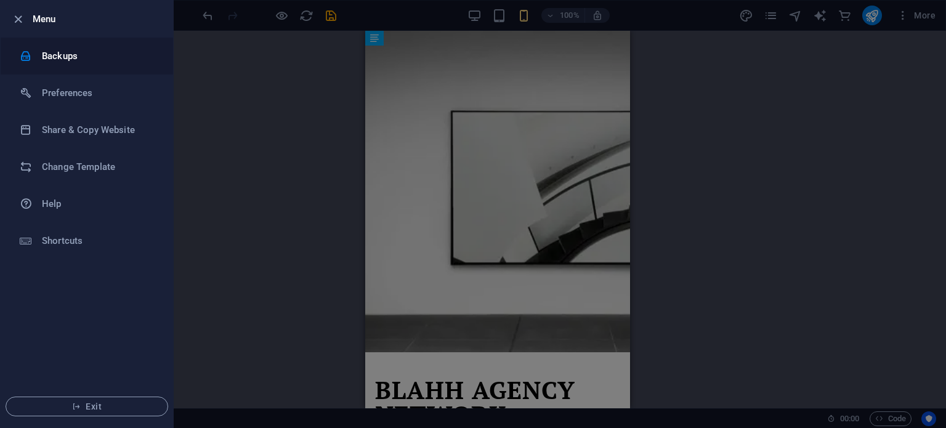
click at [49, 50] on h6 "Backups" at bounding box center [99, 56] width 114 height 15
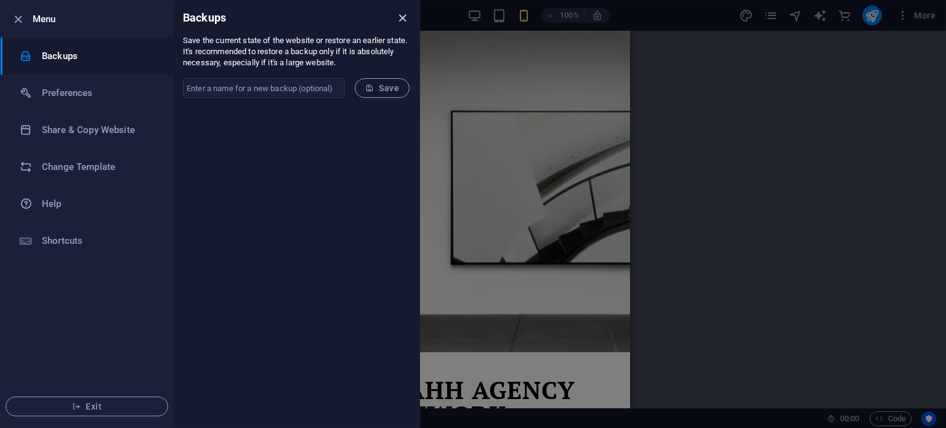
click at [396, 22] on icon "close" at bounding box center [402, 18] width 14 height 14
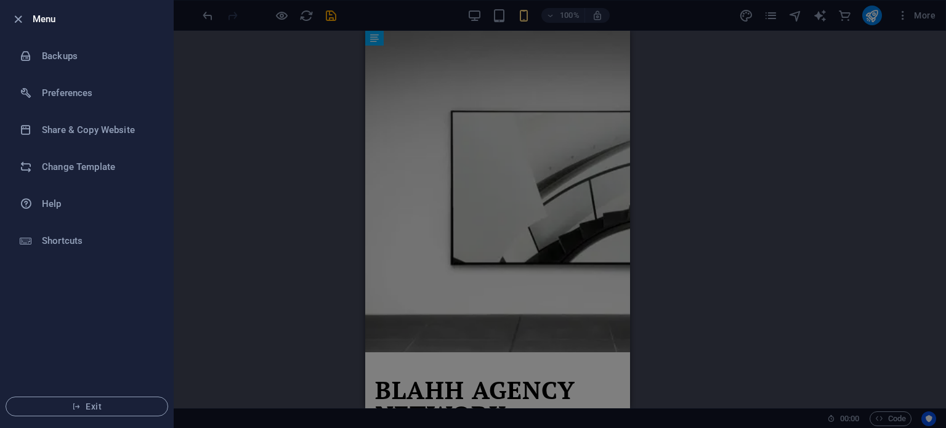
click at [21, 10] on li "Menu" at bounding box center [87, 19] width 172 height 37
click at [17, 17] on icon "button" at bounding box center [18, 19] width 14 height 14
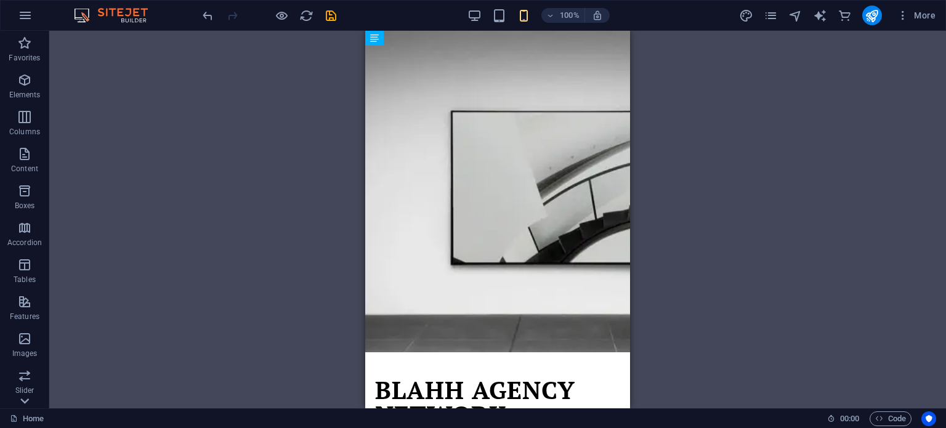
click at [23, 403] on icon at bounding box center [24, 400] width 17 height 17
click at [23, 357] on p "Collections" at bounding box center [25, 362] width 38 height 10
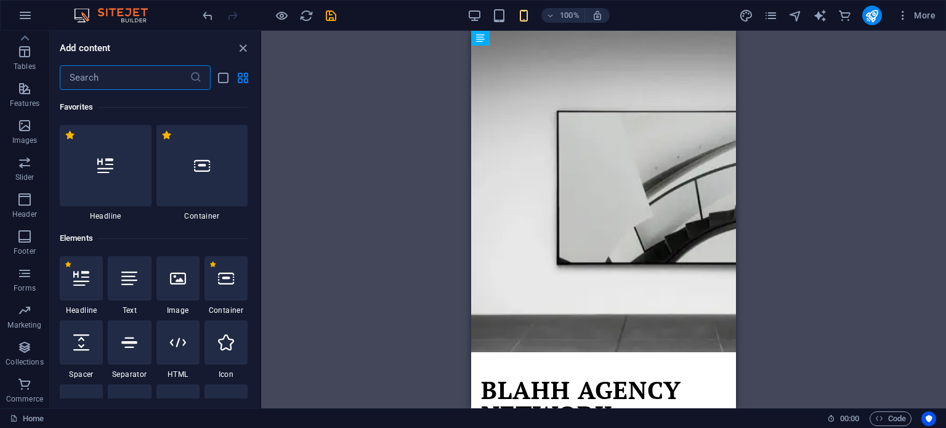
scroll to position [11275, 0]
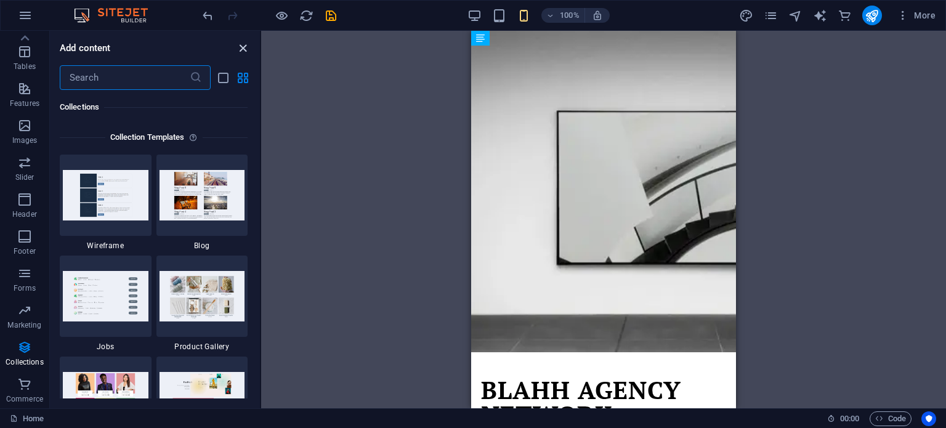
click at [238, 46] on icon "close panel" at bounding box center [243, 48] width 14 height 14
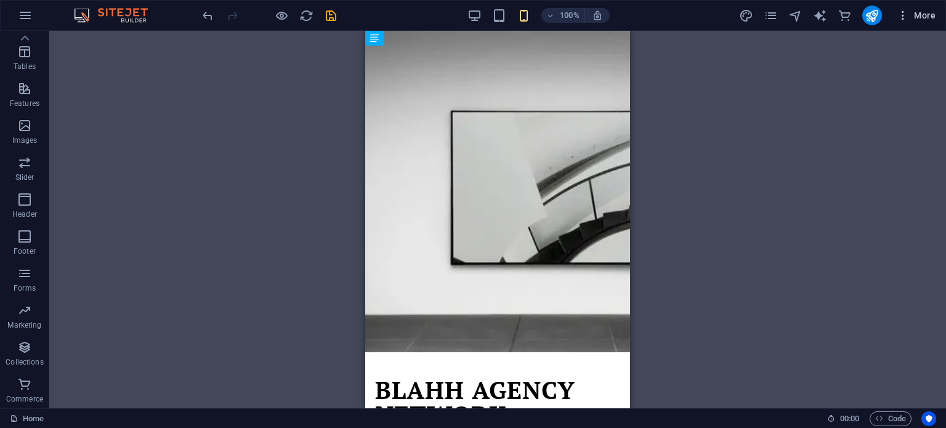
click at [904, 14] on icon "button" at bounding box center [903, 15] width 12 height 12
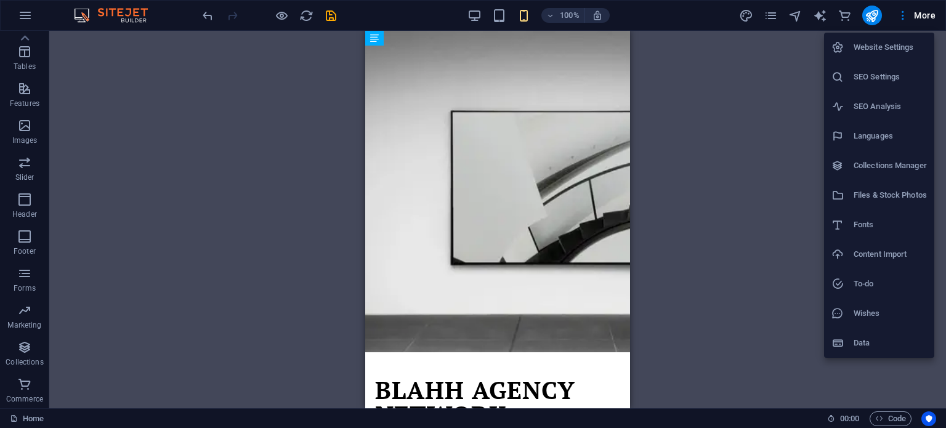
click at [892, 164] on h6 "Collections Manager" at bounding box center [890, 165] width 73 height 15
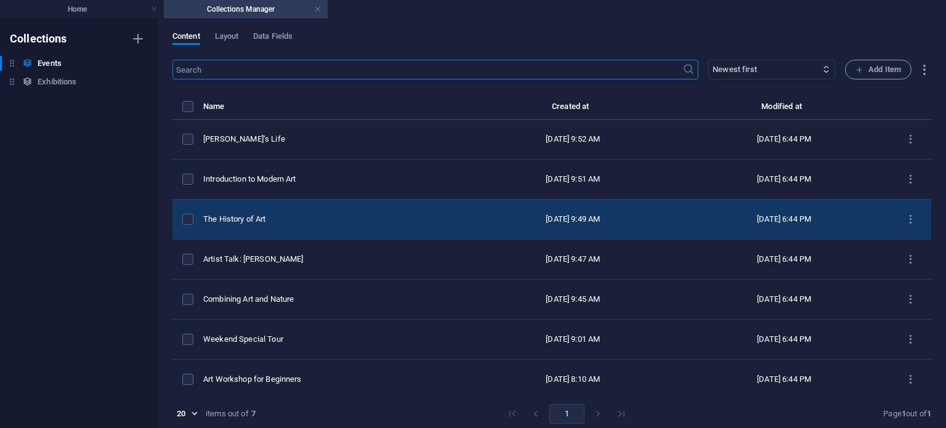
scroll to position [0, 0]
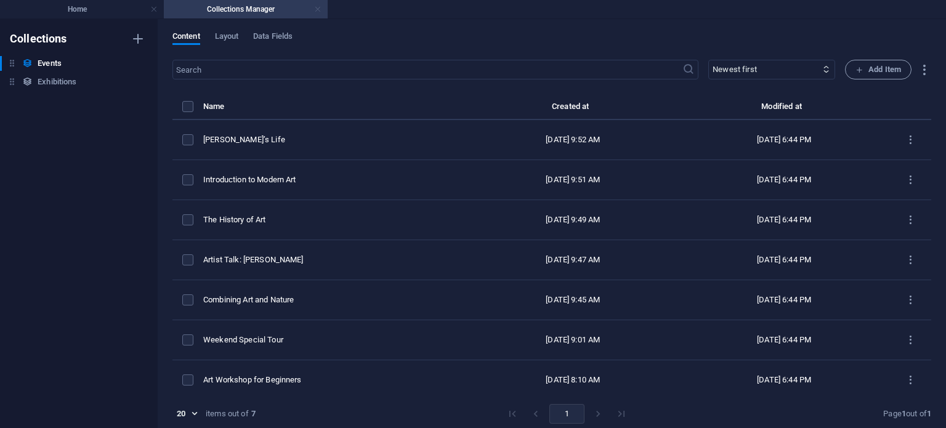
click at [315, 9] on link at bounding box center [317, 10] width 7 height 12
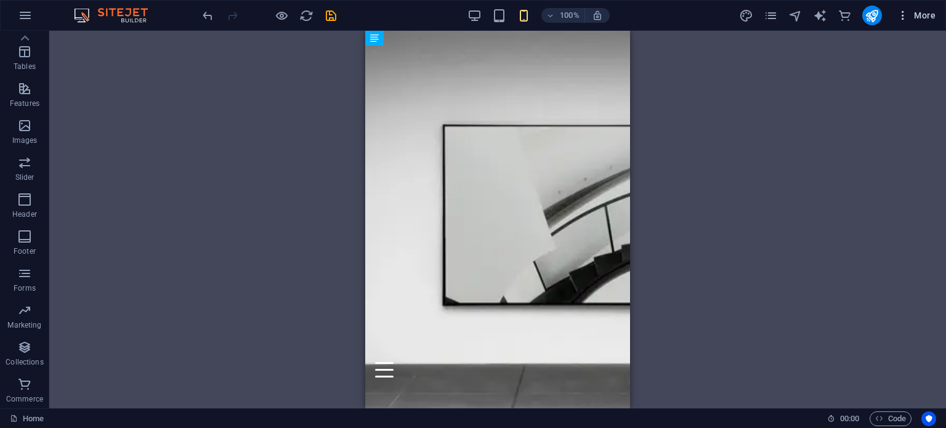
click at [920, 22] on button "More" at bounding box center [916, 16] width 49 height 20
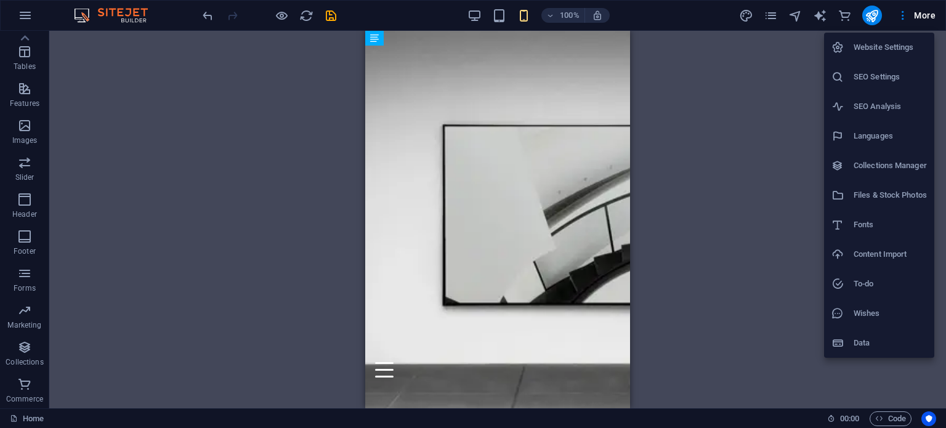
click at [776, 173] on div at bounding box center [473, 214] width 946 height 428
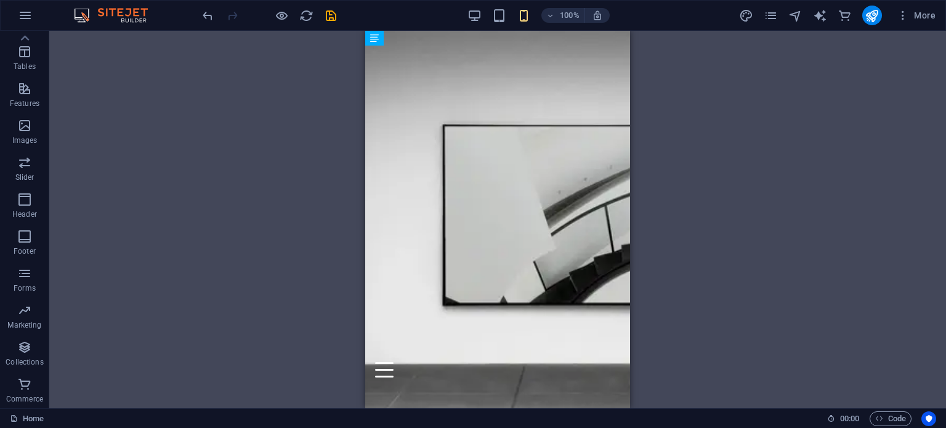
click at [113, 5] on div "100% More" at bounding box center [473, 16] width 945 height 30
click at [109, 12] on img at bounding box center [117, 15] width 92 height 15
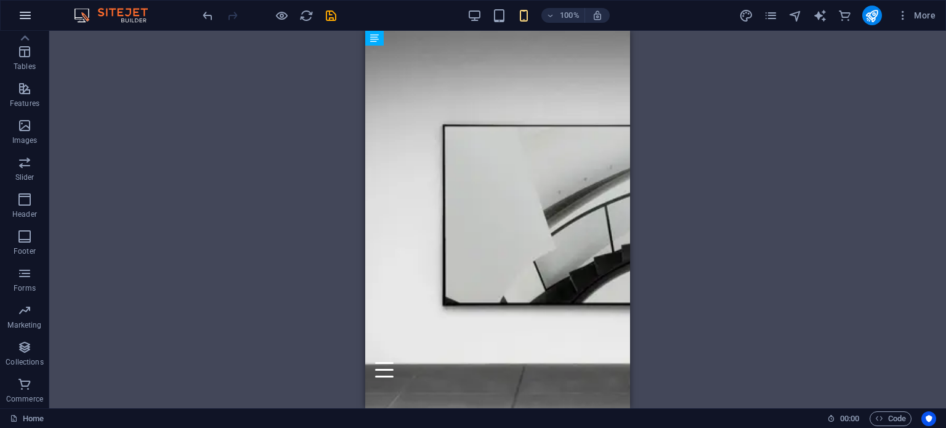
click at [31, 12] on button "button" at bounding box center [25, 16] width 30 height 30
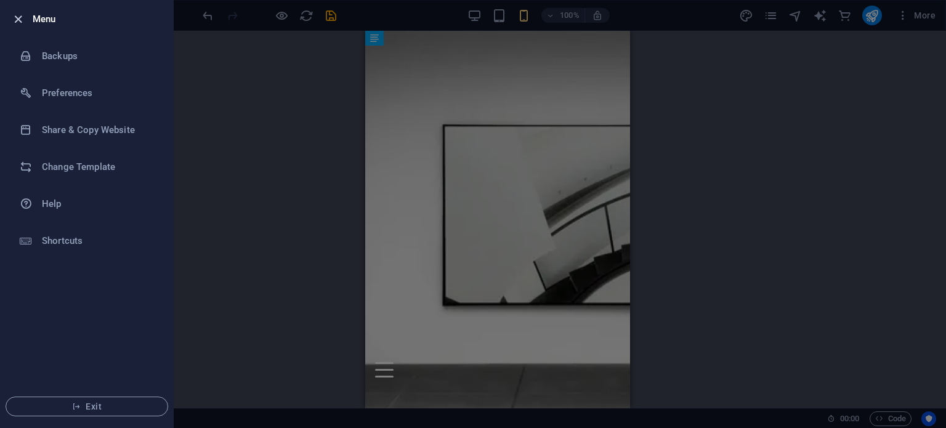
click at [17, 17] on icon "button" at bounding box center [18, 19] width 14 height 14
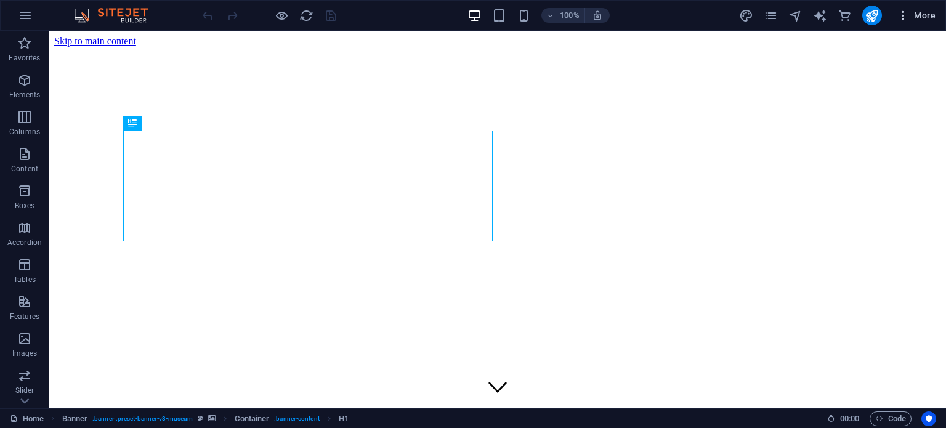
drag, startPoint x: 870, startPoint y: 25, endPoint x: 904, endPoint y: 22, distance: 33.3
click at [904, 26] on div "100% More" at bounding box center [473, 16] width 945 height 30
click at [902, 14] on icon "button" at bounding box center [903, 15] width 12 height 12
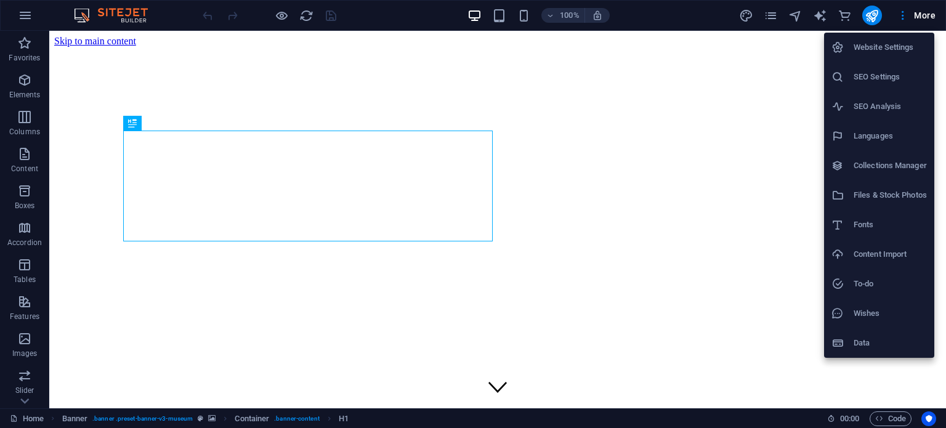
click at [854, 351] on li "Data" at bounding box center [879, 343] width 110 height 30
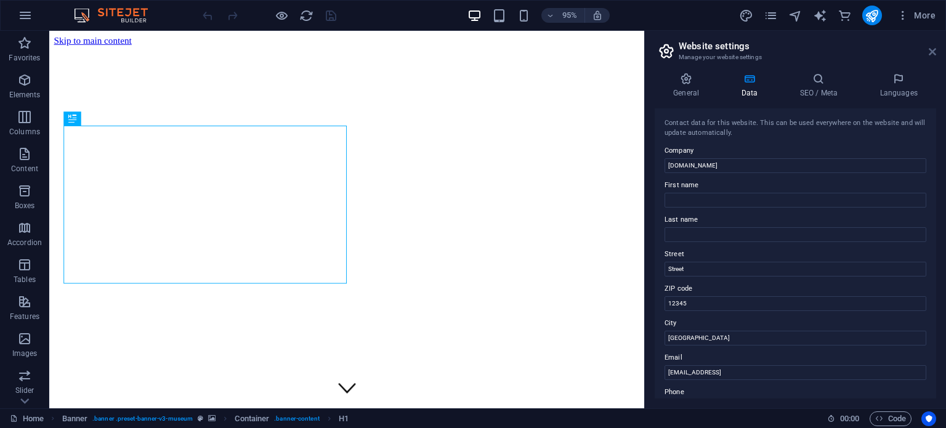
click at [929, 52] on icon at bounding box center [932, 52] width 7 height 10
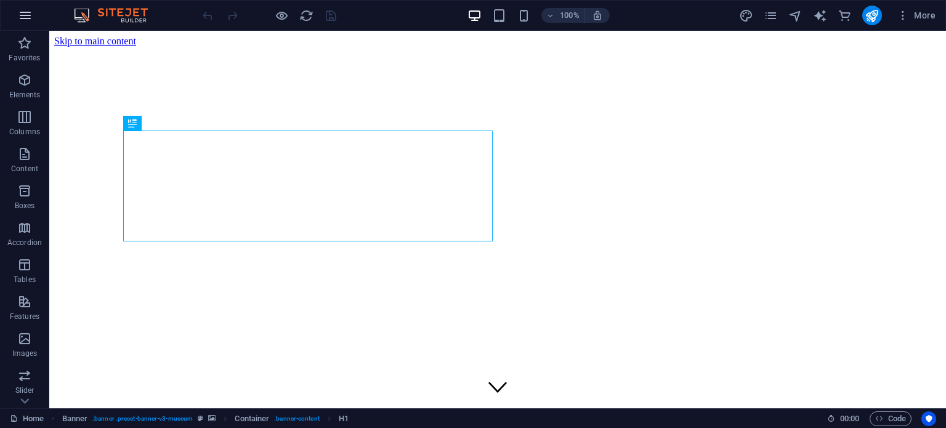
click at [20, 19] on icon "button" at bounding box center [25, 15] width 15 height 15
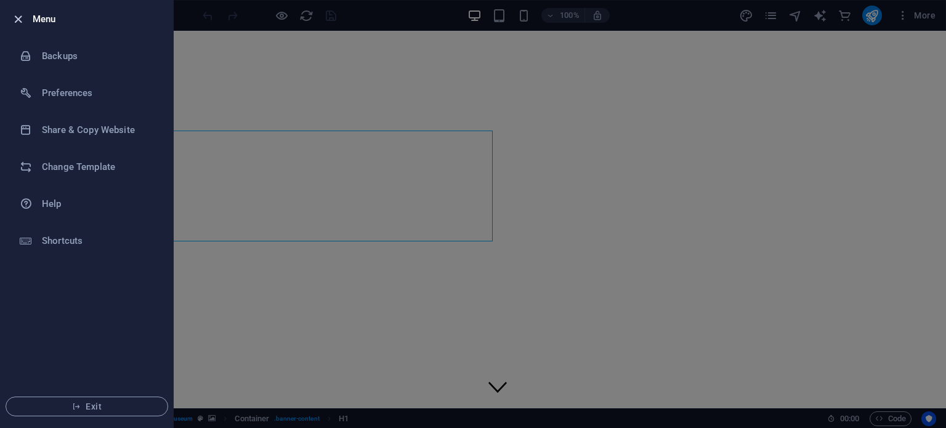
click at [18, 23] on icon "button" at bounding box center [18, 19] width 14 height 14
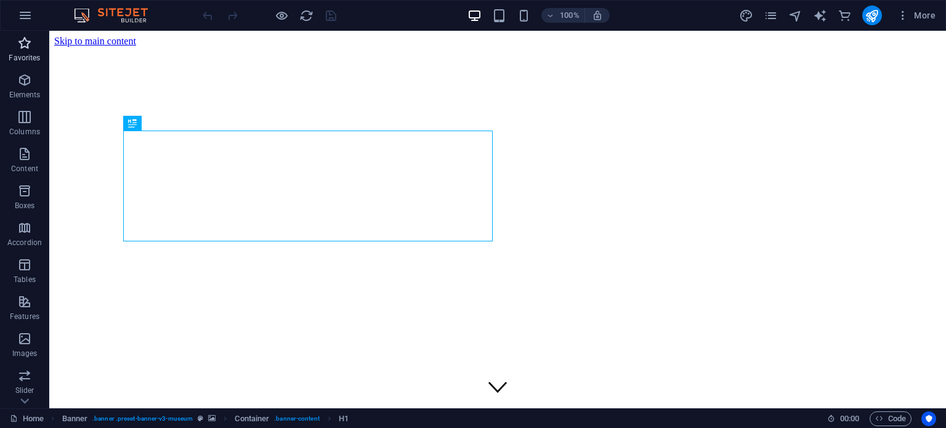
click at [30, 60] on p "Favorites" at bounding box center [24, 58] width 31 height 10
click at [24, 54] on p "Favorites" at bounding box center [24, 58] width 31 height 10
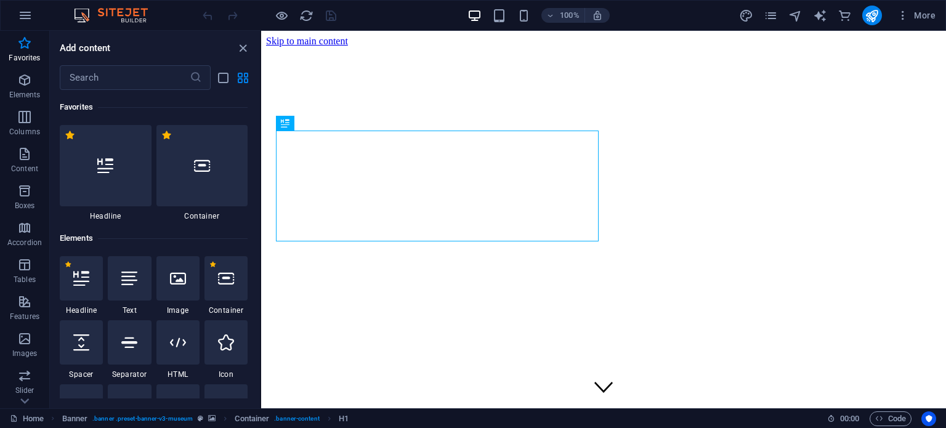
click at [96, 17] on img at bounding box center [117, 15] width 92 height 15
click at [554, 15] on icon "button" at bounding box center [550, 16] width 9 height 8
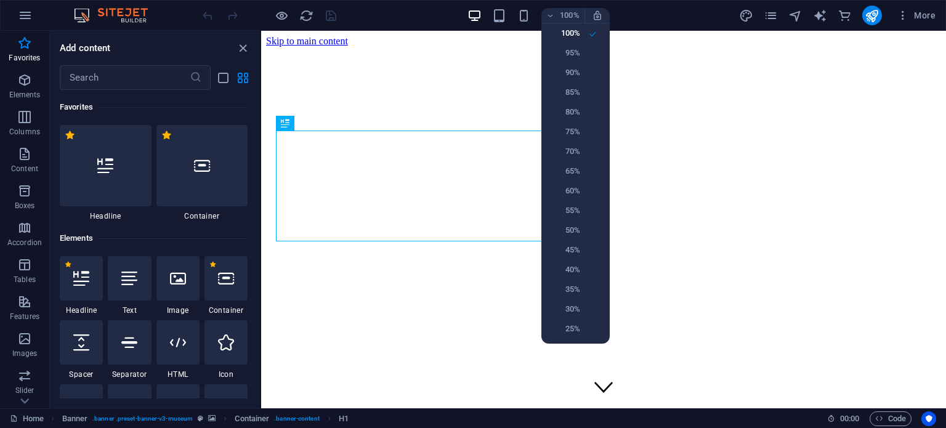
click at [904, 18] on div at bounding box center [473, 214] width 946 height 428
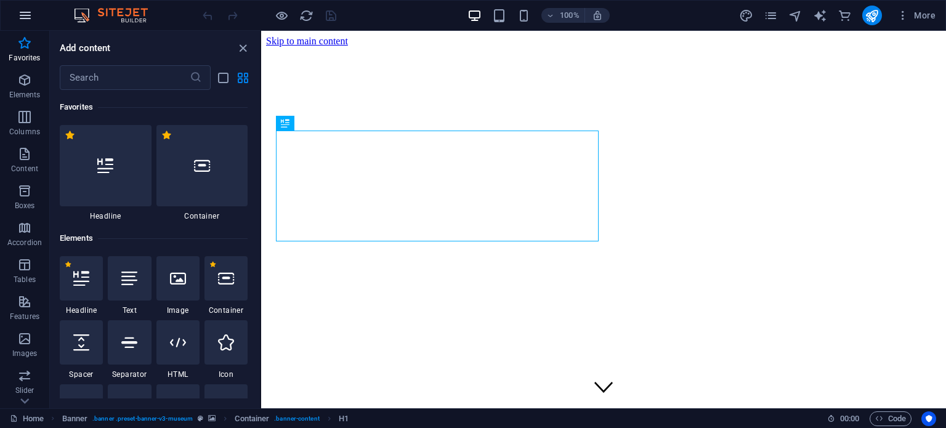
click at [26, 14] on icon "button" at bounding box center [25, 15] width 15 height 15
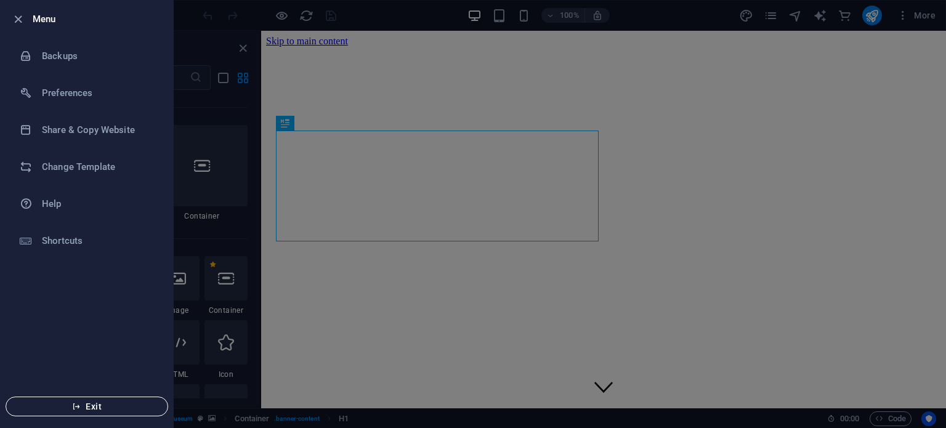
click at [78, 411] on span "Exit" at bounding box center [87, 407] width 142 height 10
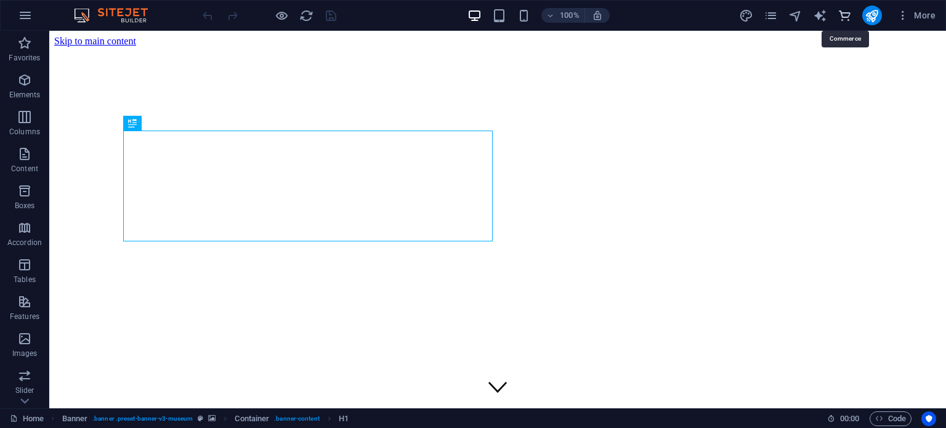
click at [841, 15] on icon "commerce" at bounding box center [845, 16] width 14 height 14
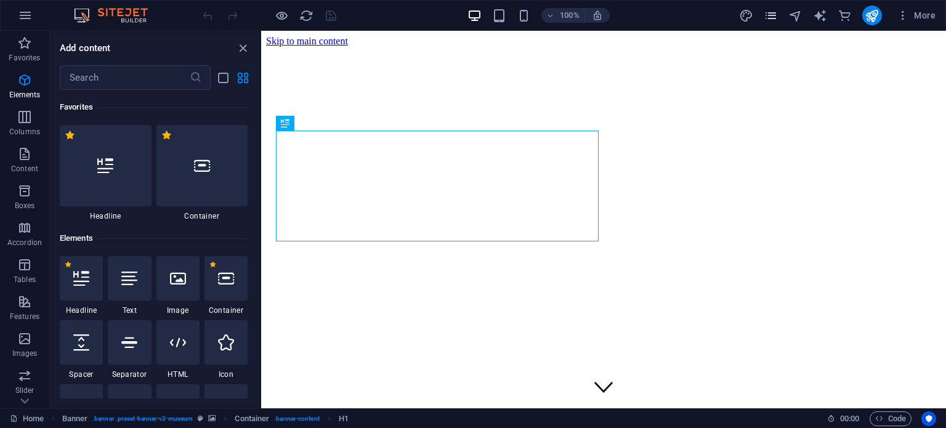
scroll to position [11368, 0]
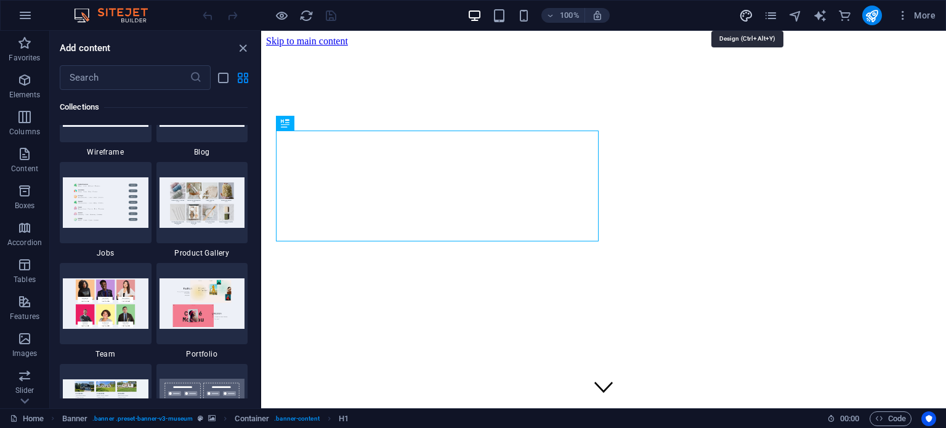
click at [749, 14] on icon "design" at bounding box center [746, 16] width 14 height 14
select select "px"
select select "300"
select select "px"
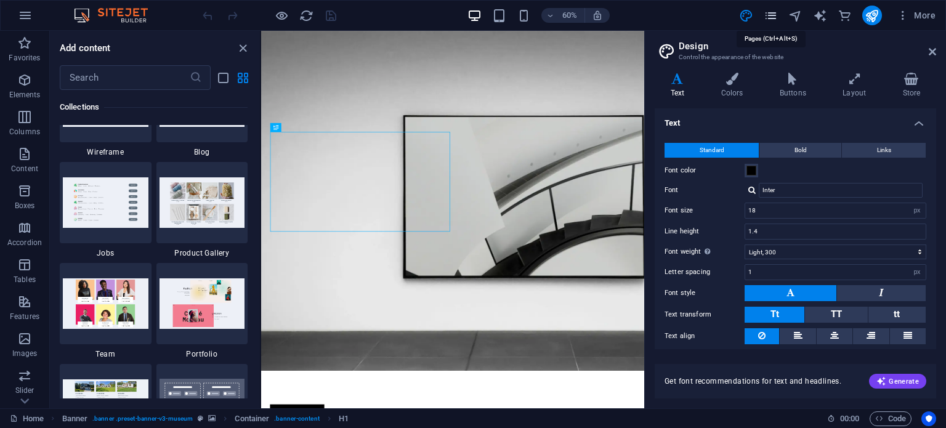
click at [774, 14] on icon "pages" at bounding box center [771, 16] width 14 height 14
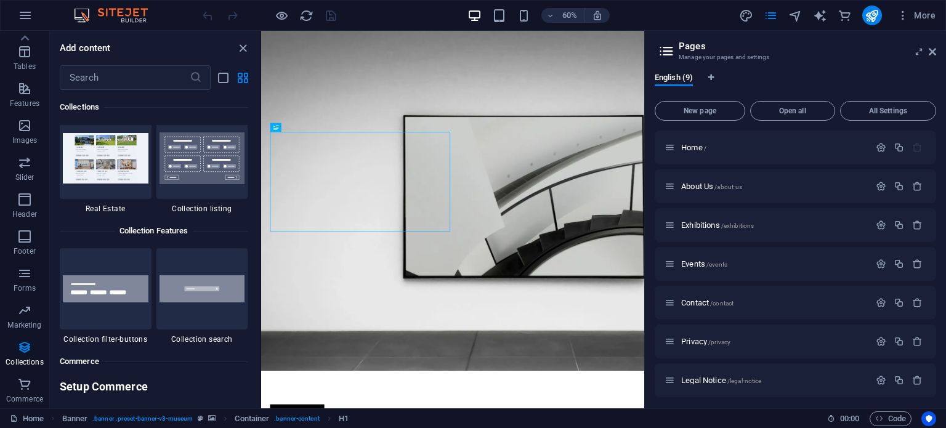
scroll to position [11738, 0]
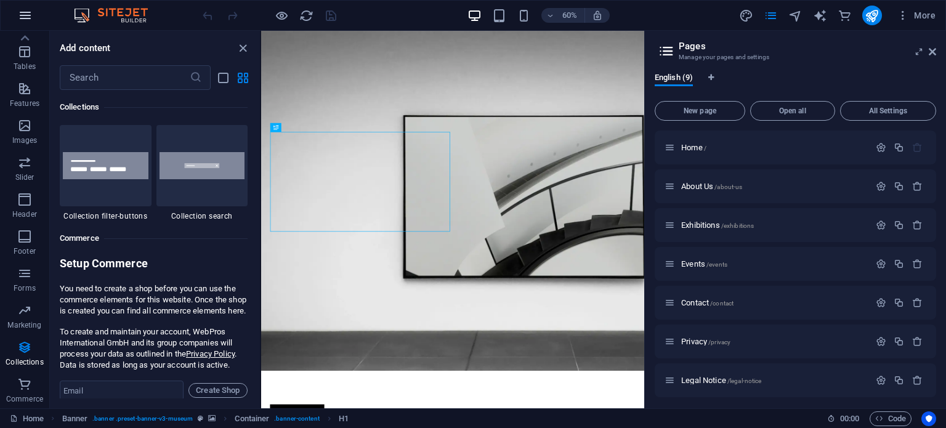
click at [26, 19] on icon "button" at bounding box center [25, 15] width 15 height 15
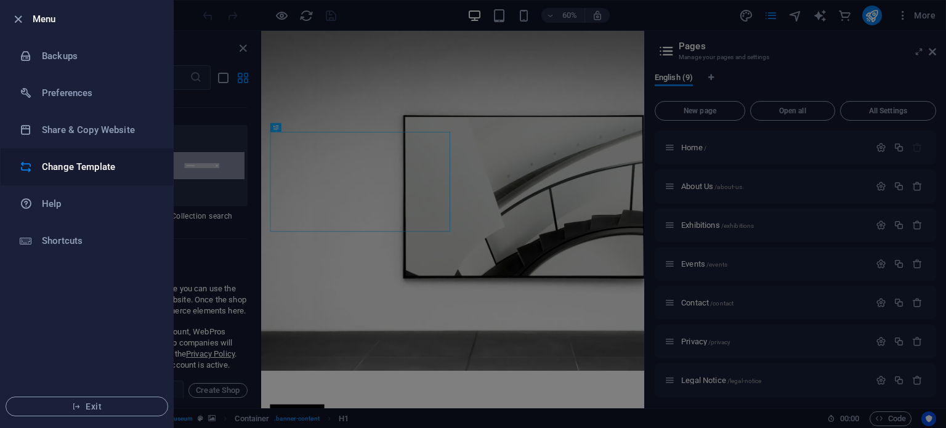
click at [46, 163] on h6 "Change Template" at bounding box center [99, 167] width 114 height 15
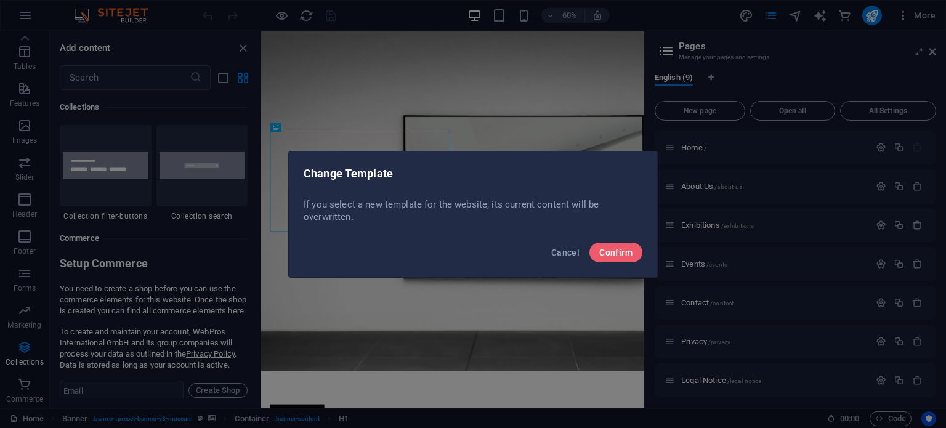
click at [160, 125] on div "Change Template If you select a new template for the website, its current conte…" at bounding box center [473, 214] width 946 height 428
click at [605, 245] on button "Confirm" at bounding box center [615, 253] width 53 height 20
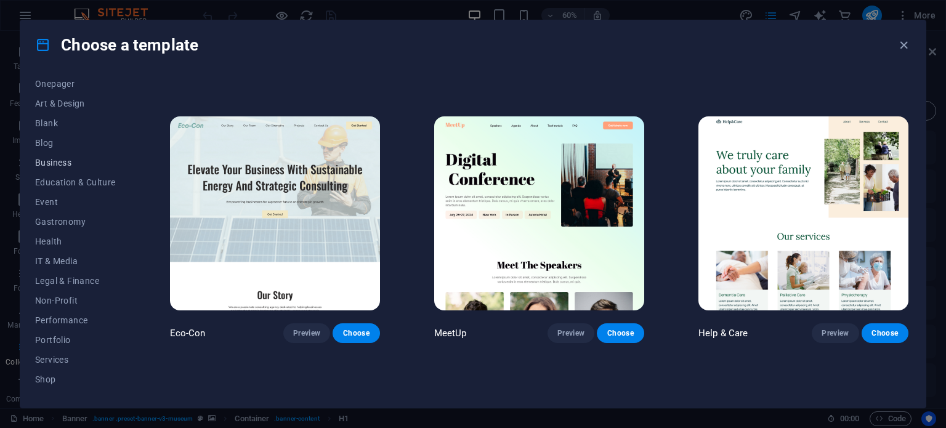
scroll to position [198, 0]
click at [62, 91] on span "Business" at bounding box center [75, 88] width 81 height 10
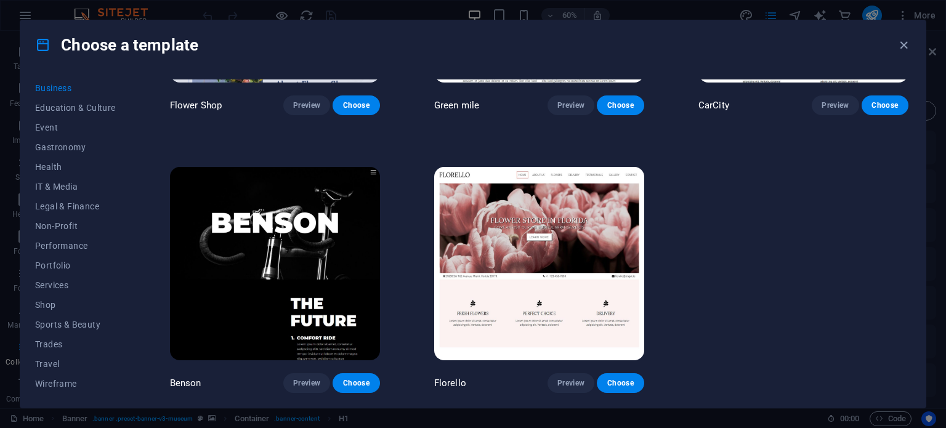
scroll to position [0, 0]
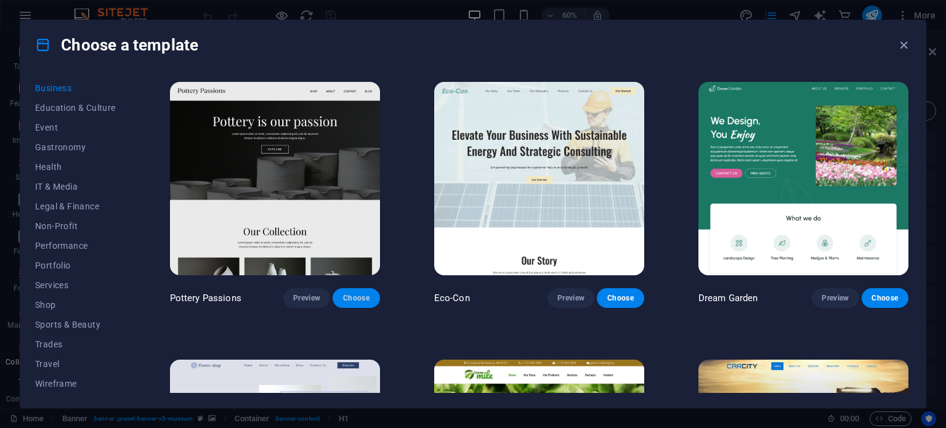
click at [347, 293] on span "Choose" at bounding box center [355, 298] width 27 height 10
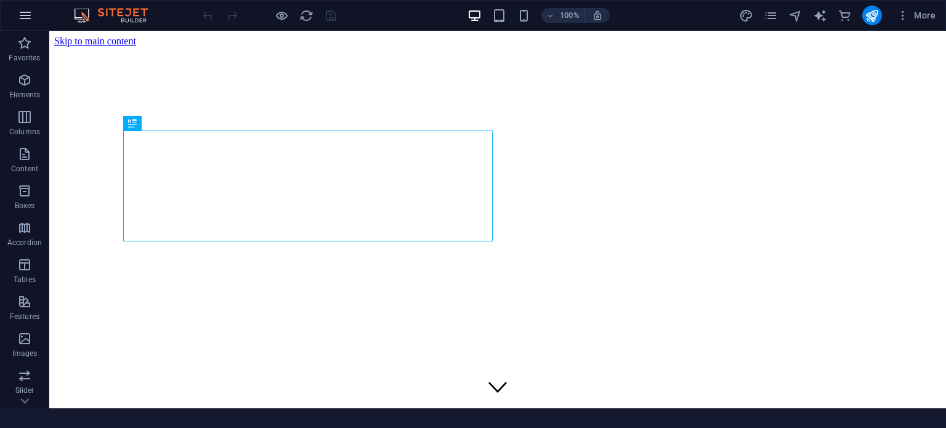
click at [26, 20] on icon "button" at bounding box center [25, 15] width 15 height 15
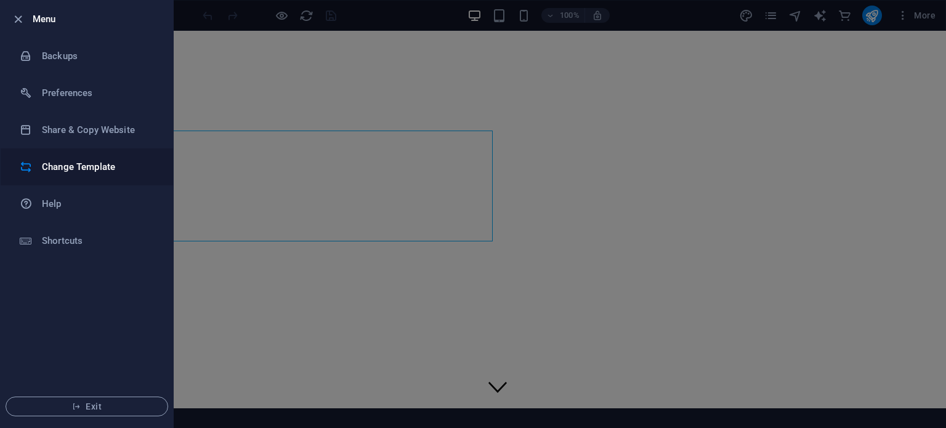
click at [96, 164] on h6 "Change Template" at bounding box center [99, 167] width 114 height 15
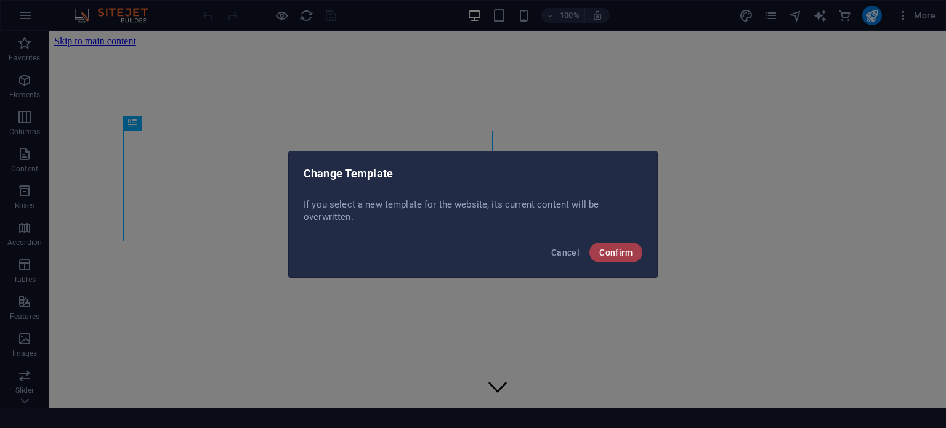
click at [604, 259] on button "Confirm" at bounding box center [615, 253] width 53 height 20
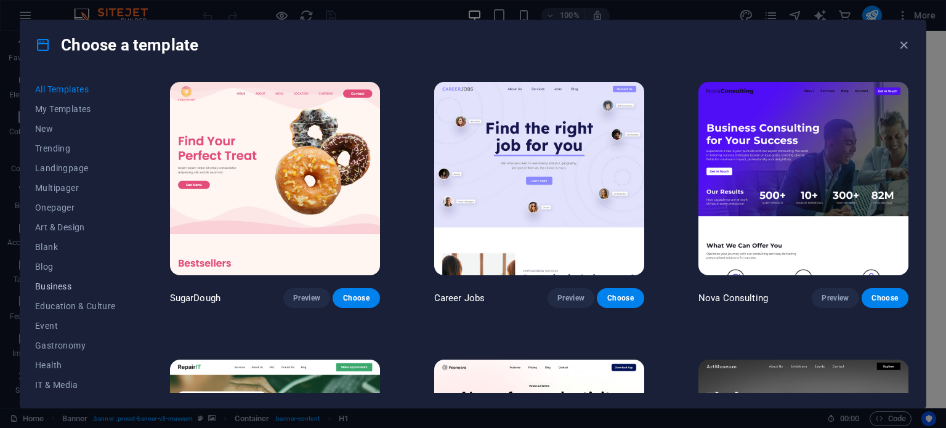
click at [71, 289] on span "Business" at bounding box center [75, 286] width 81 height 10
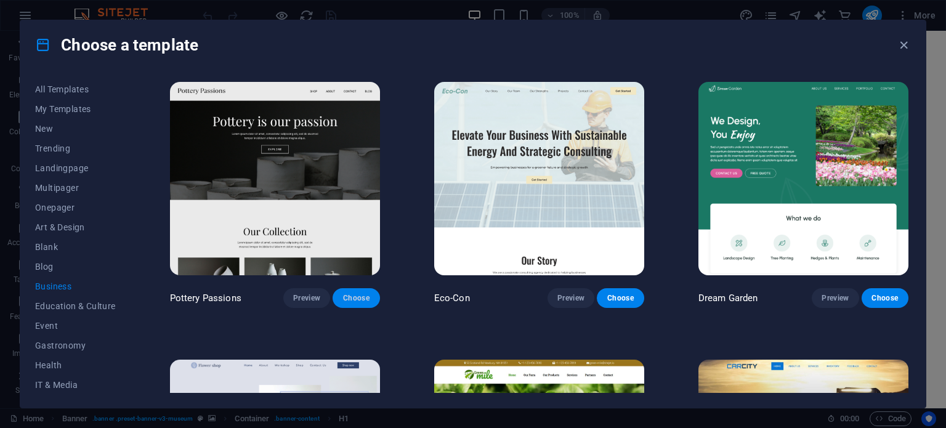
click at [345, 293] on span "Choose" at bounding box center [355, 298] width 27 height 10
